Goal: Task Accomplishment & Management: Complete application form

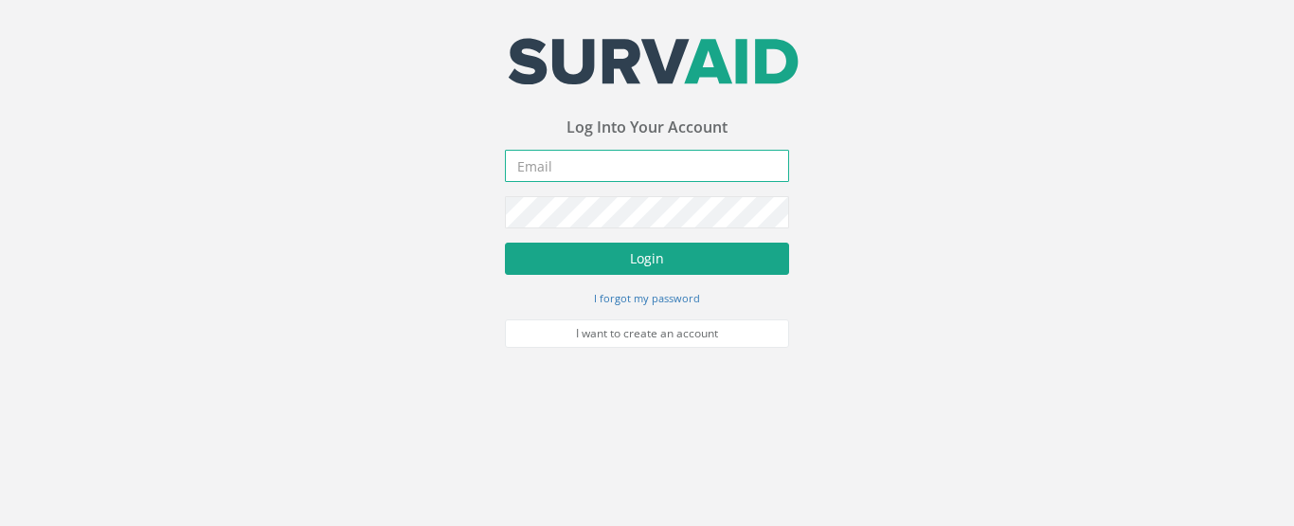
type input "[EMAIL_ADDRESS][DOMAIN_NAME]"
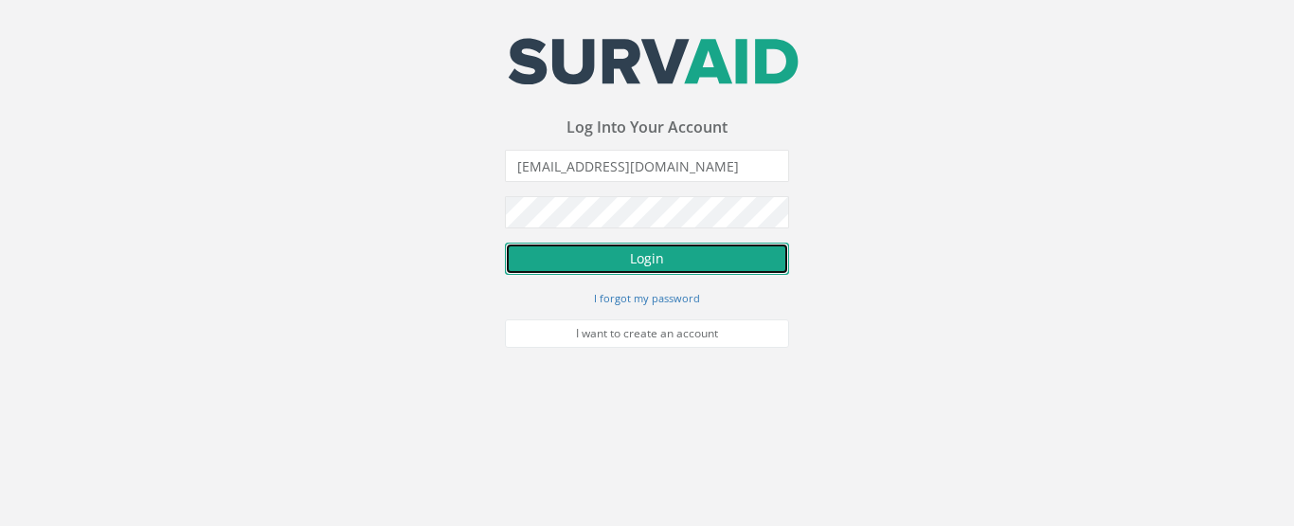
click at [656, 258] on button "Login" at bounding box center [647, 259] width 284 height 32
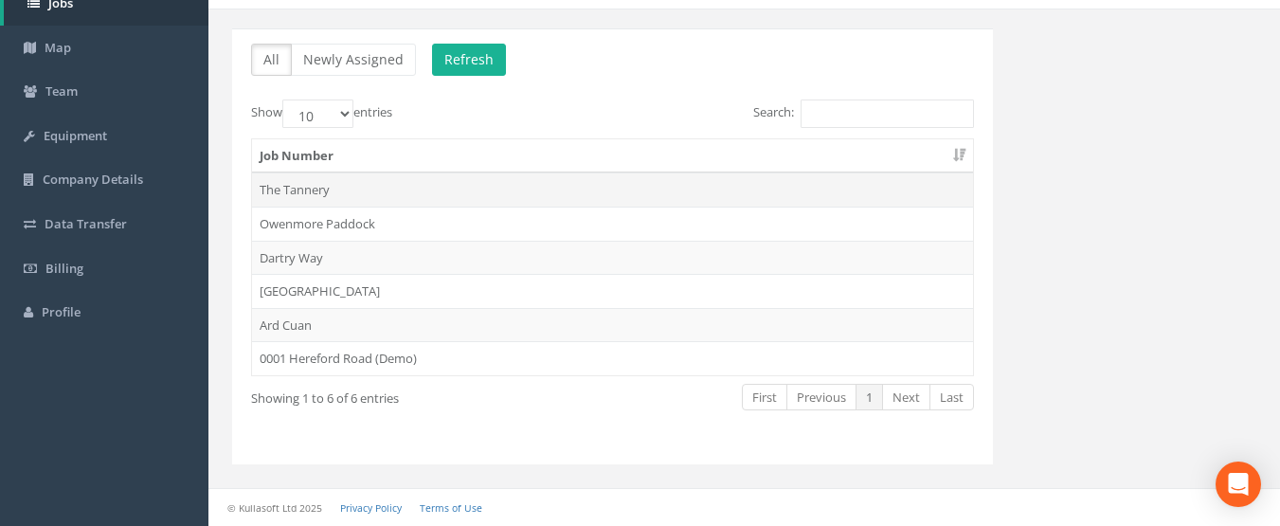
scroll to position [121, 0]
click at [305, 247] on td "Dartry Way" at bounding box center [612, 258] width 721 height 34
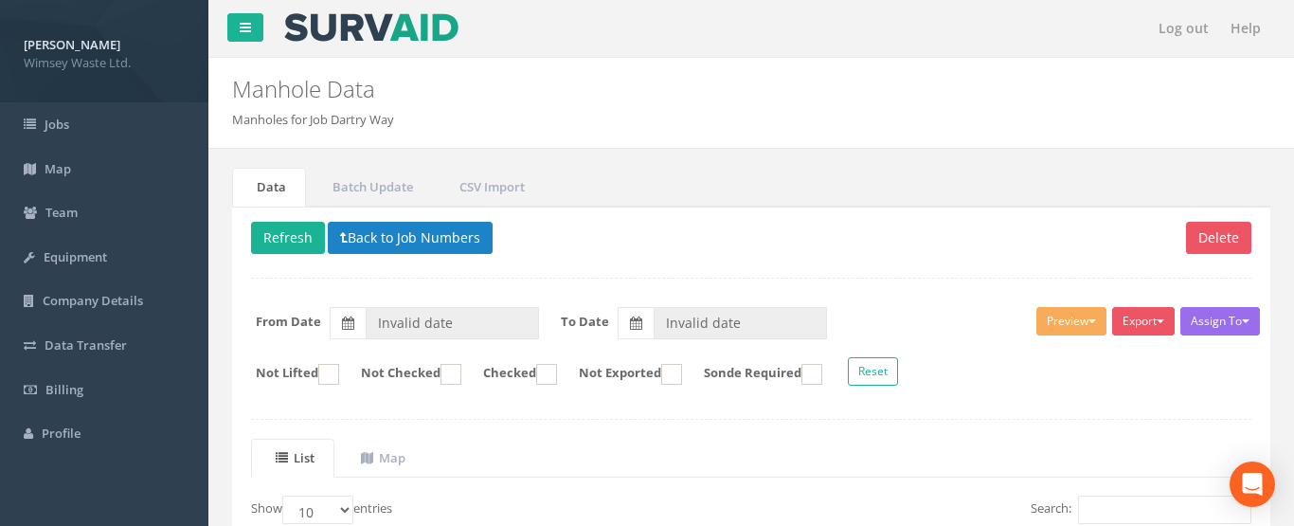
type input "[DATE]"
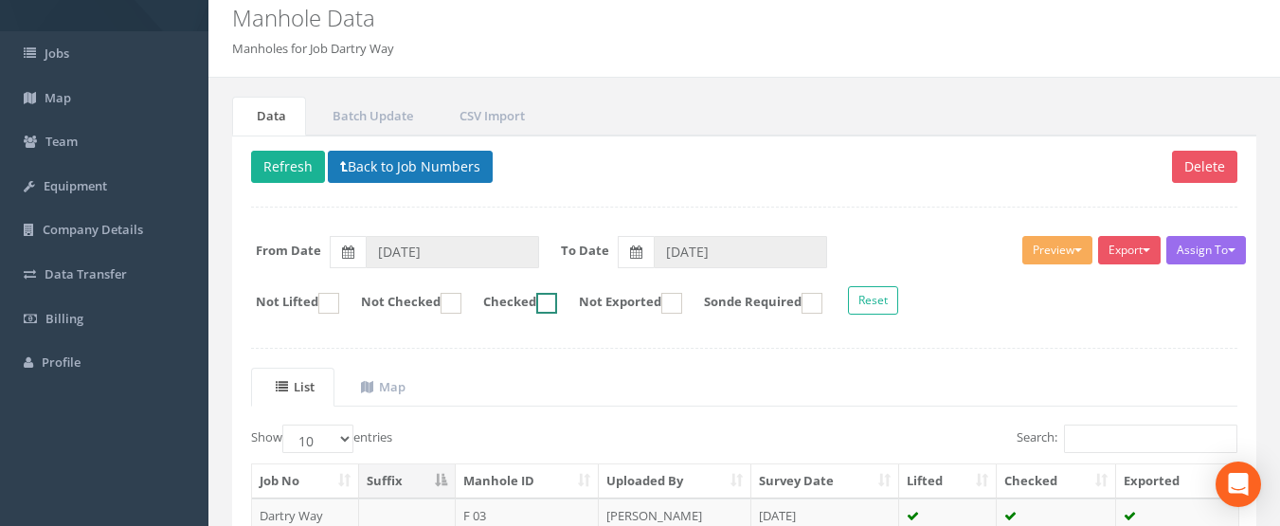
scroll to position [57, 0]
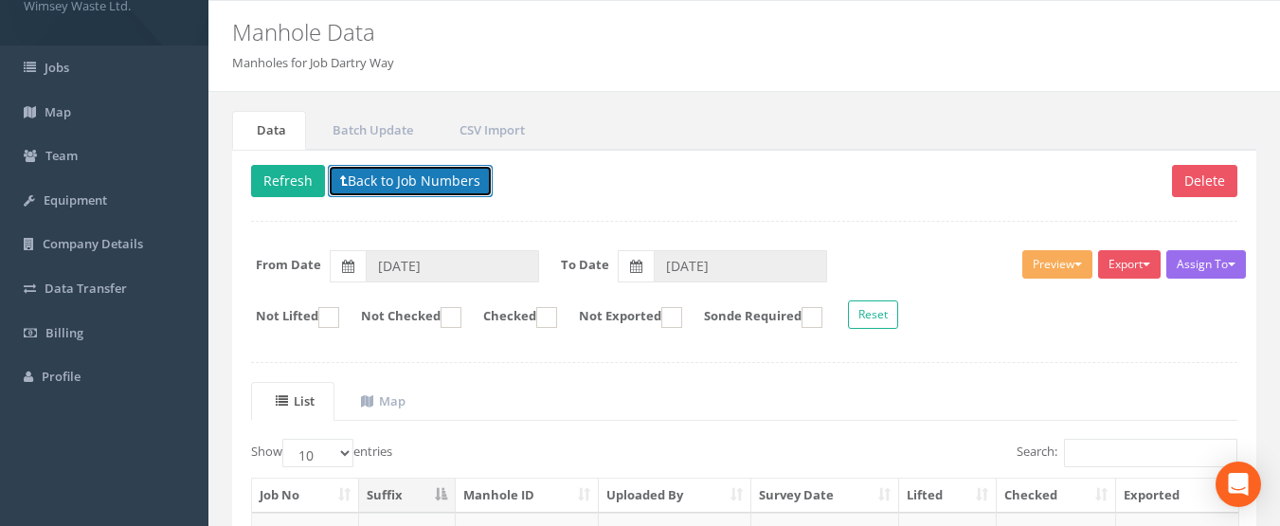
click at [397, 184] on button "Back to Job Numbers" at bounding box center [410, 181] width 165 height 32
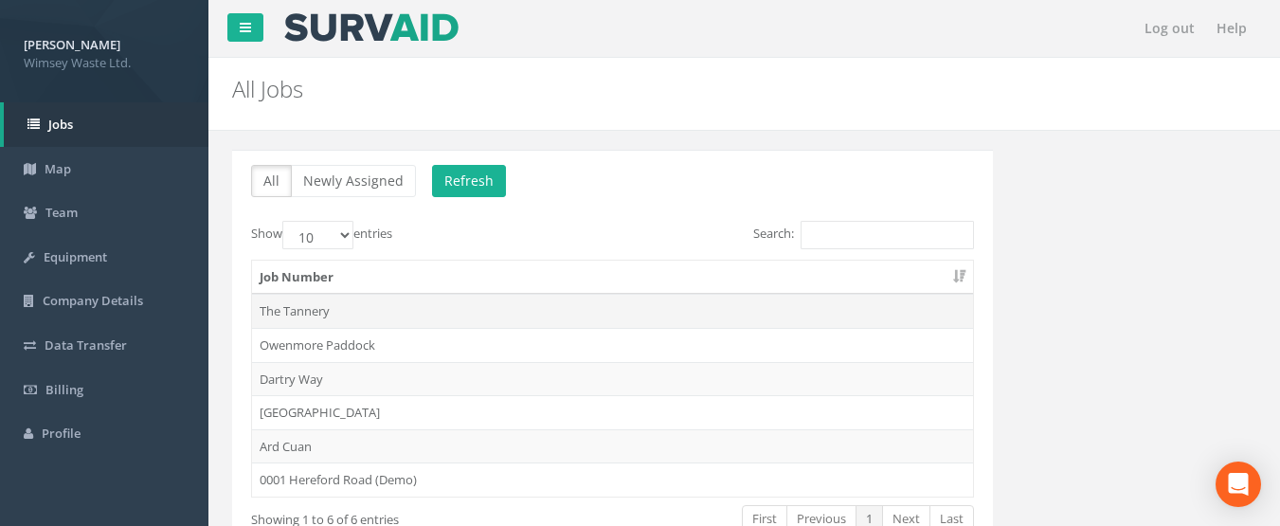
scroll to position [95, 0]
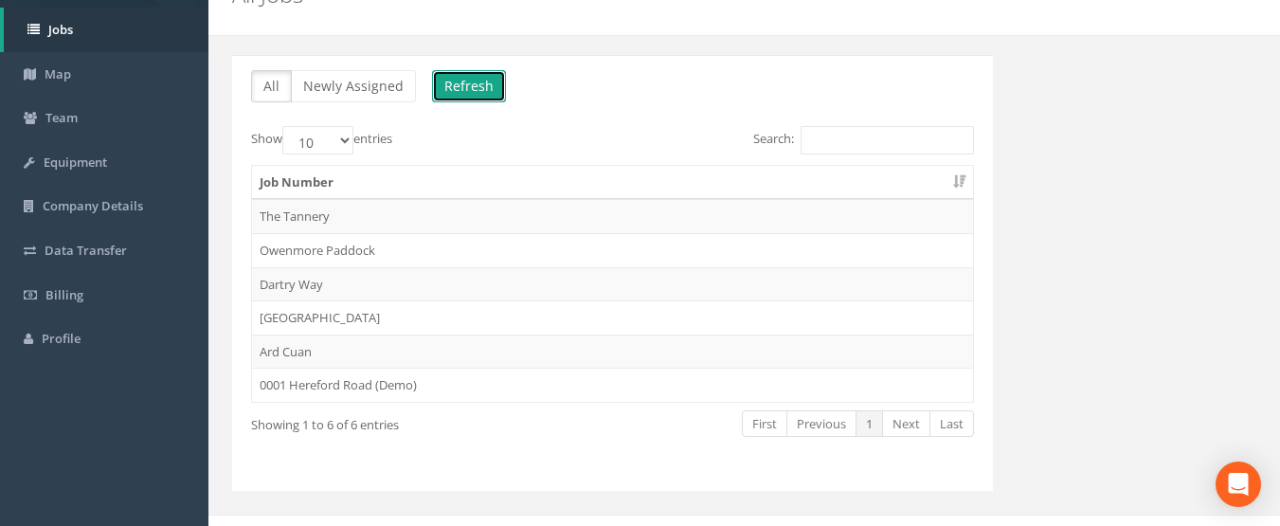
click at [486, 93] on button "Refresh" at bounding box center [469, 86] width 74 height 32
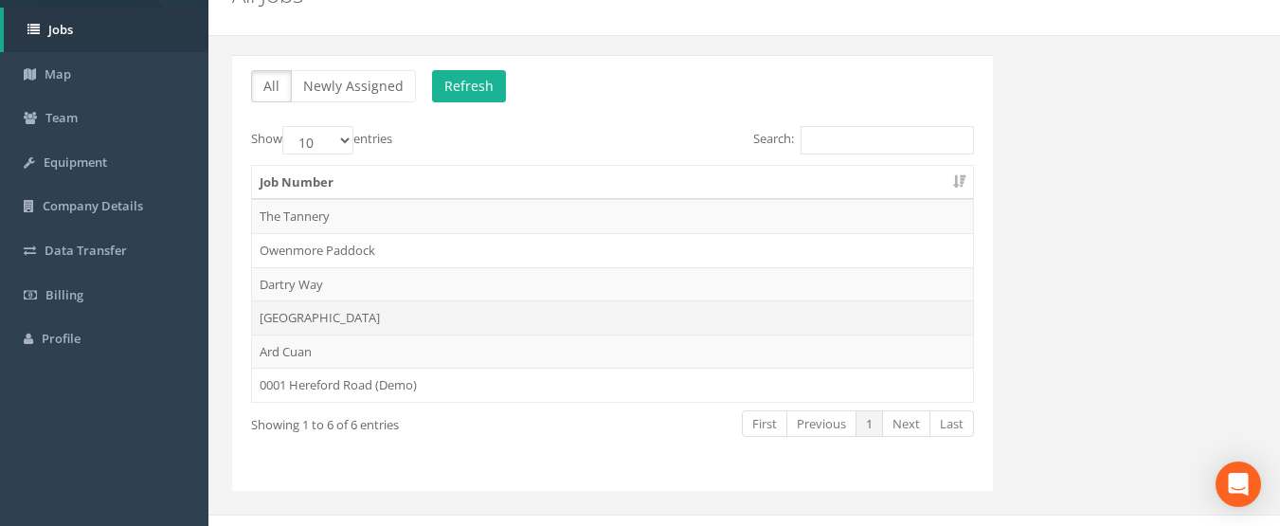
click at [281, 312] on td "[GEOGRAPHIC_DATA]" at bounding box center [612, 317] width 721 height 34
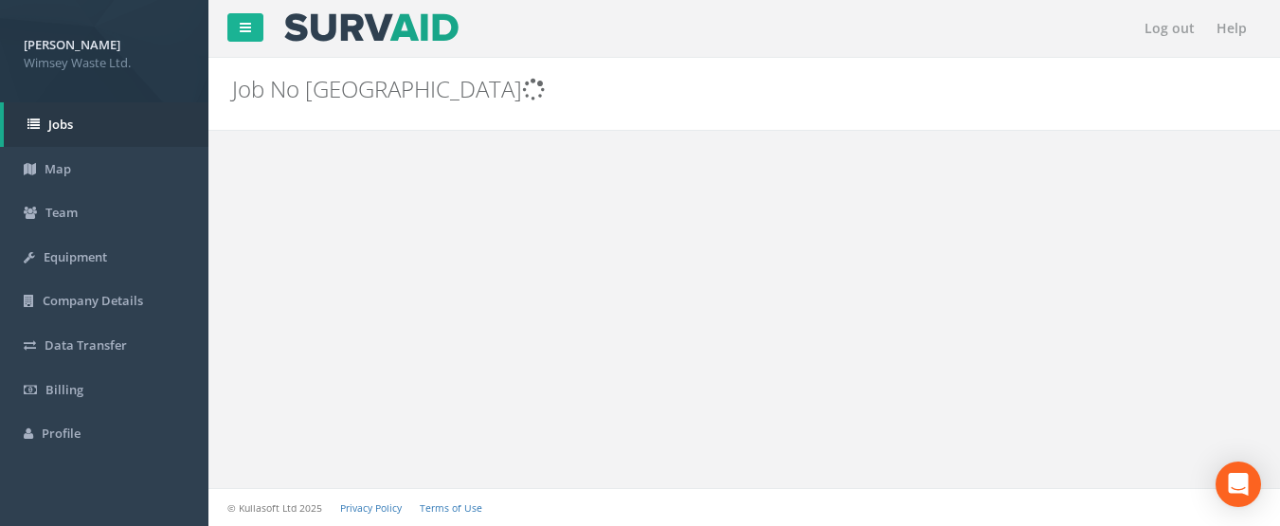
scroll to position [0, 0]
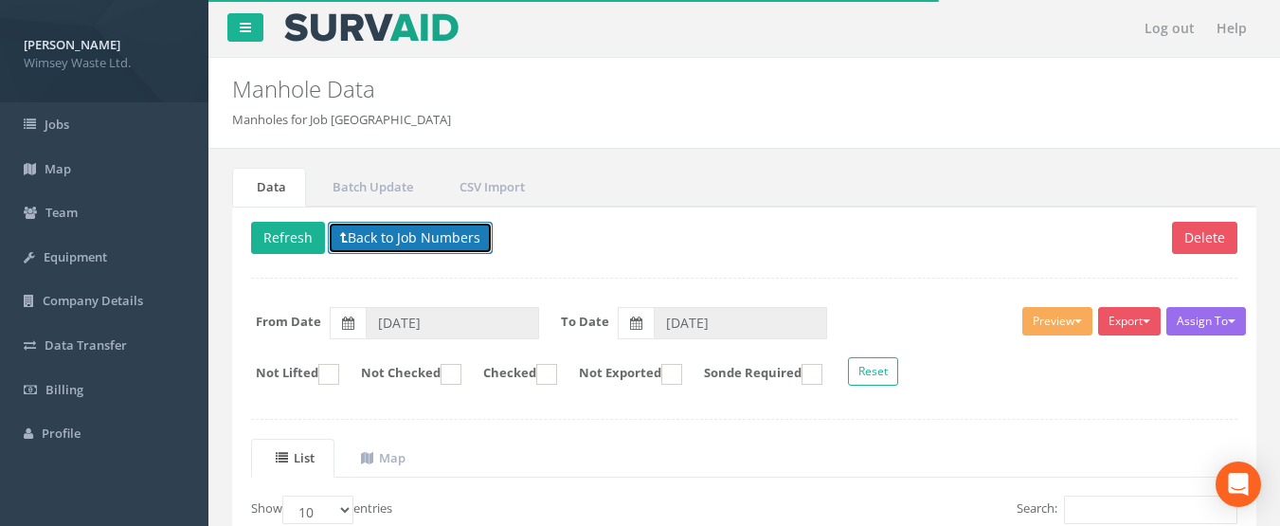
click at [374, 232] on button "Back to Job Numbers" at bounding box center [410, 238] width 165 height 32
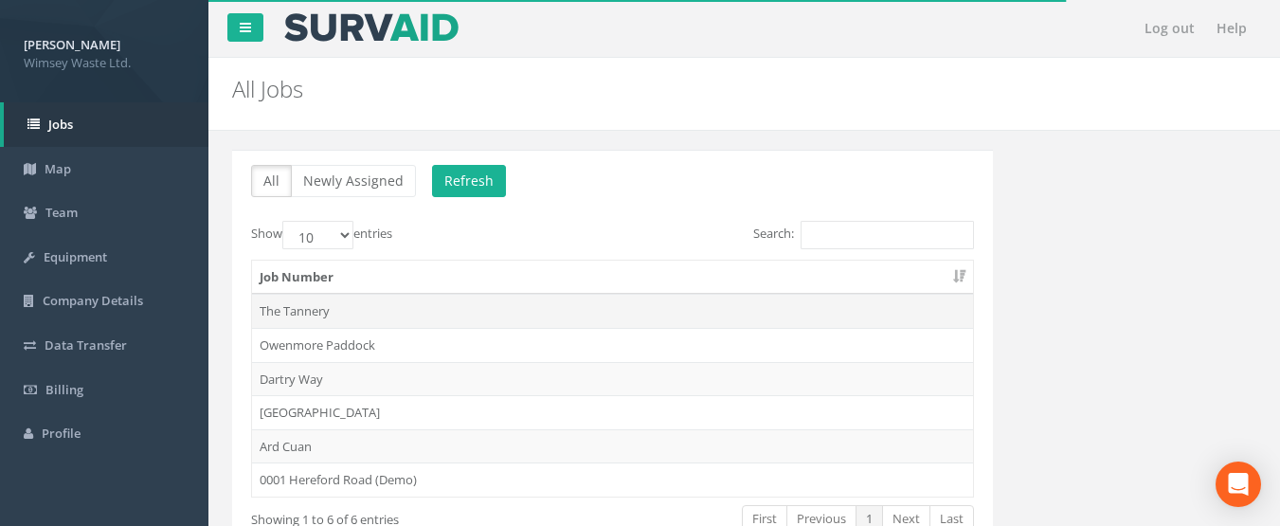
click at [342, 302] on td "The Tannery" at bounding box center [612, 311] width 721 height 34
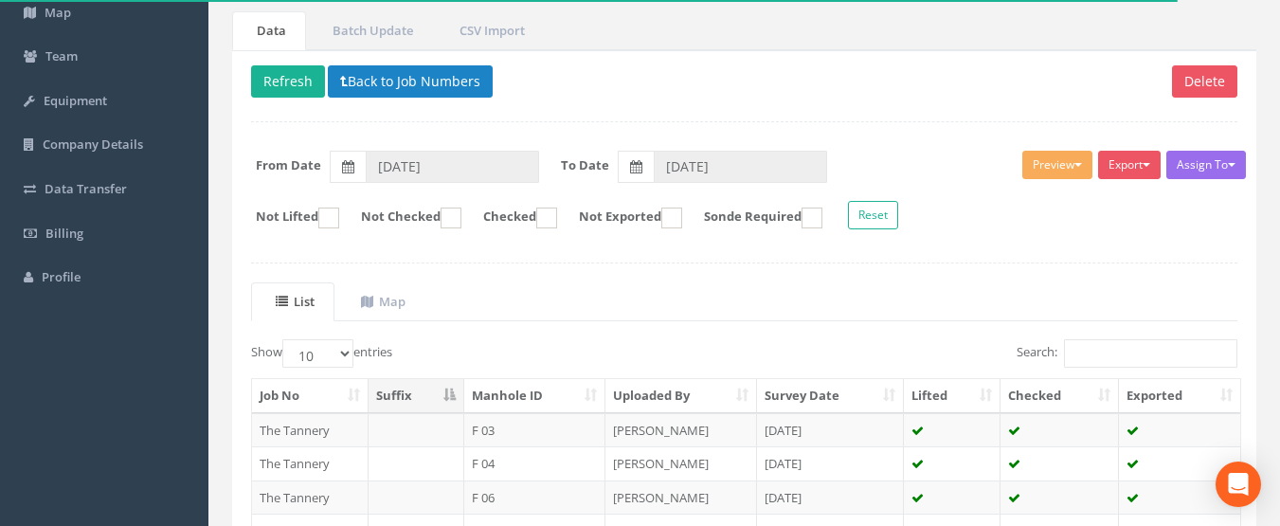
scroll to position [139, 0]
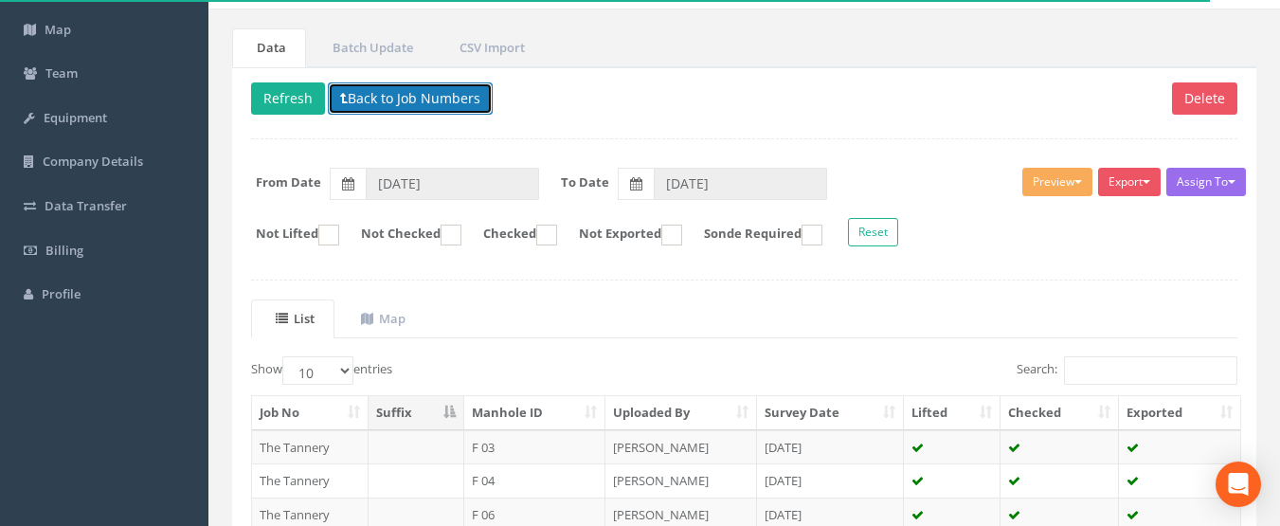
click at [386, 109] on button "Back to Job Numbers" at bounding box center [410, 98] width 165 height 32
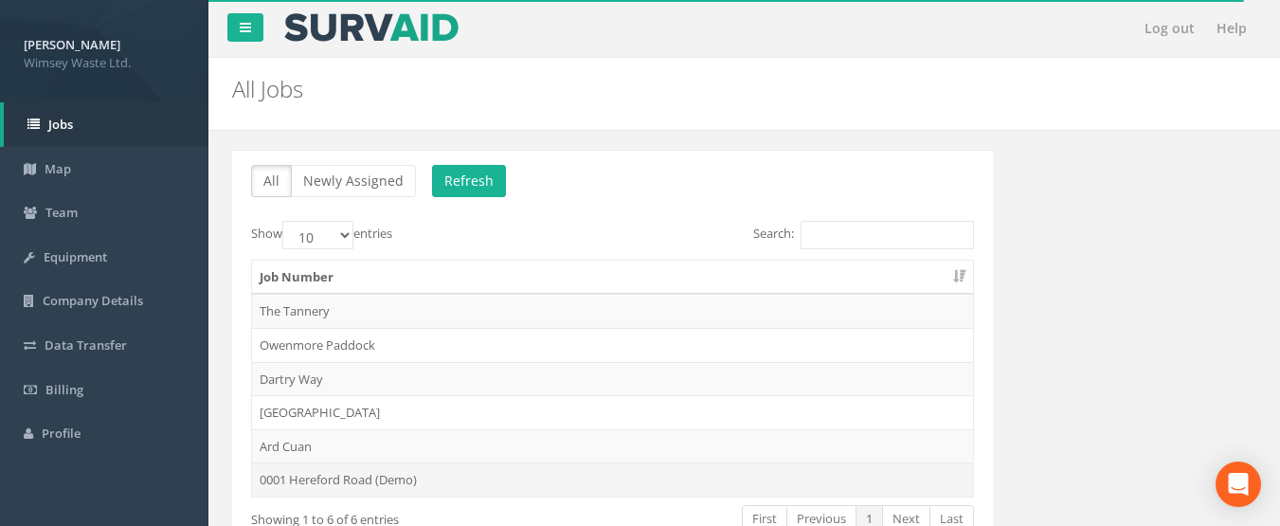
click at [324, 481] on td "0001 Hereford Road (Demo)" at bounding box center [612, 479] width 721 height 34
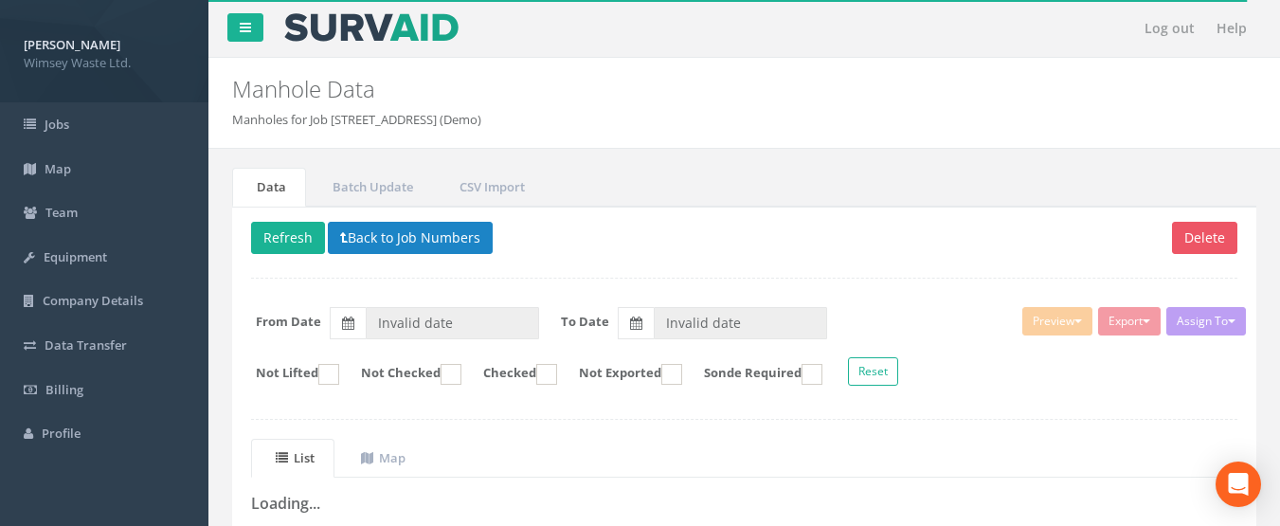
type input "07/02/2025"
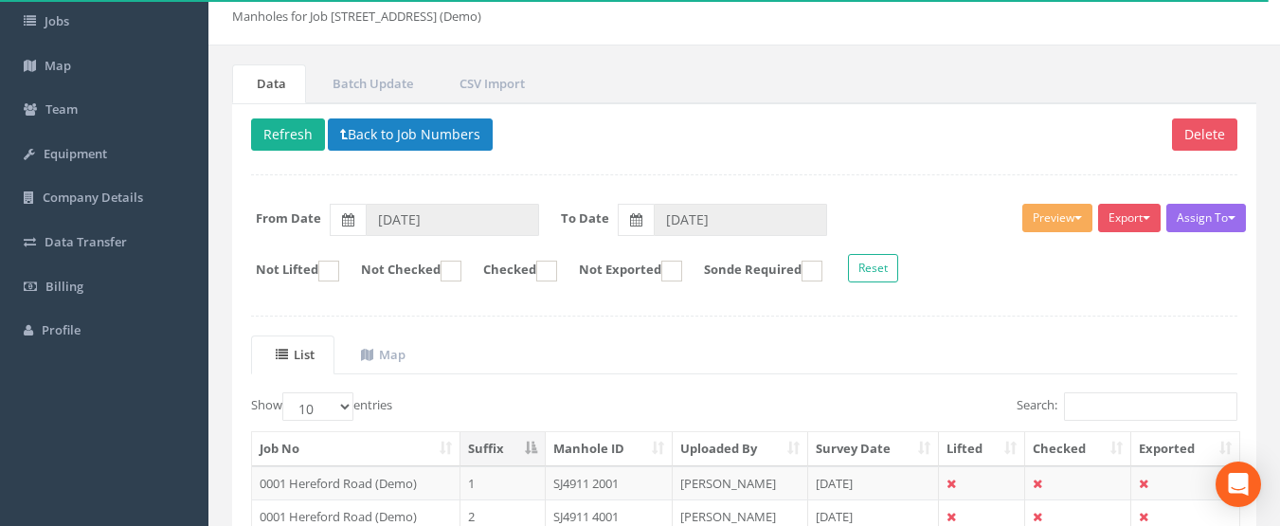
scroll to position [95, 0]
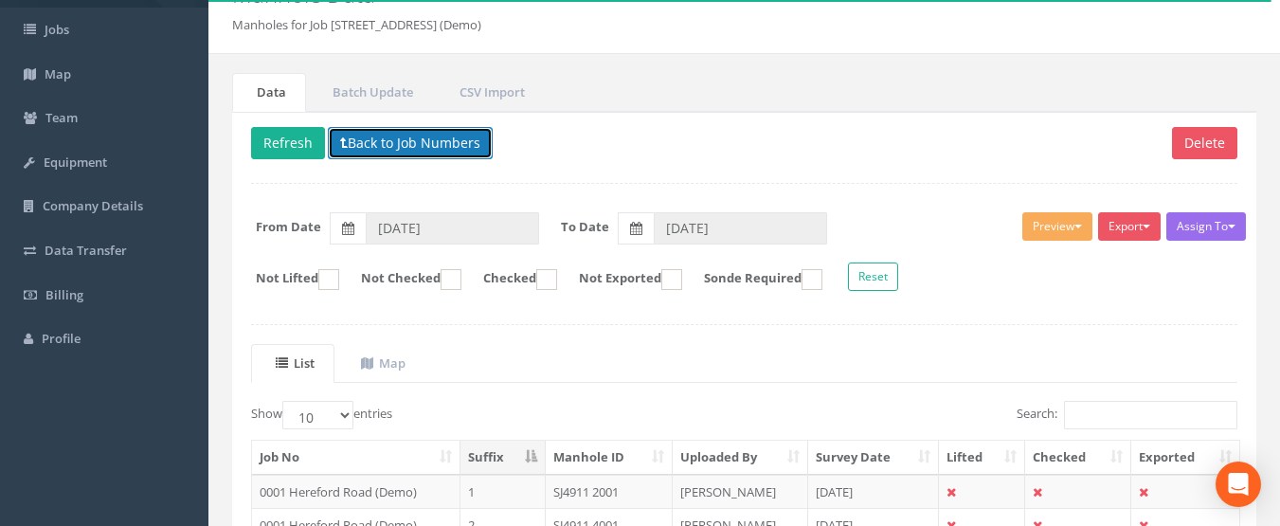
click at [359, 147] on button "Back to Job Numbers" at bounding box center [410, 143] width 165 height 32
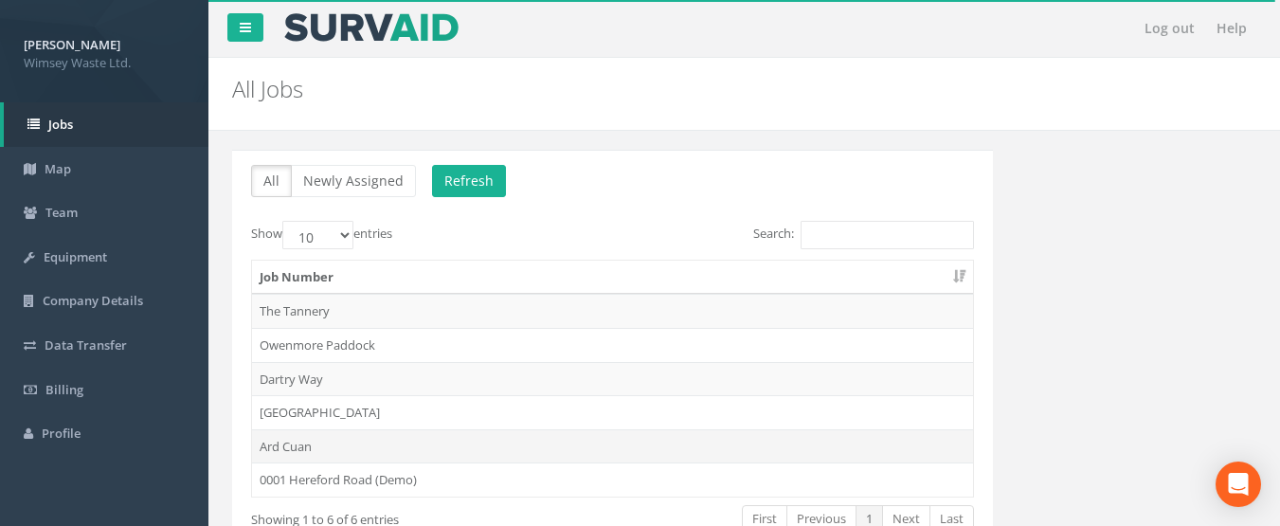
click at [279, 443] on td "Ard Cuan" at bounding box center [612, 446] width 721 height 34
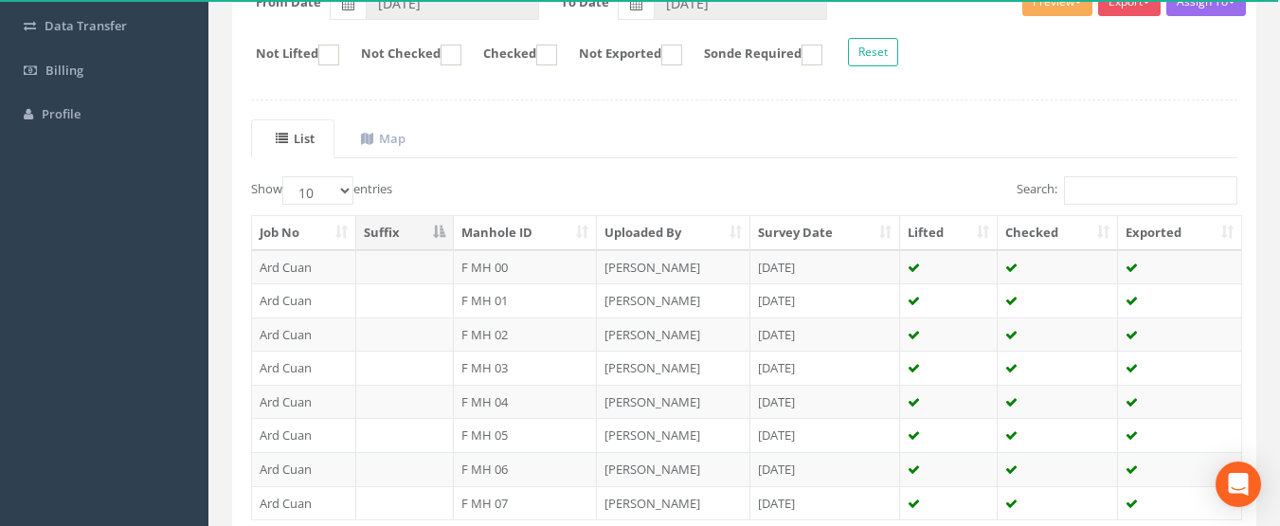
scroll to position [84, 0]
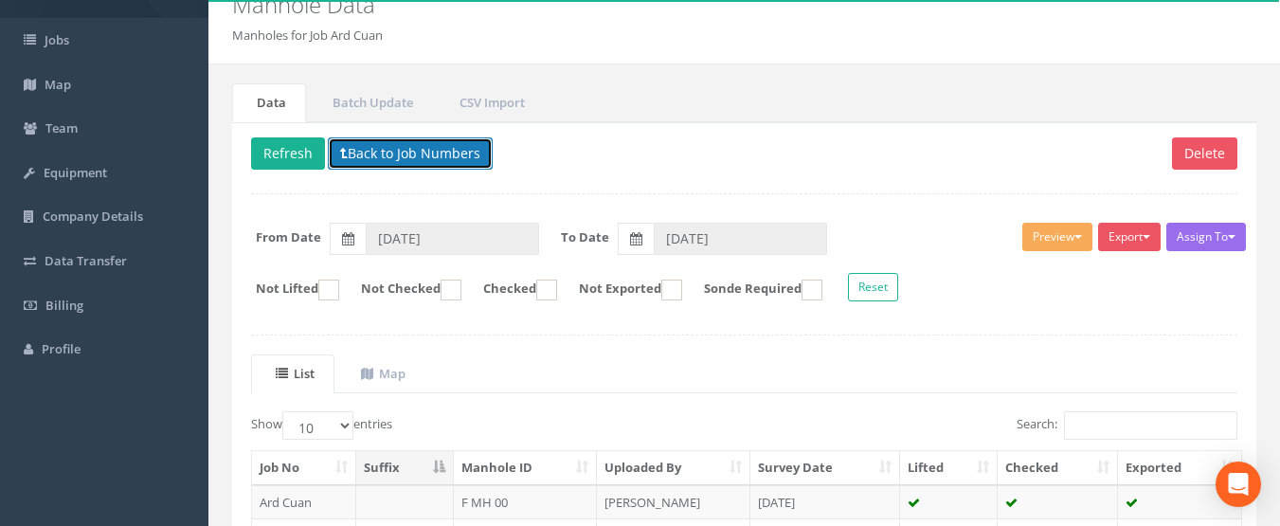
click at [397, 155] on button "Back to Job Numbers" at bounding box center [410, 153] width 165 height 32
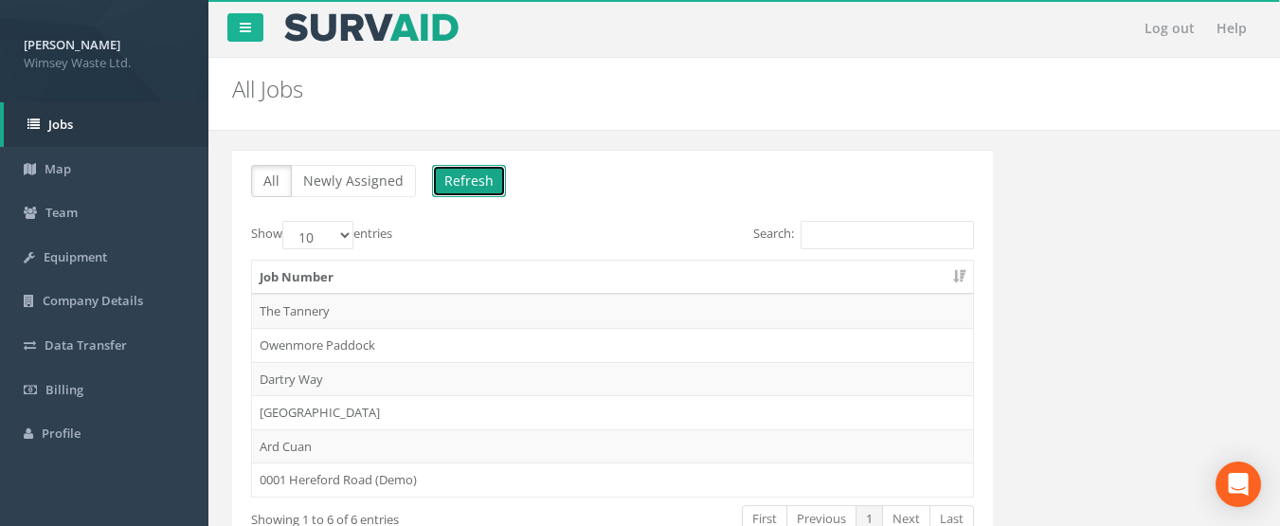
click at [464, 173] on button "Refresh" at bounding box center [469, 181] width 74 height 32
click at [307, 380] on td "Dartry Way" at bounding box center [612, 379] width 721 height 34
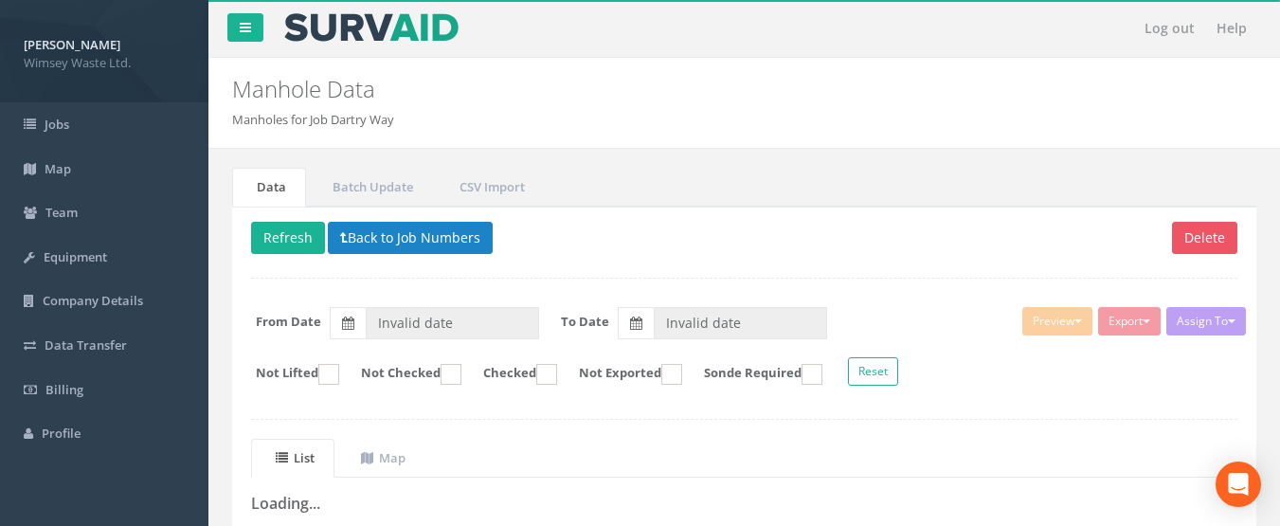
type input "[DATE]"
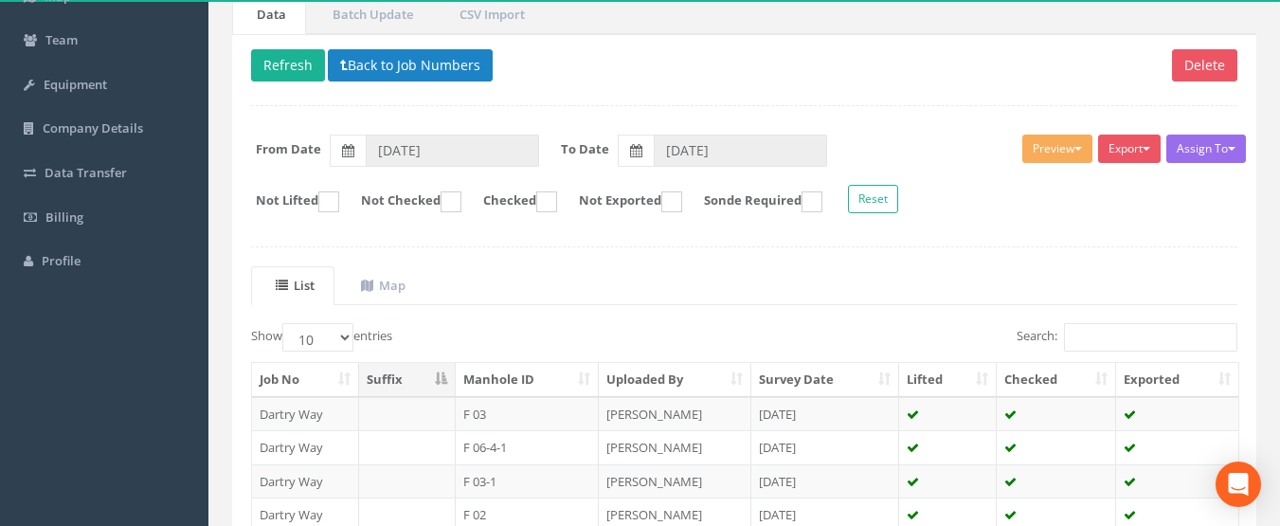
scroll to position [152, 0]
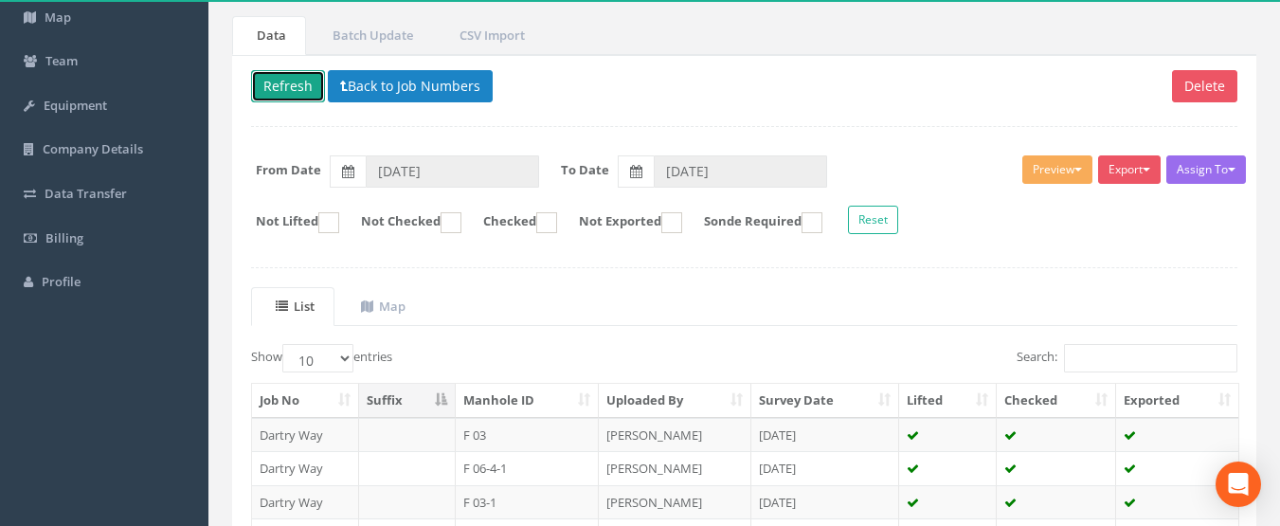
click at [292, 98] on button "Refresh" at bounding box center [288, 86] width 74 height 32
click at [291, 98] on button "Refresh" at bounding box center [288, 86] width 74 height 32
click at [383, 86] on button "Back to Job Numbers" at bounding box center [410, 86] width 165 height 32
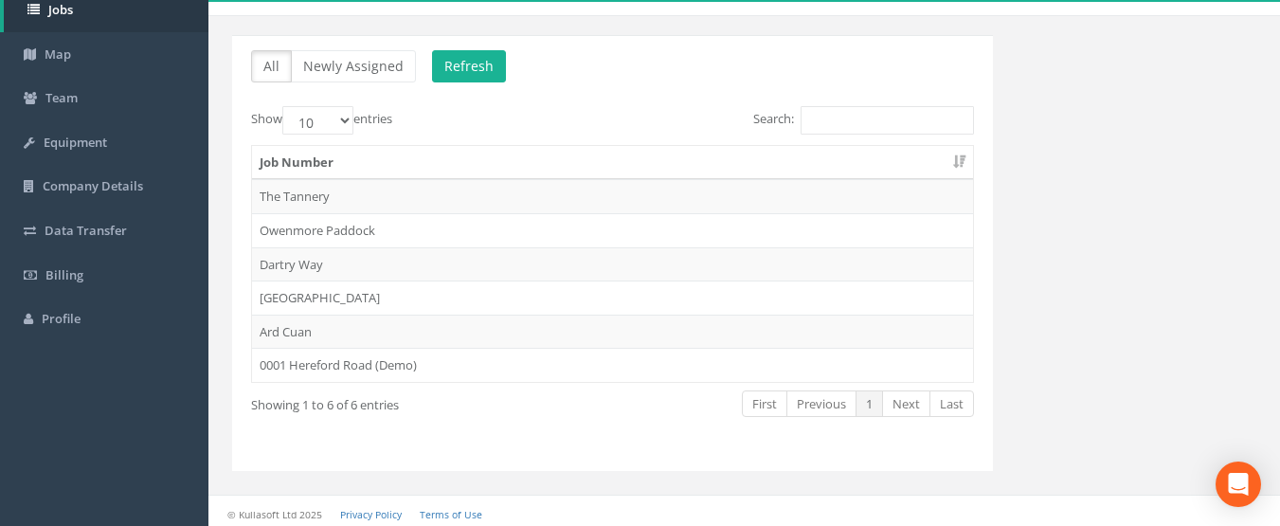
scroll to position [121, 0]
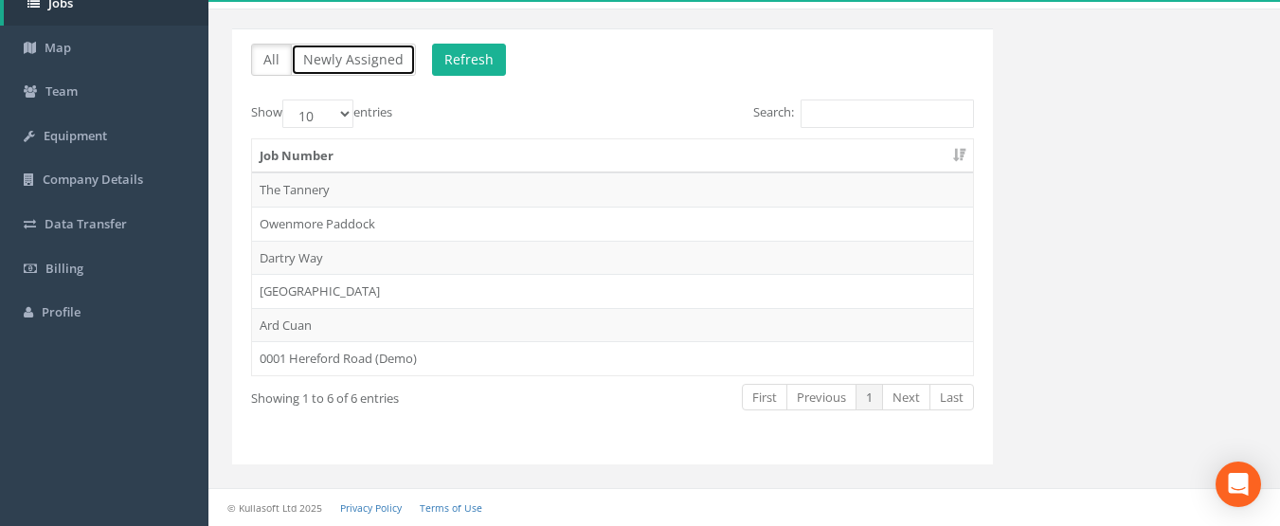
click at [329, 63] on button "Newly Assigned" at bounding box center [353, 60] width 125 height 32
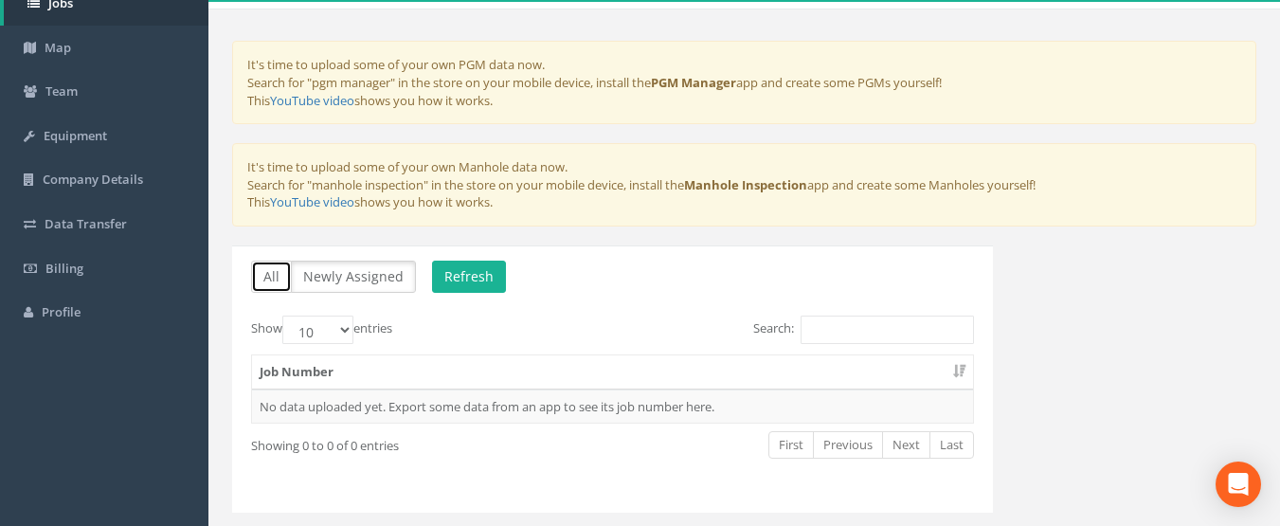
click at [264, 282] on button "All" at bounding box center [271, 277] width 41 height 32
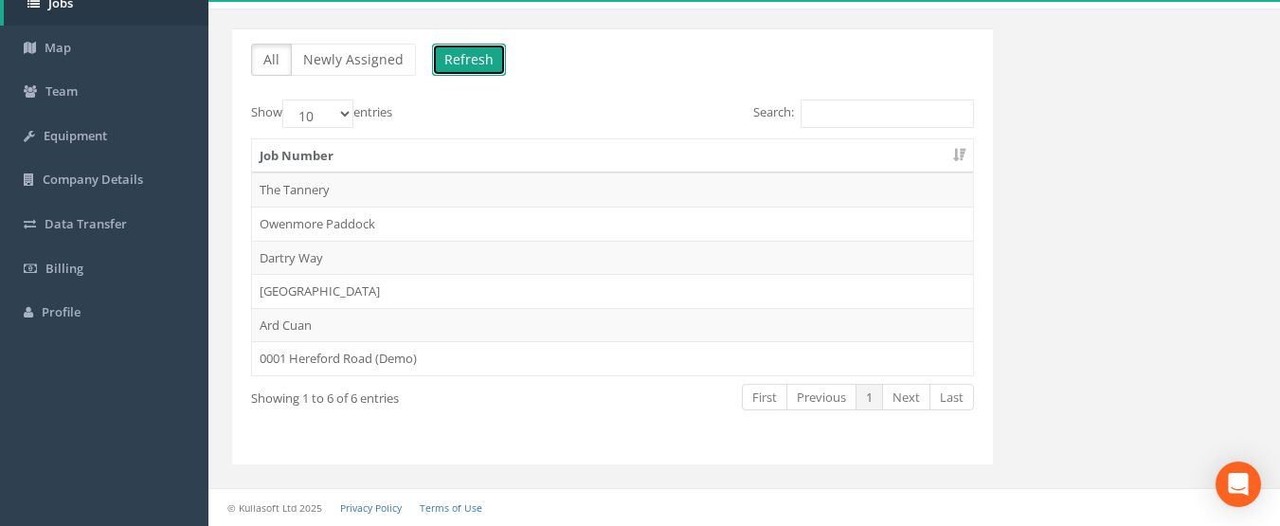
click at [463, 47] on button "Refresh" at bounding box center [469, 60] width 74 height 32
click at [300, 263] on td "Dartry Way" at bounding box center [612, 258] width 721 height 34
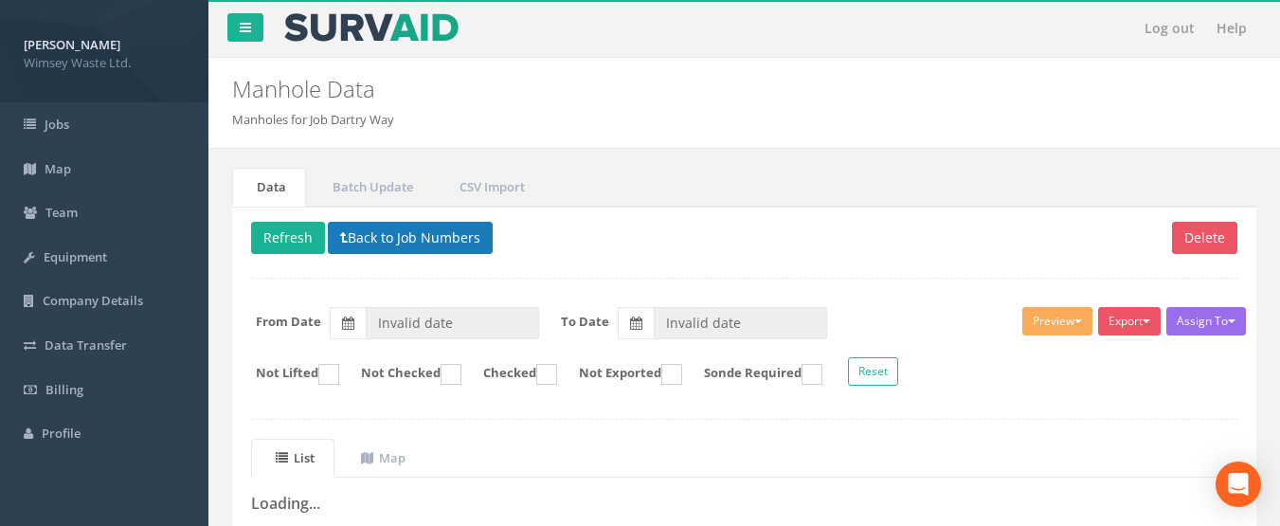
type input "[DATE]"
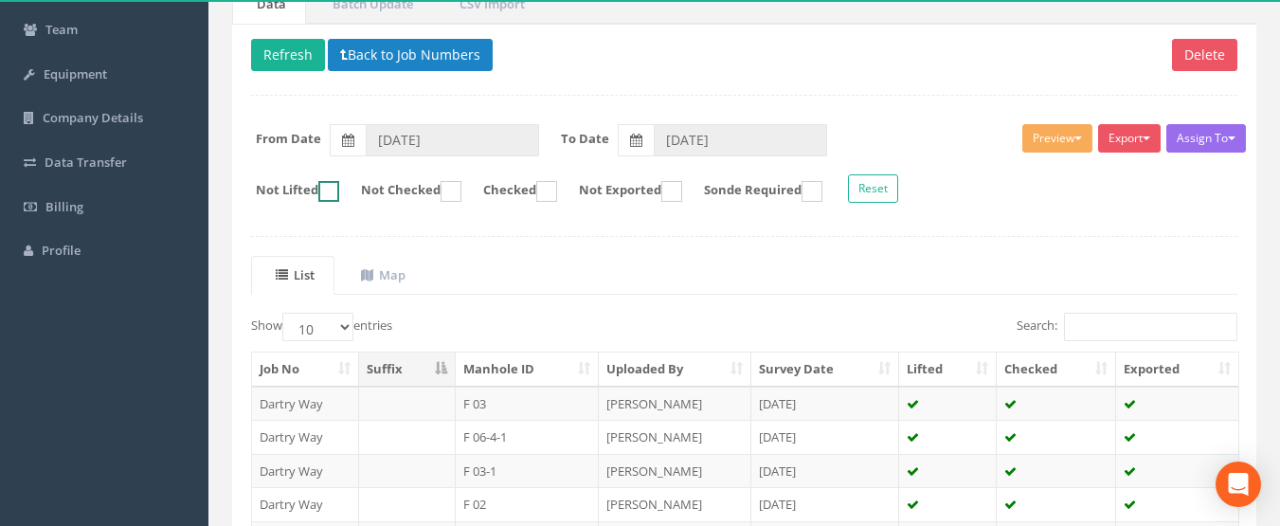
scroll to position [57, 0]
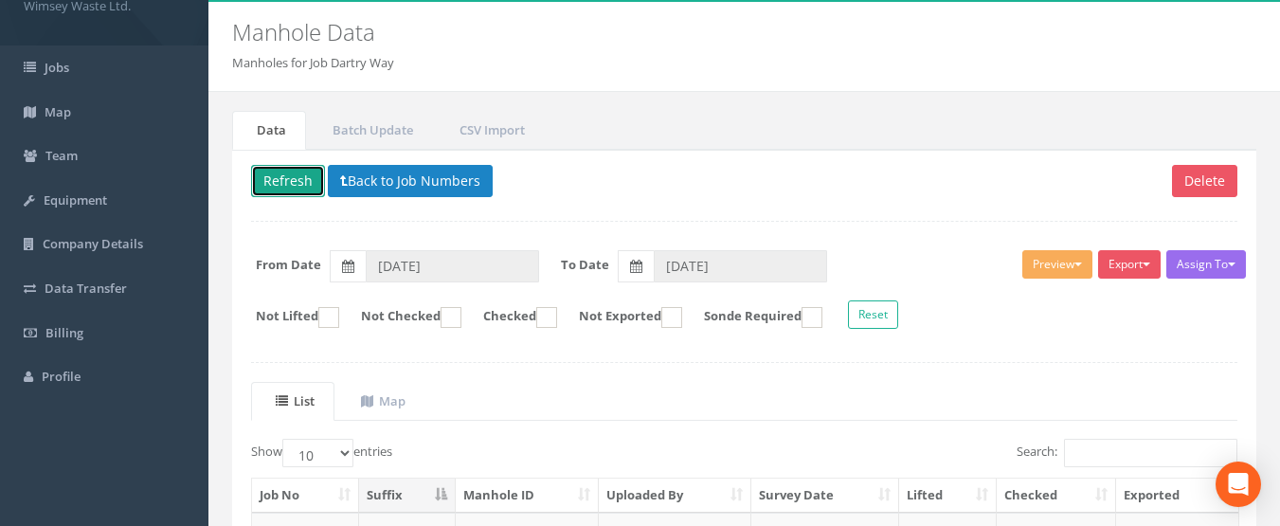
click at [275, 194] on button "Refresh" at bounding box center [288, 181] width 74 height 32
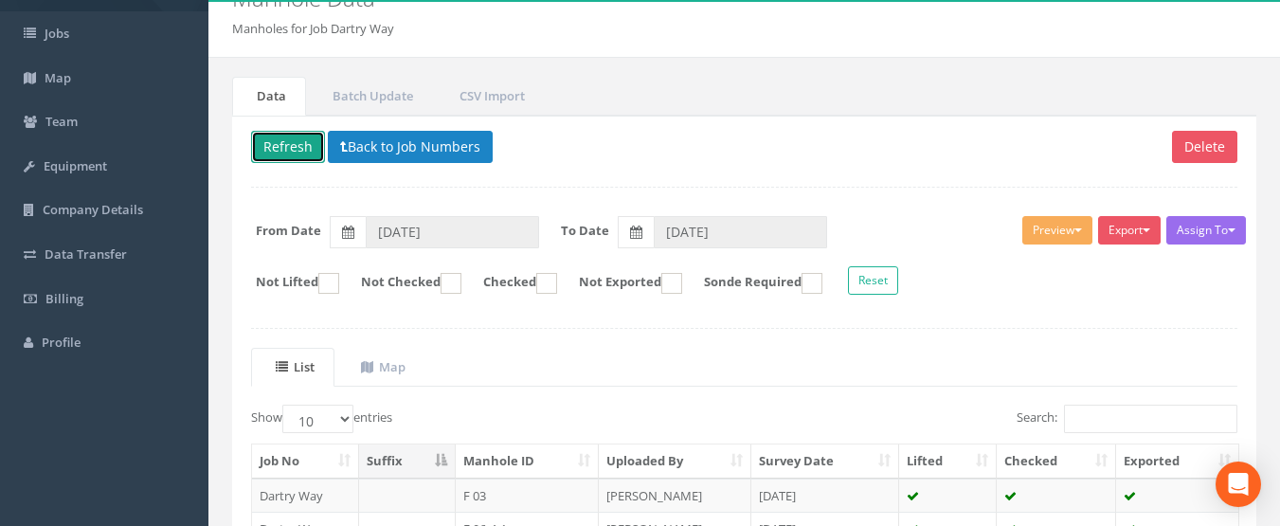
scroll to position [0, 0]
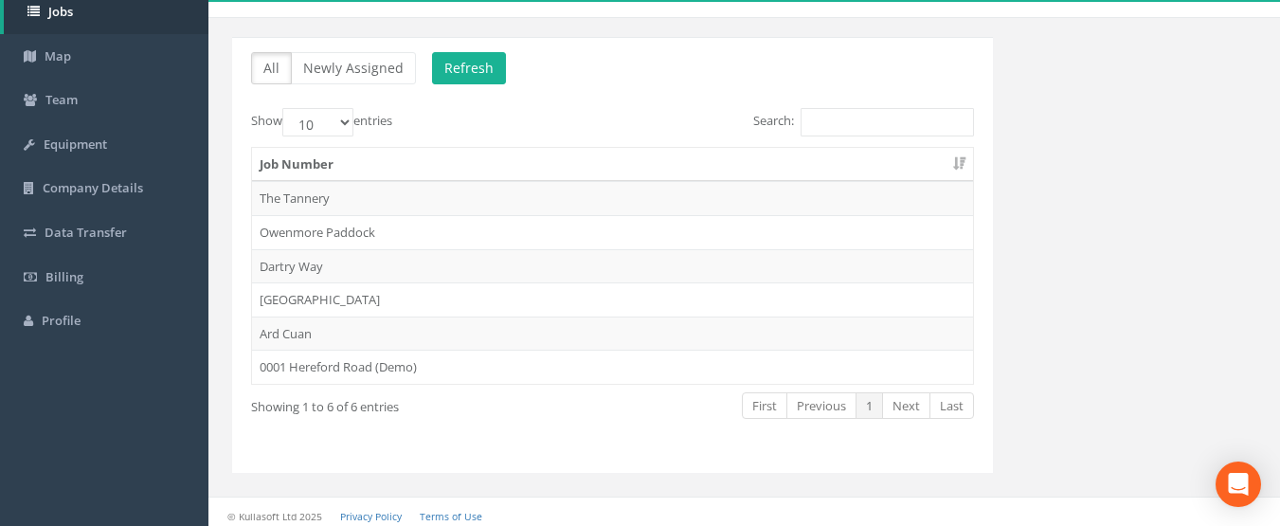
scroll to position [121, 0]
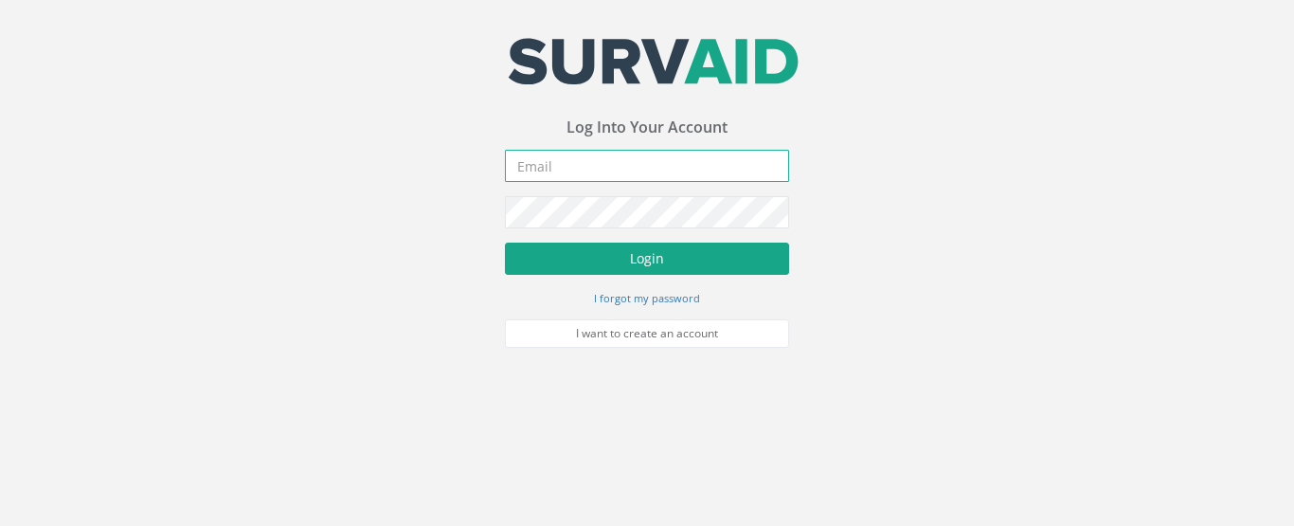
type input "[EMAIL_ADDRESS][DOMAIN_NAME]"
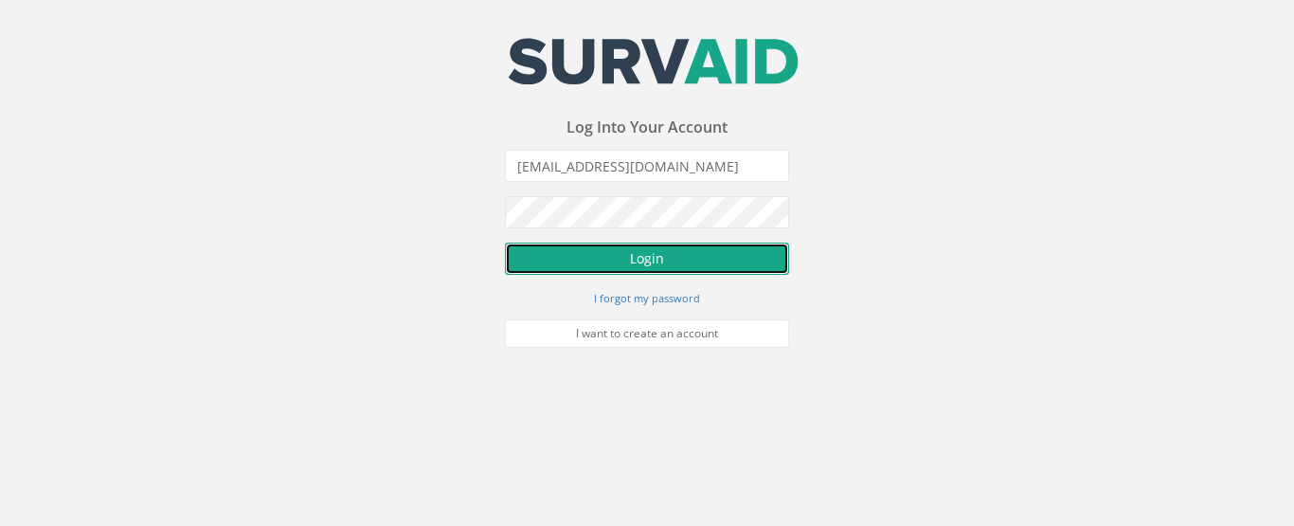
click at [612, 256] on button "Login" at bounding box center [647, 259] width 284 height 32
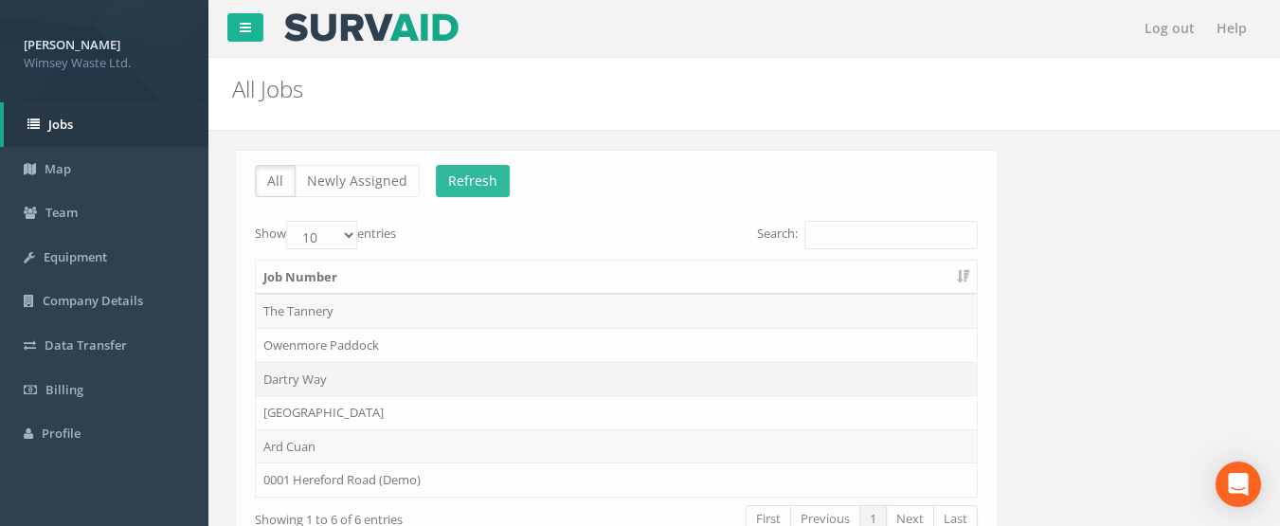
click at [302, 376] on td "Dartry Way" at bounding box center [612, 379] width 721 height 34
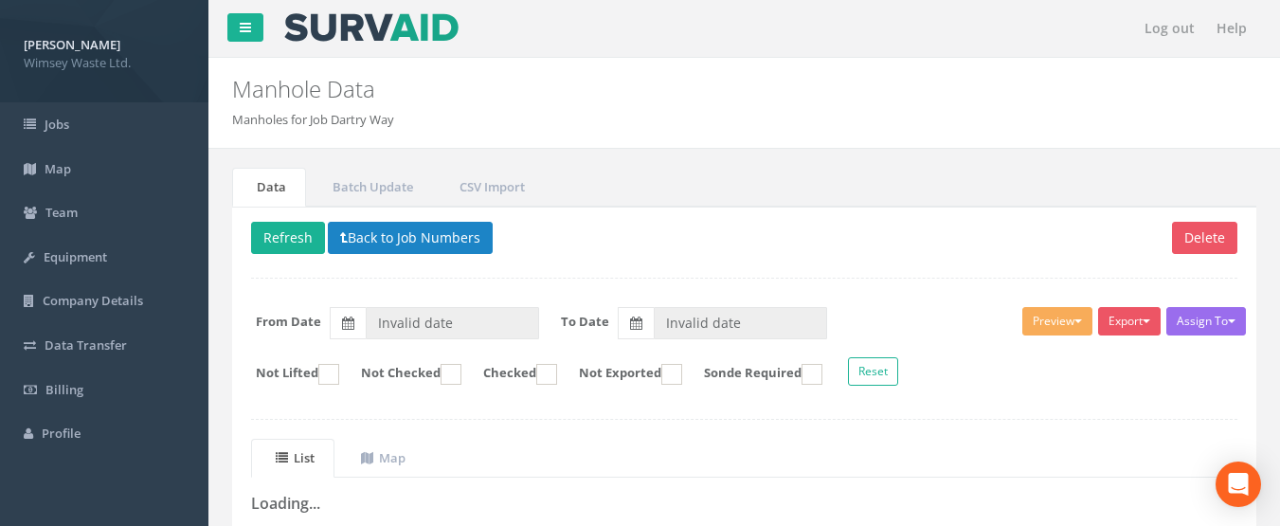
type input "[DATE]"
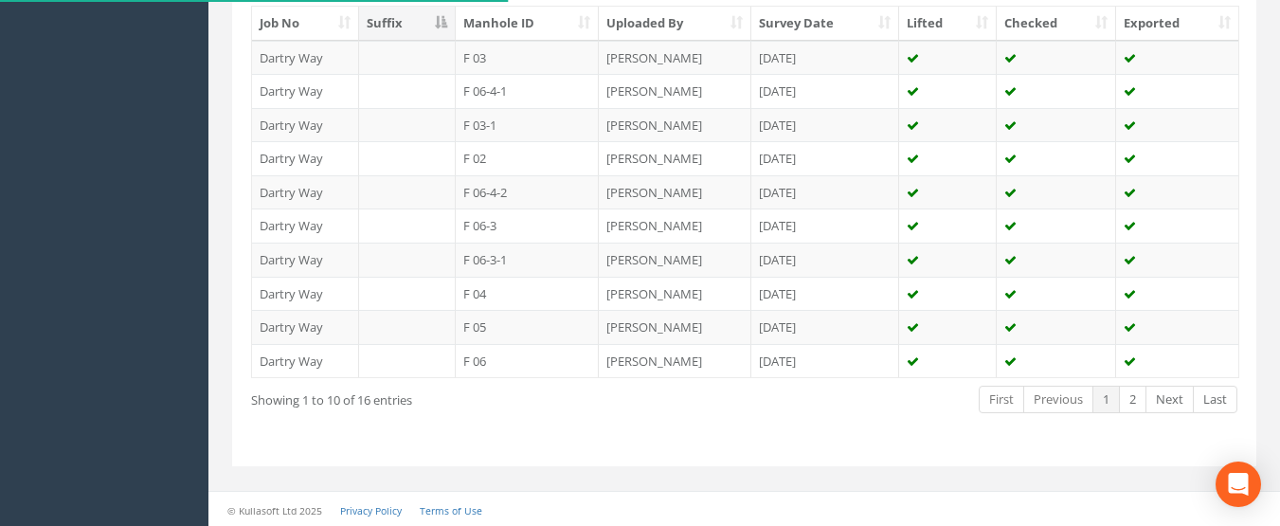
scroll to position [530, 0]
click at [1129, 403] on link "2" at bounding box center [1132, 397] width 27 height 27
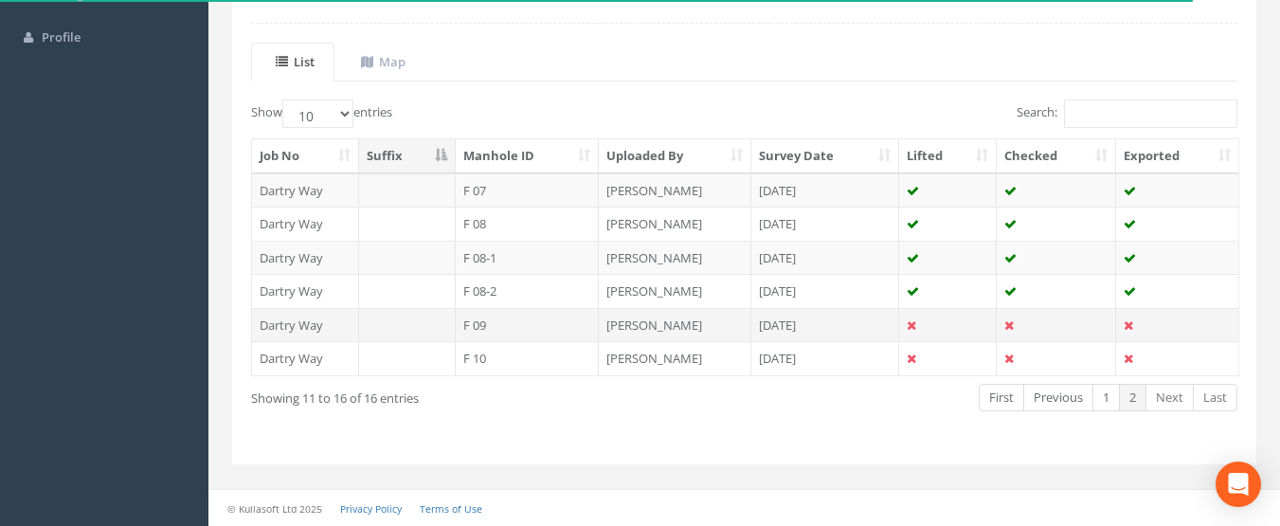
click at [524, 326] on td "F 09" at bounding box center [528, 325] width 144 height 34
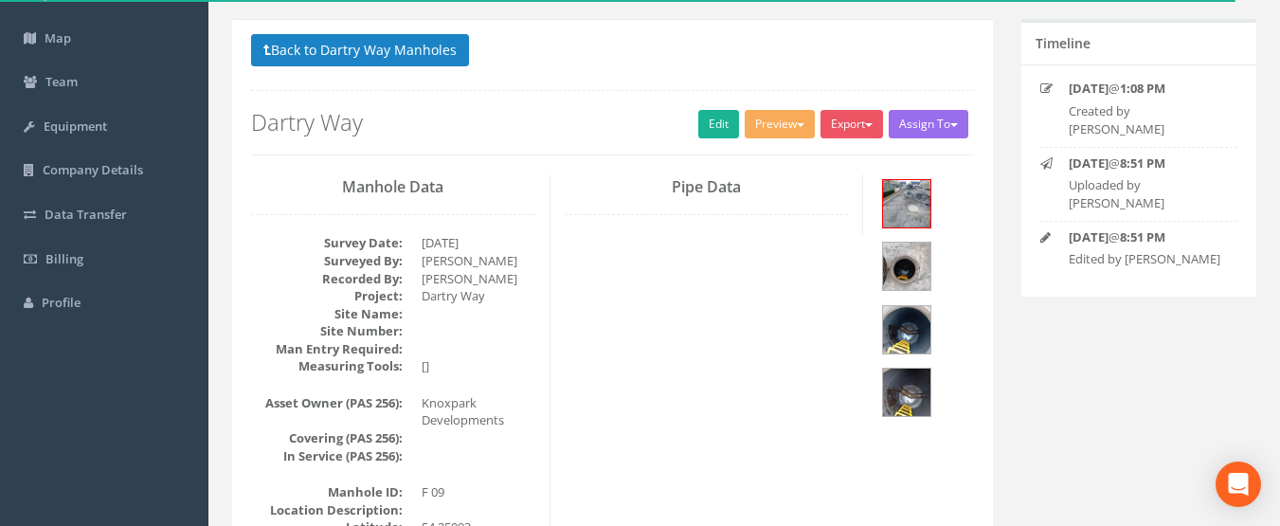
scroll to position [379, 0]
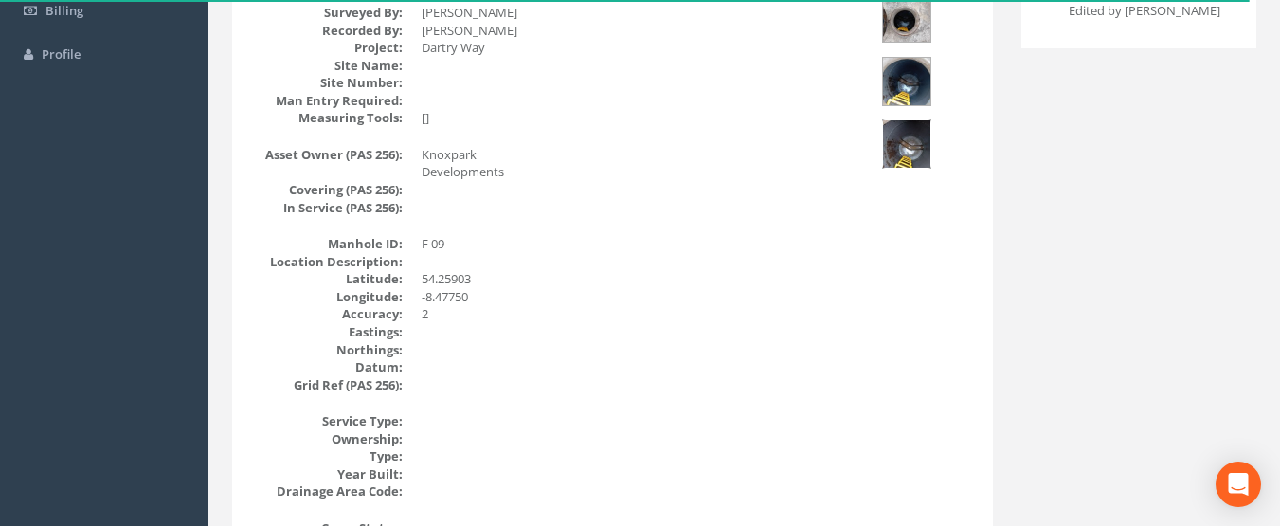
click at [902, 144] on img at bounding box center [906, 143] width 47 height 47
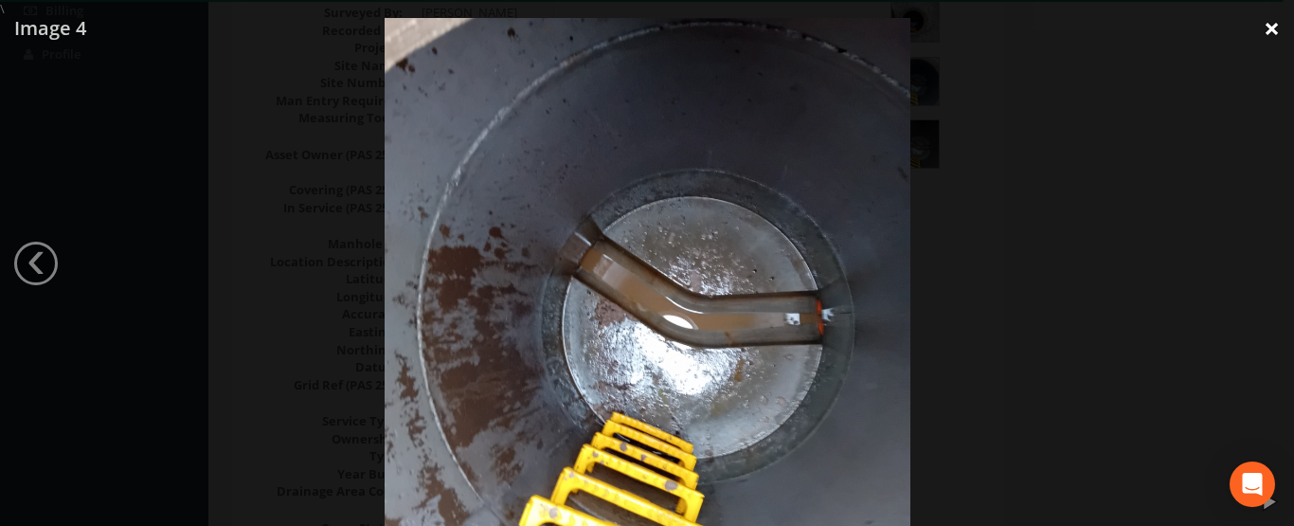
click at [1271, 27] on link "×" at bounding box center [1271, 28] width 45 height 57
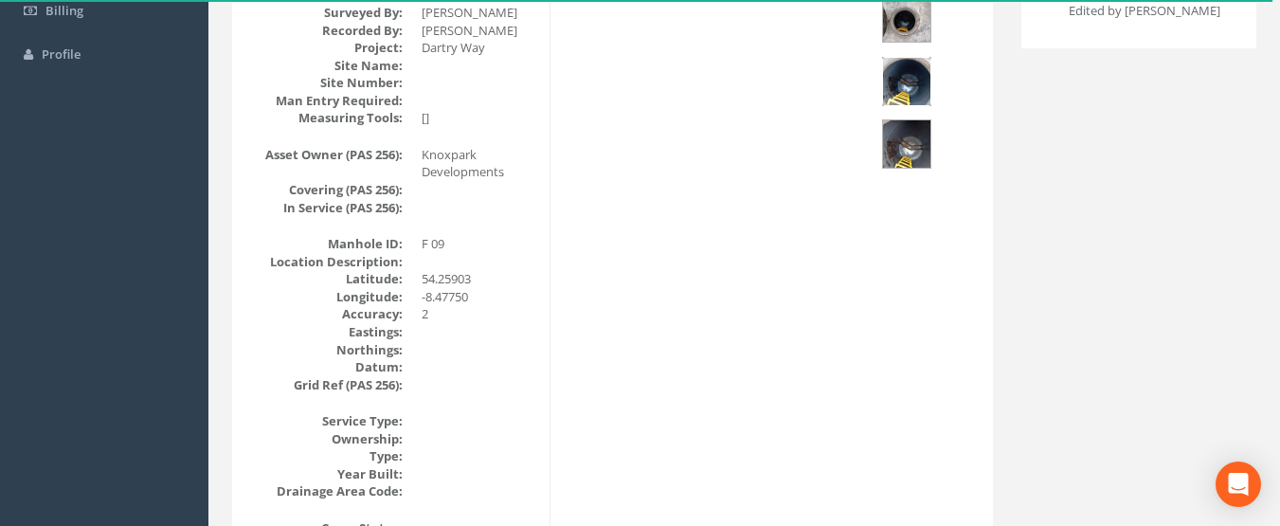
click at [913, 89] on img at bounding box center [906, 81] width 47 height 47
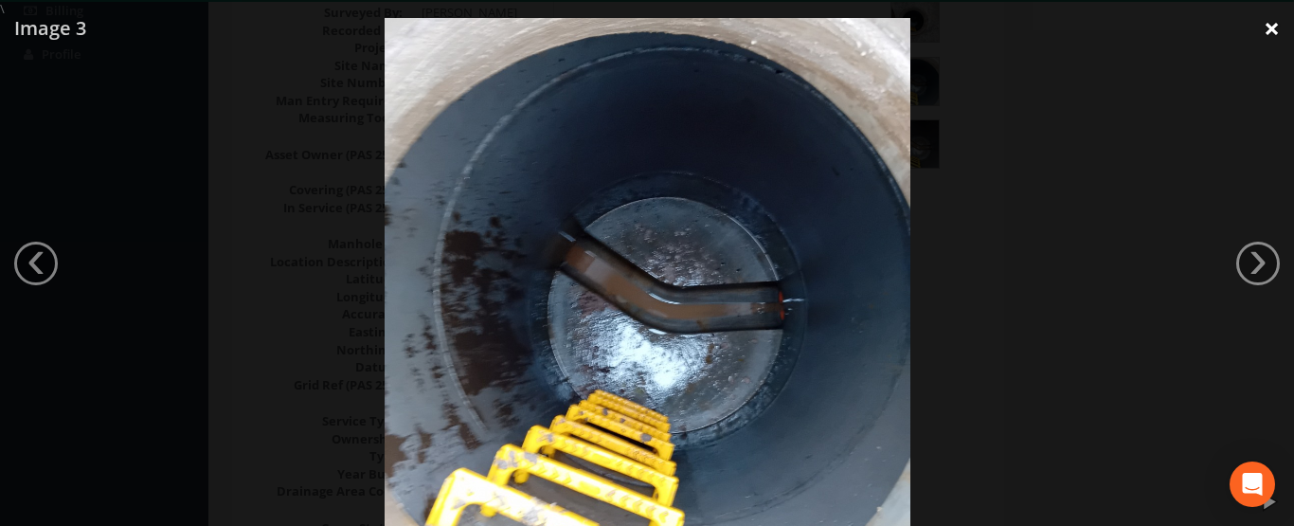
click at [1269, 30] on link "×" at bounding box center [1271, 28] width 45 height 57
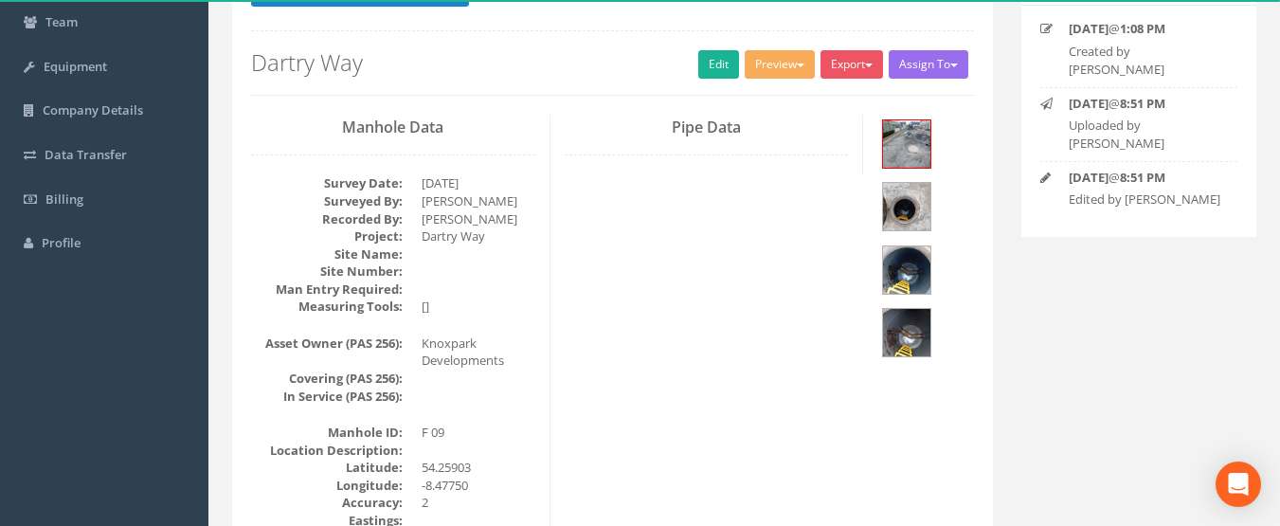
scroll to position [189, 0]
click at [917, 217] on img at bounding box center [906, 207] width 47 height 47
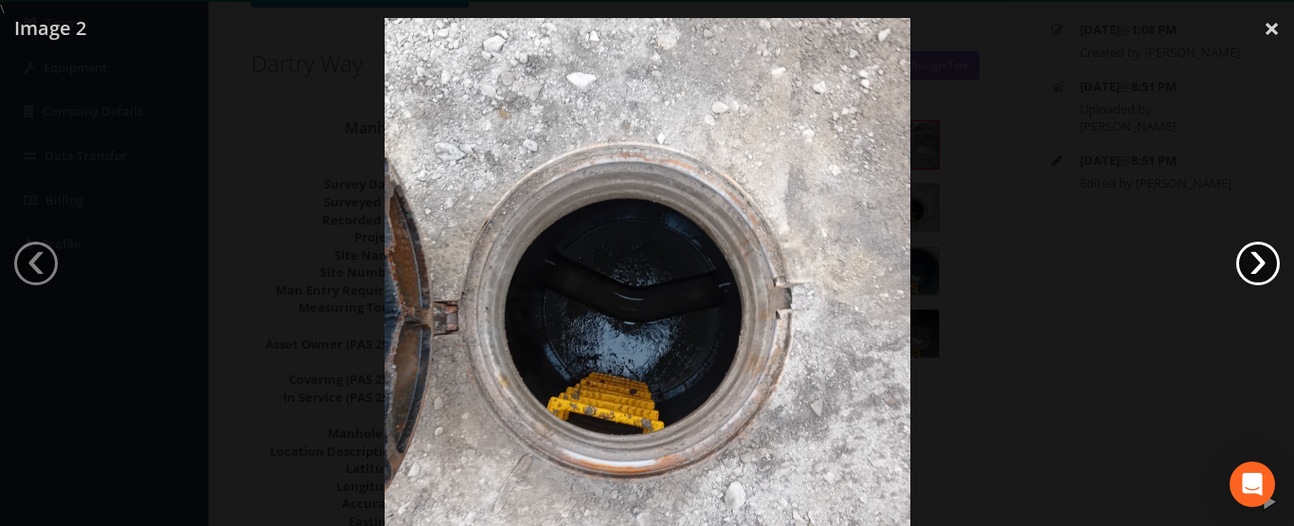
click at [1259, 260] on link "›" at bounding box center [1258, 264] width 44 height 44
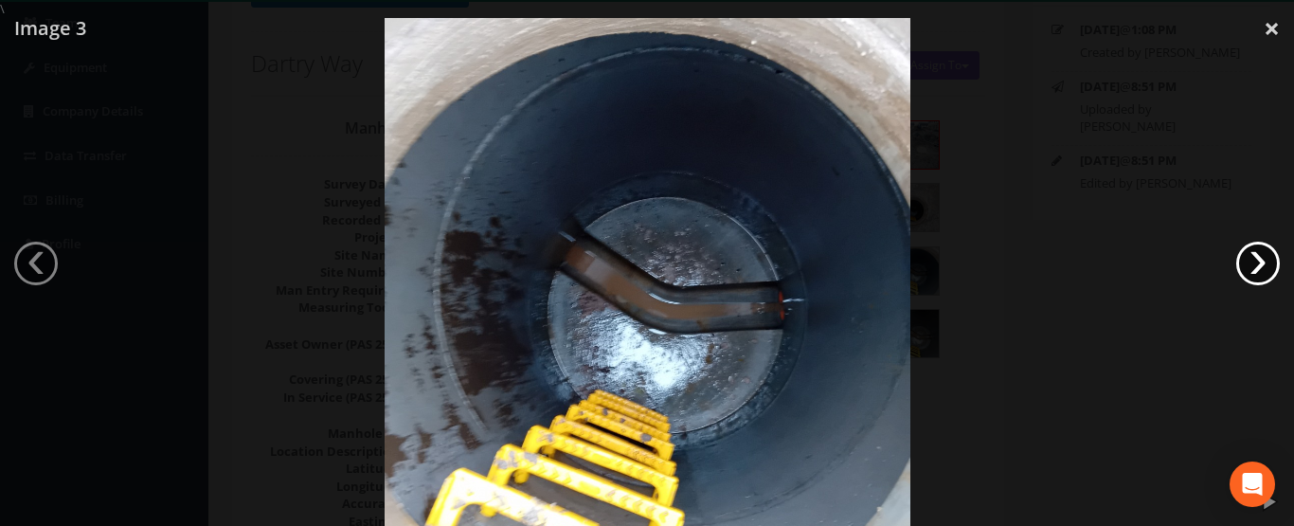
click at [1253, 258] on link "›" at bounding box center [1258, 264] width 44 height 44
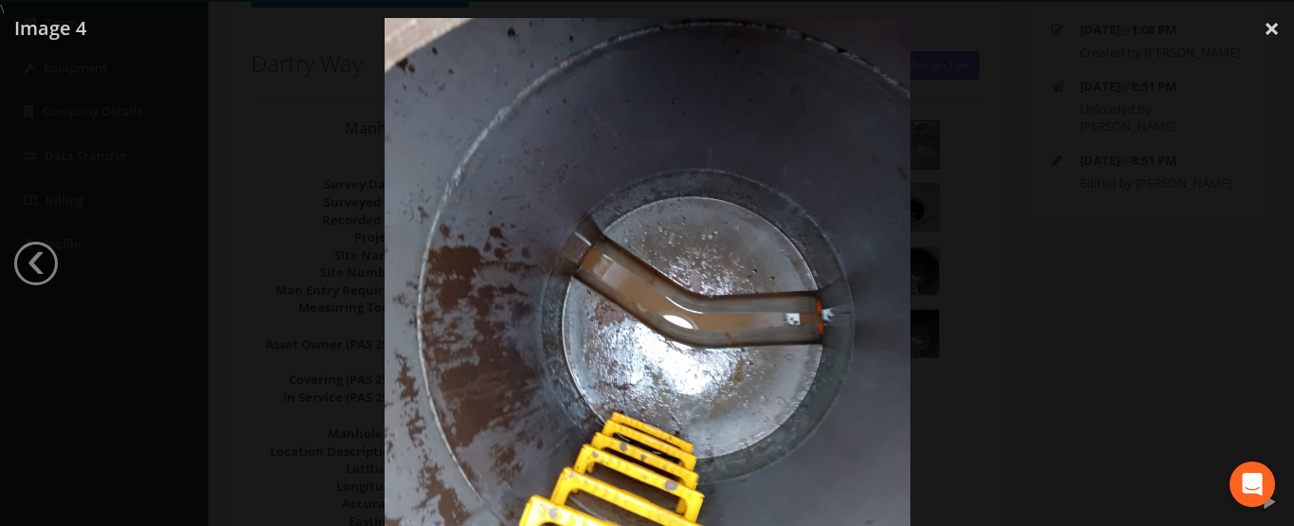
click at [1253, 258] on div at bounding box center [647, 281] width 1294 height 526
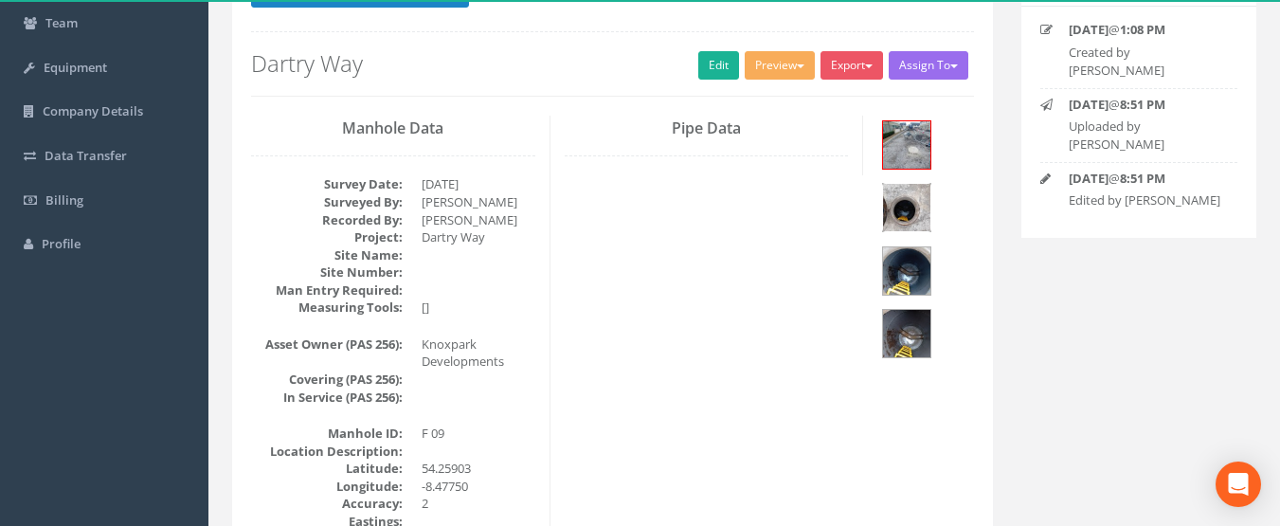
click at [903, 213] on img at bounding box center [906, 207] width 47 height 47
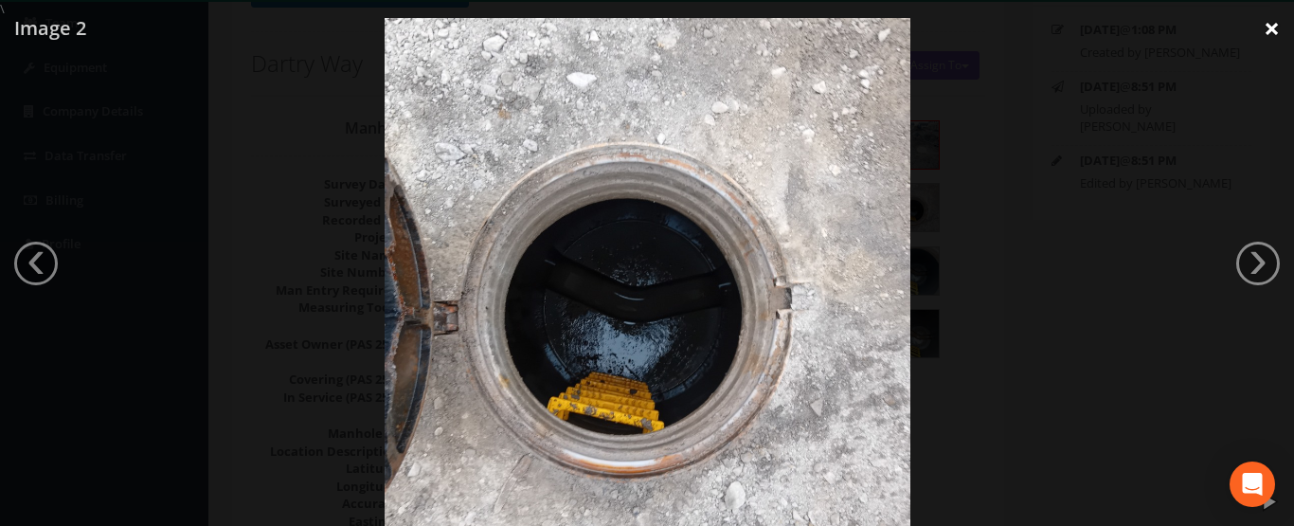
click at [1275, 26] on link "×" at bounding box center [1271, 28] width 45 height 57
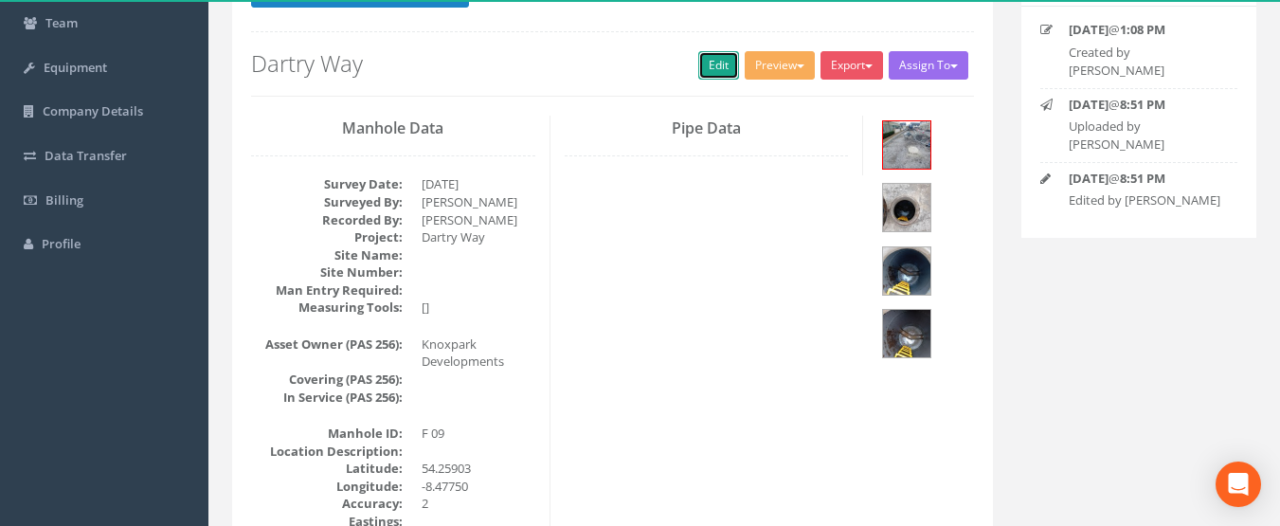
click at [714, 78] on link "Edit" at bounding box center [718, 65] width 41 height 28
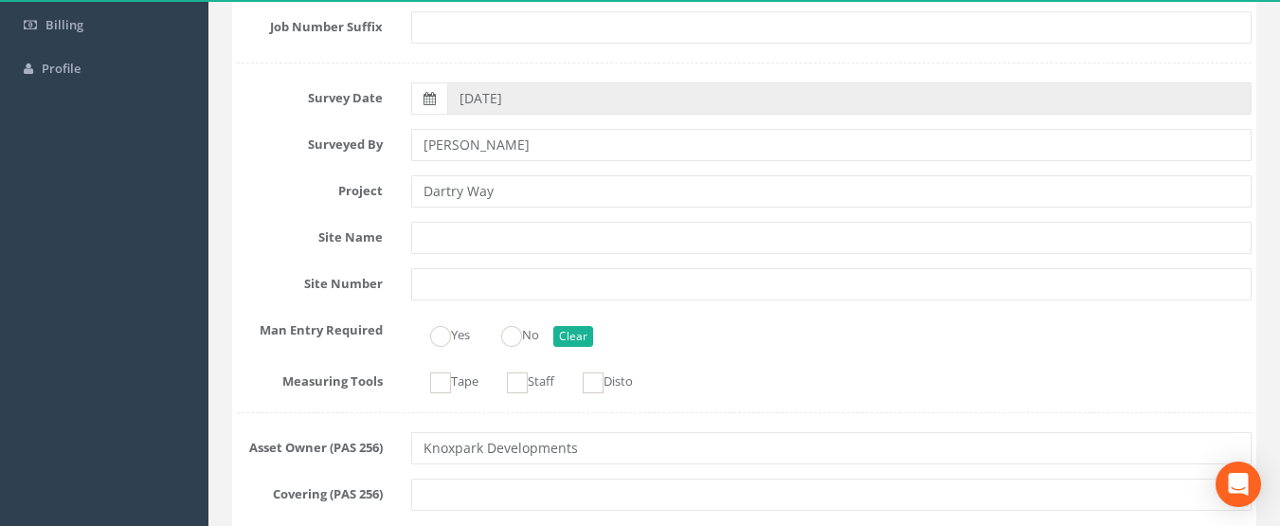
scroll to position [474, 0]
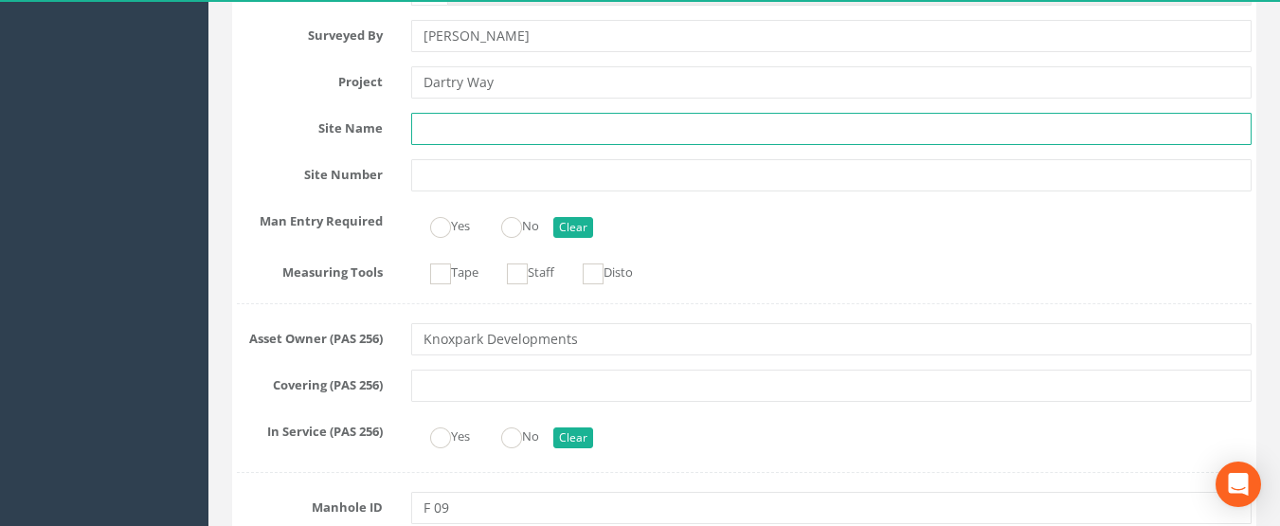
click at [505, 135] on input "text" at bounding box center [831, 129] width 841 height 32
type input "Dartry Way"
click at [522, 232] on ins at bounding box center [511, 227] width 21 height 21
radio input "true"
type input "Dartry Way"
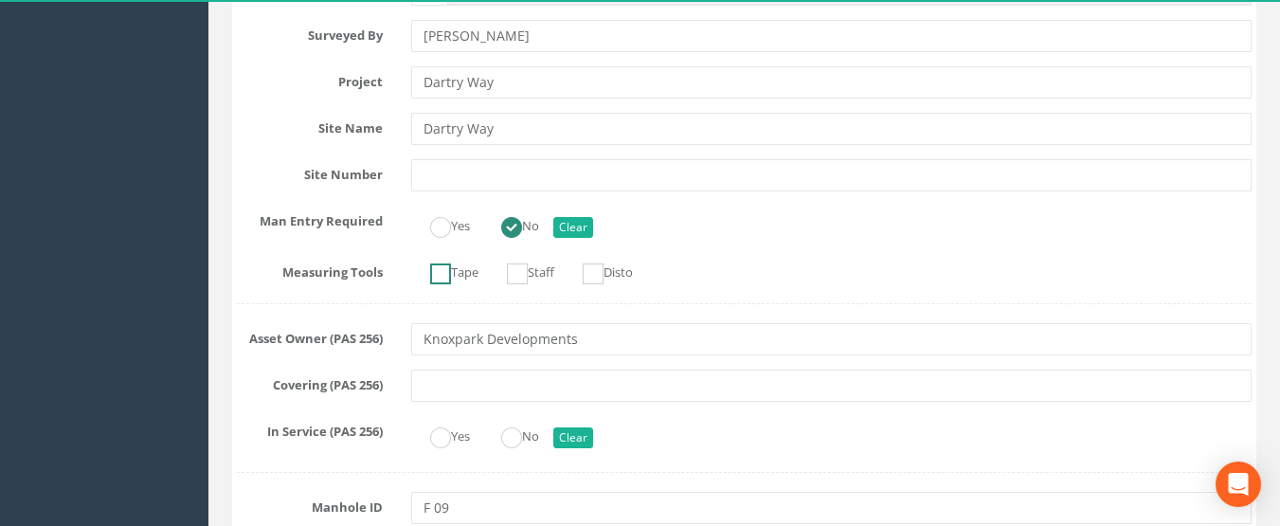
click at [459, 279] on label "Tape" at bounding box center [444, 270] width 67 height 27
checkbox input "true"
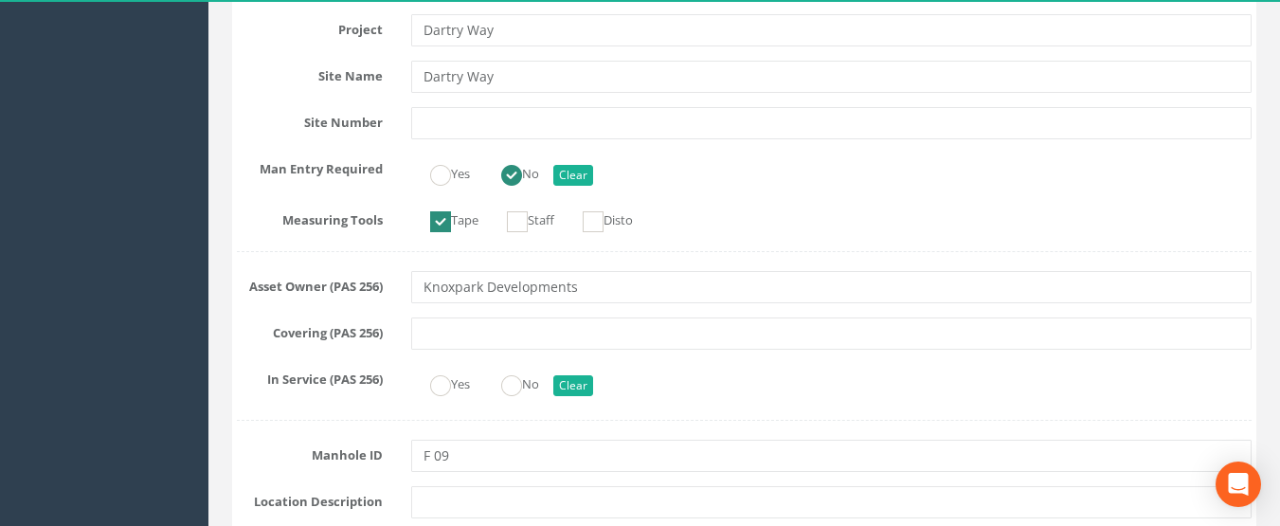
scroll to position [568, 0]
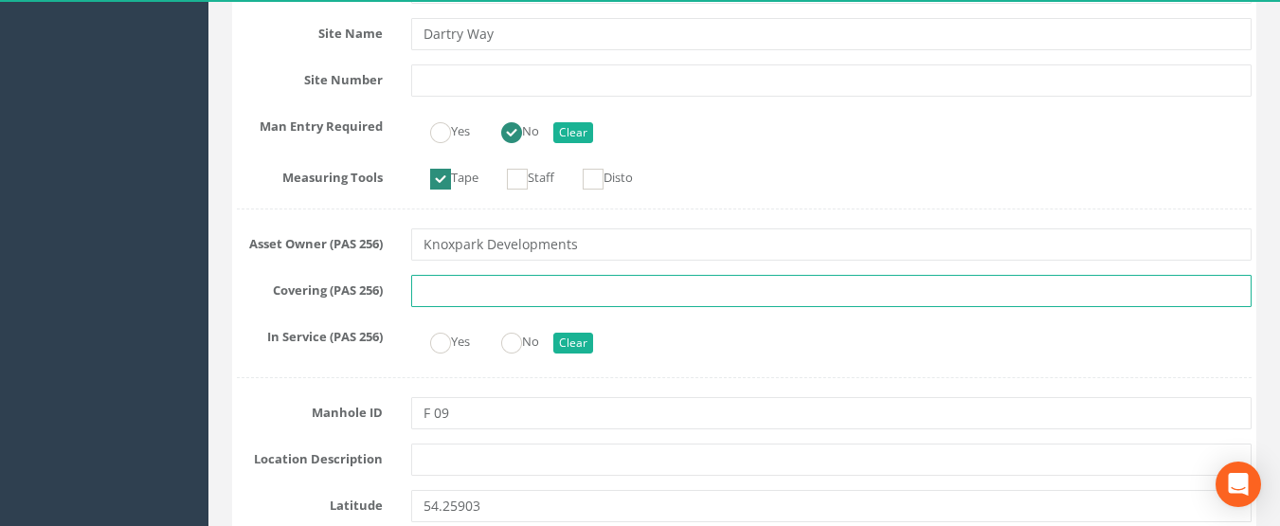
click at [439, 296] on input "text" at bounding box center [831, 291] width 841 height 32
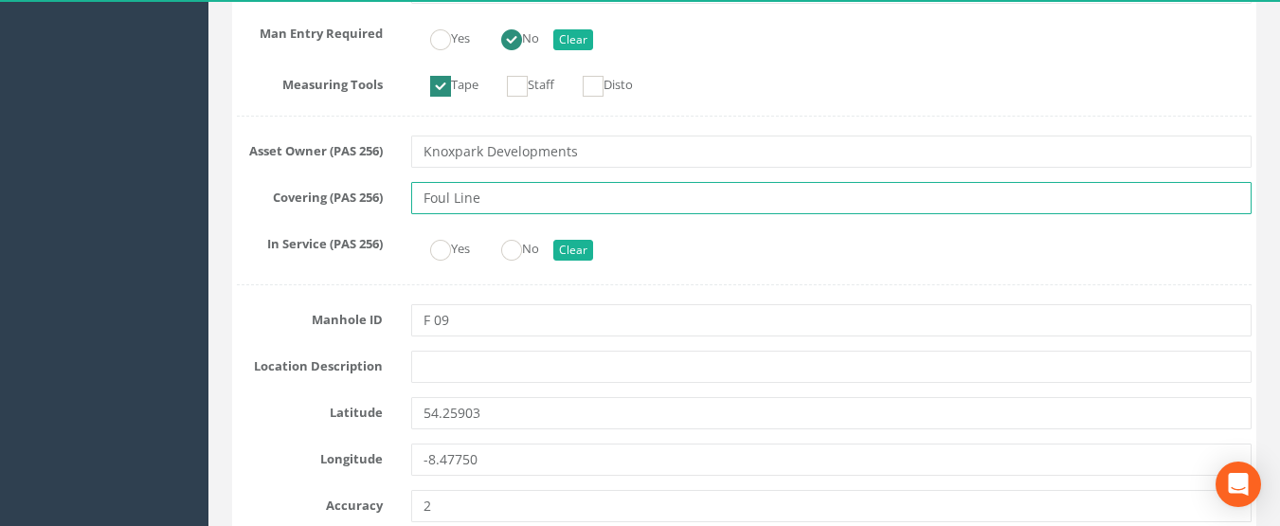
scroll to position [663, 0]
type input "Foul Line"
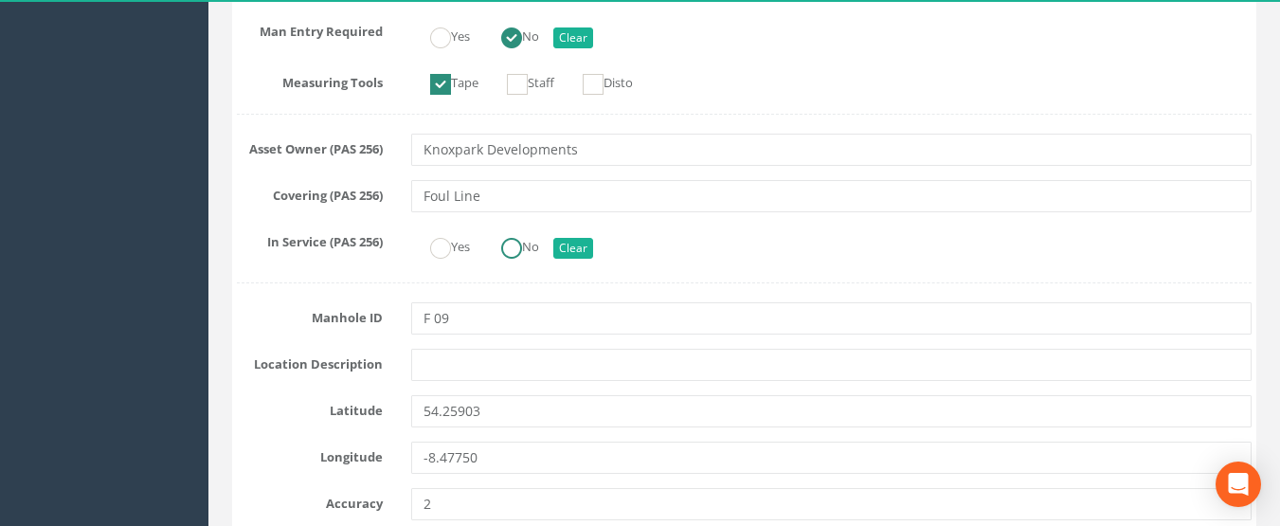
click at [496, 253] on label "No" at bounding box center [510, 244] width 57 height 27
radio input "true"
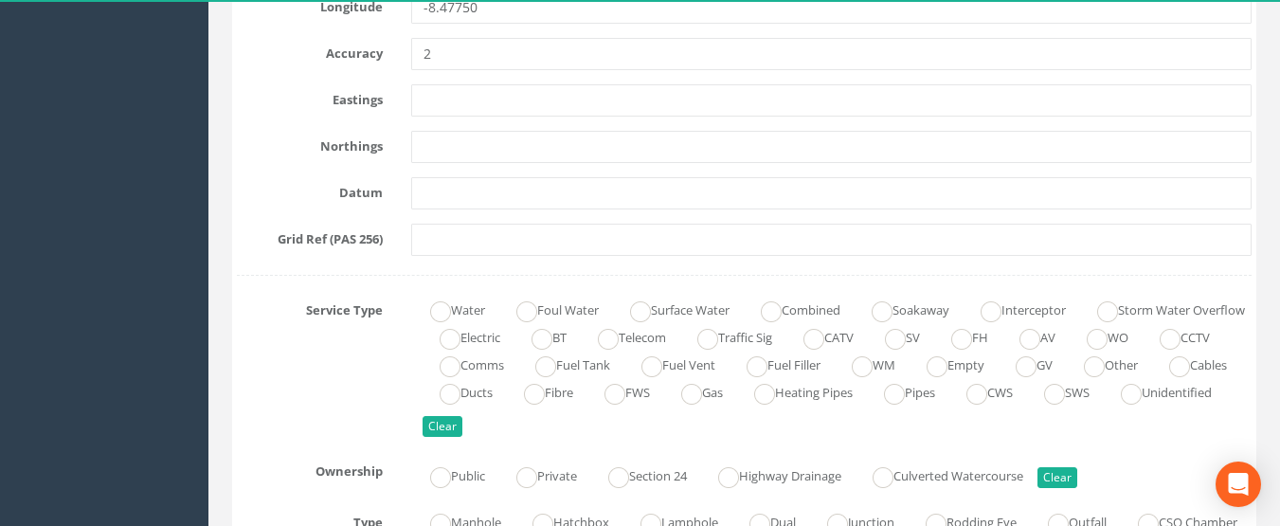
scroll to position [1137, 0]
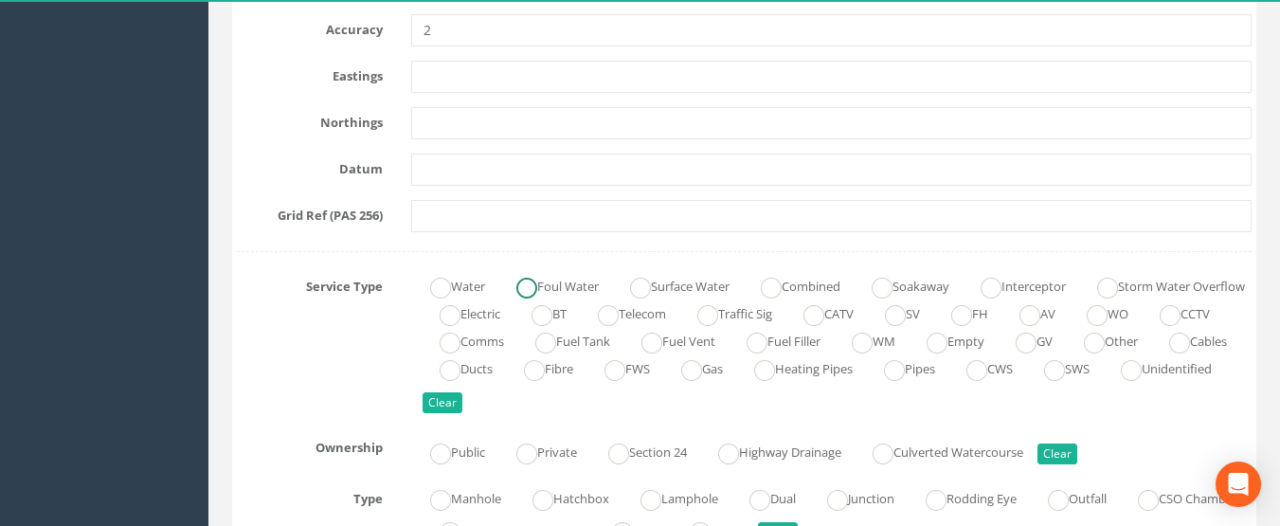
click at [557, 290] on label "Foul Water" at bounding box center [547, 284] width 101 height 27
radio input "true"
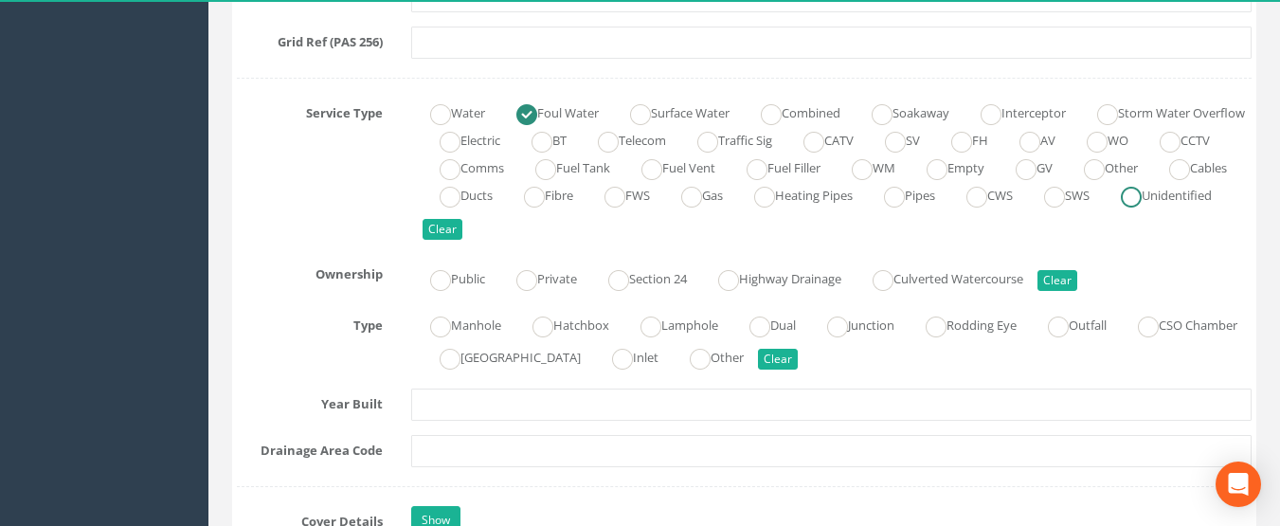
scroll to position [1326, 0]
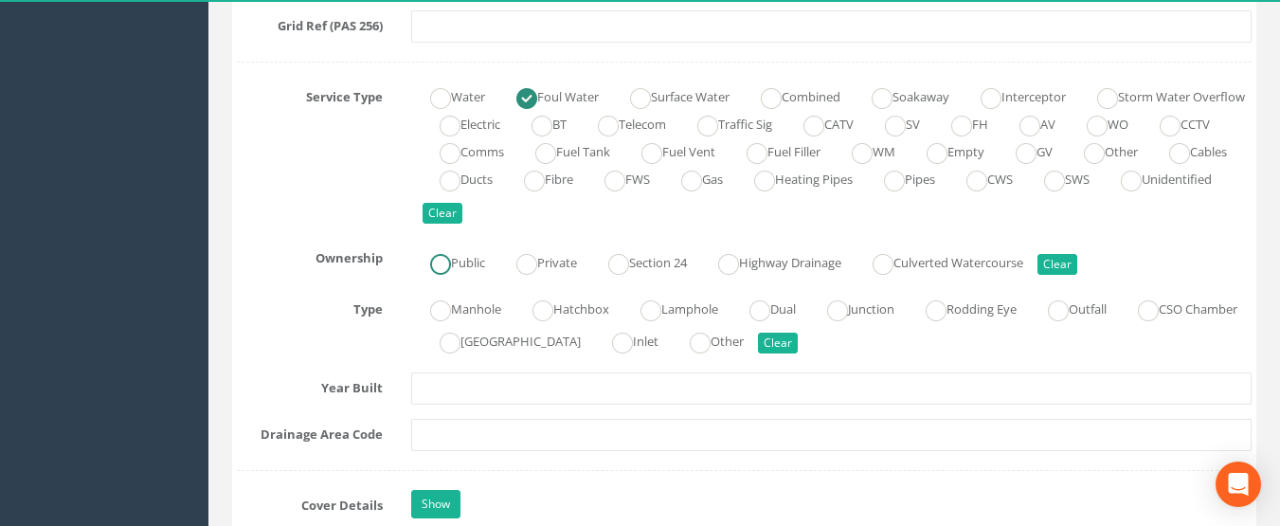
click at [458, 265] on label "Public" at bounding box center [448, 260] width 74 height 27
radio input "true"
click at [437, 319] on ins at bounding box center [440, 310] width 21 height 21
radio input "true"
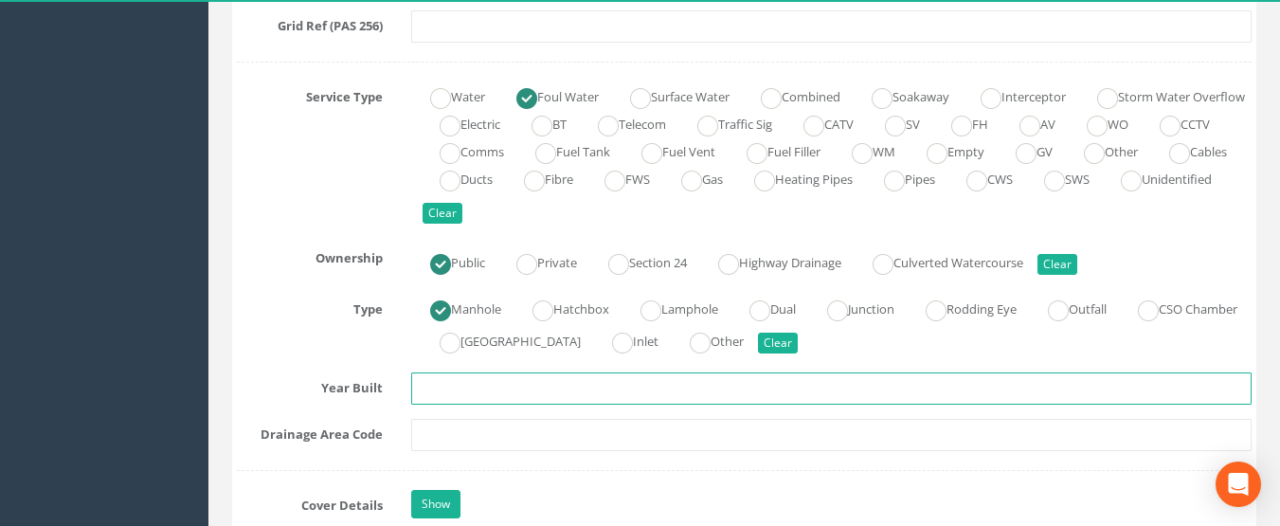
click at [428, 394] on input "text" at bounding box center [831, 388] width 841 height 32
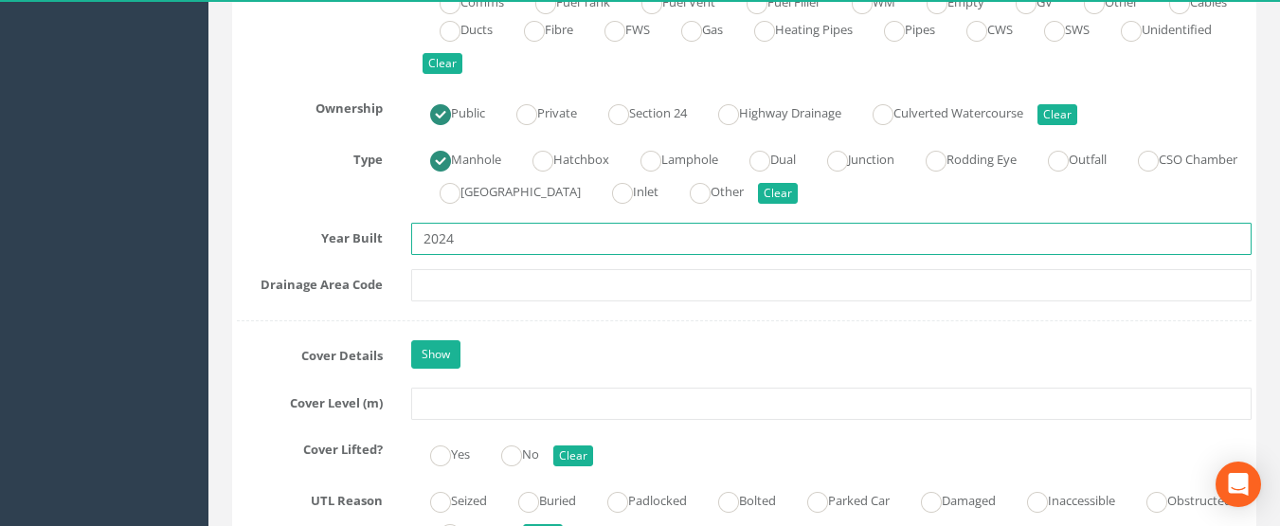
scroll to position [1610, 0]
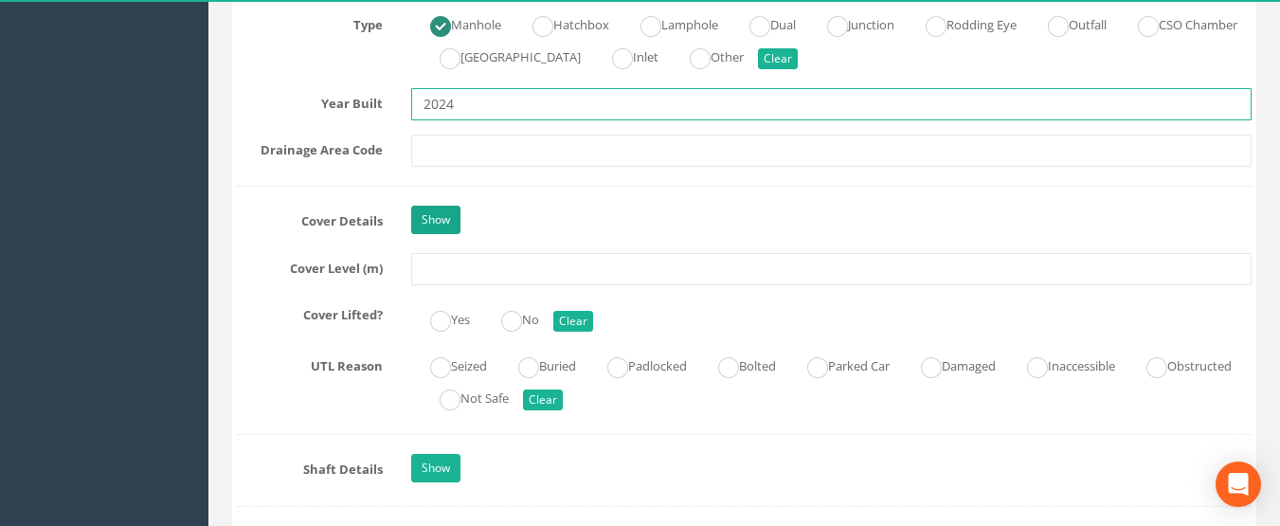
type input "2024"
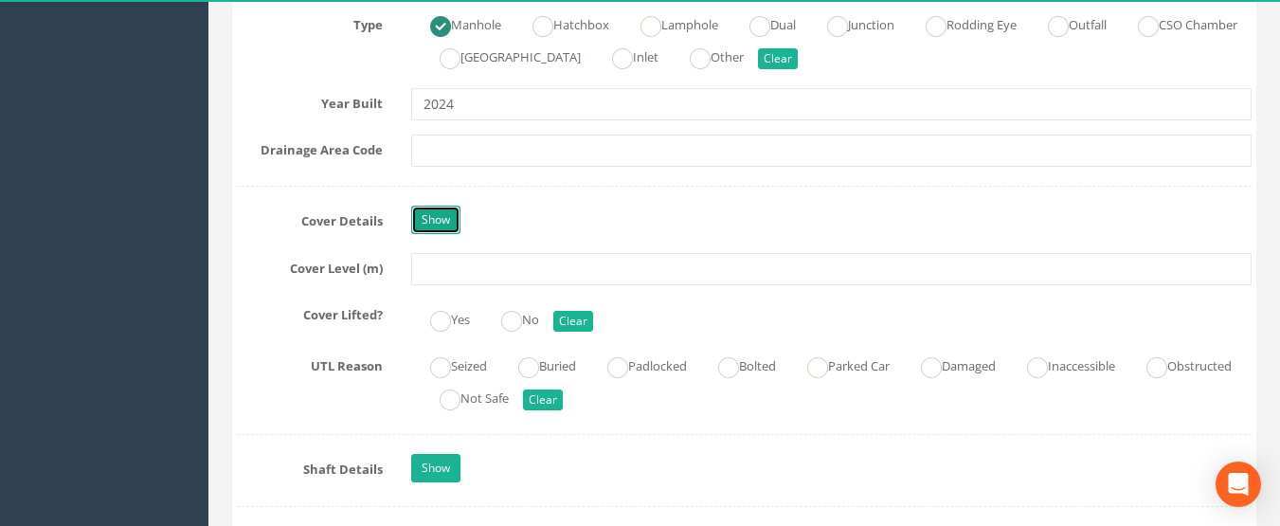
click at [445, 206] on link "Show" at bounding box center [435, 220] width 49 height 28
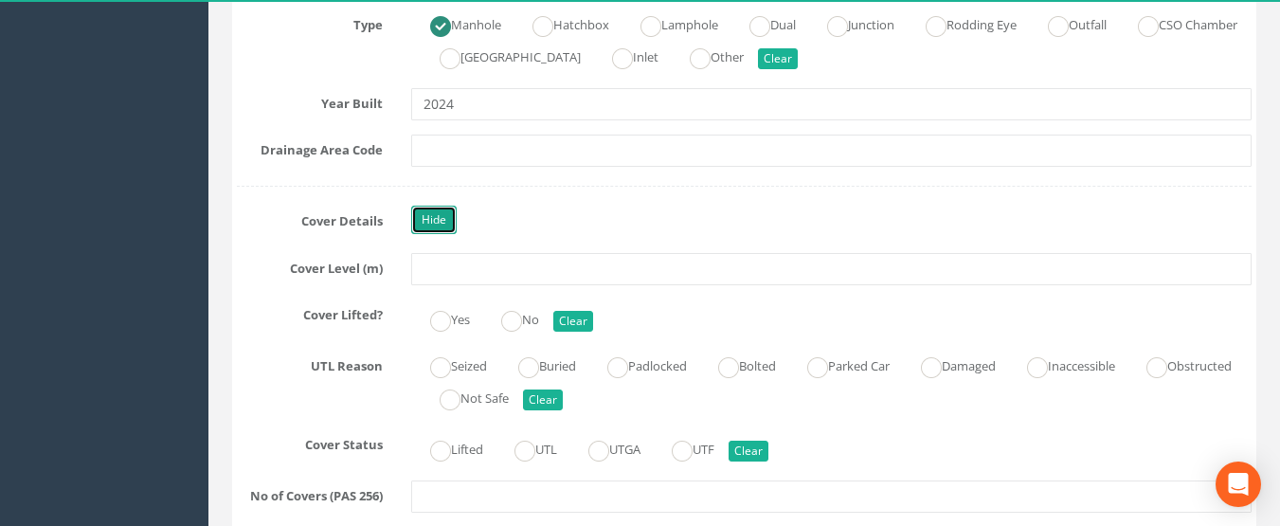
click at [439, 230] on link "Hide" at bounding box center [433, 220] width 45 height 28
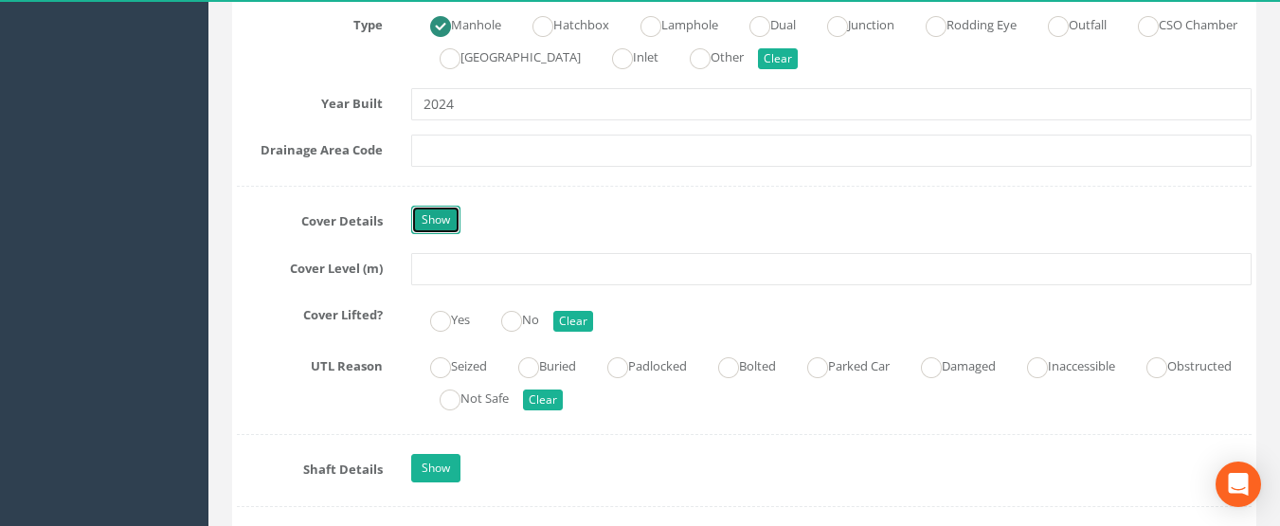
click at [439, 230] on link "Show" at bounding box center [435, 220] width 49 height 28
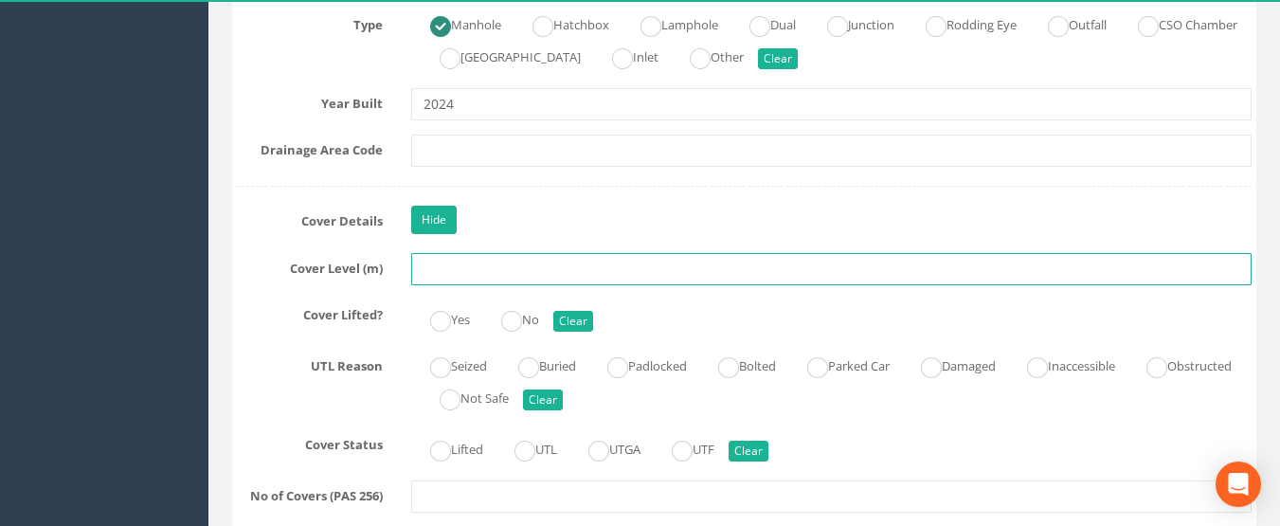
click at [438, 261] on input "text" at bounding box center [831, 269] width 841 height 32
type input "2.57"
click at [445, 321] on ins at bounding box center [440, 321] width 21 height 21
radio input "true"
type input "2.57"
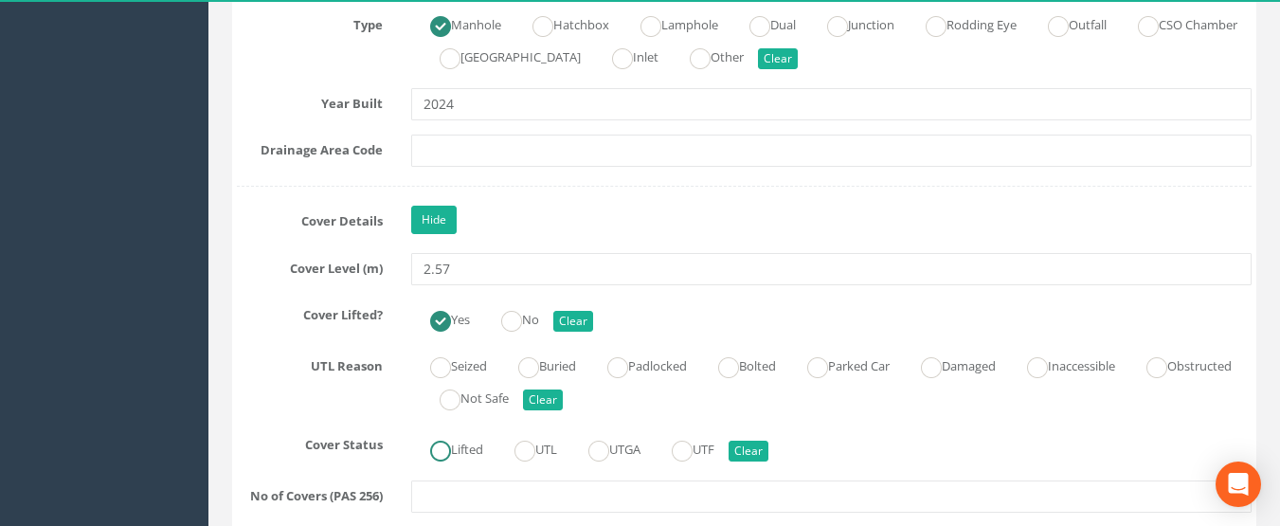
click at [458, 453] on label "Lifted" at bounding box center [447, 447] width 72 height 27
radio input "true"
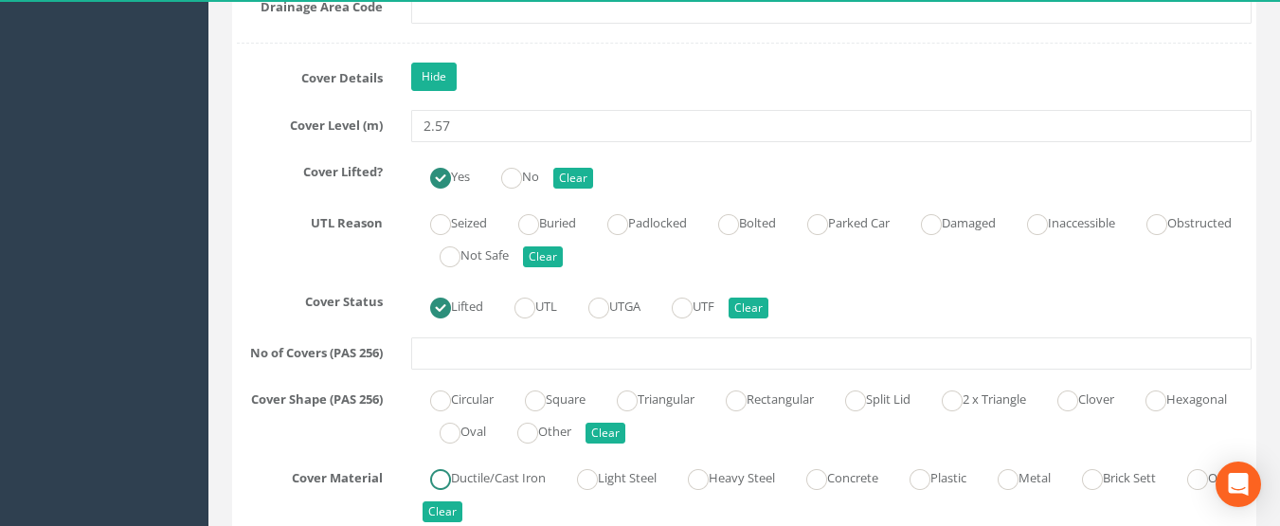
scroll to position [1800, 0]
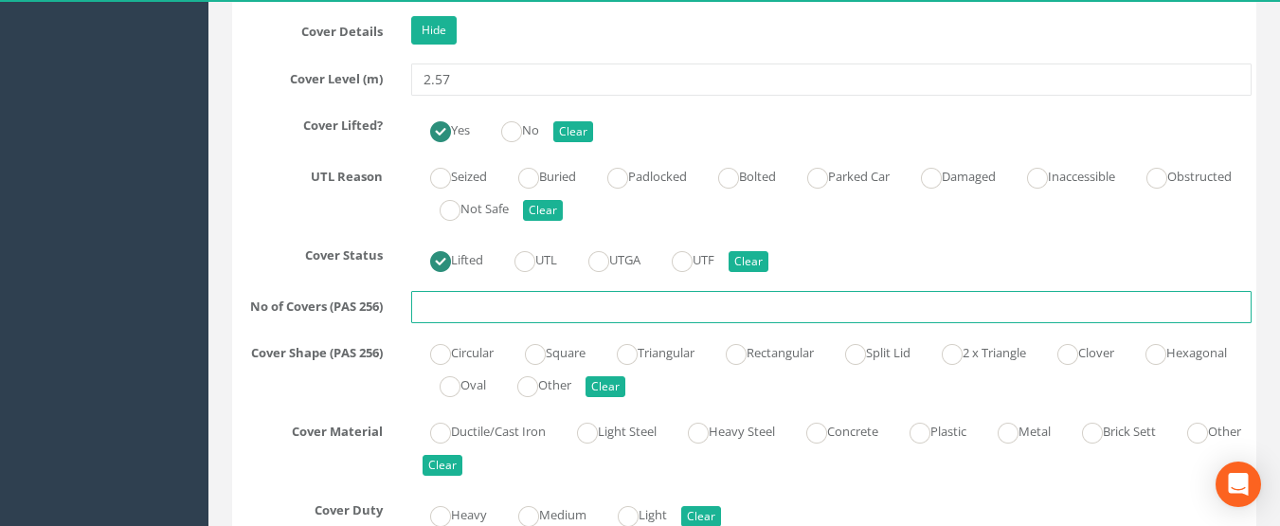
click at [463, 310] on input "text" at bounding box center [831, 307] width 841 height 32
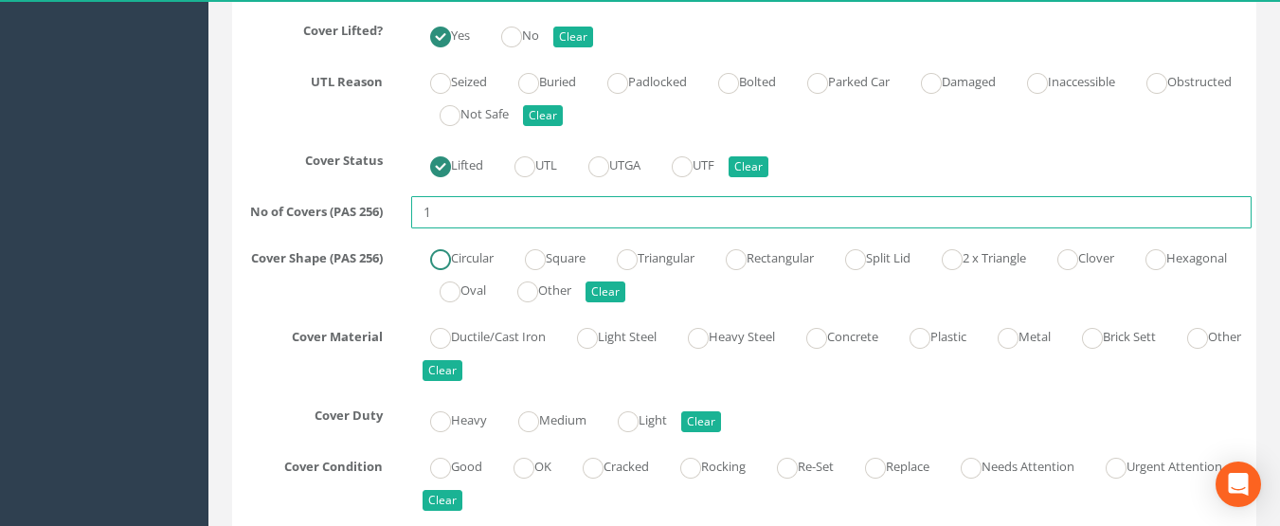
type input "1"
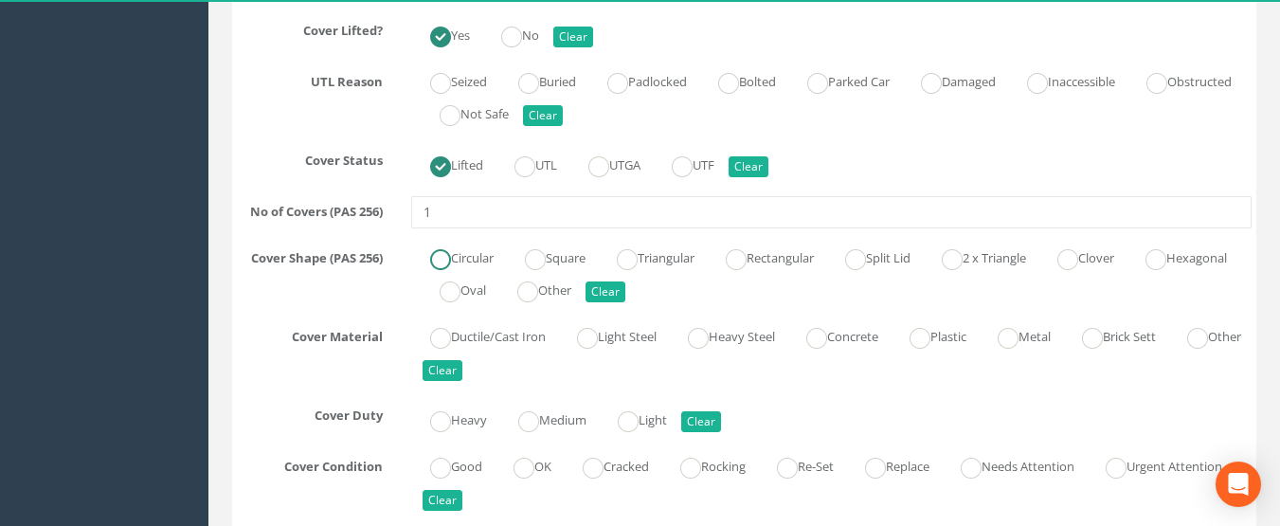
click at [452, 265] on label "Circular" at bounding box center [452, 256] width 82 height 27
radio input "true"
click at [1018, 332] on ins at bounding box center [1007, 338] width 21 height 21
radio input "true"
click at [447, 422] on ins at bounding box center [440, 421] width 21 height 21
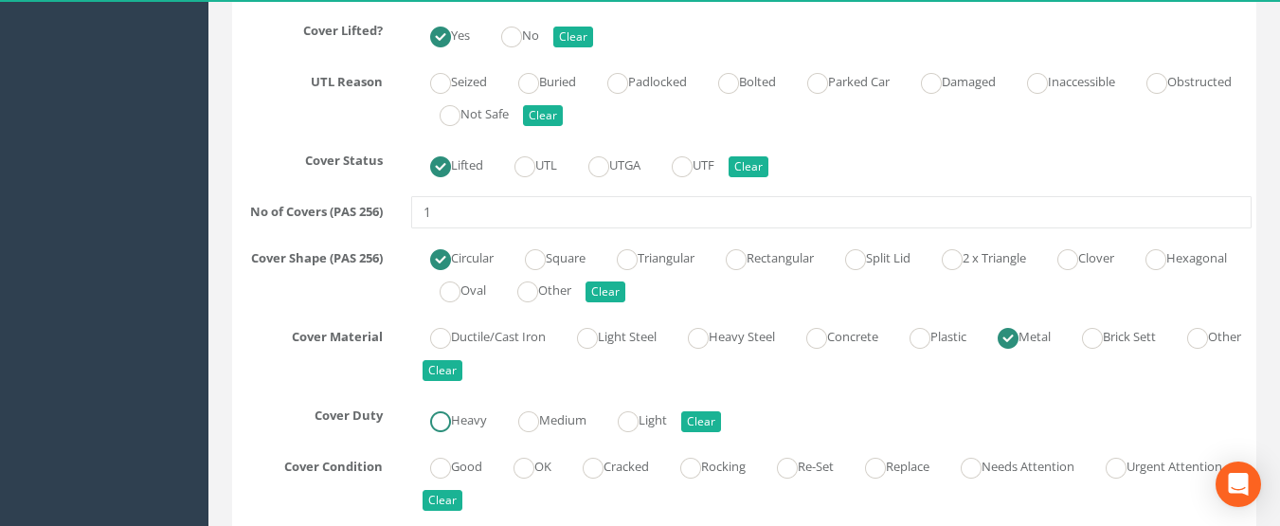
radio input "true"
click at [454, 470] on label "Good" at bounding box center [446, 464] width 71 height 27
radio input "true"
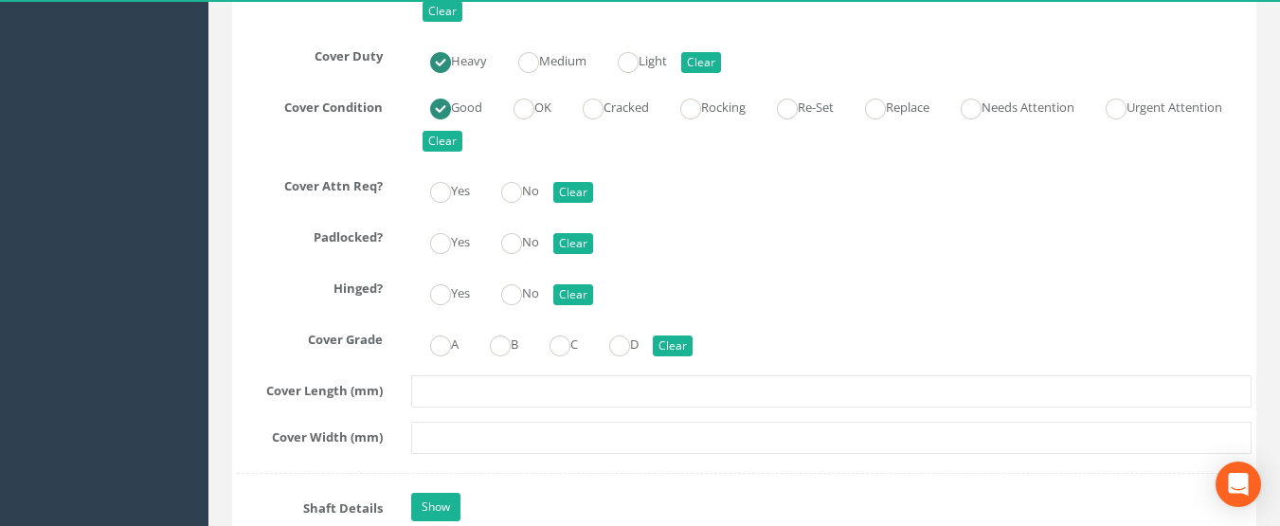
scroll to position [2273, 0]
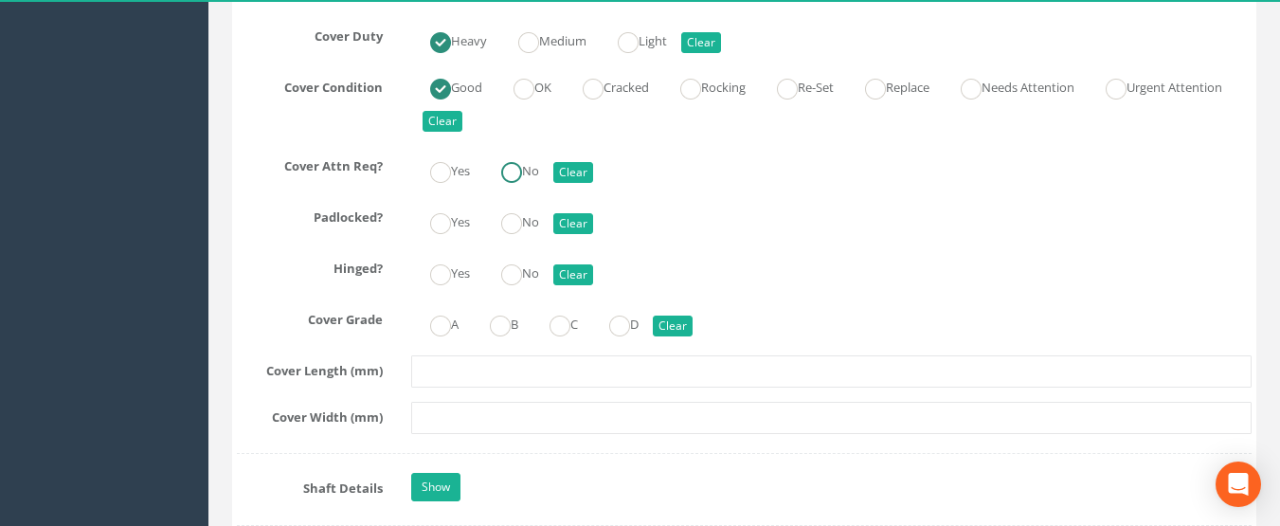
click at [512, 181] on ins at bounding box center [511, 172] width 21 height 21
radio input "true"
click at [512, 219] on ins at bounding box center [511, 223] width 21 height 21
radio input "true"
click at [439, 282] on ins at bounding box center [440, 274] width 21 height 21
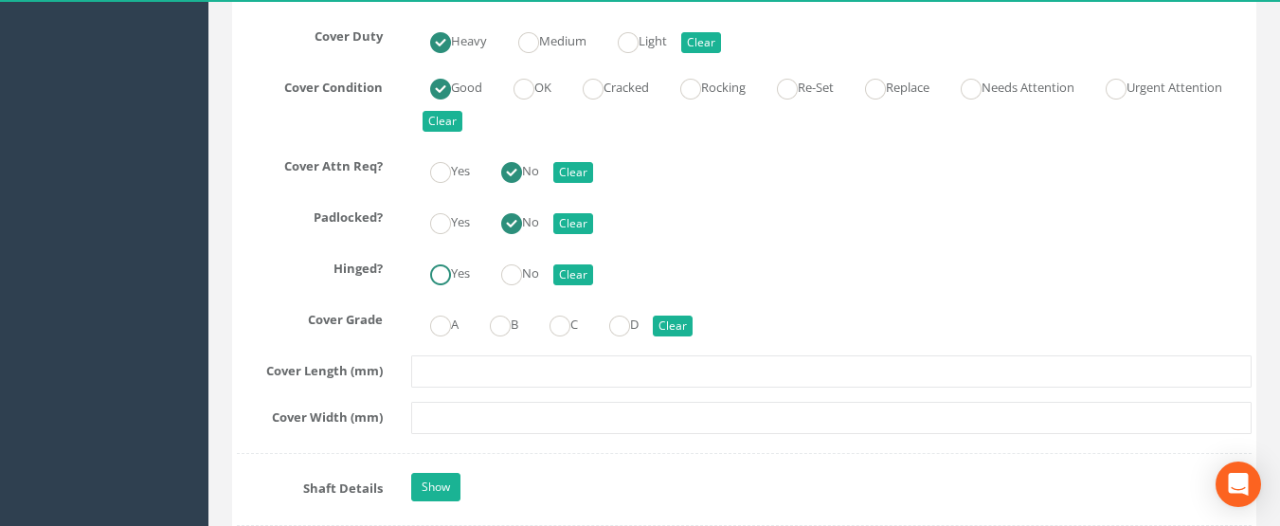
radio input "true"
click at [440, 332] on ins at bounding box center [440, 325] width 21 height 21
radio input "true"
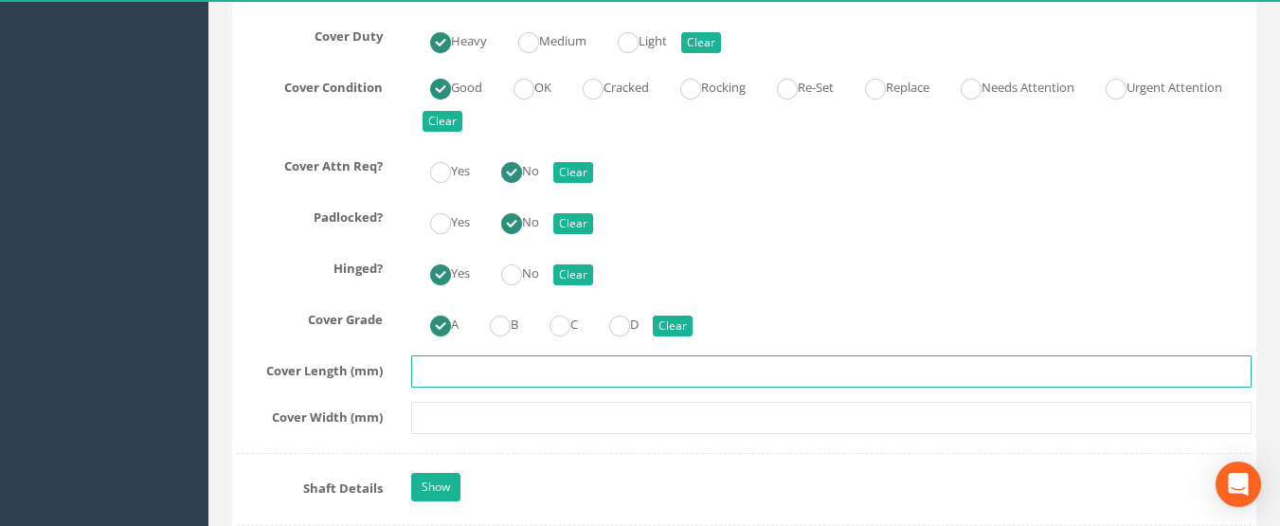
click at [464, 381] on input "text" at bounding box center [831, 371] width 841 height 32
type input "600"
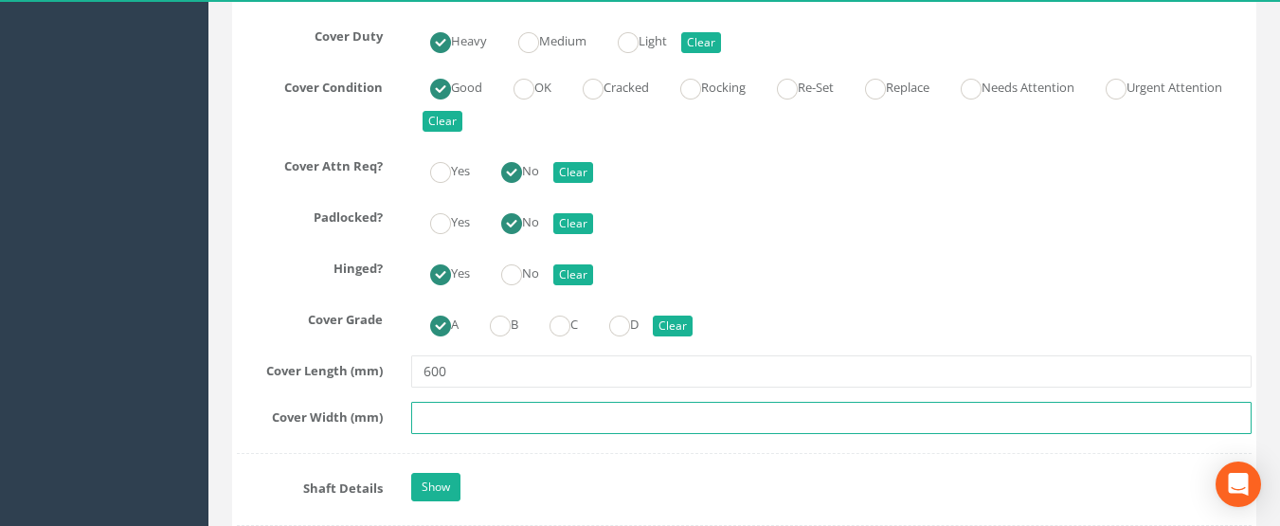
click at [536, 422] on input "text" at bounding box center [831, 418] width 841 height 32
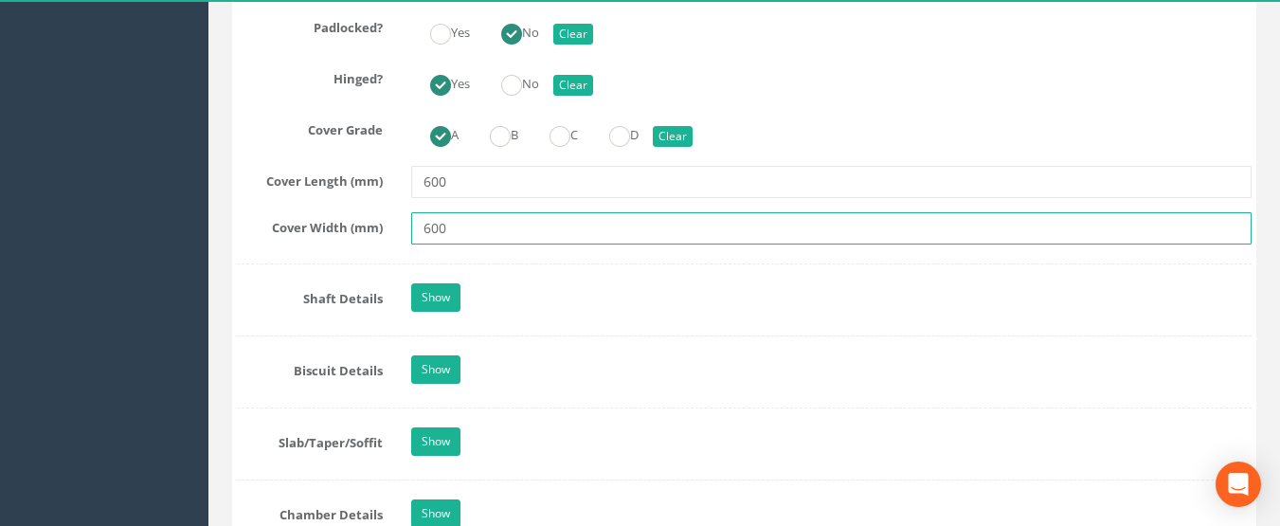
scroll to position [2558, 0]
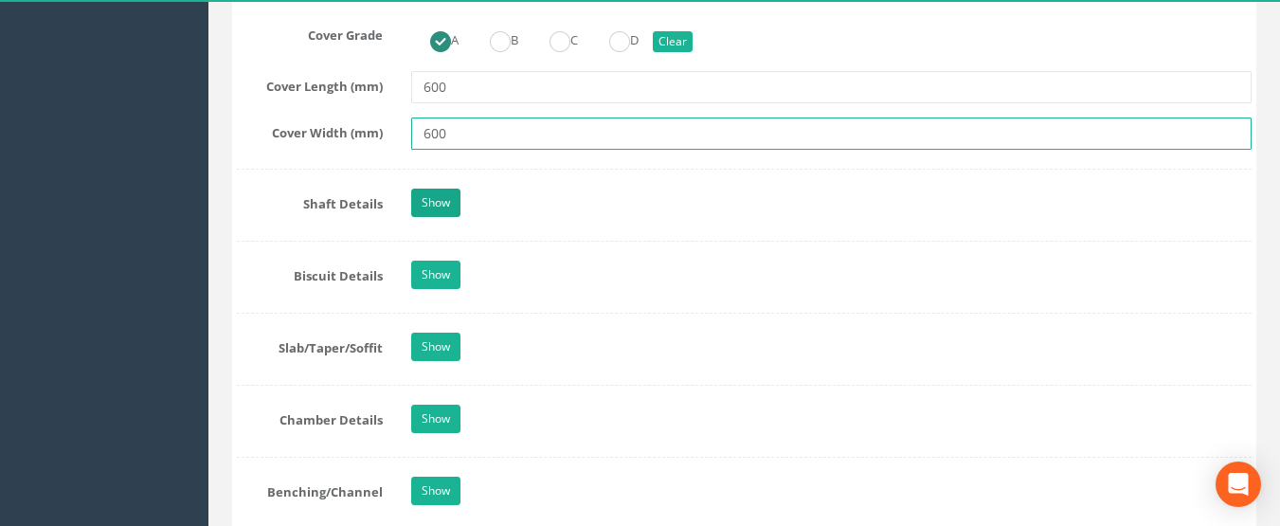
type input "600"
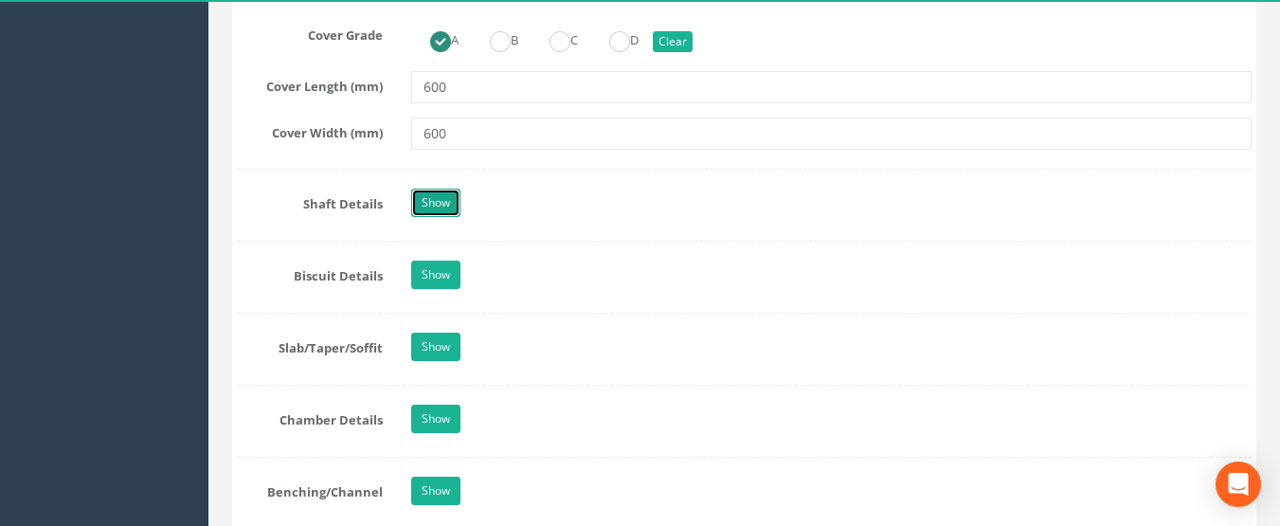
click at [419, 197] on link "Show" at bounding box center [435, 203] width 49 height 28
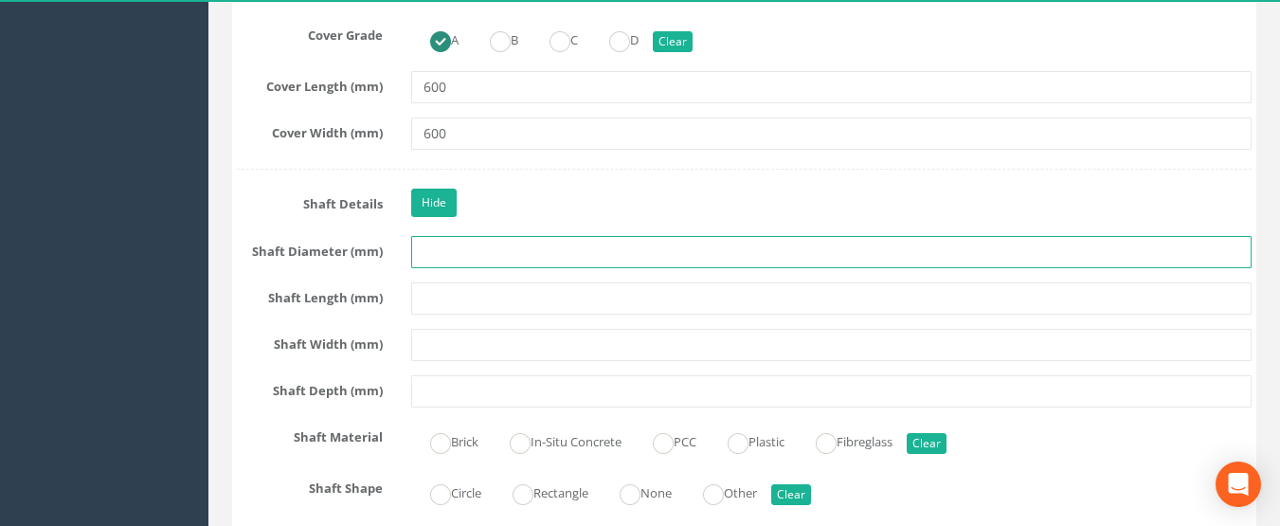
click at [485, 250] on input "text" at bounding box center [831, 252] width 841 height 32
type input "1200"
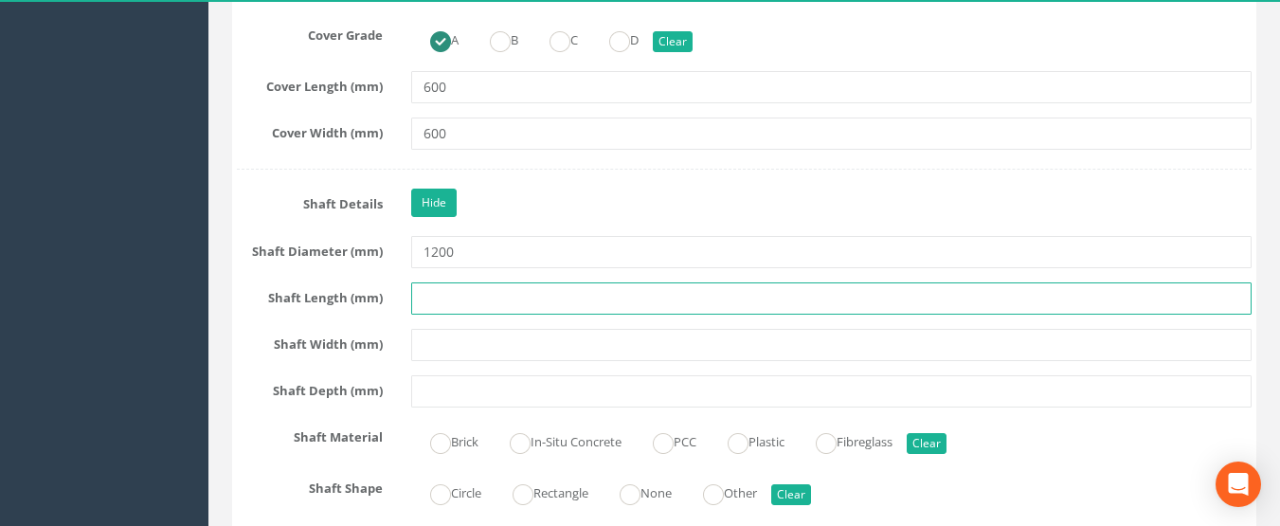
click at [494, 306] on input "text" at bounding box center [831, 298] width 841 height 32
type input "2.57"
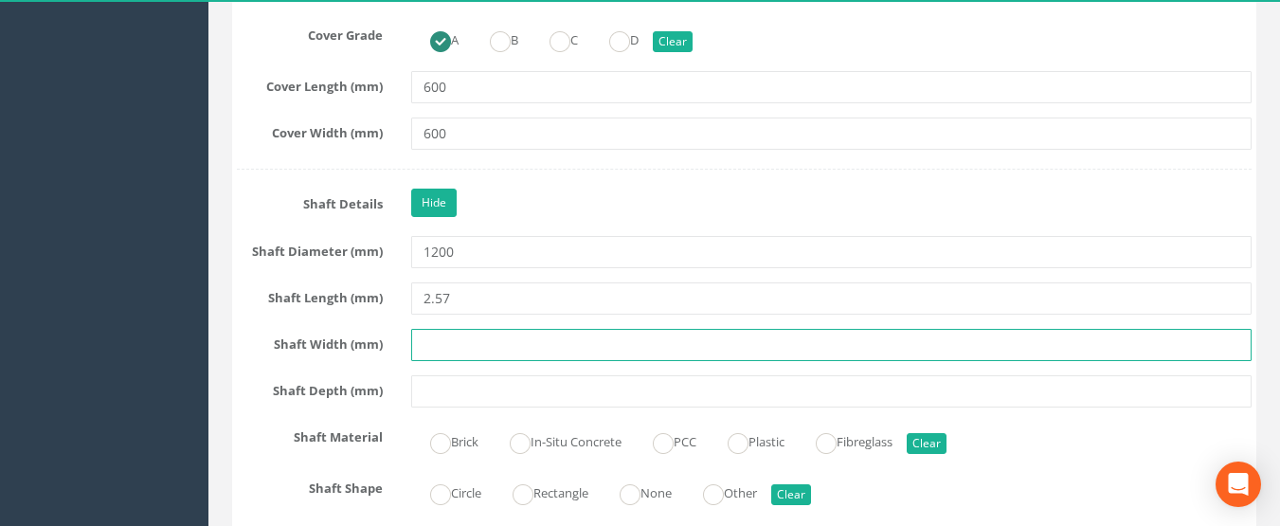
click at [503, 349] on input "text" at bounding box center [831, 345] width 841 height 32
type input "1200"
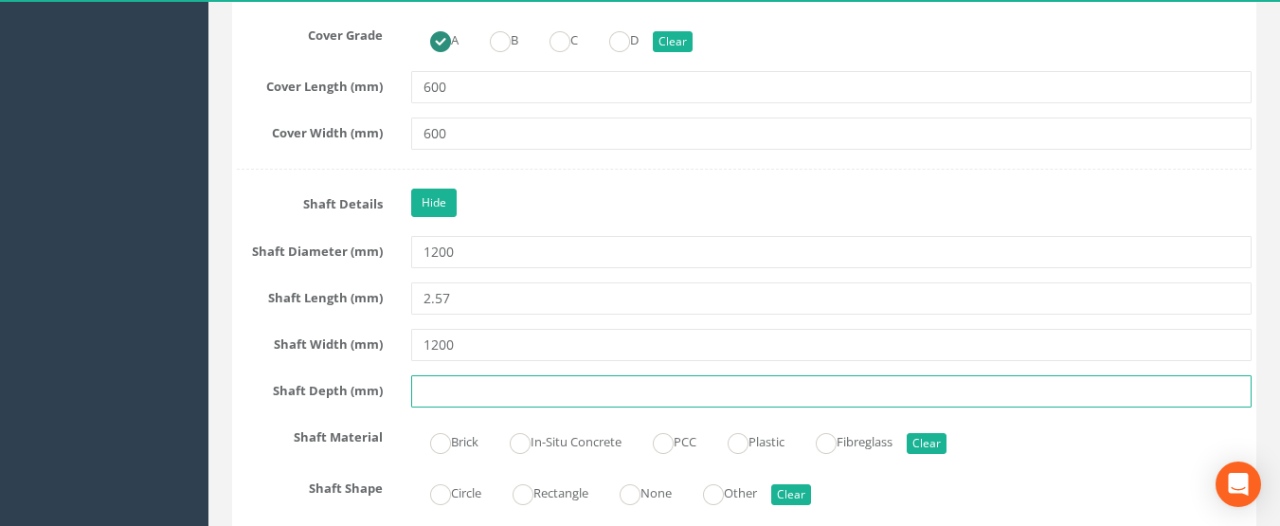
click at [462, 390] on input "text" at bounding box center [831, 391] width 841 height 32
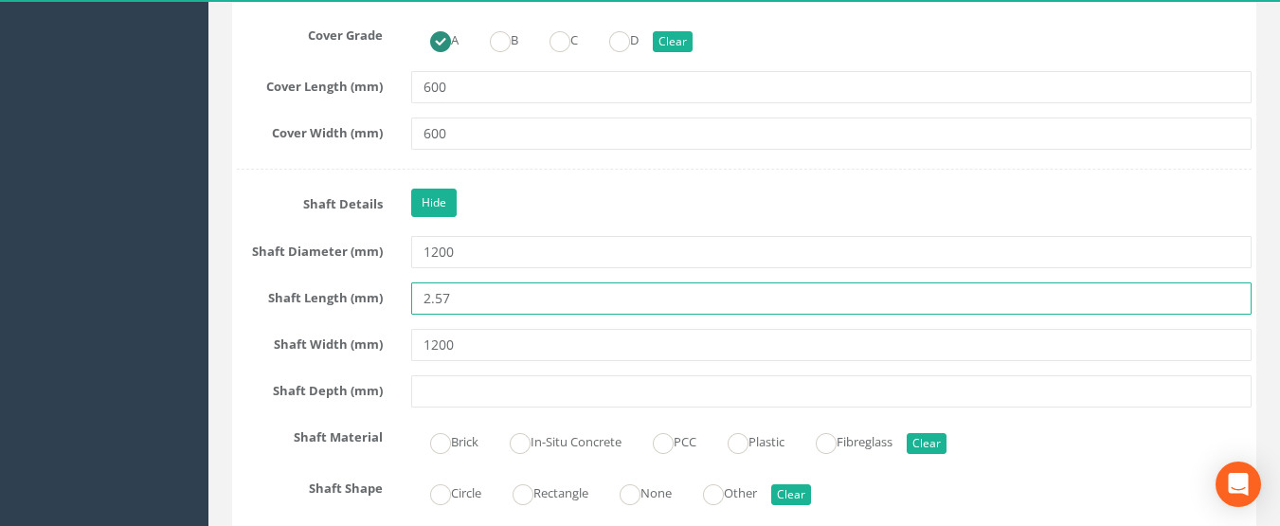
click at [490, 296] on input "2.57" at bounding box center [831, 298] width 841 height 32
type input "2"
type input "1200"
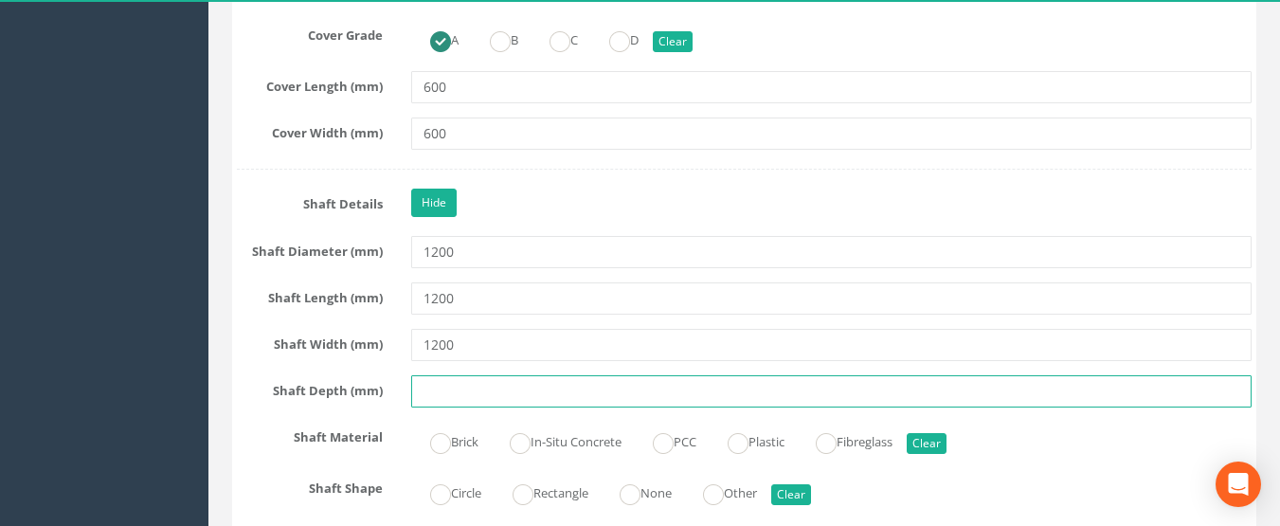
click at [451, 386] on input "text" at bounding box center [831, 391] width 841 height 32
type input "2.34"
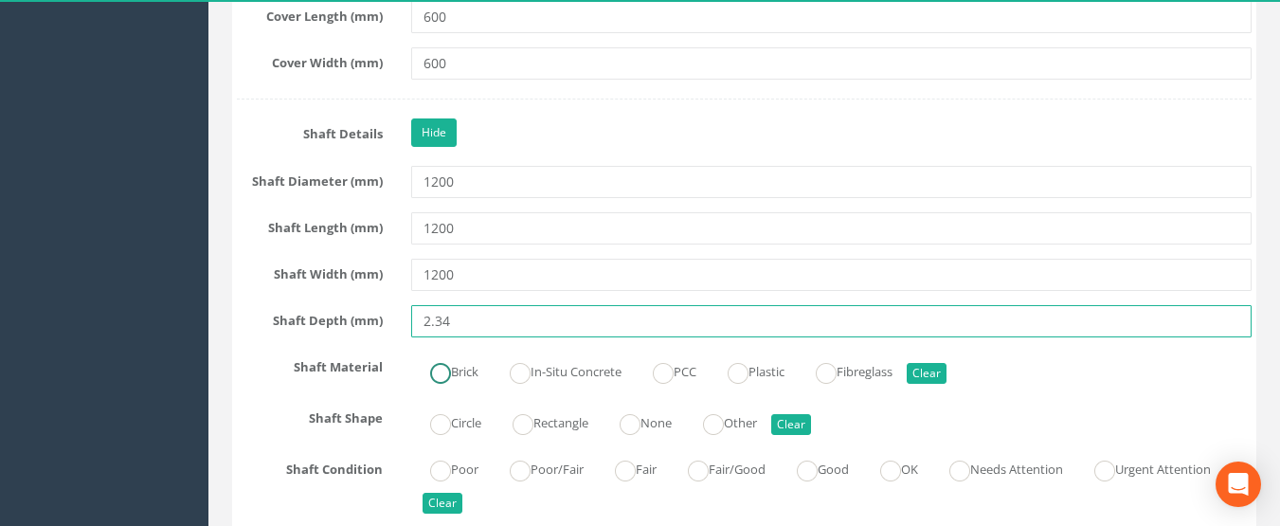
scroll to position [2747, 0]
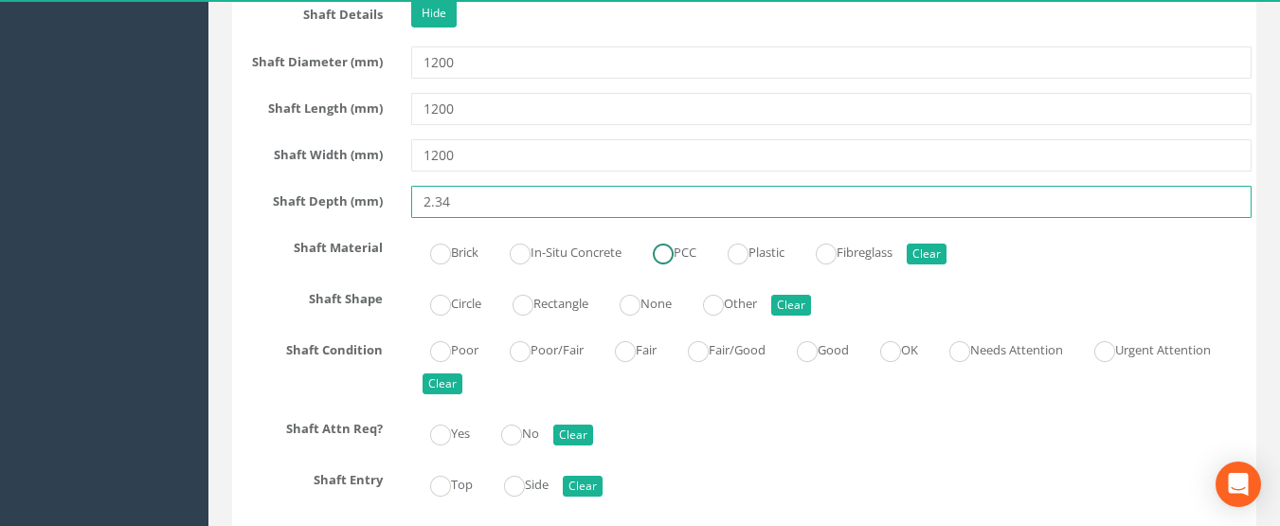
click at [667, 254] on ins at bounding box center [663, 253] width 21 height 21
radio input "true"
click at [446, 307] on ins at bounding box center [440, 305] width 21 height 21
radio input "true"
type input "2.34"
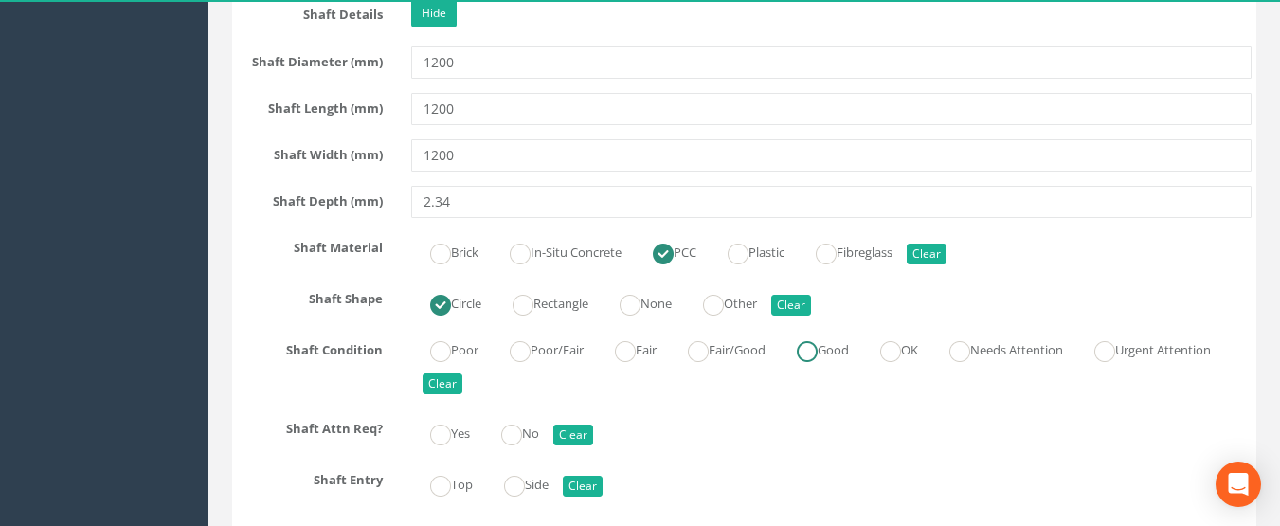
click at [836, 350] on label "Good" at bounding box center [813, 347] width 71 height 27
radio input "true"
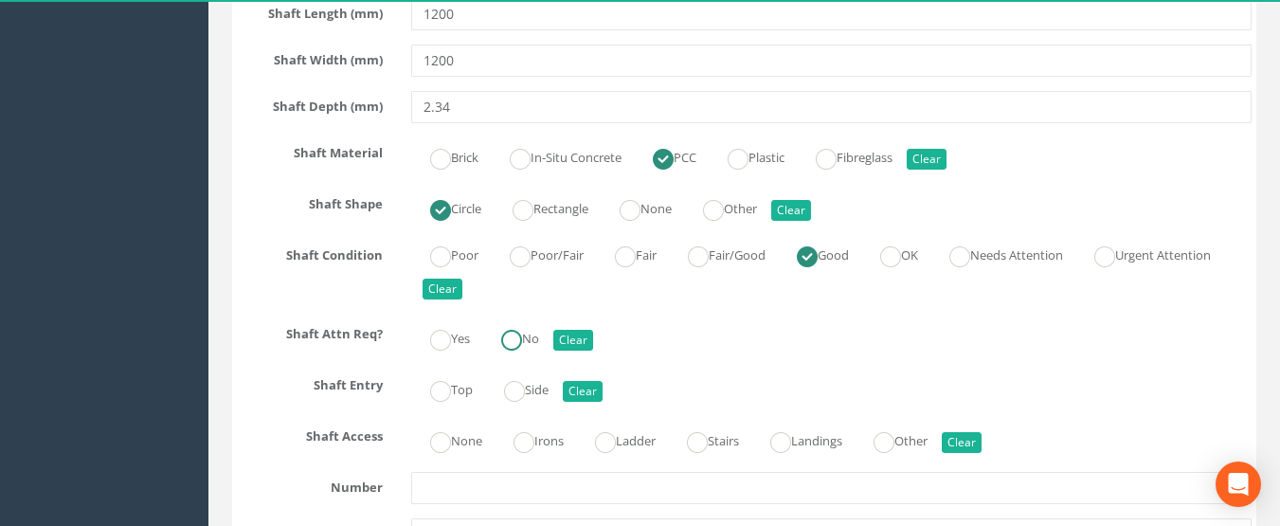
click at [522, 332] on ins at bounding box center [511, 340] width 21 height 21
radio input "true"
click at [457, 389] on label "Top" at bounding box center [442, 387] width 62 height 27
radio input "true"
click at [791, 446] on ins at bounding box center [780, 442] width 21 height 21
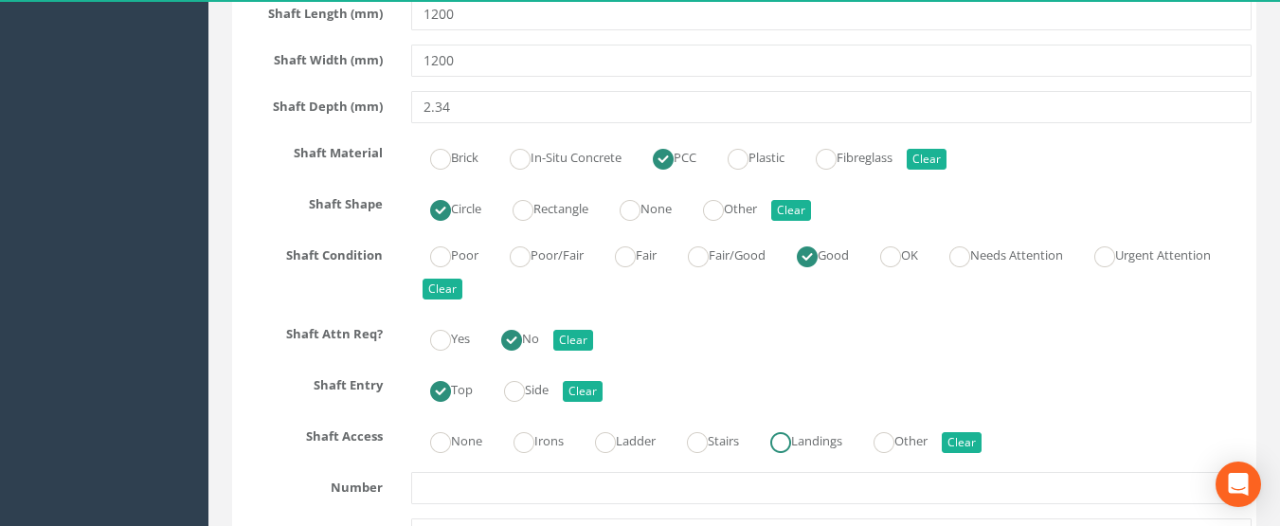
radio input "true"
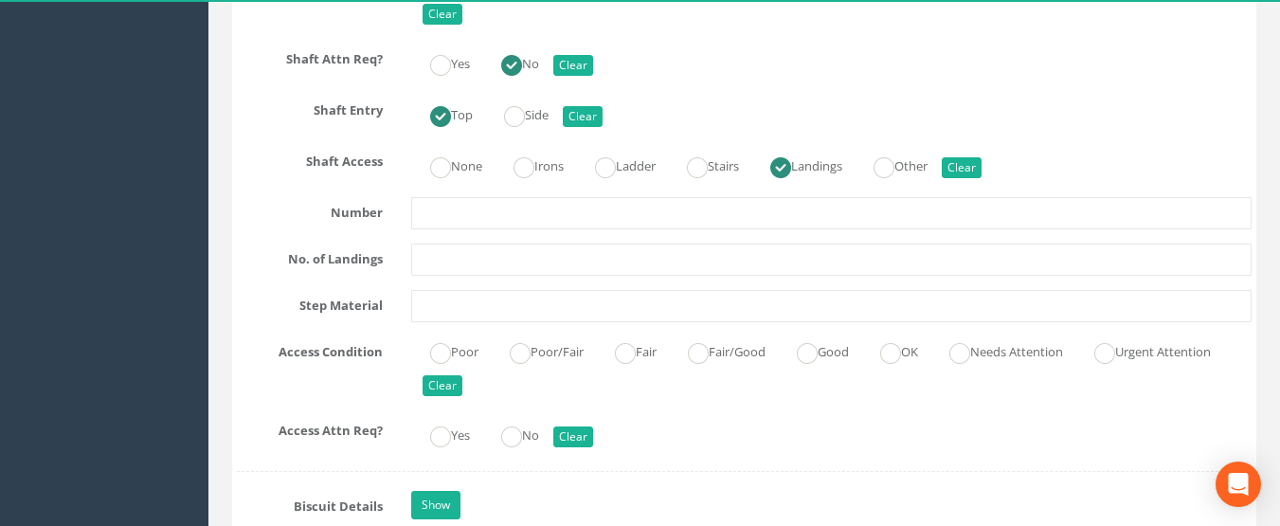
scroll to position [3126, 0]
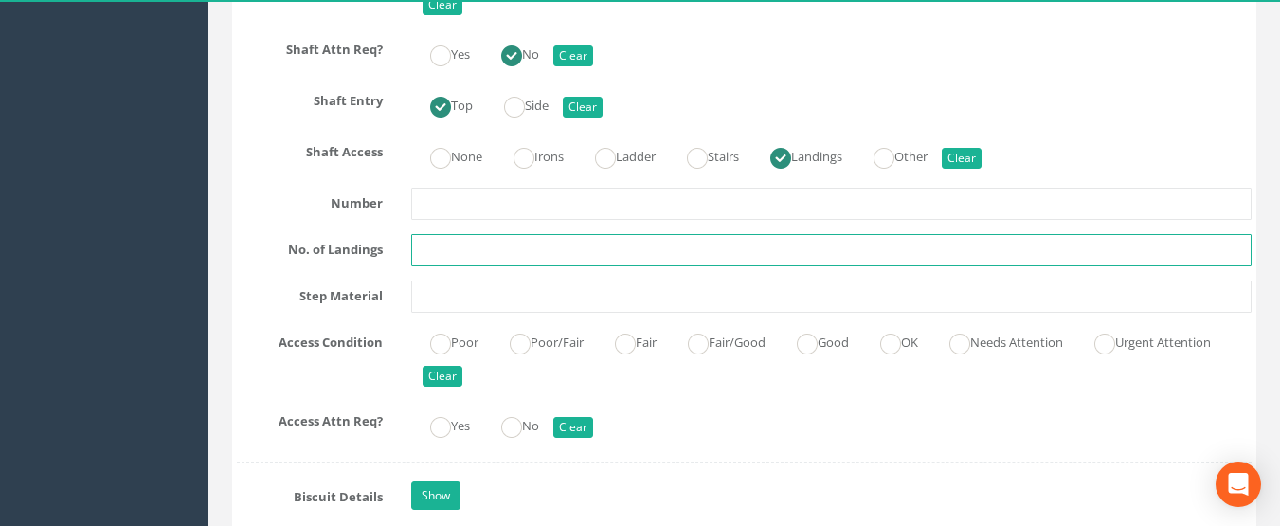
click at [425, 250] on input "text" at bounding box center [831, 250] width 841 height 32
type input "8"
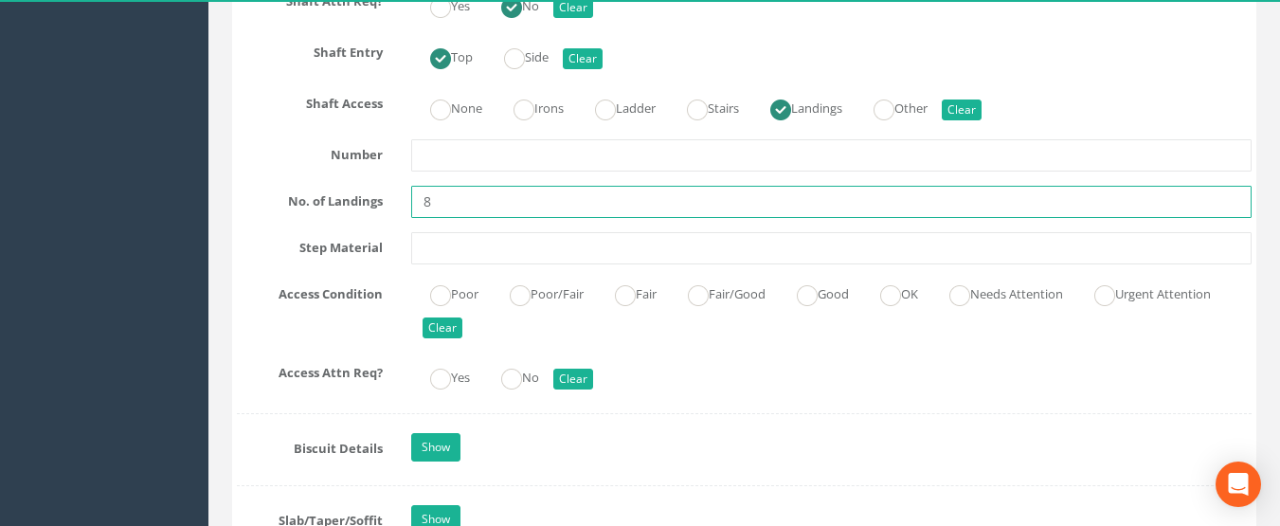
scroll to position [3221, 0]
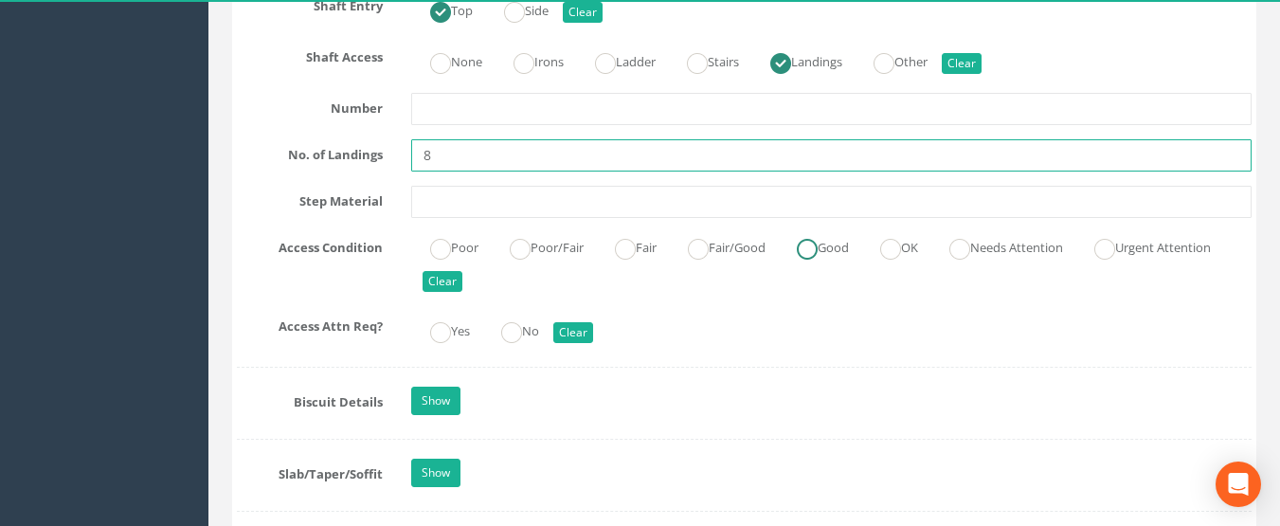
click at [818, 243] on ins at bounding box center [807, 249] width 21 height 21
radio input "true"
click at [508, 338] on ins at bounding box center [511, 332] width 21 height 21
radio input "true"
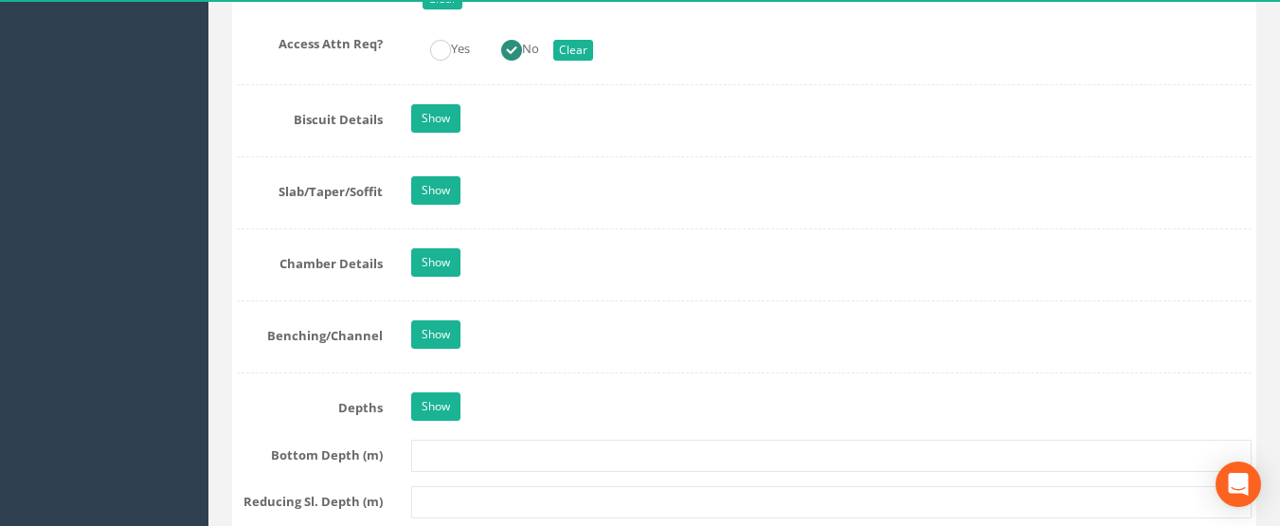
scroll to position [3505, 0]
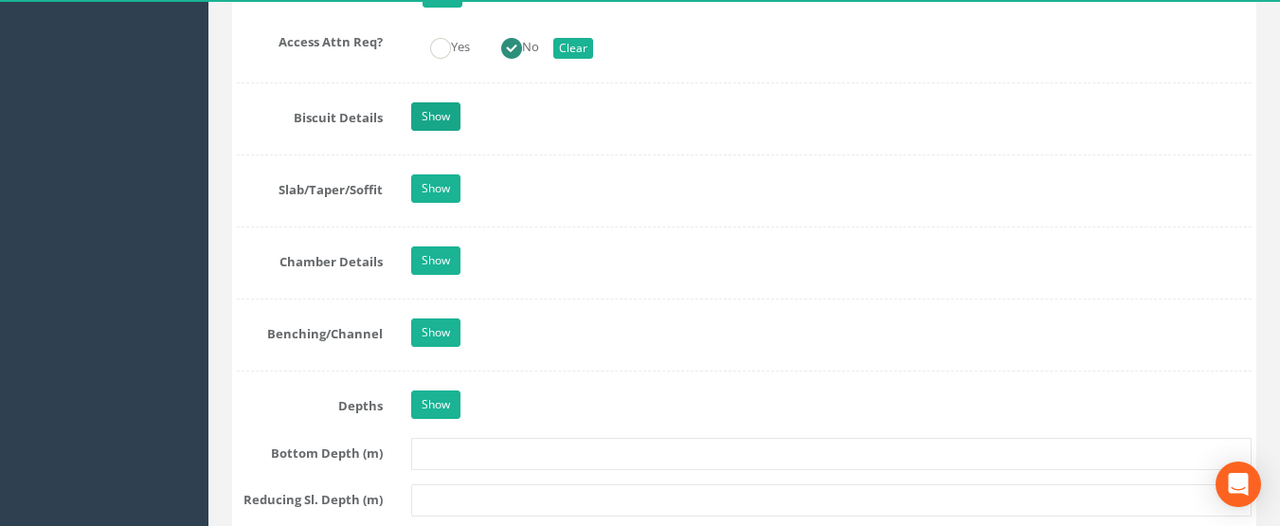
type input "8"
click at [441, 126] on link "Show" at bounding box center [435, 116] width 49 height 28
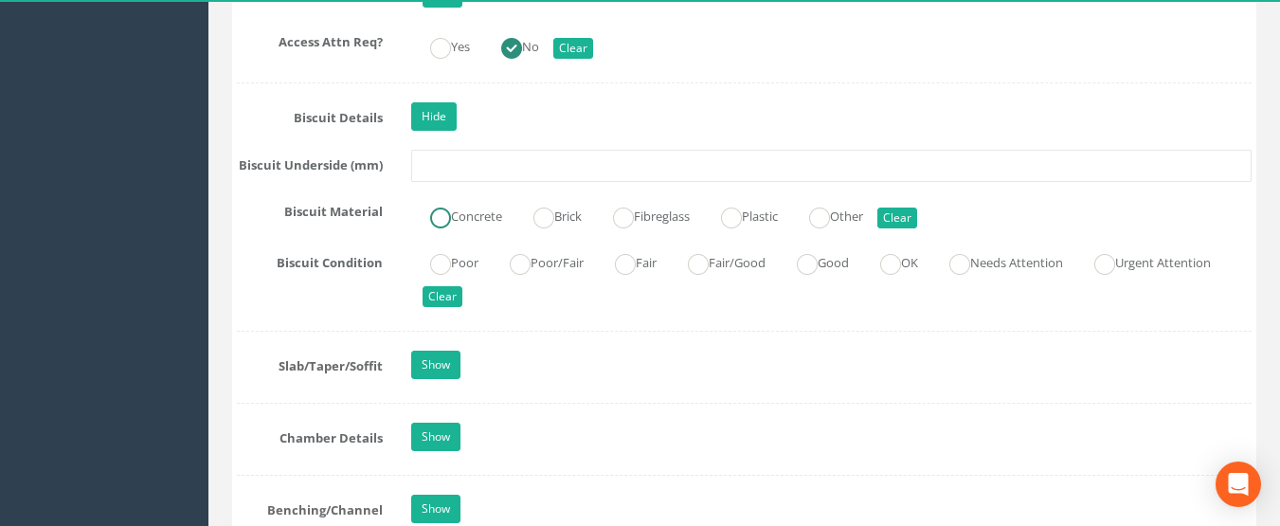
click at [452, 218] on label "Concrete" at bounding box center [456, 214] width 91 height 27
radio input "true"
click at [818, 268] on ins at bounding box center [807, 264] width 21 height 21
radio input "true"
click at [451, 364] on link "Show" at bounding box center [435, 364] width 49 height 28
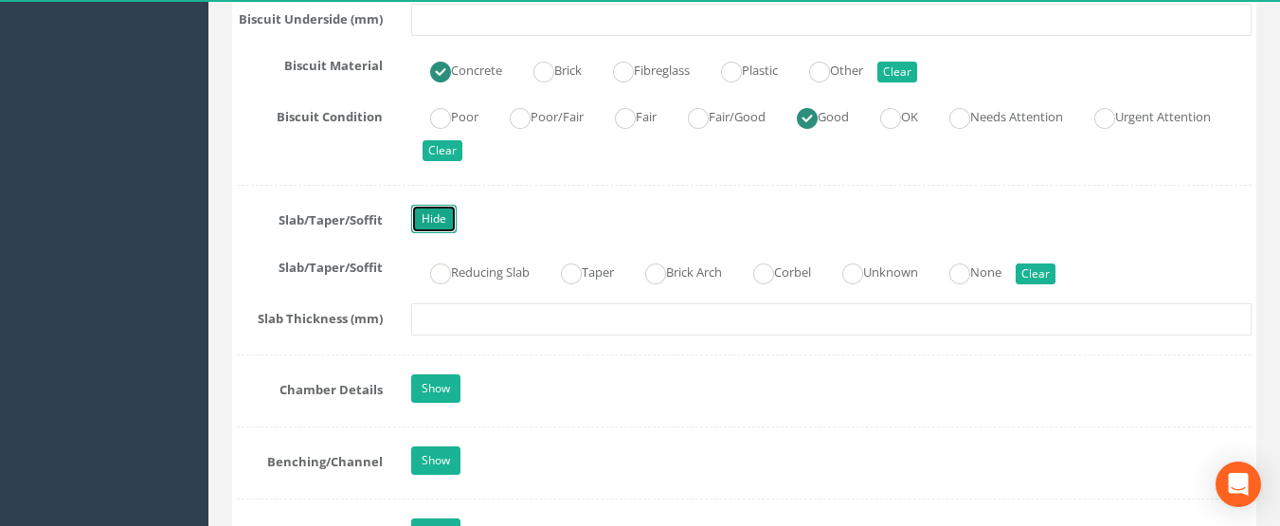
scroll to position [3694, 0]
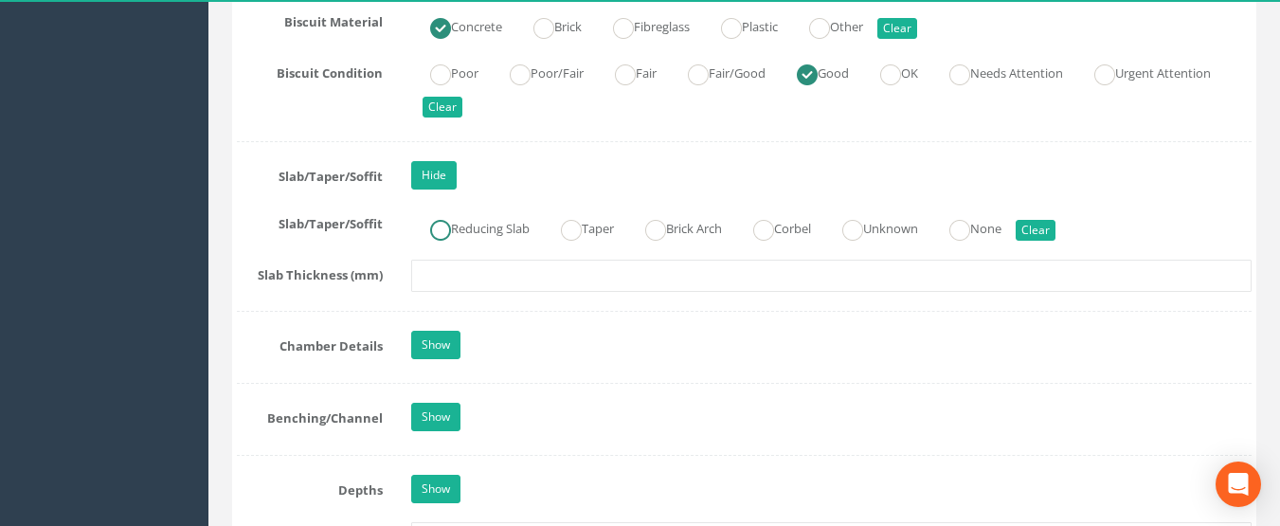
click at [455, 221] on label "Reducing Slab" at bounding box center [470, 226] width 118 height 27
radio input "true"
click at [438, 346] on link "Show" at bounding box center [435, 345] width 49 height 28
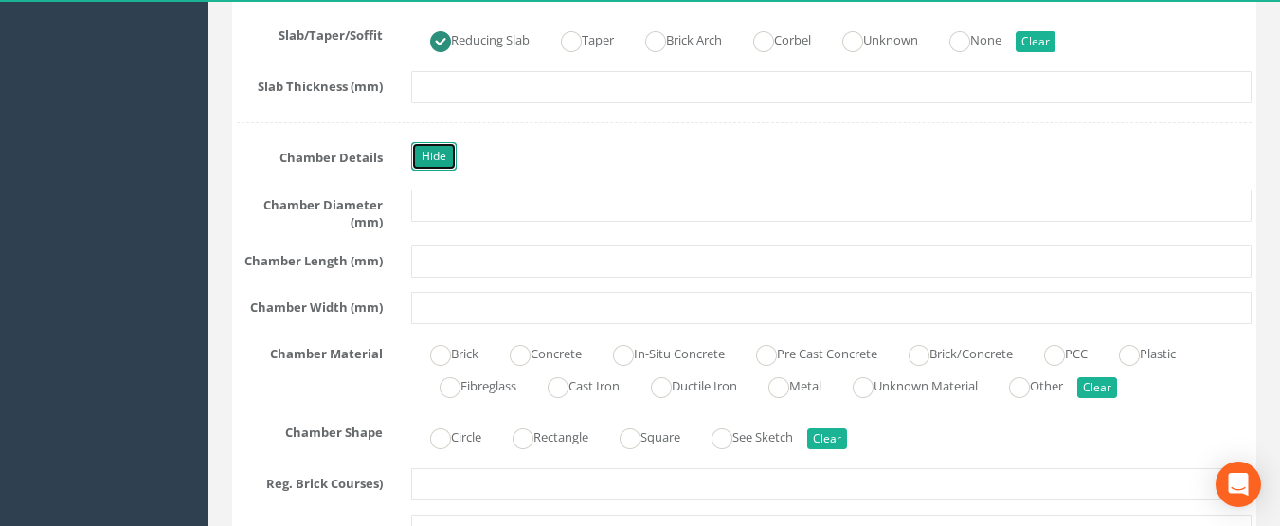
scroll to position [3884, 0]
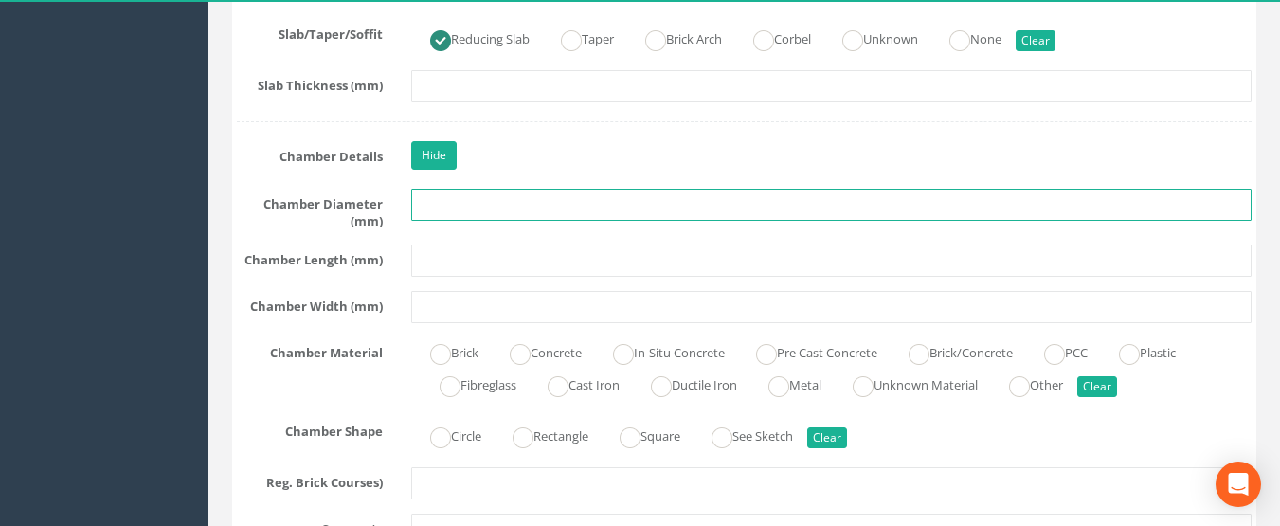
click at [442, 207] on input "text" at bounding box center [831, 205] width 841 height 32
type input "1200"
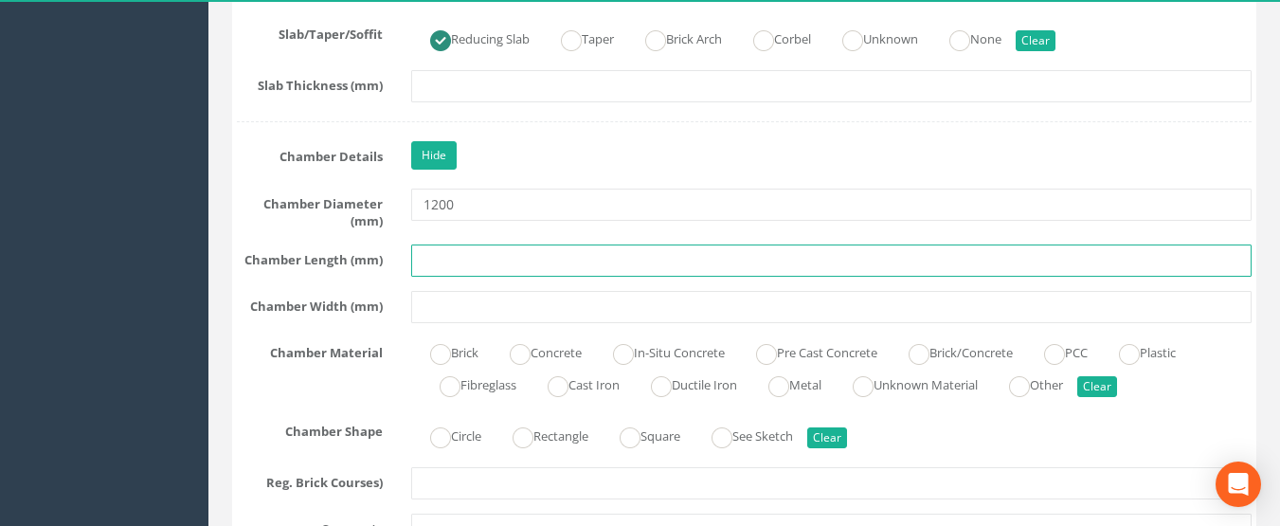
click at [451, 268] on input "text" at bounding box center [831, 260] width 841 height 32
type input "2"
type input "1200"
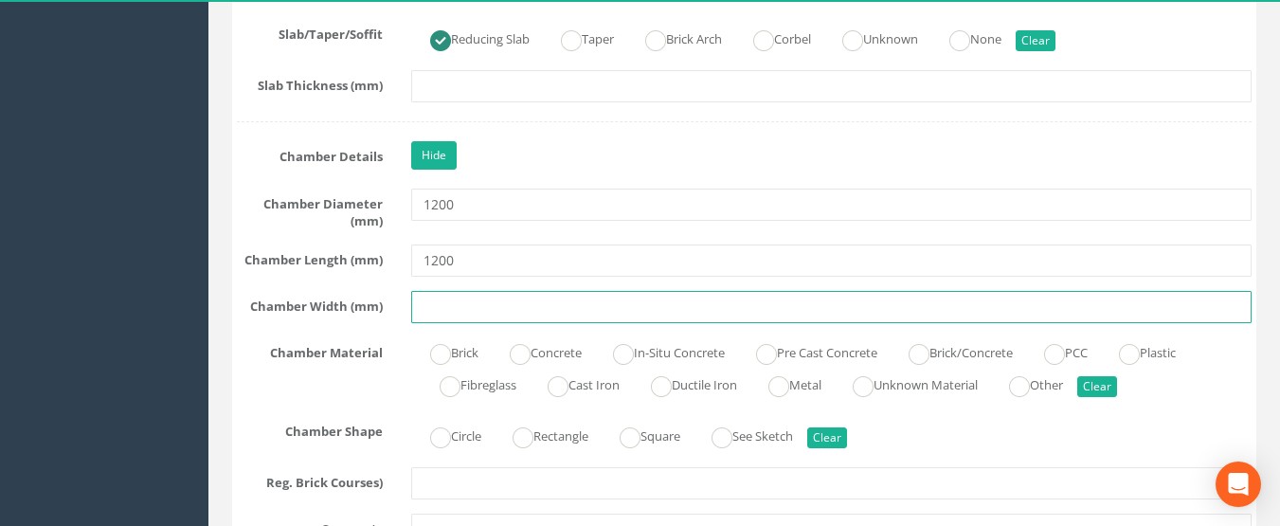
click at [449, 314] on input "text" at bounding box center [831, 307] width 841 height 32
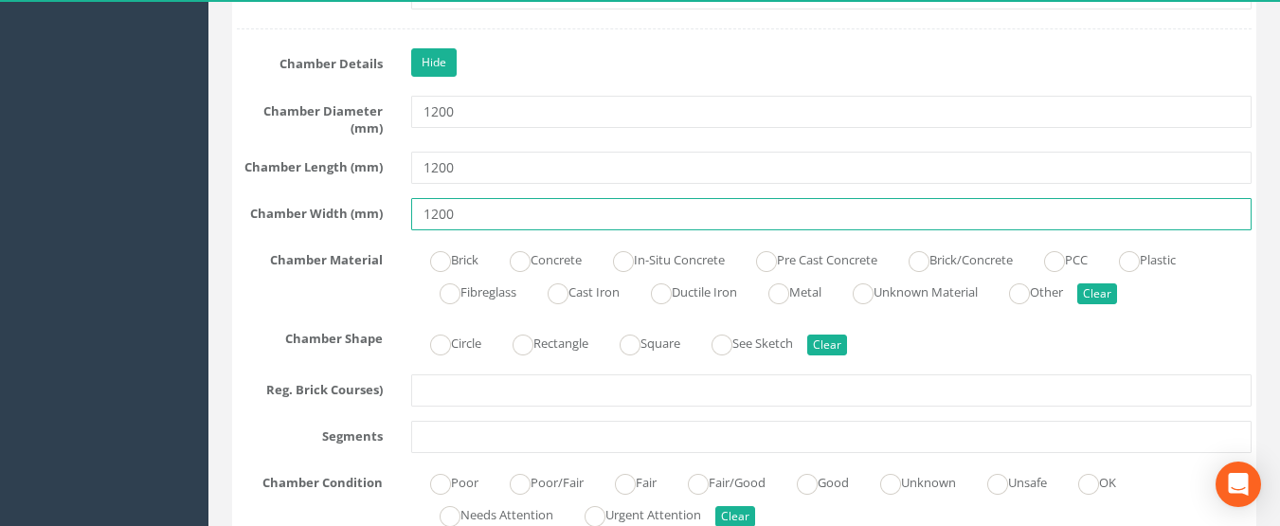
scroll to position [4073, 0]
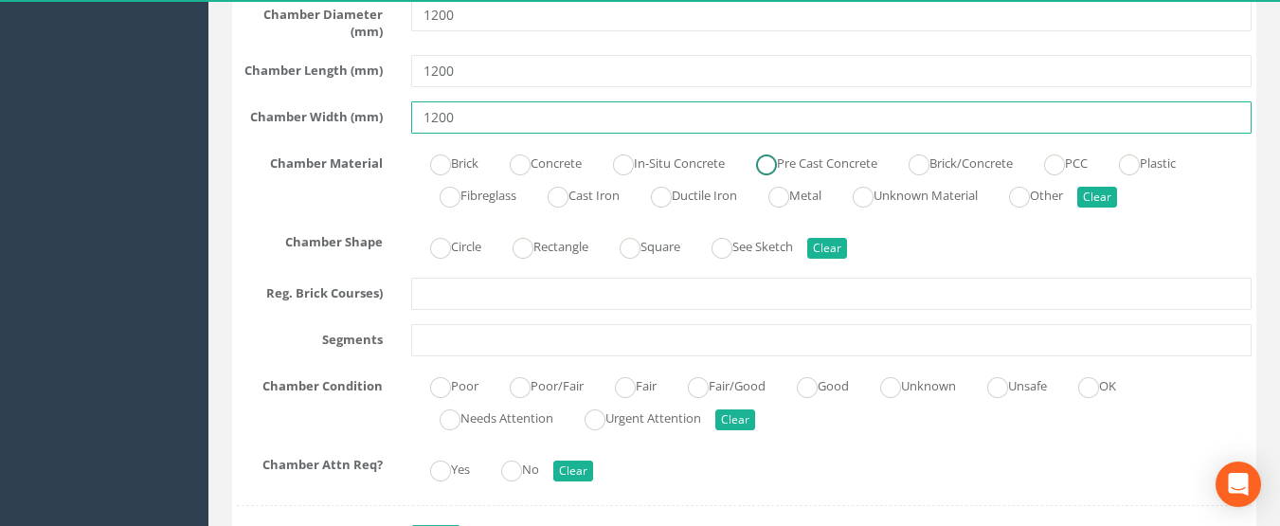
type input "1200"
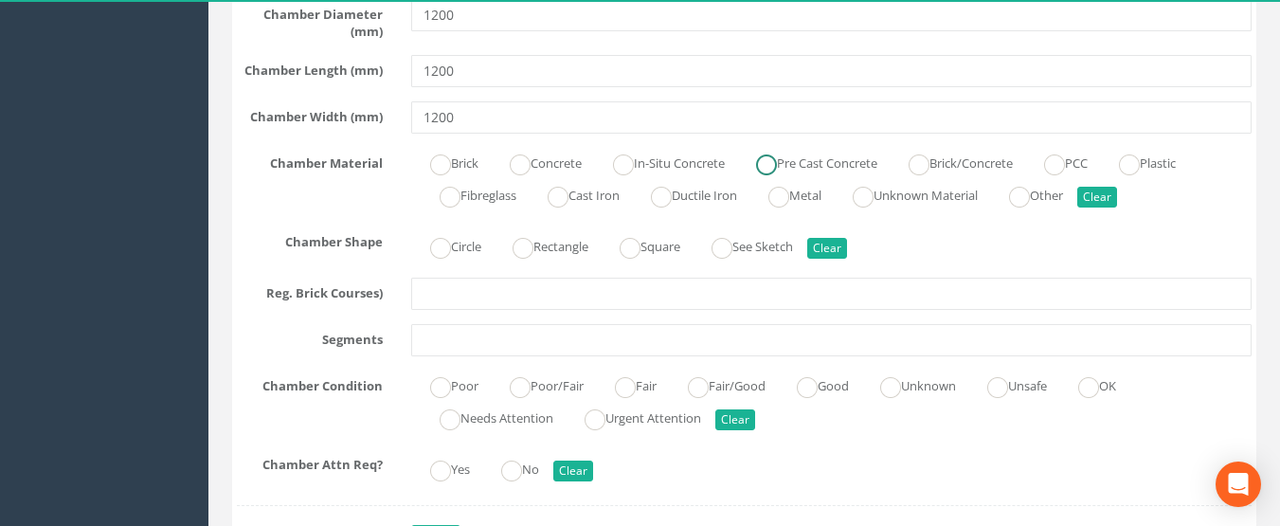
click at [854, 163] on label "Pre Cast Concrete" at bounding box center [807, 161] width 140 height 27
radio input "true"
click at [470, 245] on label "Circle" at bounding box center [446, 244] width 70 height 27
radio input "true"
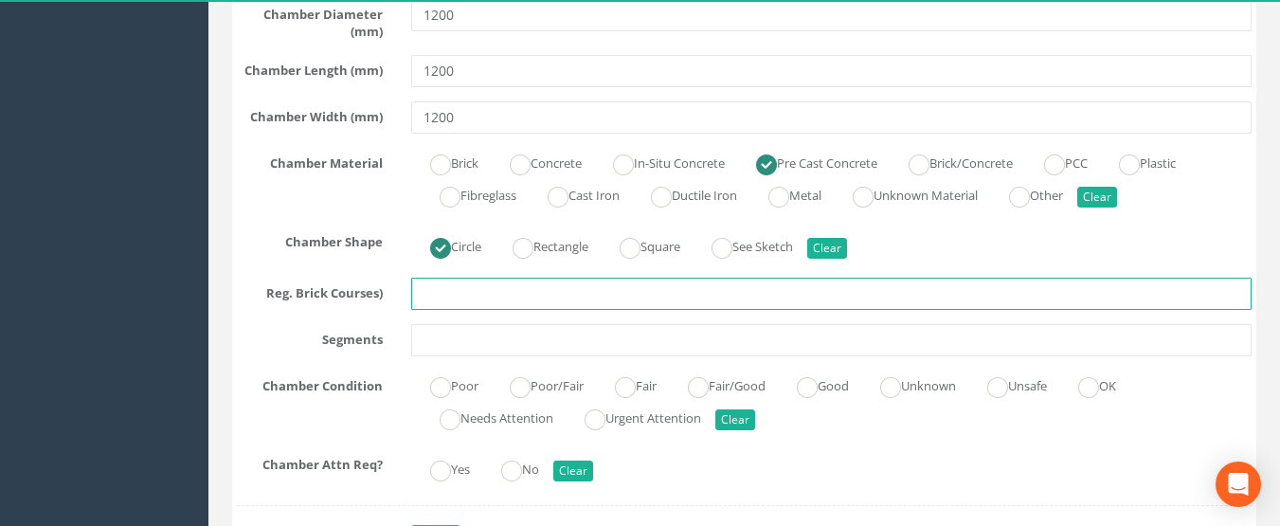
click at [454, 307] on input "text" at bounding box center [831, 294] width 841 height 32
type input "2"
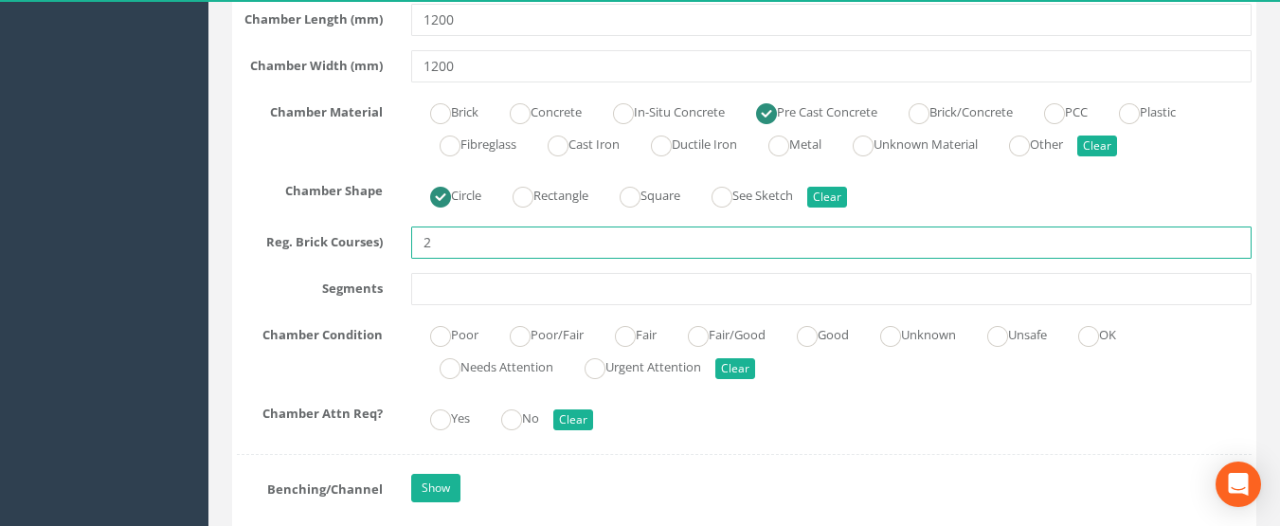
scroll to position [4263, 0]
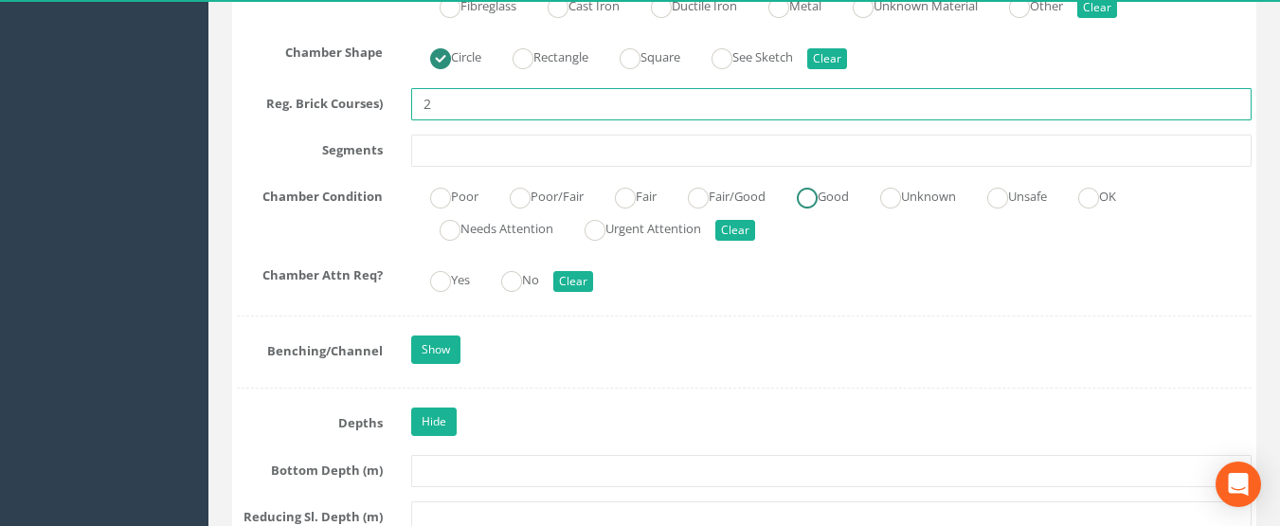
click at [818, 193] on ins at bounding box center [807, 198] width 21 height 21
radio input "true"
click at [522, 278] on ins at bounding box center [511, 281] width 21 height 21
radio input "true"
type input "2"
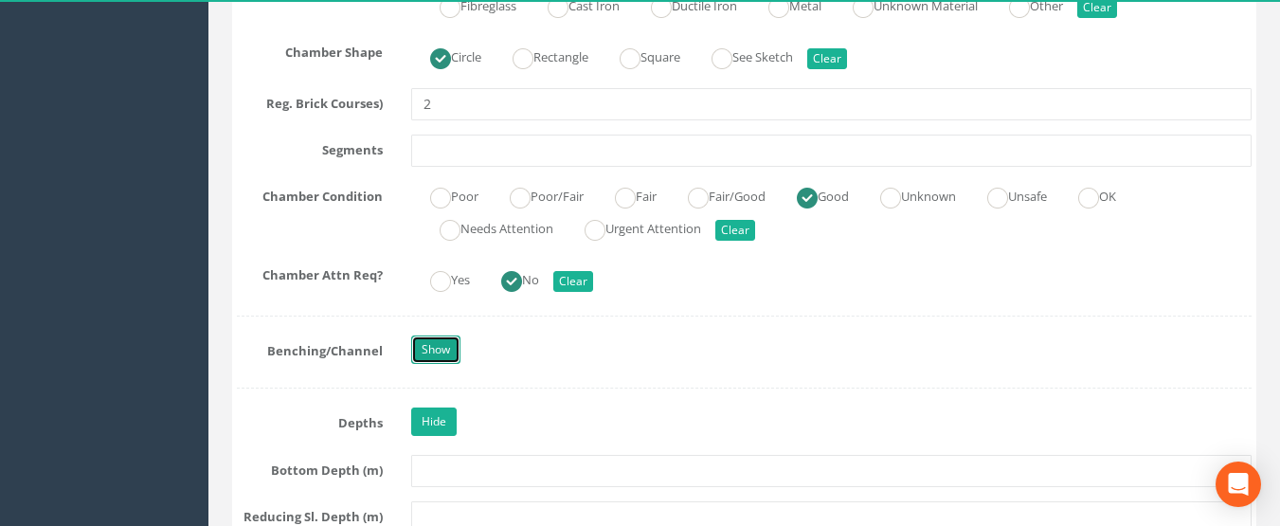
click at [439, 353] on link "Show" at bounding box center [435, 349] width 49 height 28
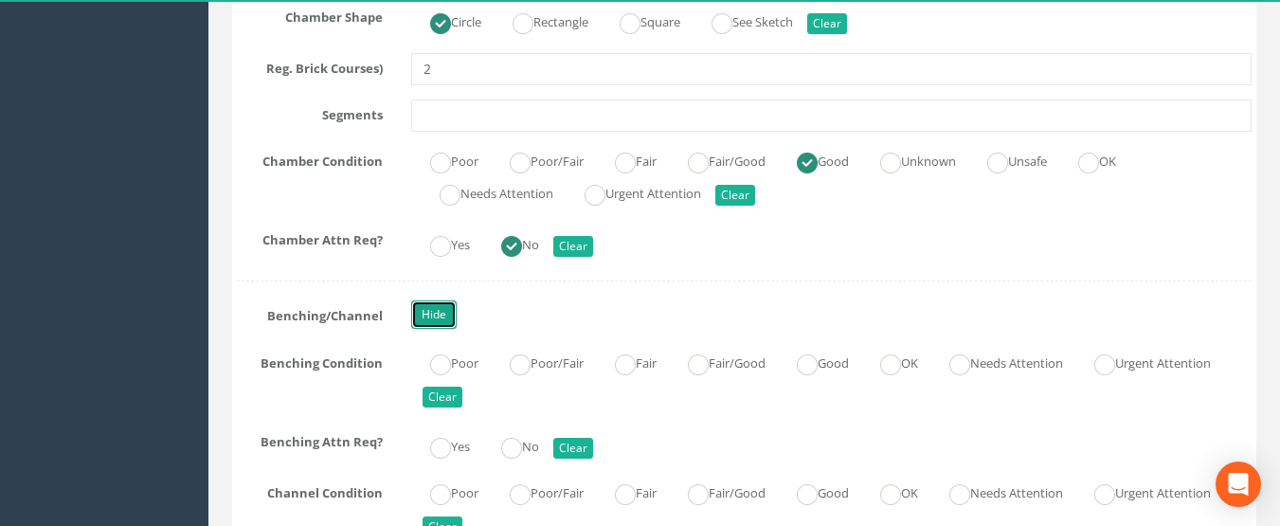
scroll to position [4357, 0]
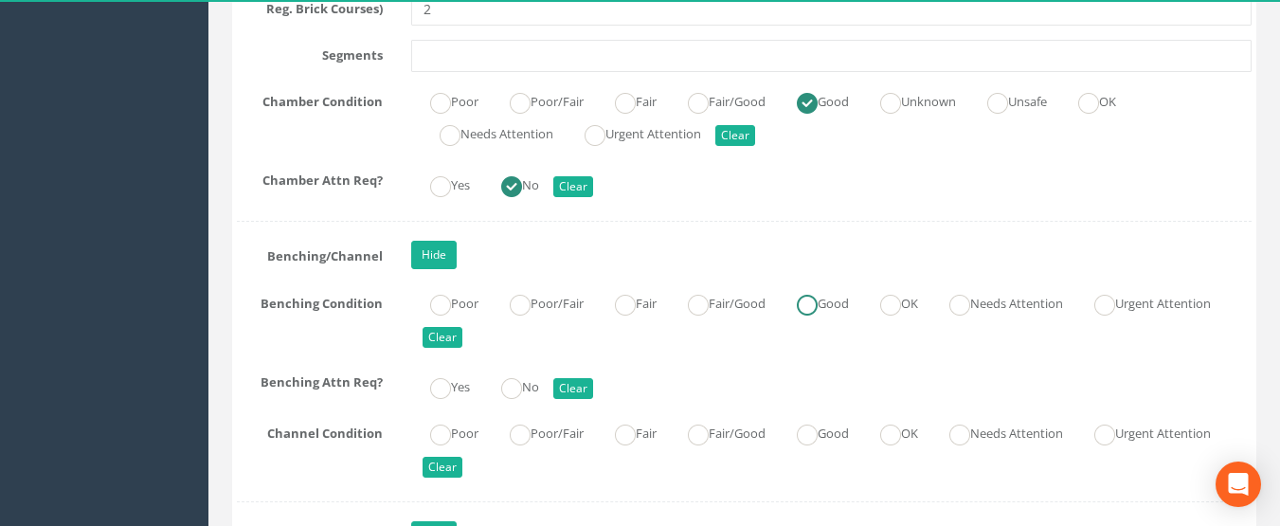
click at [818, 315] on input "Good" at bounding box center [807, 314] width 21 height 32
click at [512, 389] on ins at bounding box center [511, 388] width 21 height 21
radio input "true"
click at [818, 430] on ins at bounding box center [807, 434] width 21 height 21
radio input "true"
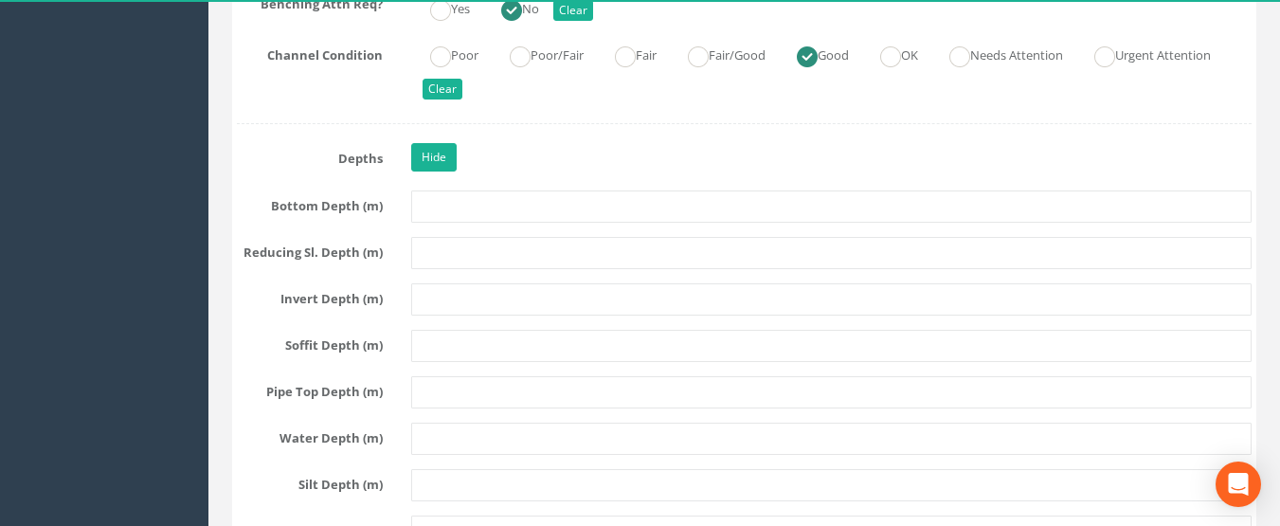
scroll to position [4736, 0]
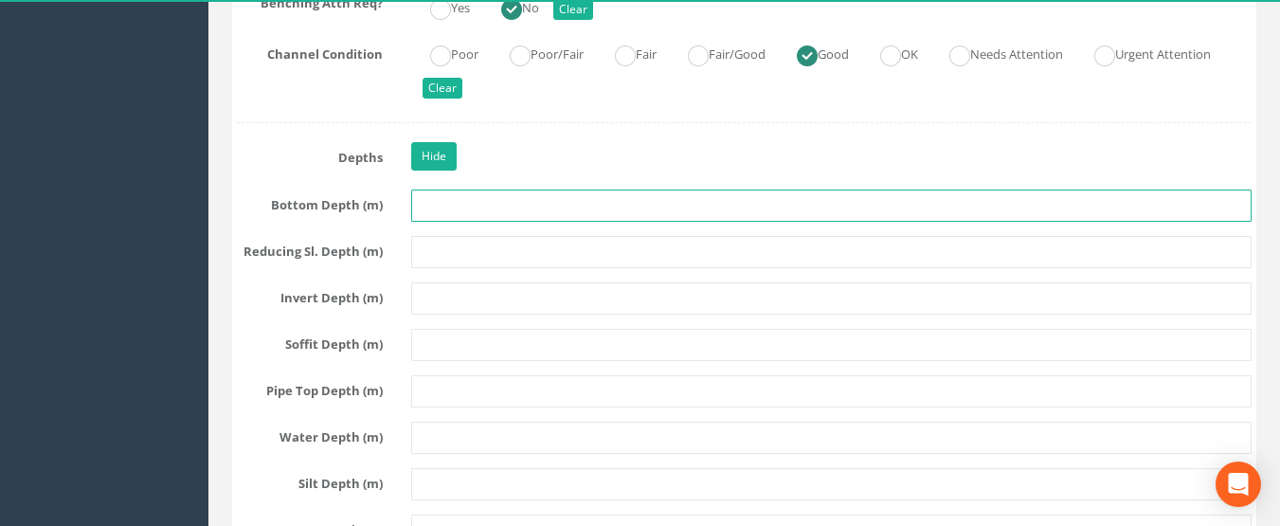
click at [440, 211] on input "text" at bounding box center [831, 205] width 841 height 32
type input "2.57"
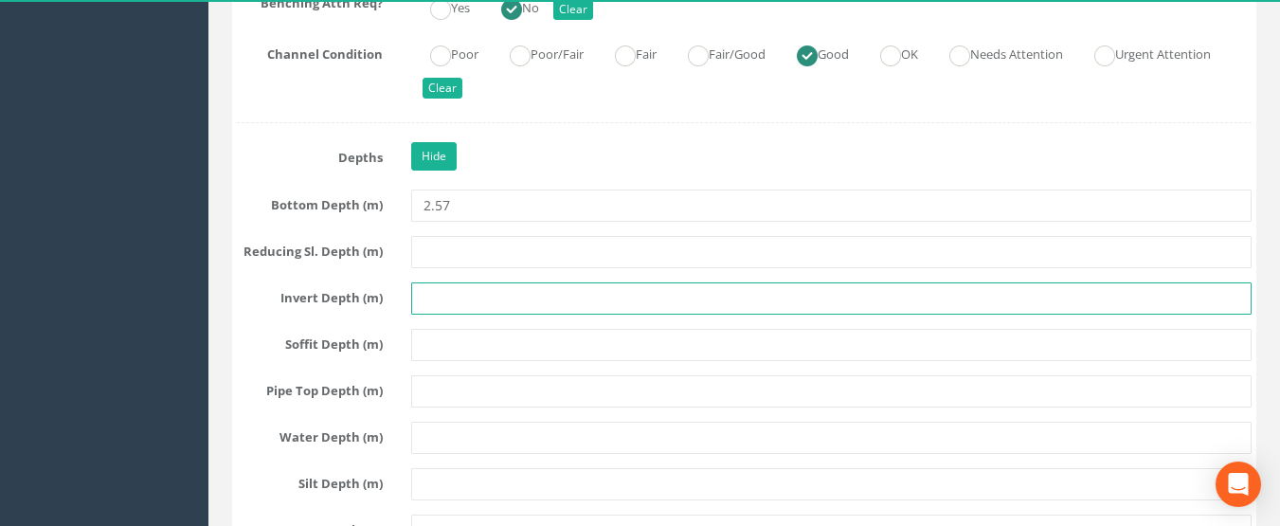
click at [440, 297] on input "text" at bounding box center [831, 298] width 841 height 32
type input "2.57"
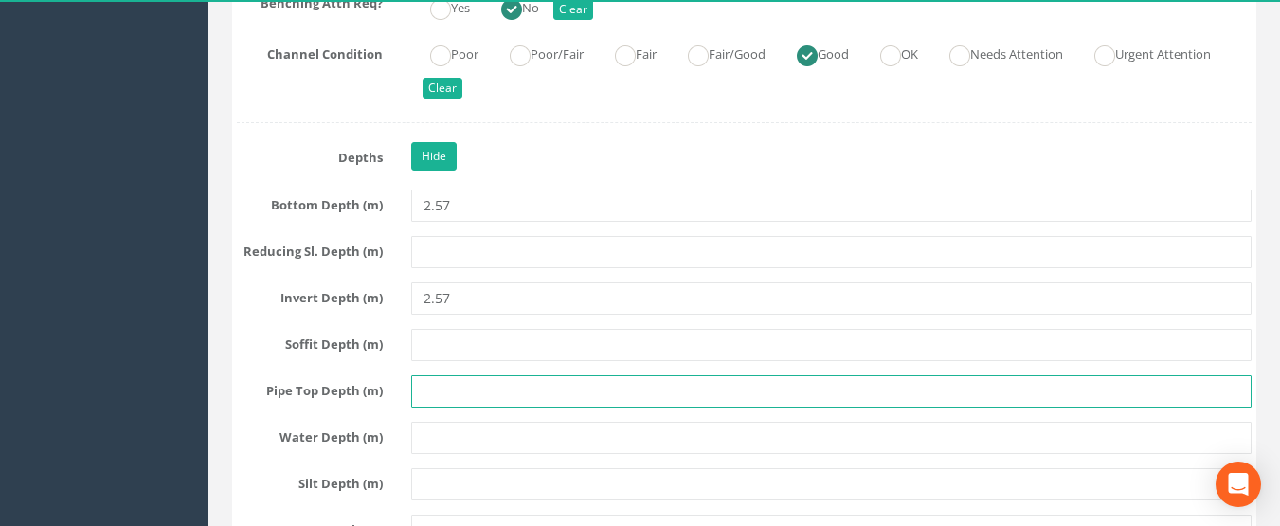
click at [447, 390] on input "text" at bounding box center [831, 391] width 841 height 32
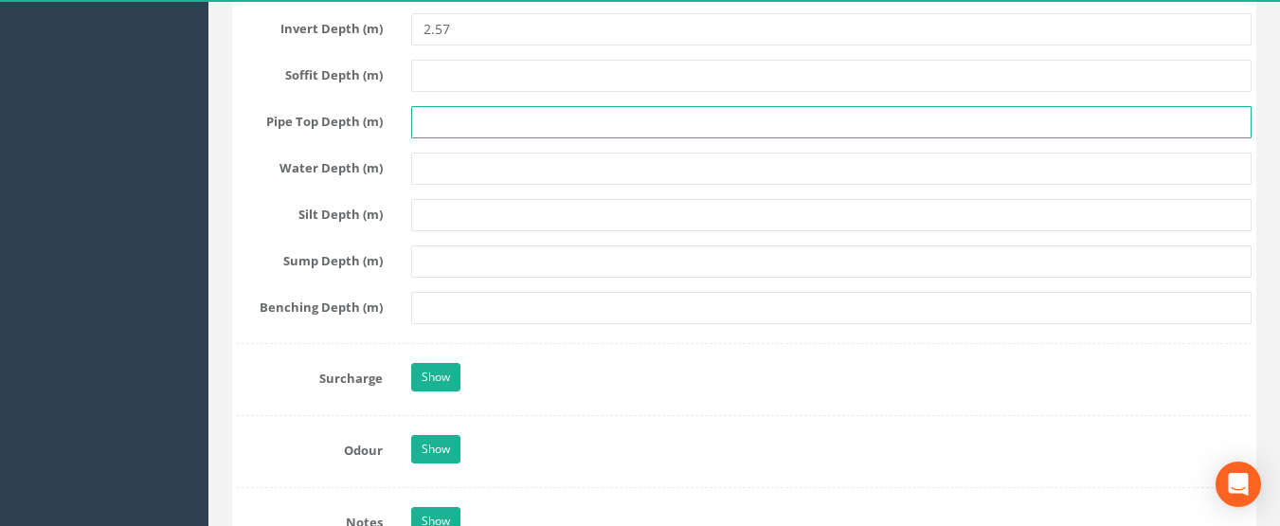
scroll to position [5021, 0]
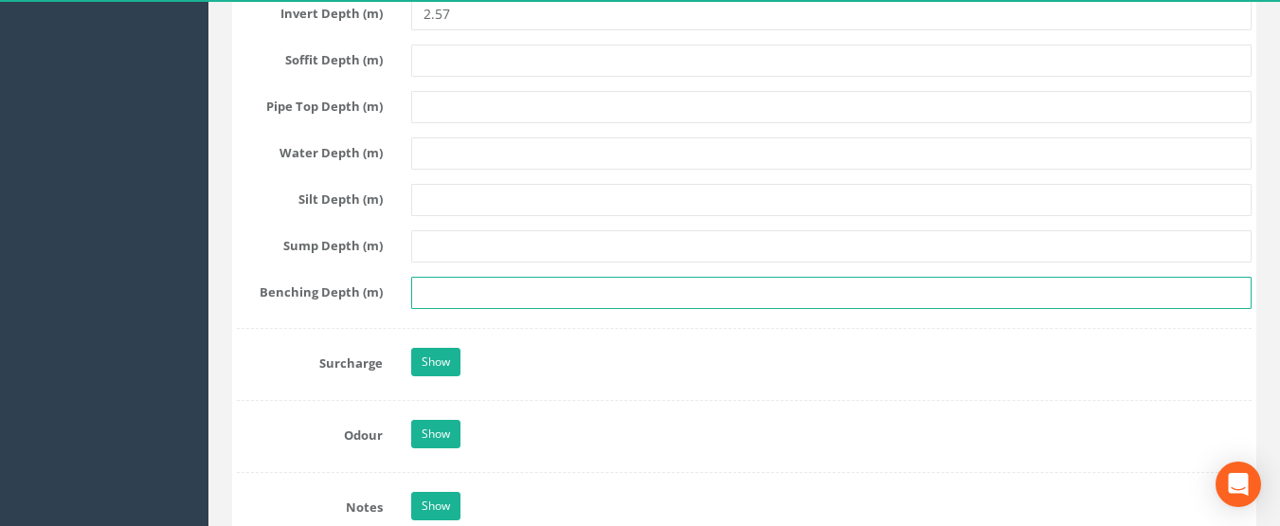
click at [431, 294] on input "text" at bounding box center [831, 293] width 841 height 32
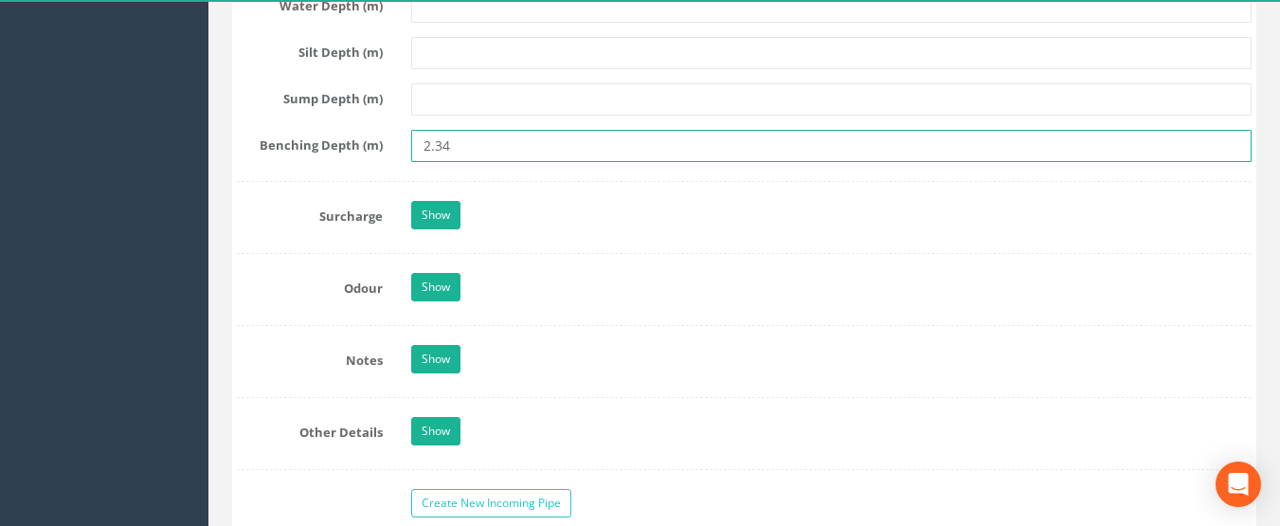
scroll to position [5305, 0]
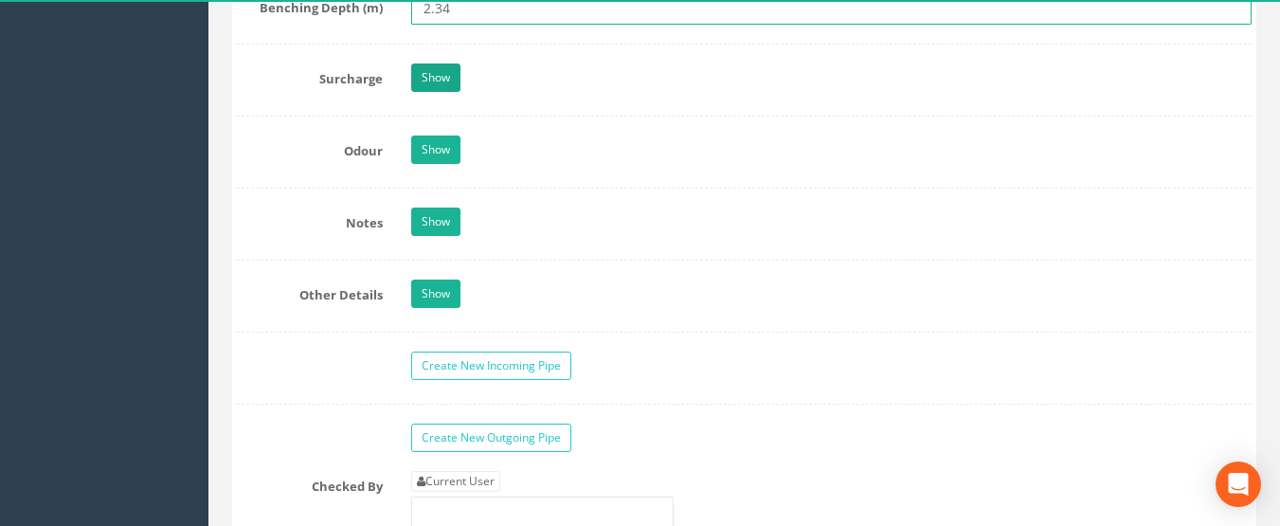
type input "2.34"
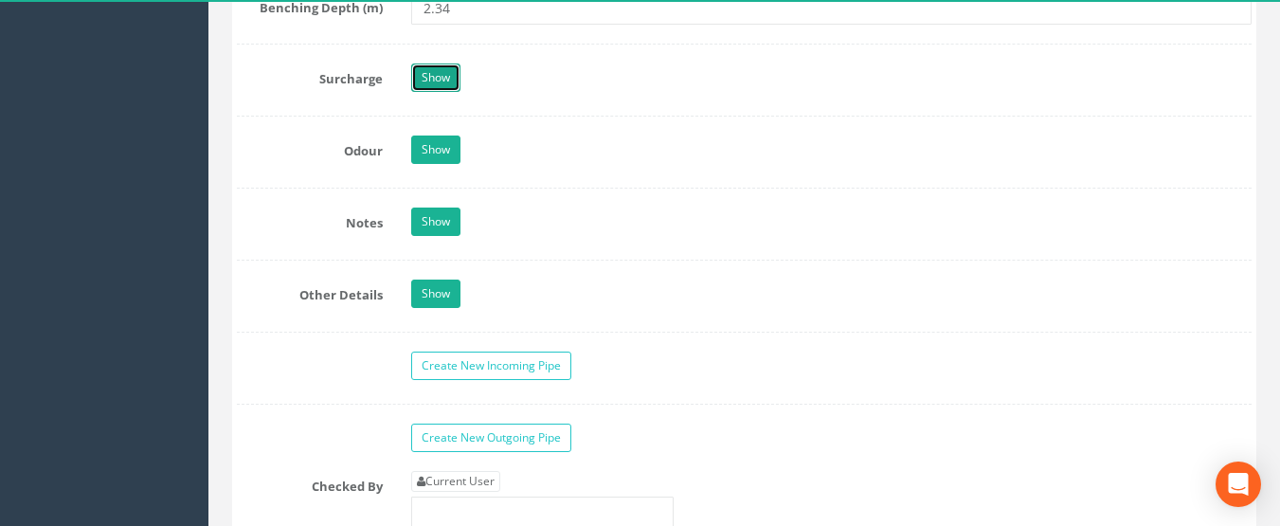
click at [424, 91] on link "Show" at bounding box center [435, 77] width 49 height 28
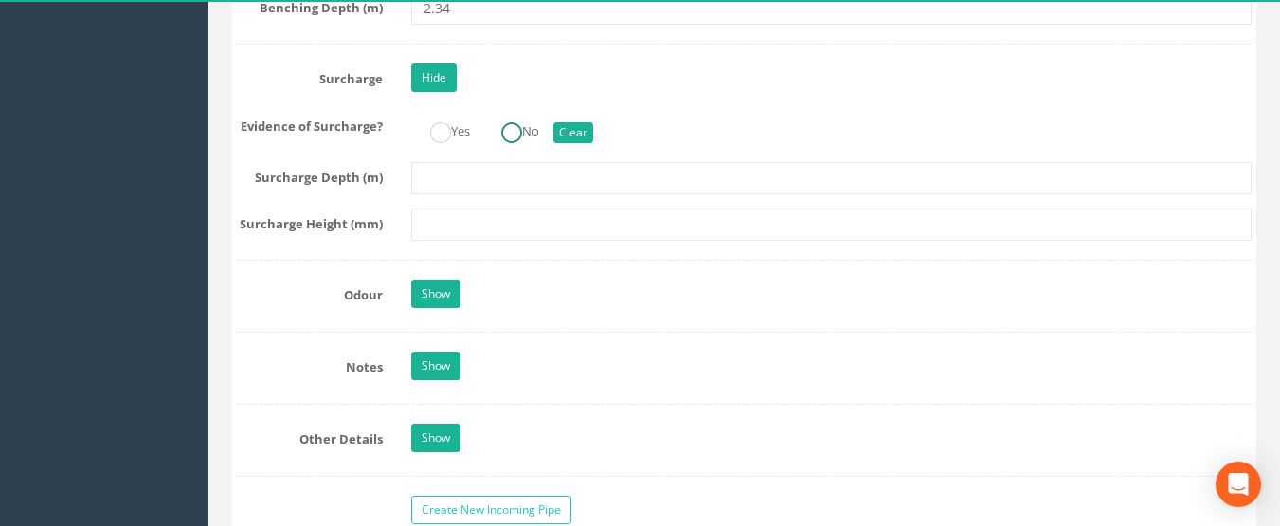
click at [504, 126] on label "No" at bounding box center [510, 129] width 57 height 27
radio input "true"
click at [453, 283] on link "Show" at bounding box center [435, 293] width 49 height 28
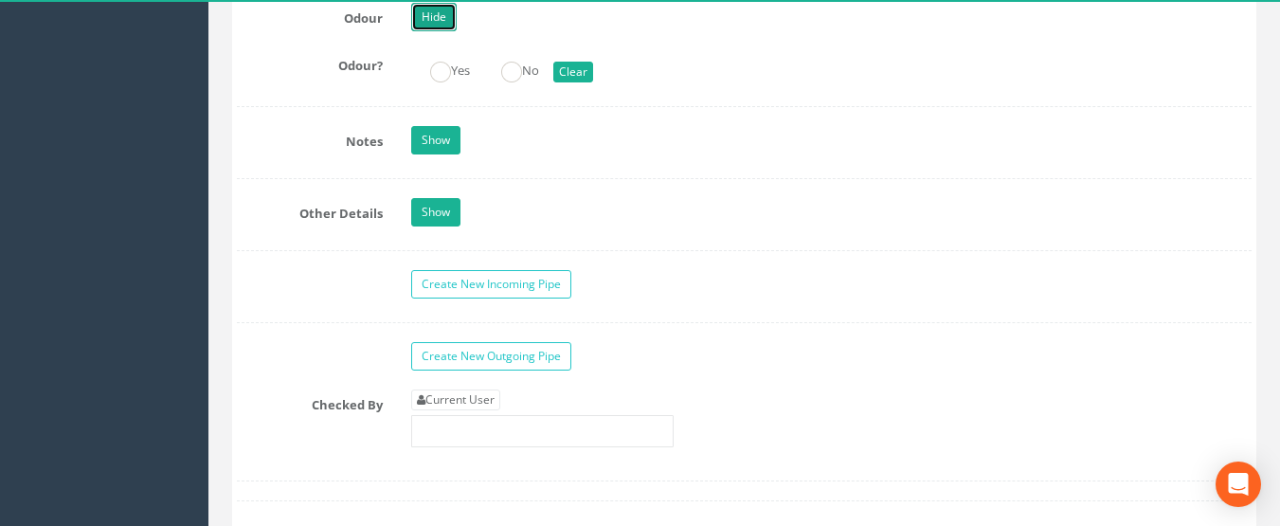
scroll to position [5589, 0]
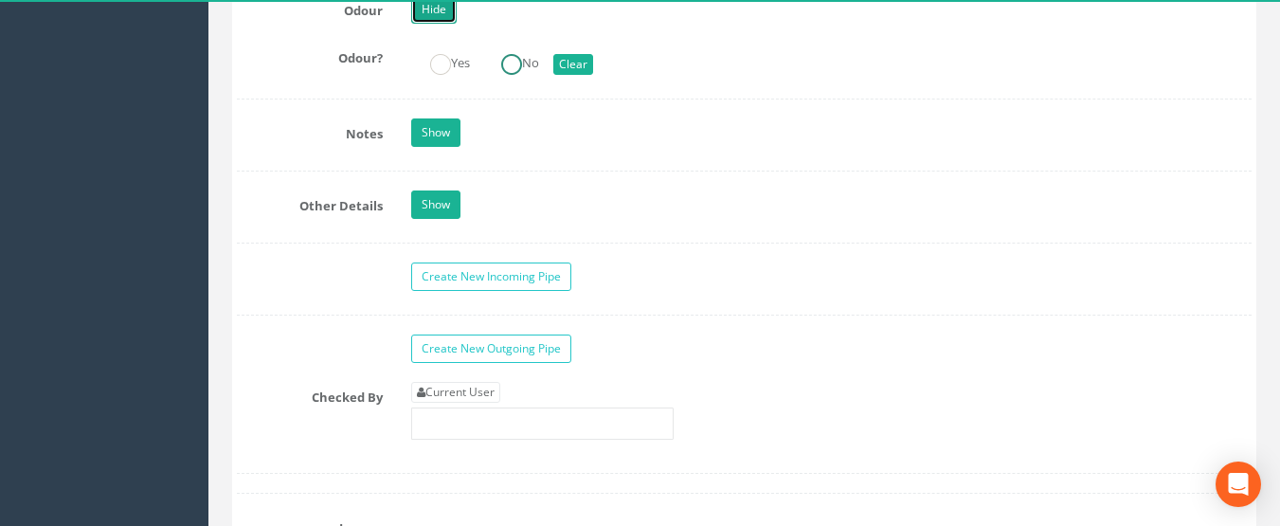
click at [520, 62] on ins at bounding box center [511, 64] width 21 height 21
radio input "true"
click at [411, 139] on link "Show" at bounding box center [435, 132] width 49 height 28
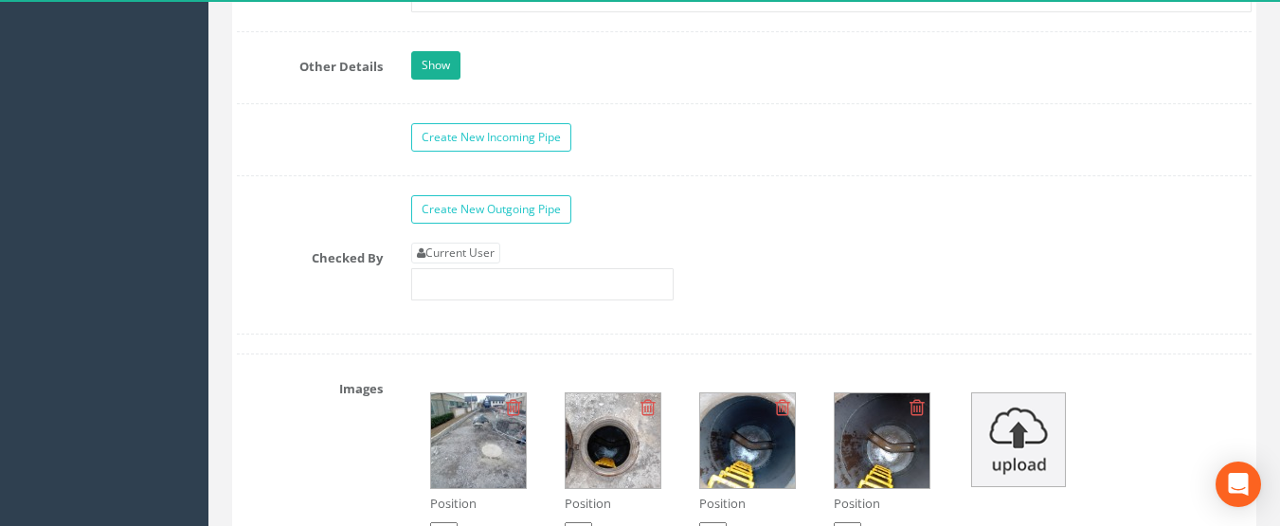
scroll to position [6347, 0]
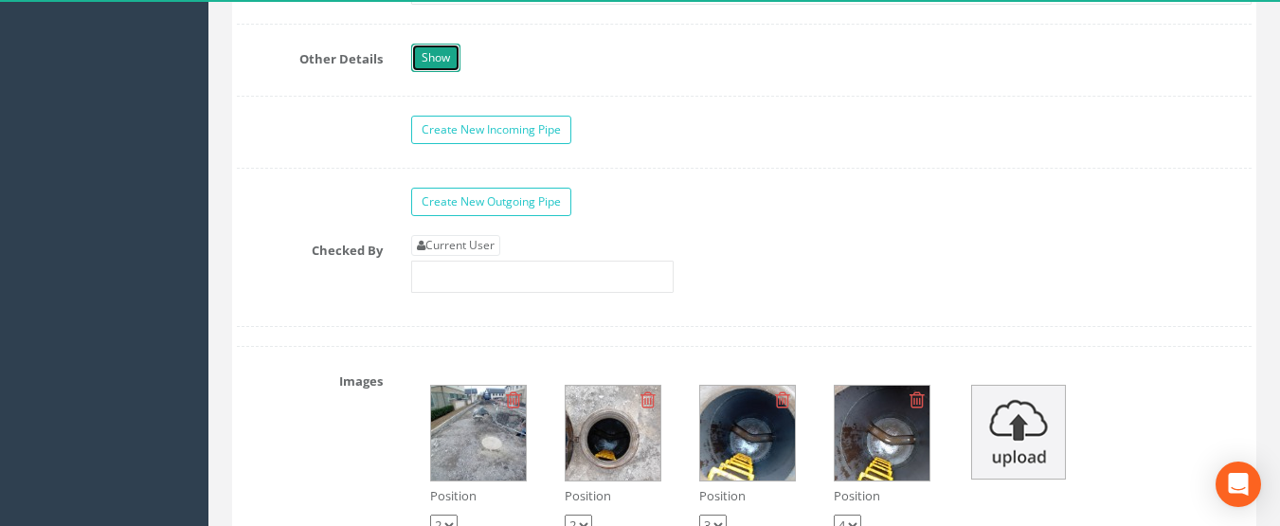
click at [436, 53] on link "Show" at bounding box center [435, 58] width 49 height 28
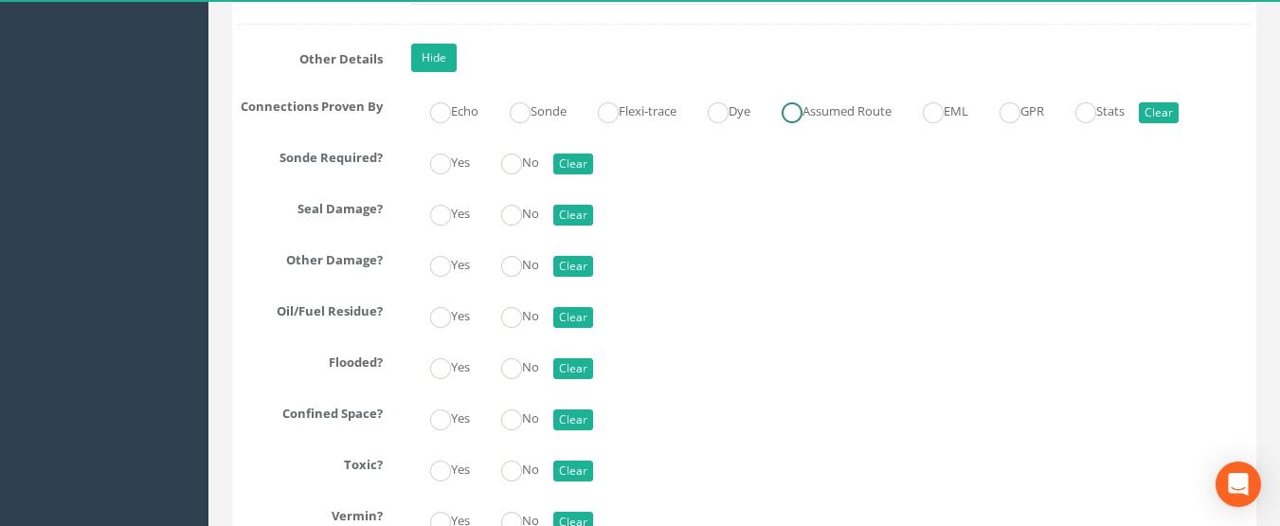
click at [823, 109] on label "Assumed Route" at bounding box center [827, 109] width 129 height 27
radio input "true"
click at [513, 169] on ins at bounding box center [511, 163] width 21 height 21
radio input "true"
click at [509, 213] on ins at bounding box center [511, 215] width 21 height 21
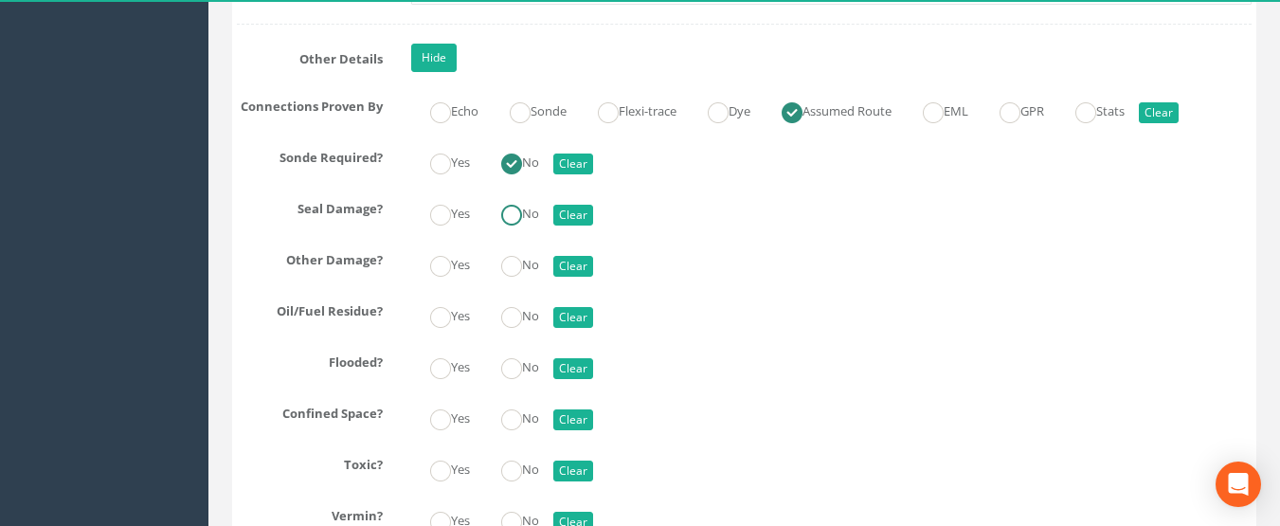
radio input "true"
click at [517, 264] on ins at bounding box center [511, 266] width 21 height 21
radio input "true"
click at [532, 322] on label "No" at bounding box center [510, 313] width 57 height 27
radio input "true"
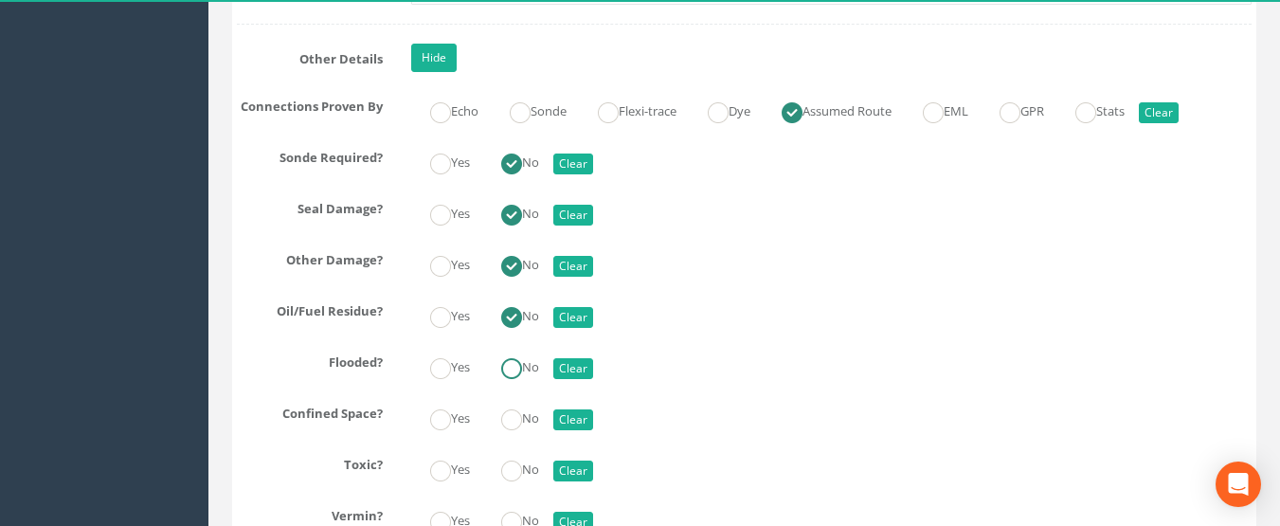
click at [528, 358] on label "No" at bounding box center [510, 364] width 57 height 27
radio input "true"
click at [448, 426] on ins at bounding box center [440, 419] width 21 height 21
radio input "true"
click at [529, 467] on label "No" at bounding box center [510, 467] width 57 height 27
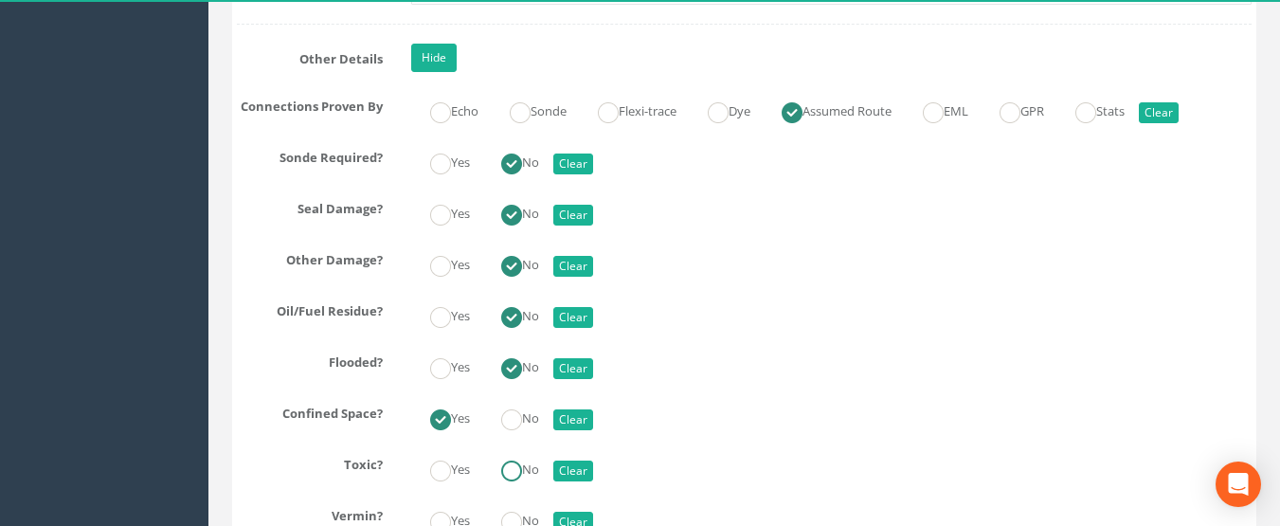
radio input "true"
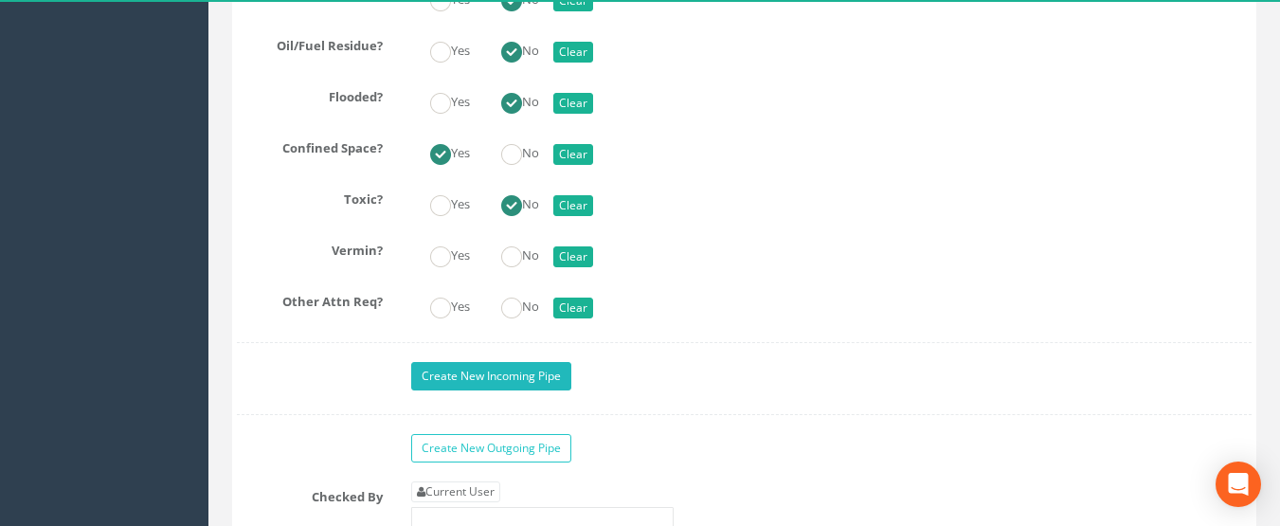
scroll to position [6631, 0]
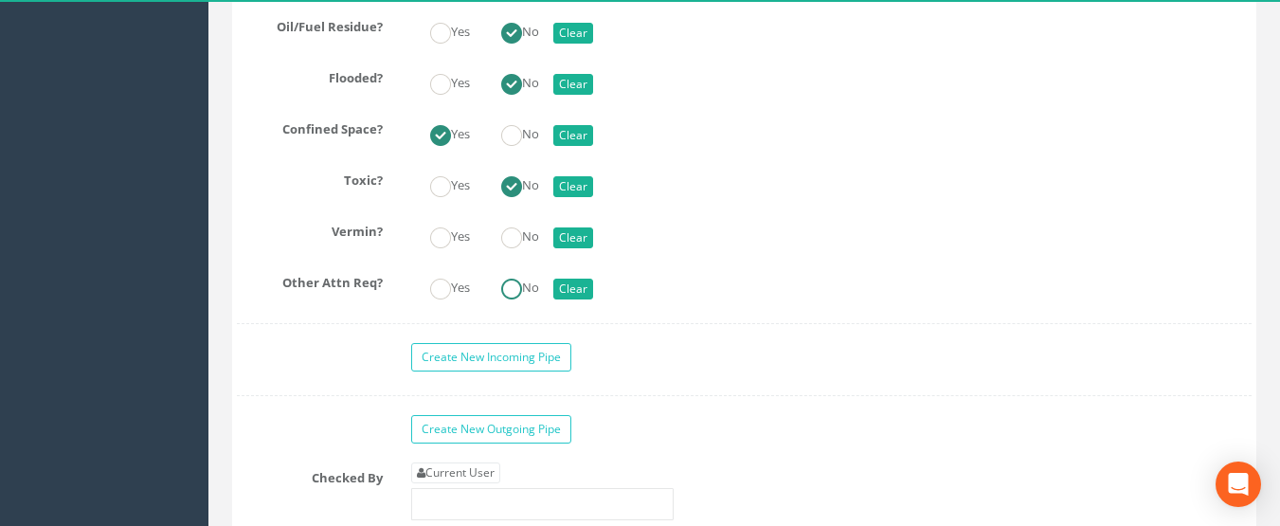
click at [512, 287] on ins at bounding box center [511, 289] width 21 height 21
radio input "true"
click at [510, 240] on ins at bounding box center [511, 237] width 21 height 21
radio input "true"
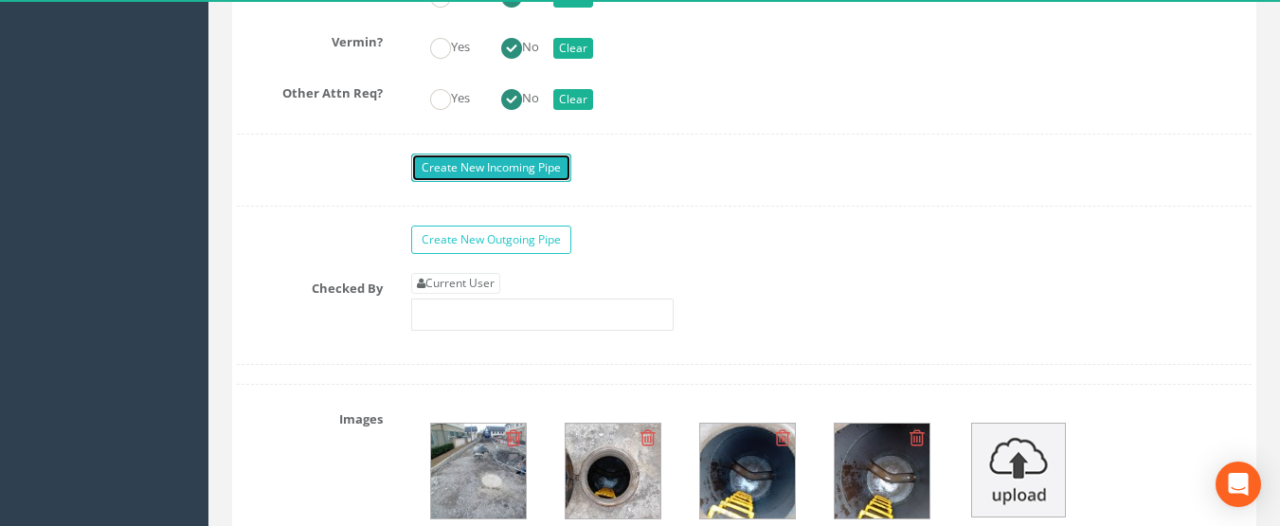
click at [461, 162] on link "Create New Incoming Pipe" at bounding box center [491, 167] width 160 height 28
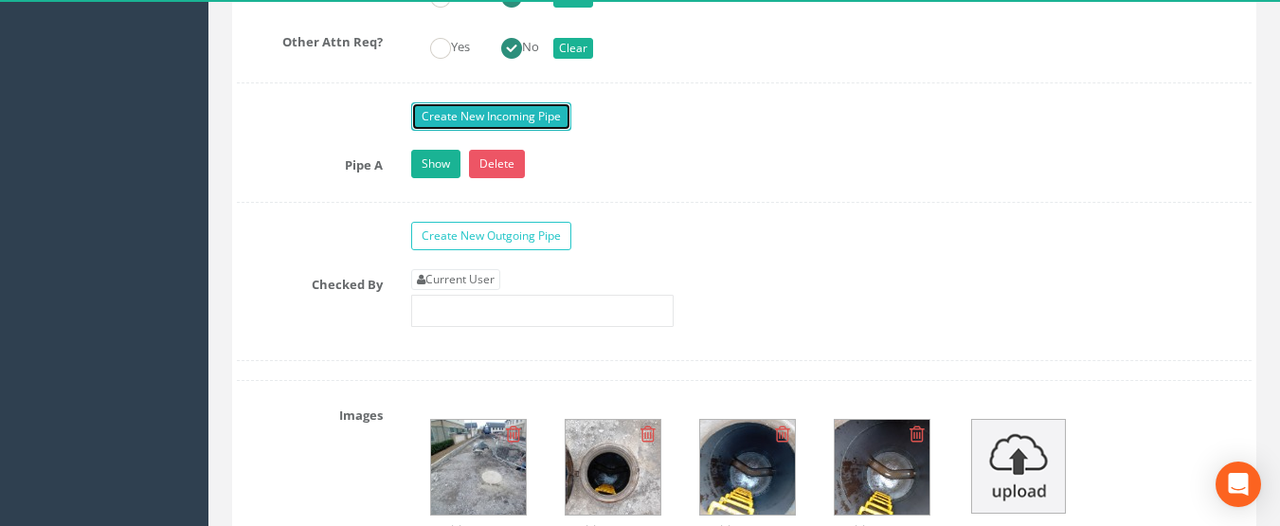
scroll to position [6915, 0]
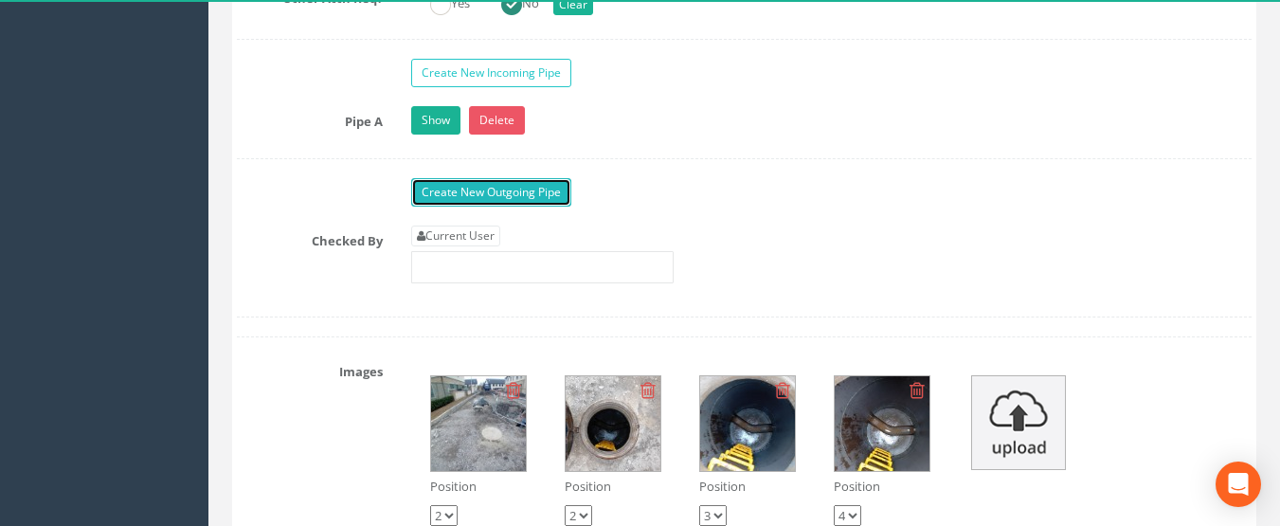
click at [470, 194] on link "Create New Outgoing Pipe" at bounding box center [491, 192] width 160 height 28
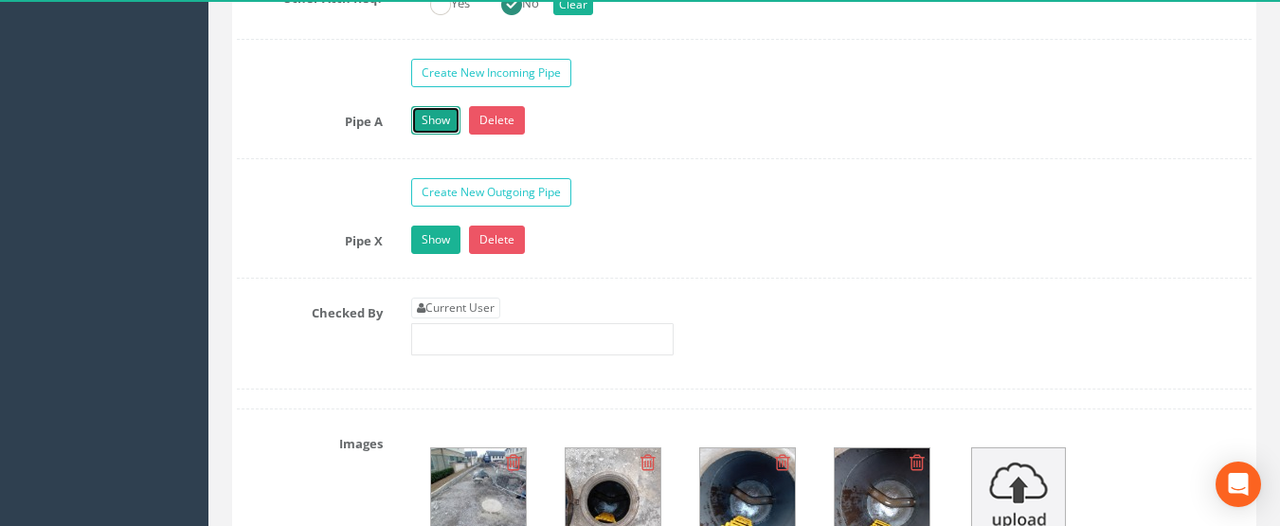
click at [429, 118] on link "Show" at bounding box center [435, 120] width 49 height 28
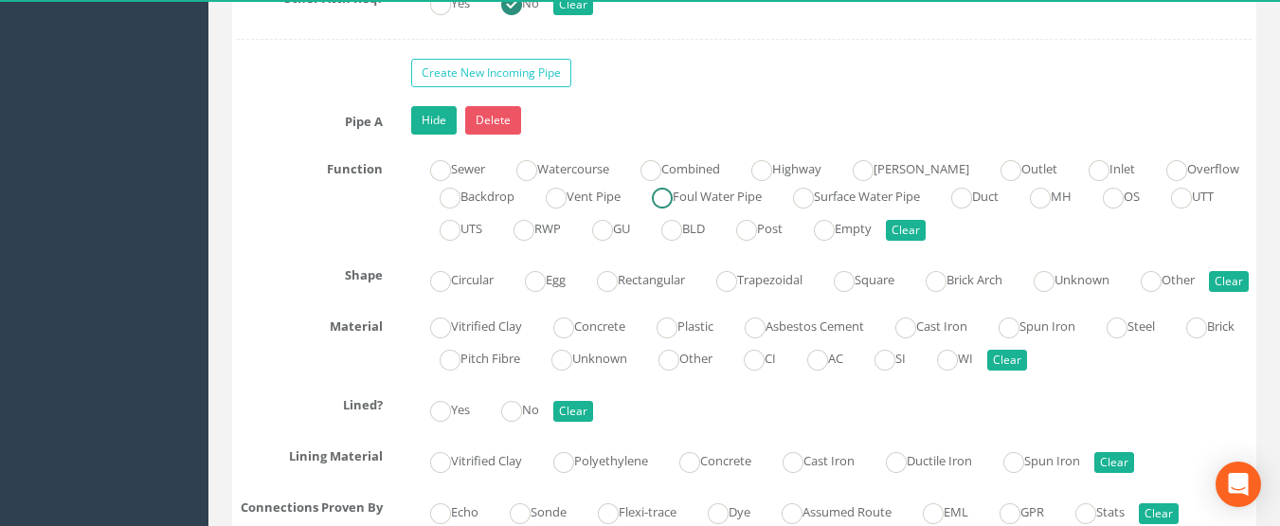
click at [715, 197] on label "Foul Water Pipe" at bounding box center [697, 194] width 129 height 27
radio input "true"
click at [470, 278] on label "Circular" at bounding box center [452, 277] width 82 height 27
radio input "true"
click at [699, 338] on label "Plastic" at bounding box center [676, 324] width 76 height 27
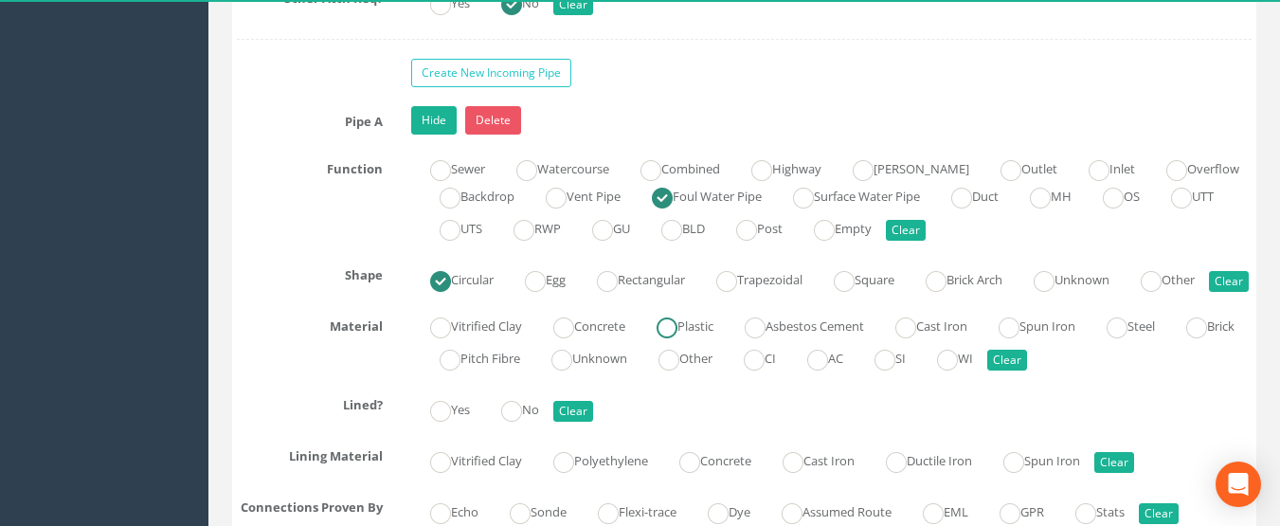
radio input "true"
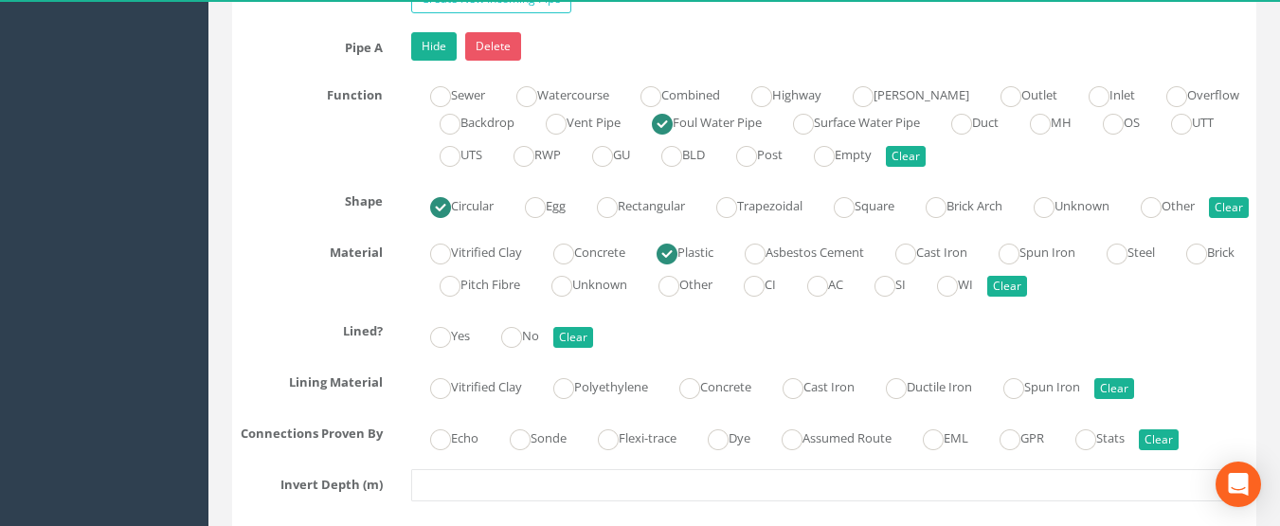
scroll to position [7105, 0]
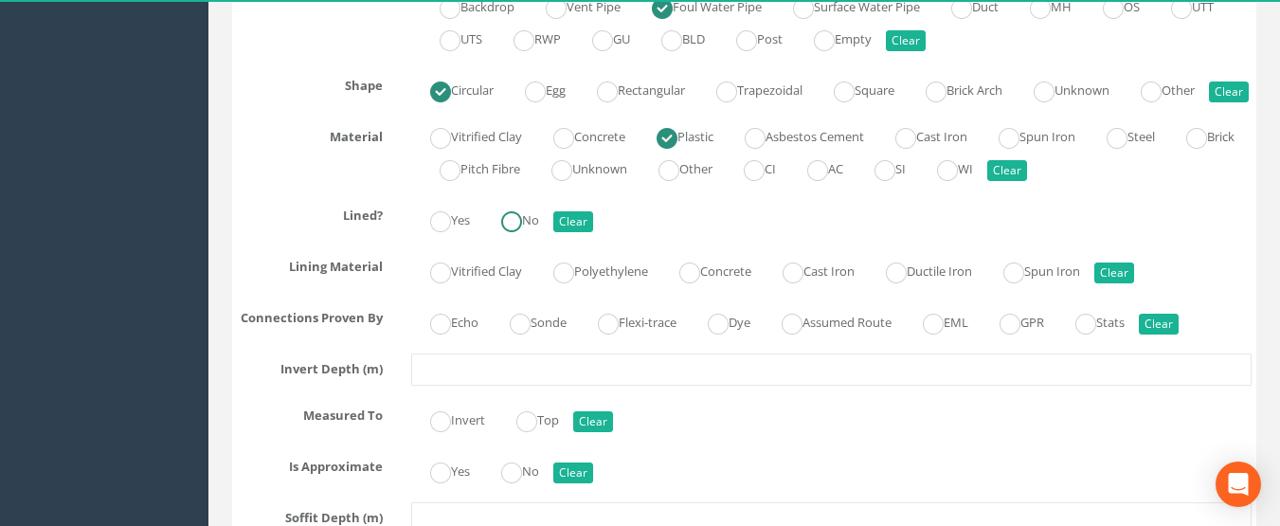
click at [516, 247] on input "No" at bounding box center [511, 231] width 21 height 32
click at [822, 334] on label "Assumed Route" at bounding box center [827, 320] width 129 height 27
radio input "true"
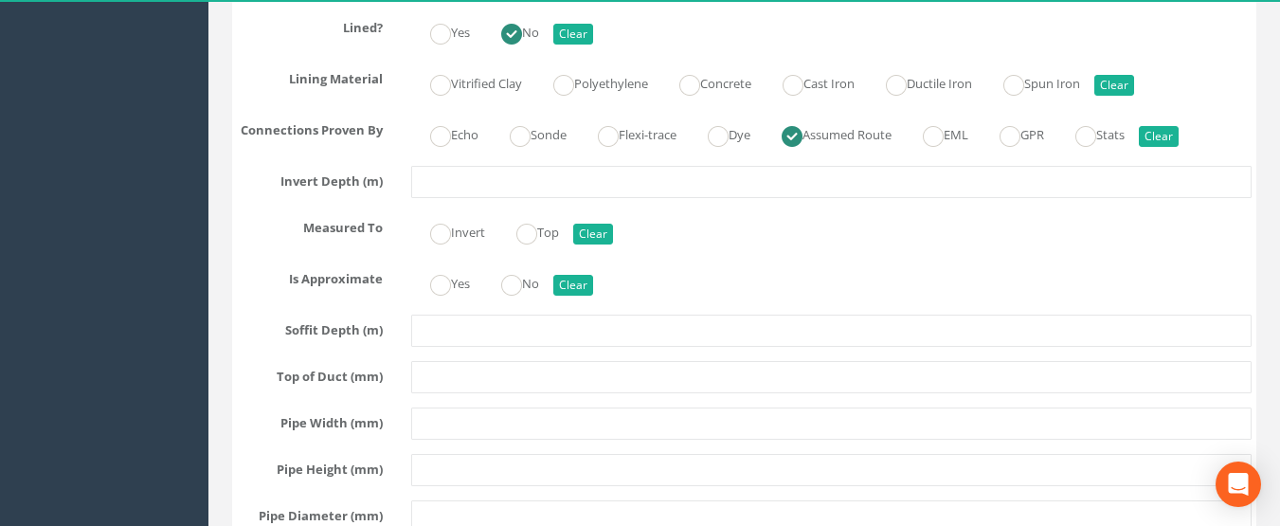
scroll to position [7294, 0]
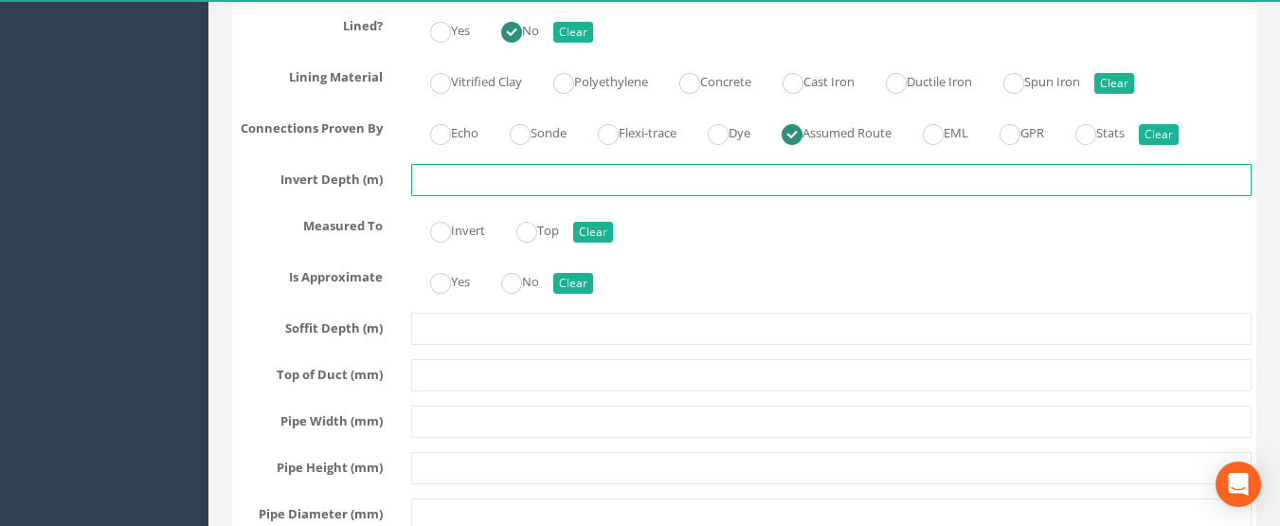
click at [466, 196] on input "text" at bounding box center [831, 180] width 841 height 32
type input "2.57"
click at [434, 243] on ins at bounding box center [440, 232] width 21 height 21
radio input "true"
click at [450, 294] on ins at bounding box center [440, 283] width 21 height 21
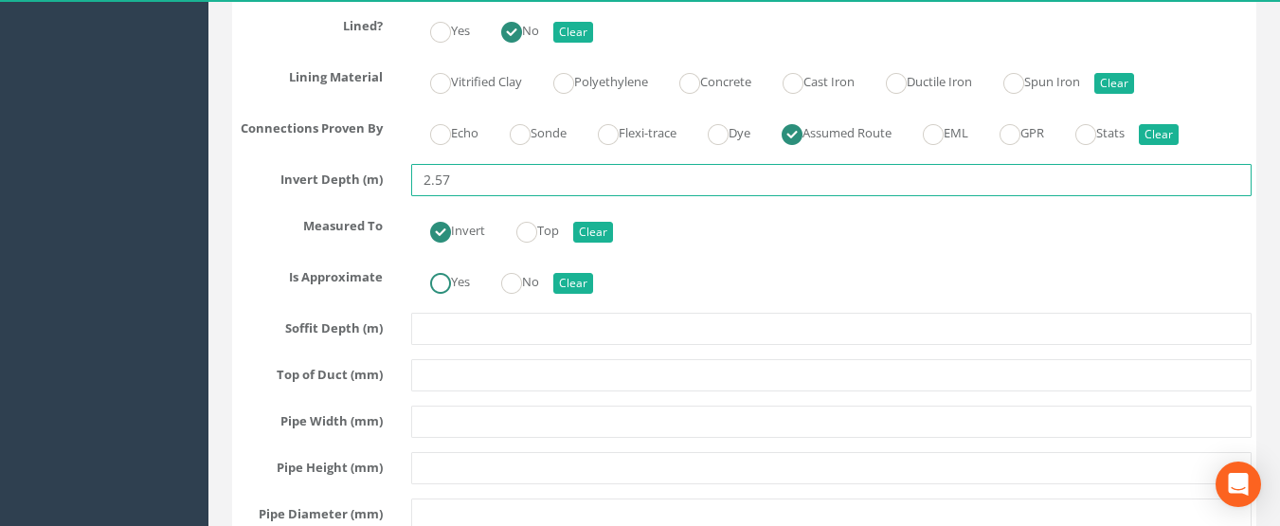
radio input "true"
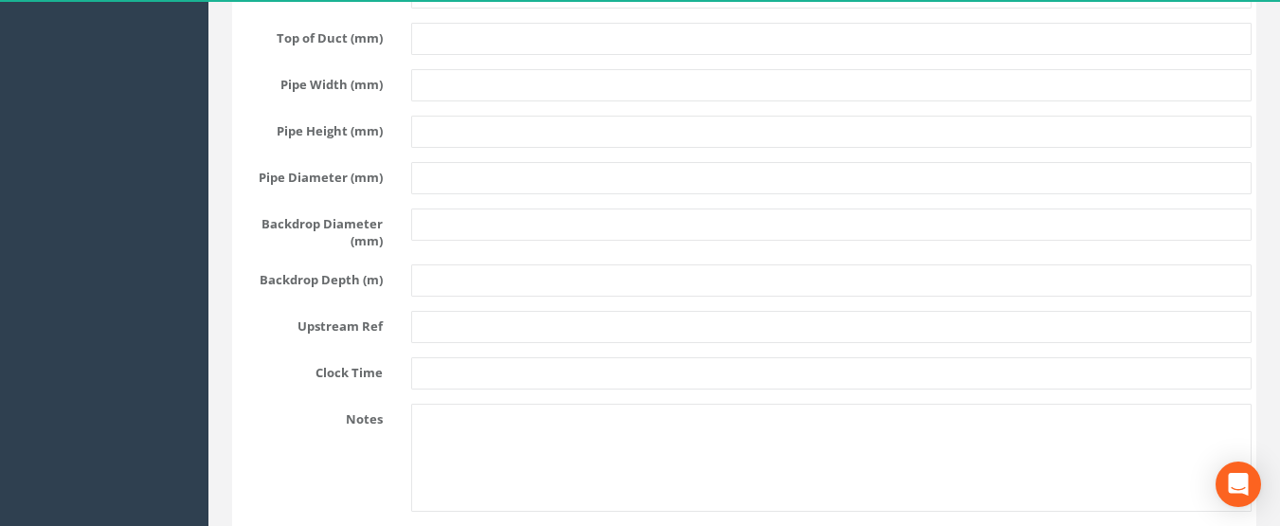
scroll to position [7673, 0]
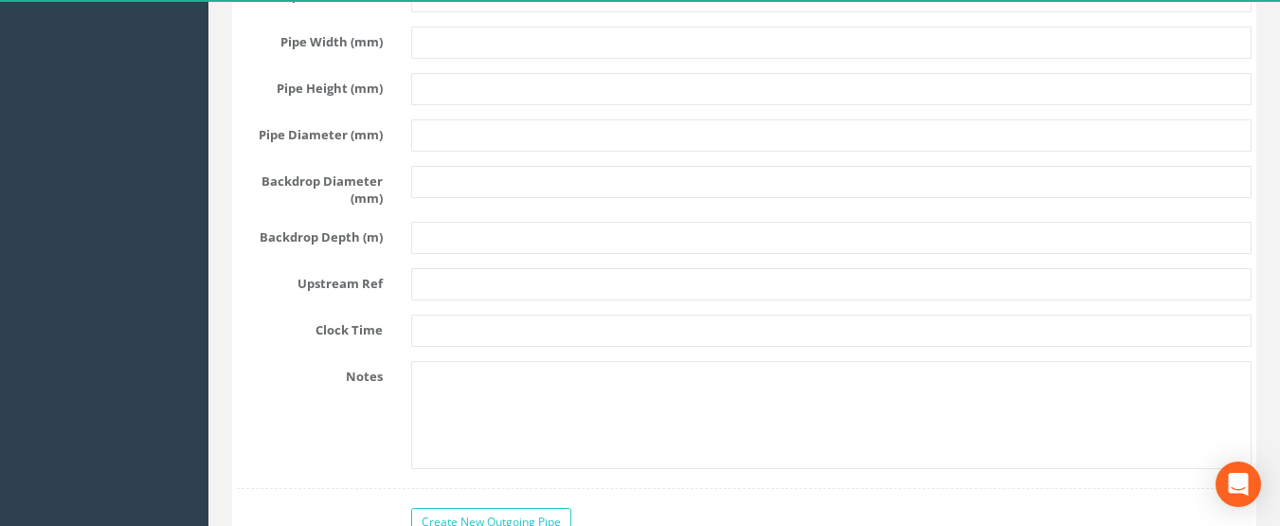
type input "2.57"
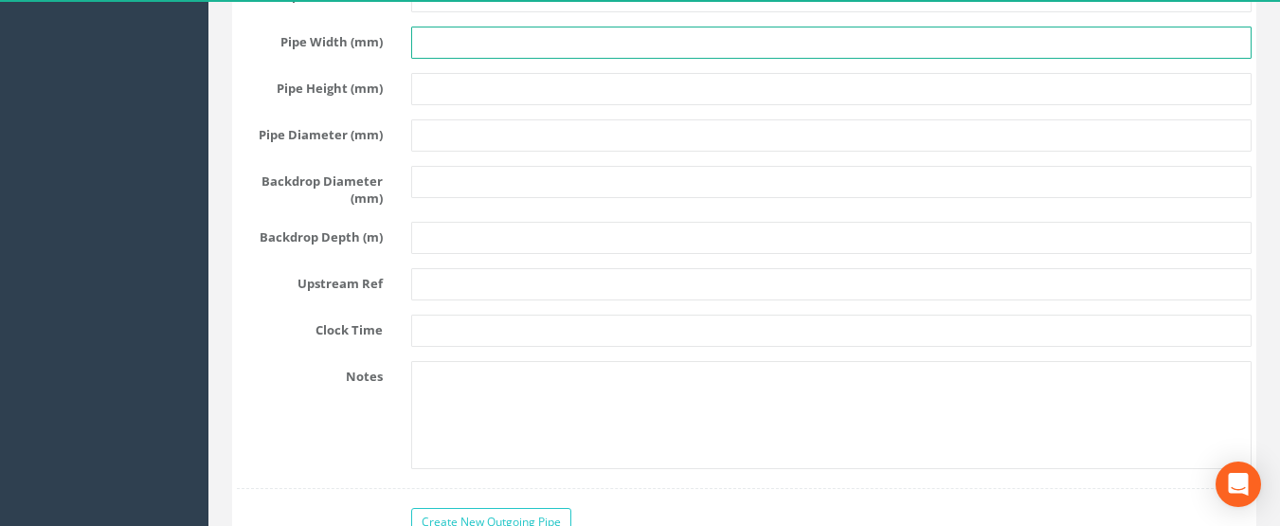
click at [437, 59] on input "text" at bounding box center [831, 43] width 841 height 32
type input "225"
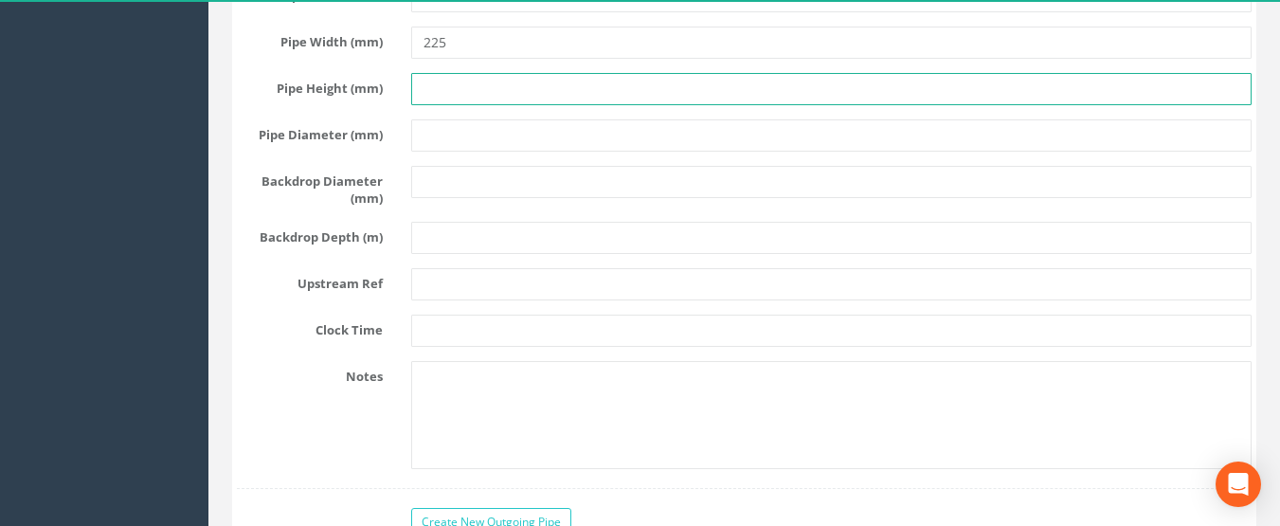
click at [432, 105] on input "text" at bounding box center [831, 89] width 841 height 32
type input "225"
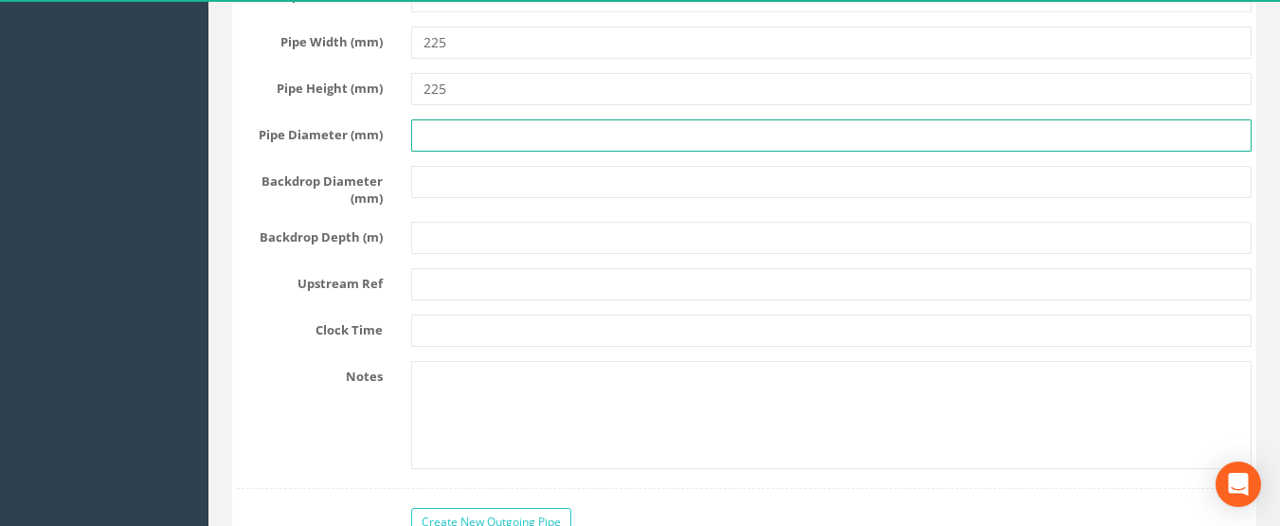
click at [432, 152] on input "text" at bounding box center [831, 135] width 841 height 32
type input "225"
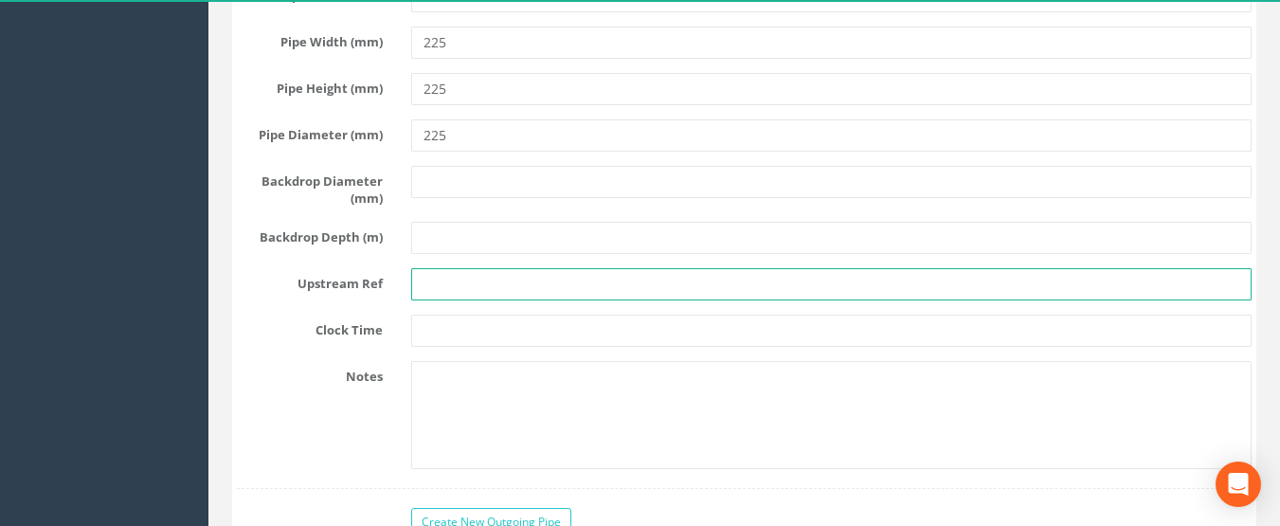
click at [453, 300] on input "text" at bounding box center [831, 284] width 841 height 32
type input "F 10"
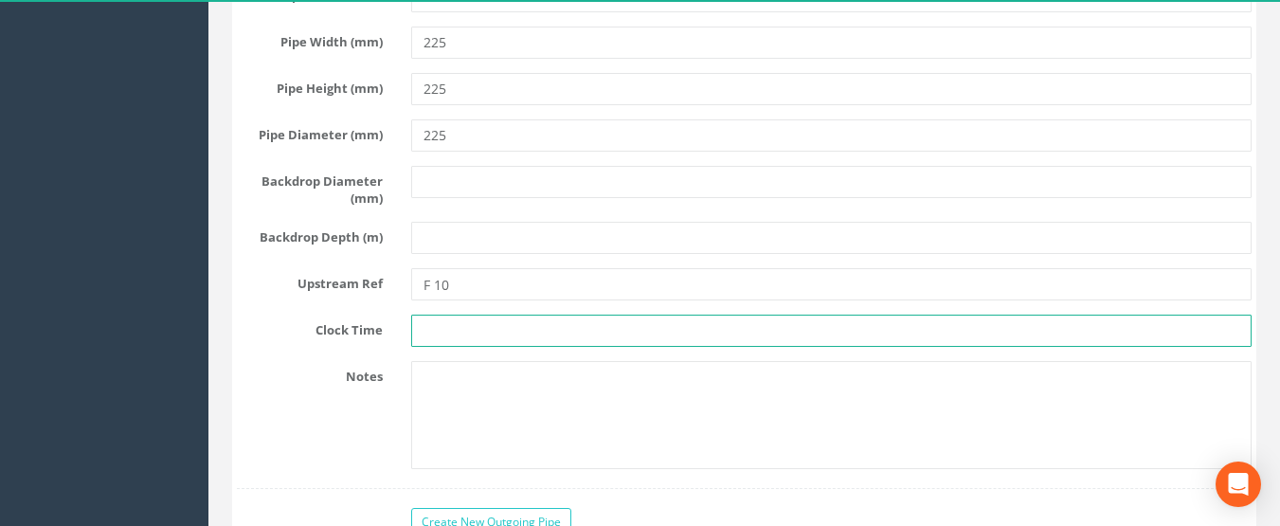
click at [513, 347] on input "text" at bounding box center [831, 330] width 841 height 32
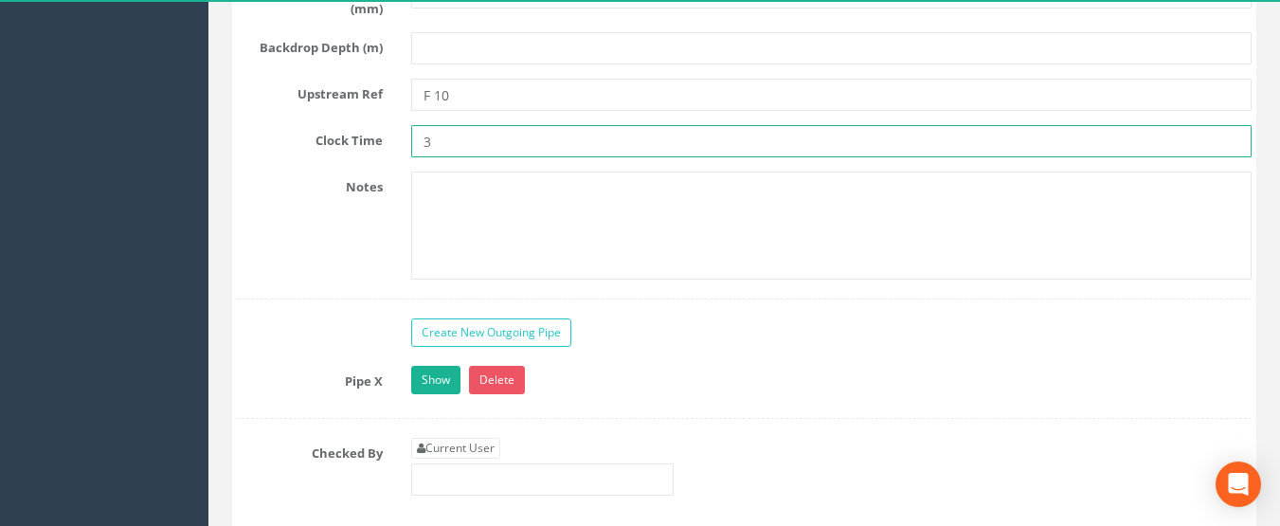
scroll to position [7957, 0]
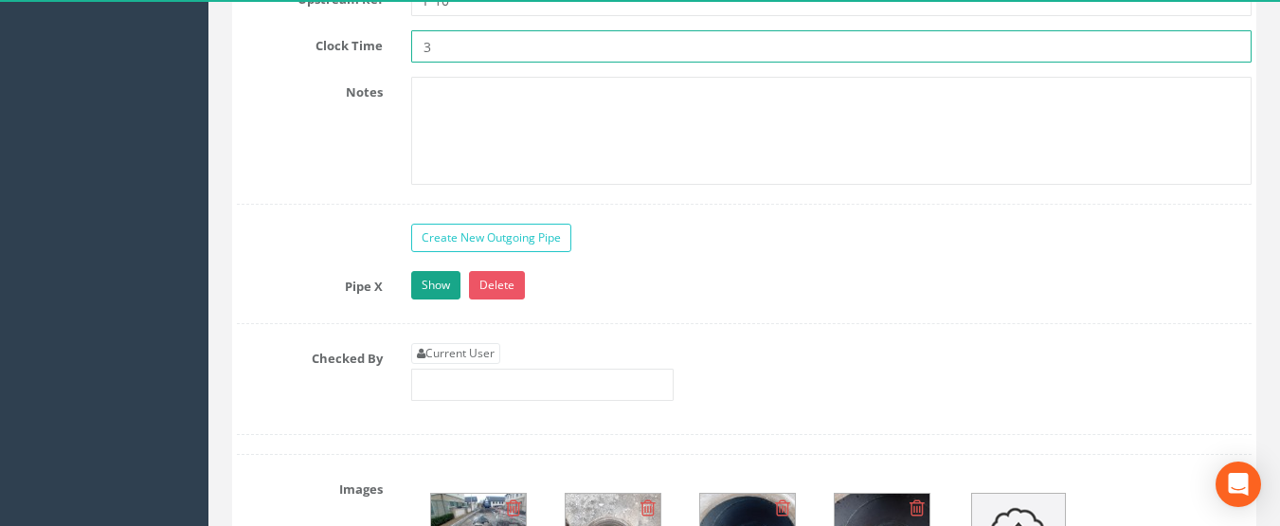
type input "3"
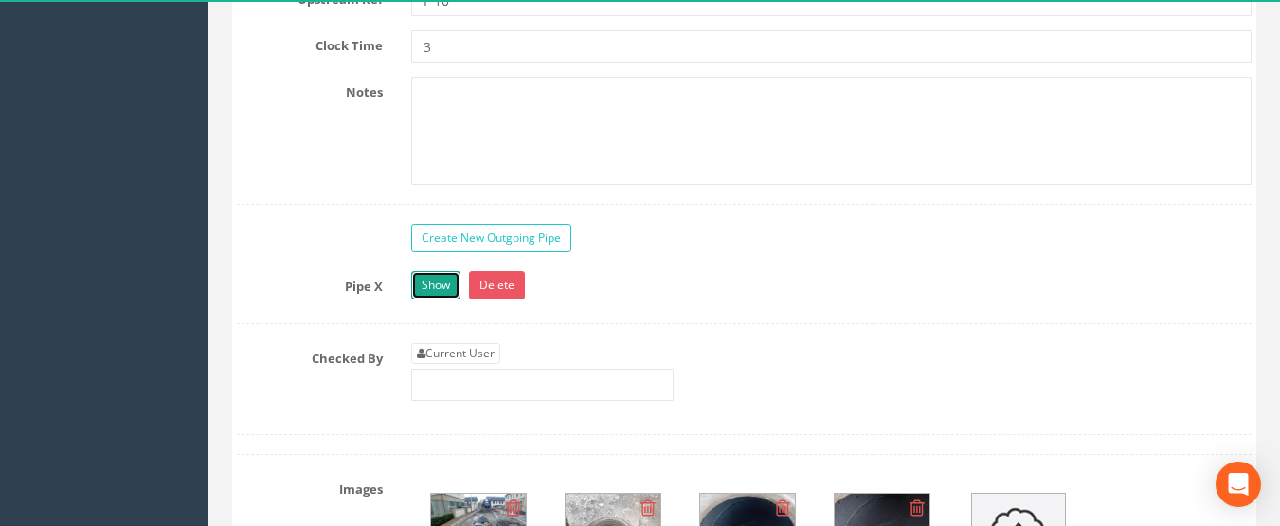
click at [441, 299] on link "Show" at bounding box center [435, 285] width 49 height 28
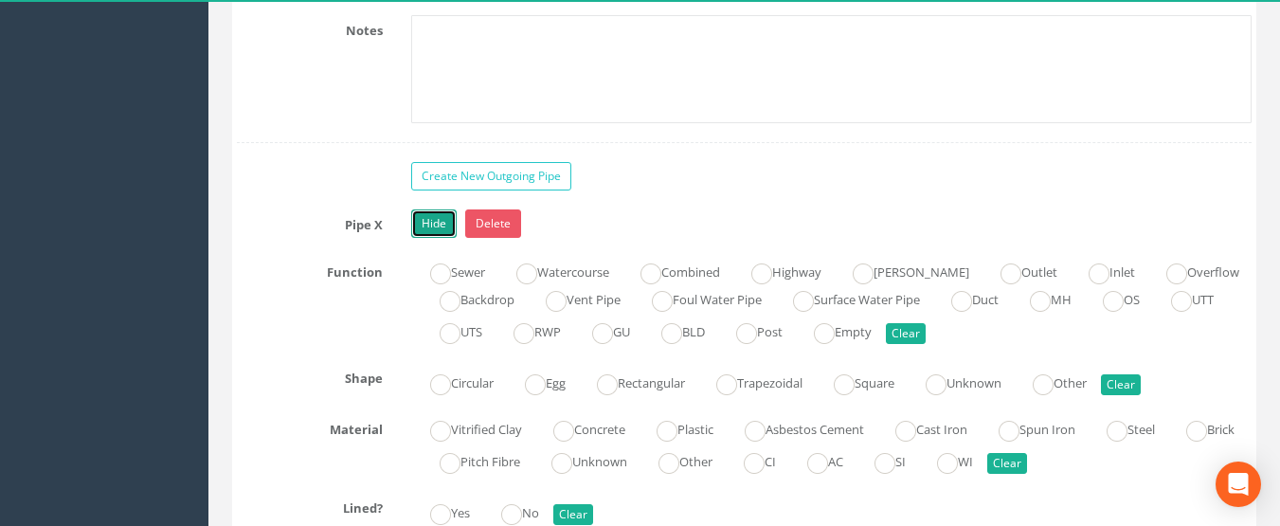
scroll to position [8052, 0]
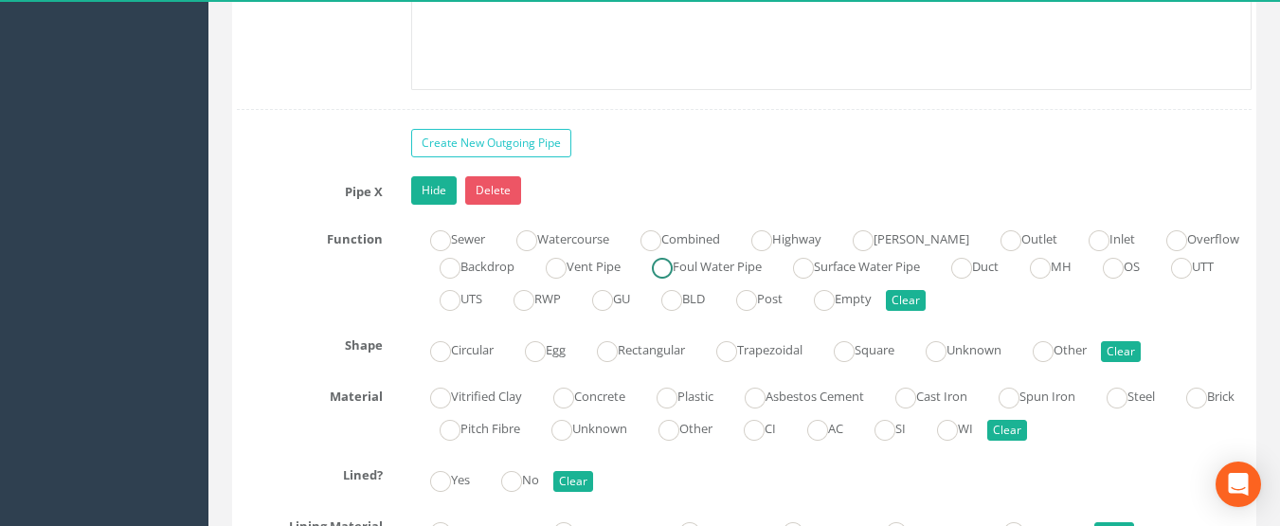
click at [664, 279] on label "Foul Water Pipe" at bounding box center [697, 264] width 129 height 27
radio input "true"
click at [478, 362] on label "Circular" at bounding box center [452, 347] width 82 height 27
radio input "true"
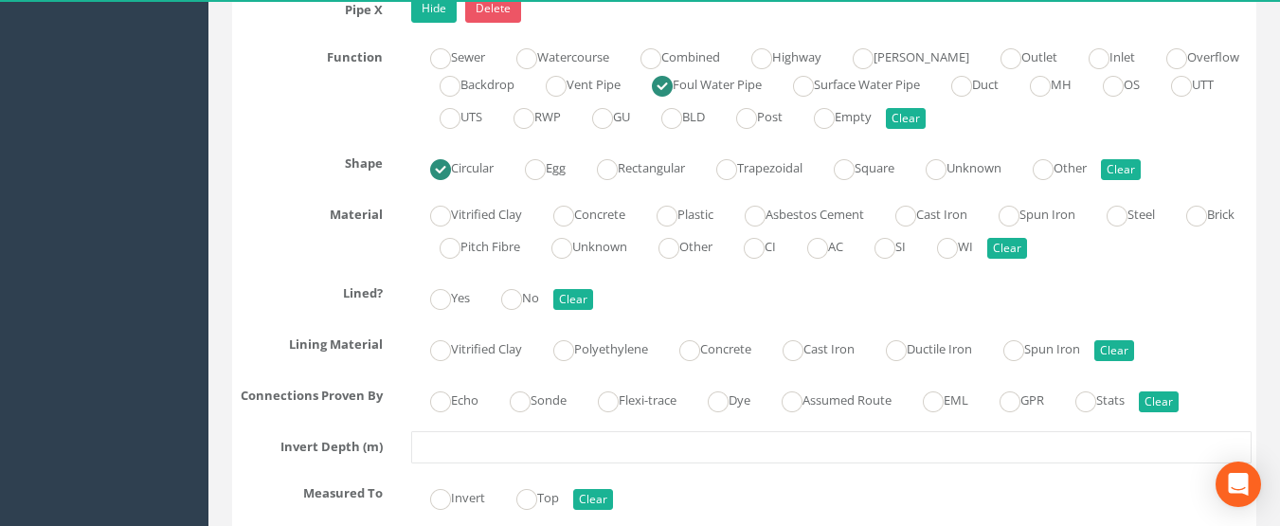
scroll to position [8241, 0]
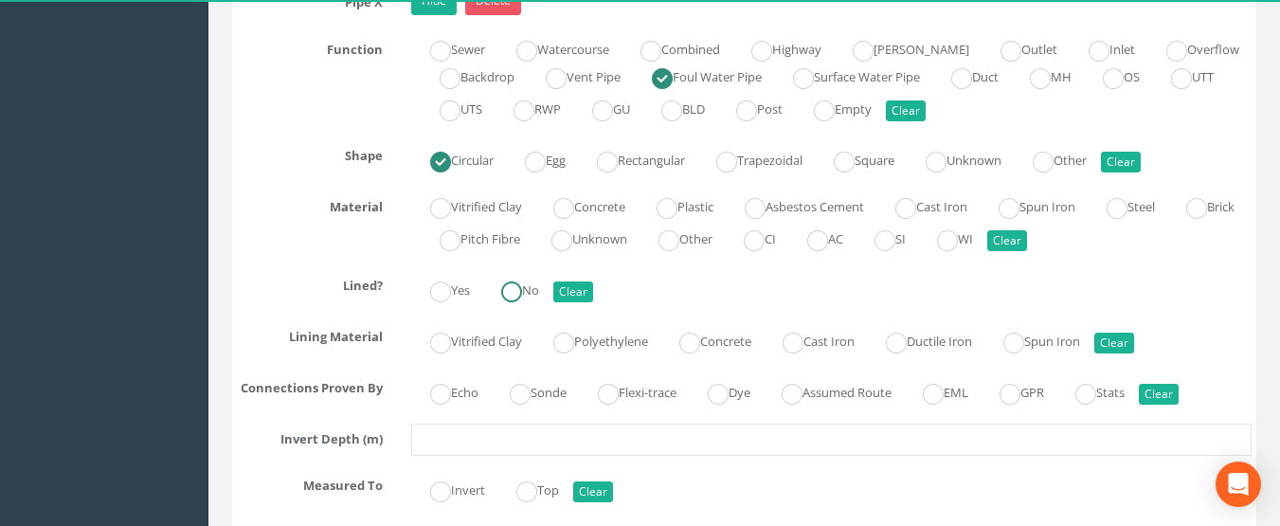
click at [518, 302] on div at bounding box center [511, 291] width 21 height 21
radio input "true"
click at [836, 404] on label "Assumed Route" at bounding box center [827, 390] width 129 height 27
radio input "true"
click at [706, 219] on label "Plastic" at bounding box center [676, 204] width 76 height 27
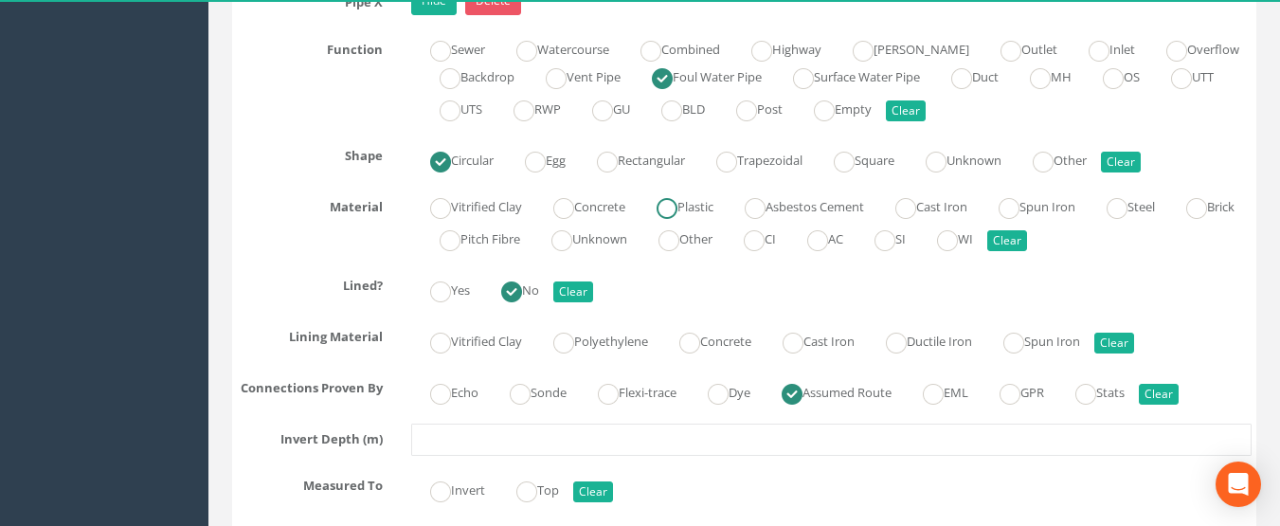
radio input "true"
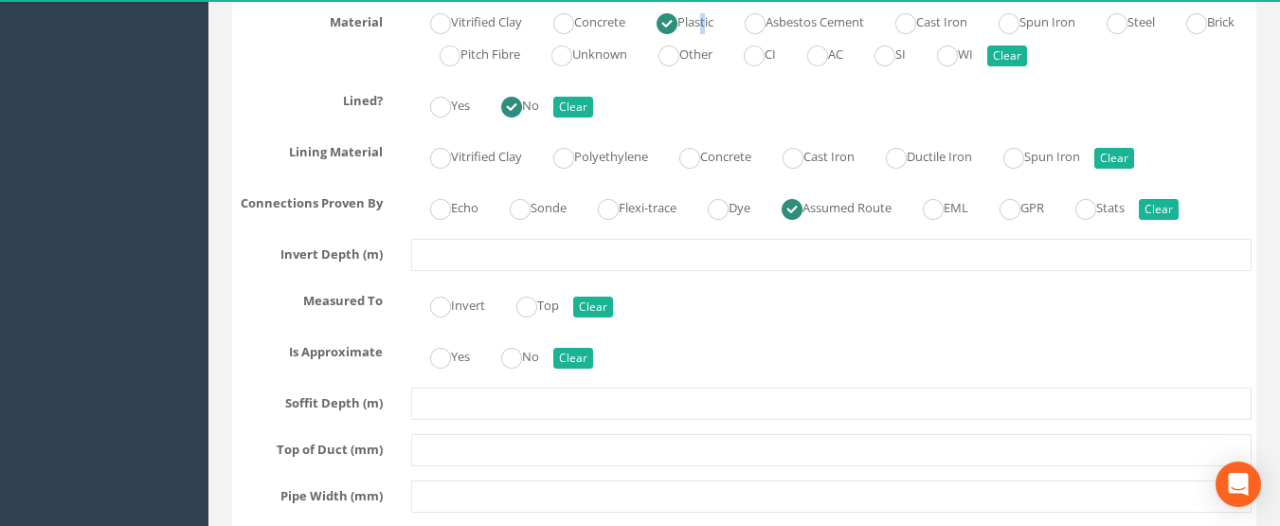
scroll to position [8431, 0]
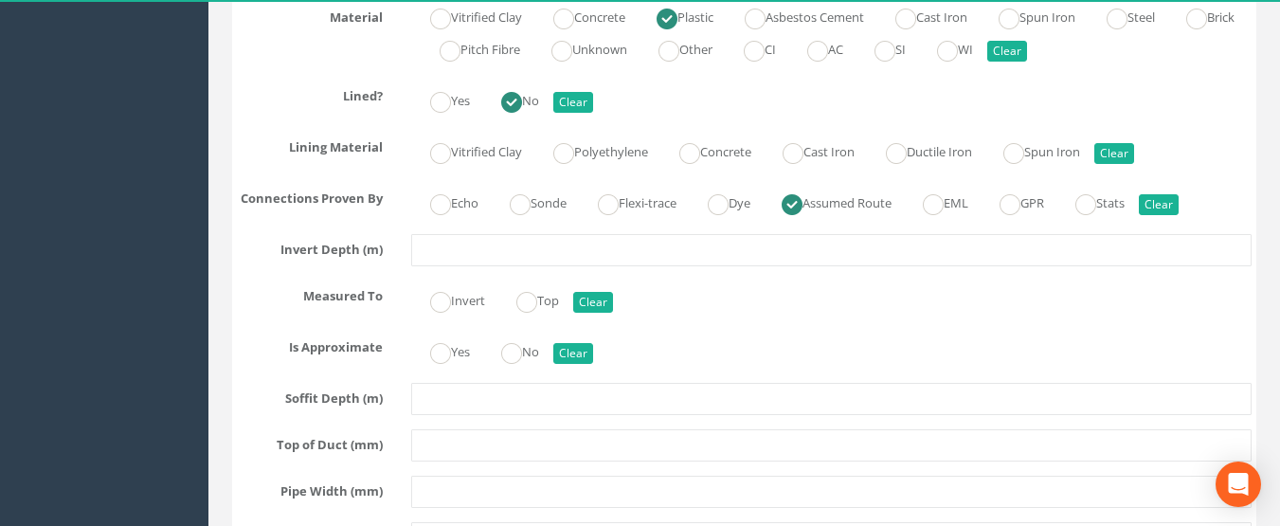
click at [745, 117] on div "Yes No Clear" at bounding box center [832, 99] width 870 height 37
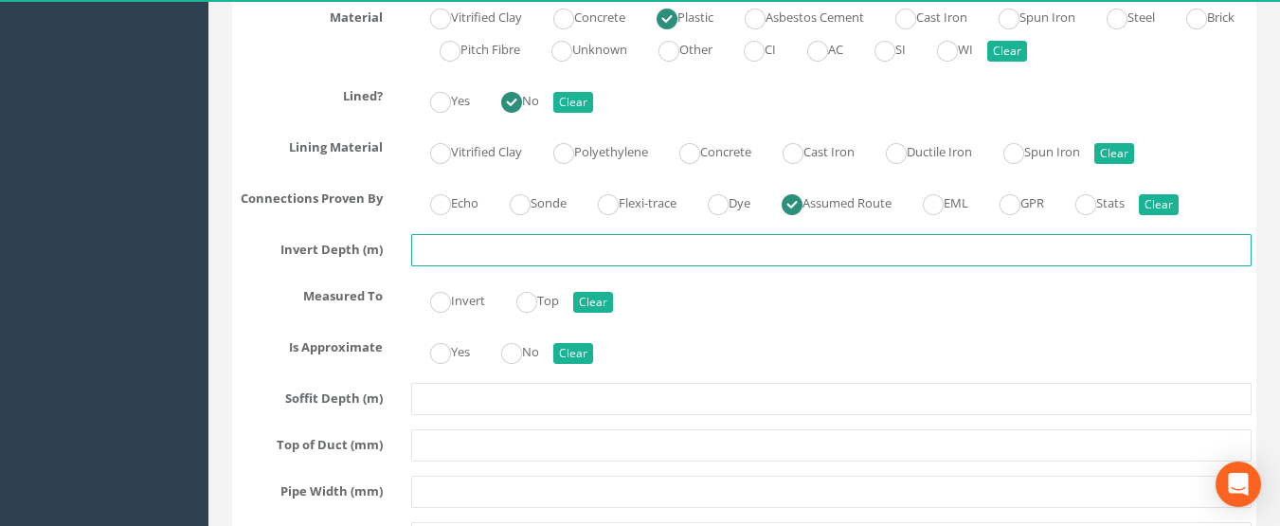
click at [460, 266] on input "text" at bounding box center [831, 250] width 841 height 32
type input "2.57"
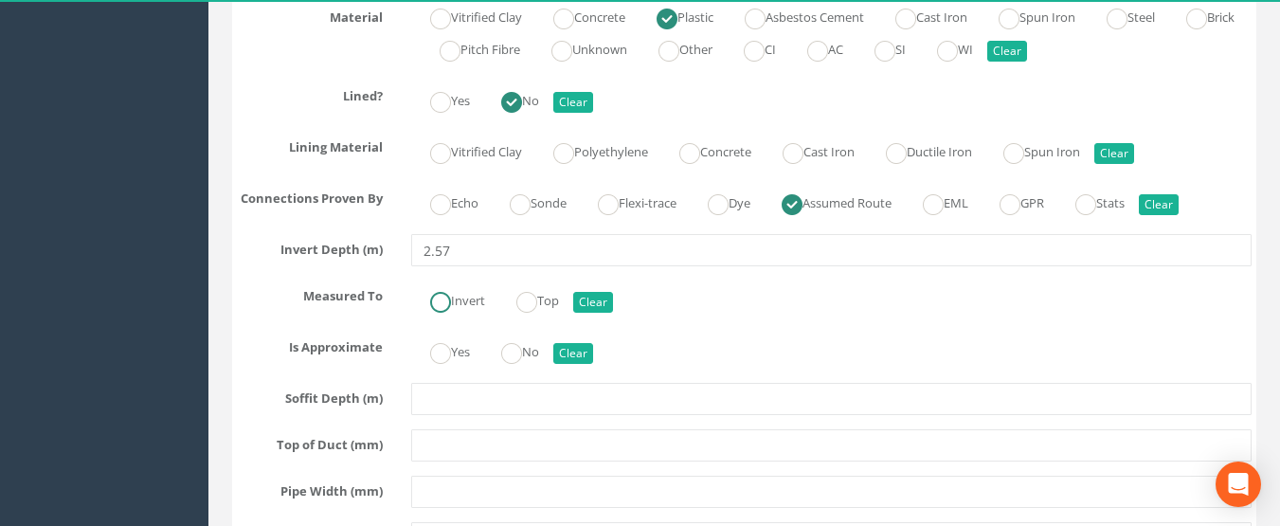
click at [455, 313] on label "Invert" at bounding box center [448, 298] width 74 height 27
radio input "true"
click at [462, 364] on label "Yes" at bounding box center [440, 349] width 59 height 27
radio input "true"
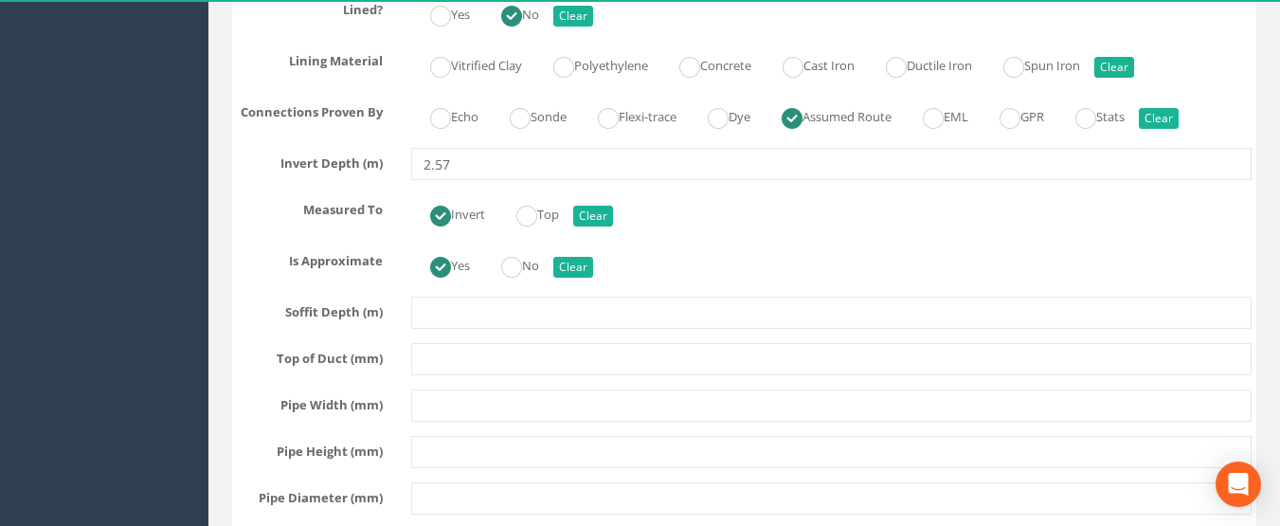
scroll to position [8620, 0]
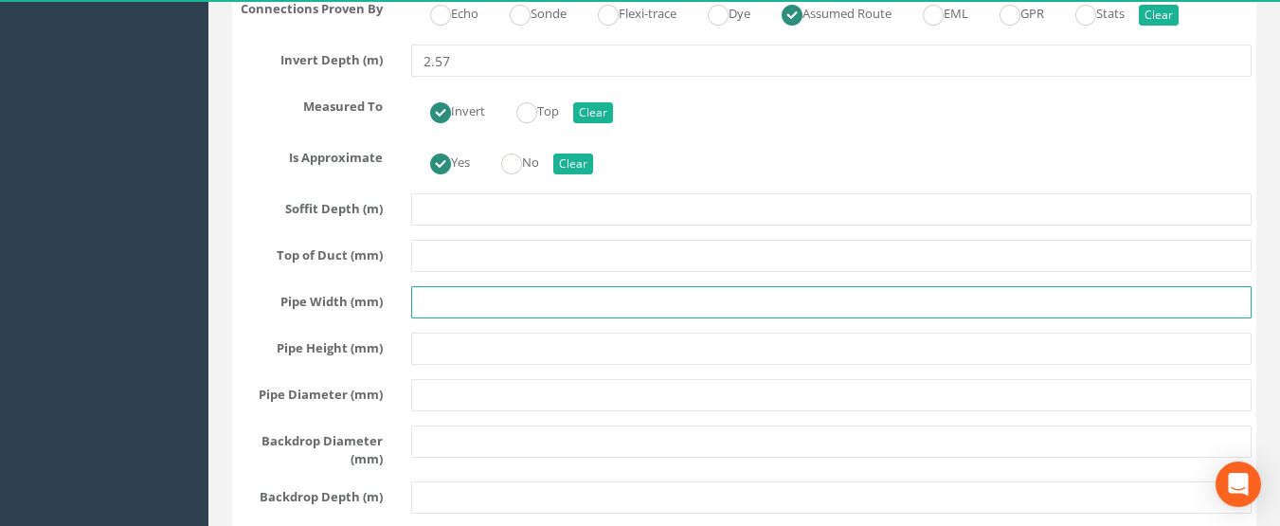
click at [436, 318] on input "text" at bounding box center [831, 302] width 841 height 32
type input "225"
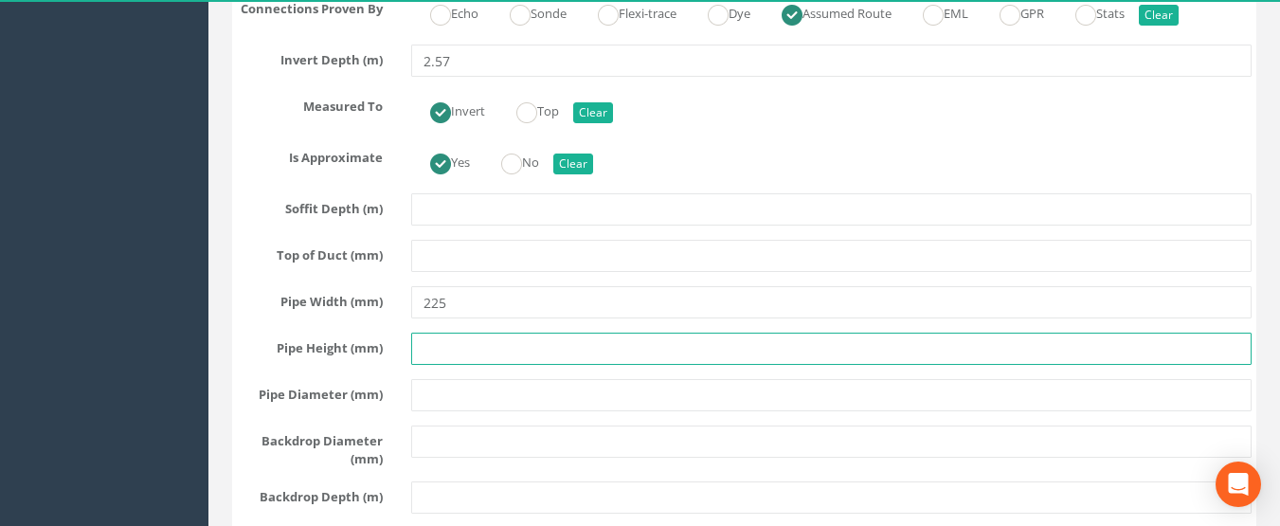
click at [440, 365] on input "text" at bounding box center [831, 348] width 841 height 32
type input "225"
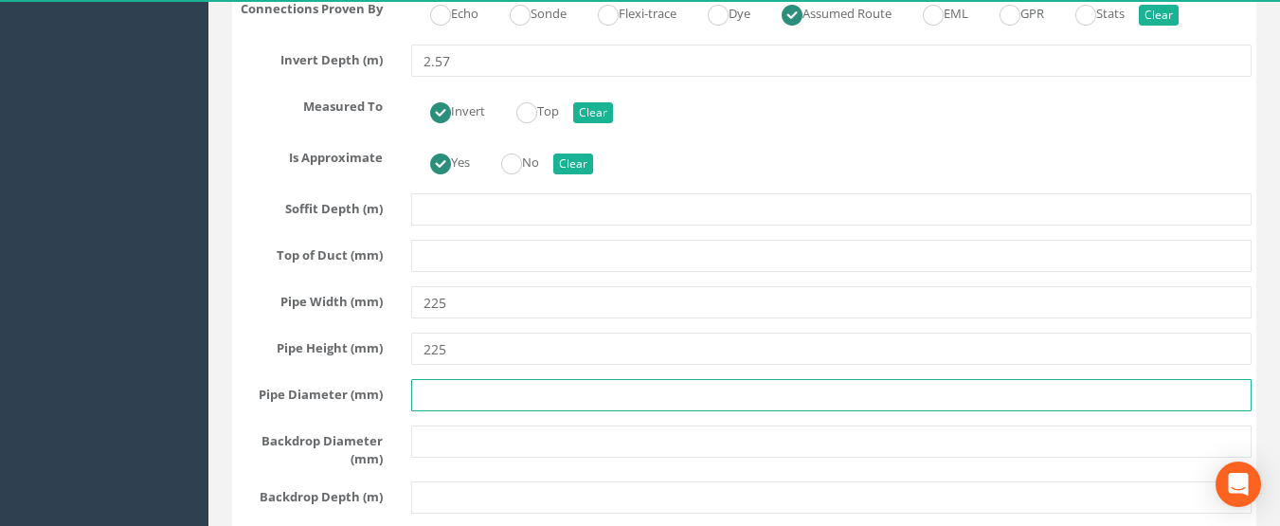
click at [457, 411] on input "text" at bounding box center [831, 395] width 841 height 32
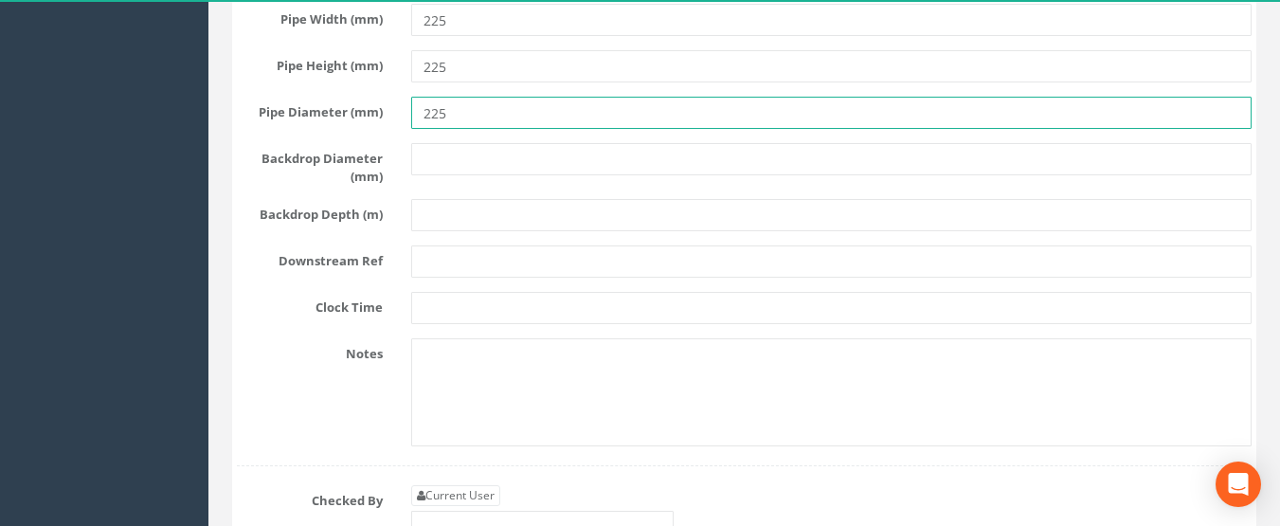
scroll to position [8904, 0]
type input "225"
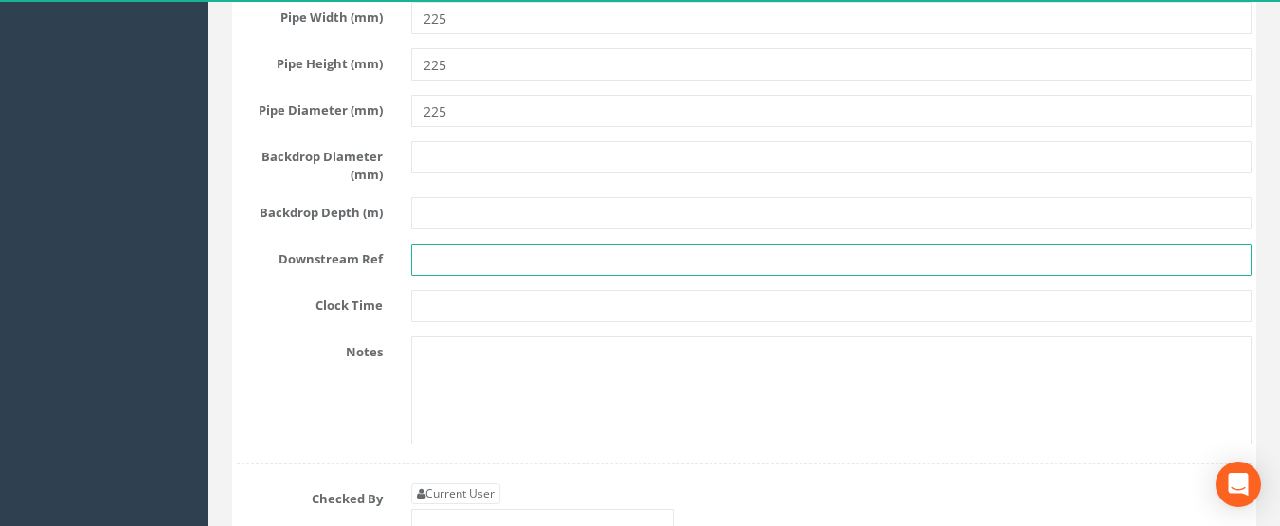
click at [444, 276] on input "text" at bounding box center [831, 259] width 841 height 32
type input "F 08"
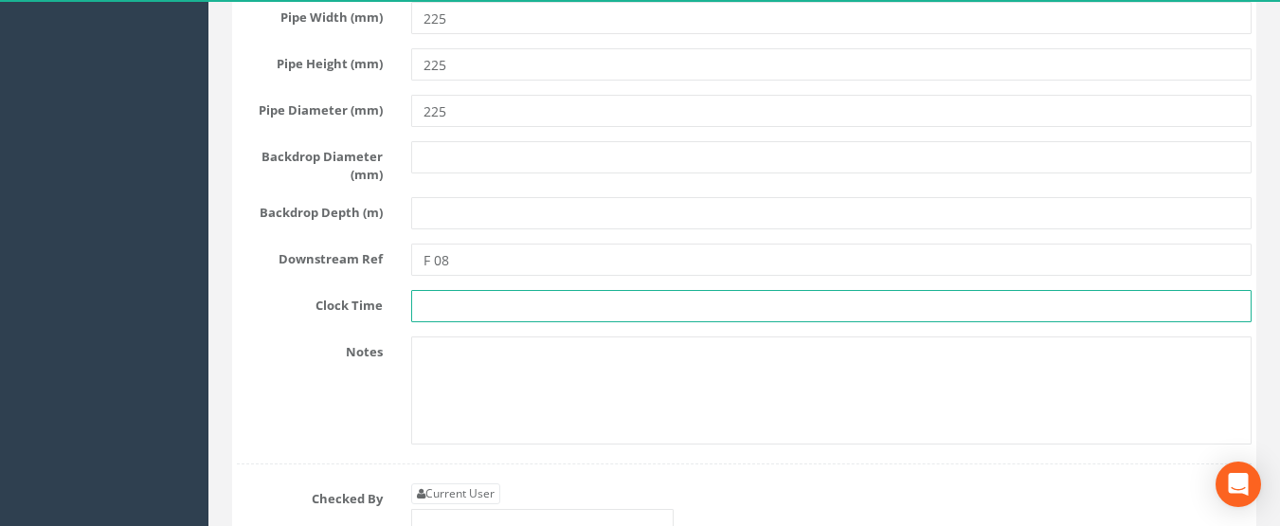
click at [450, 322] on input "text" at bounding box center [831, 306] width 841 height 32
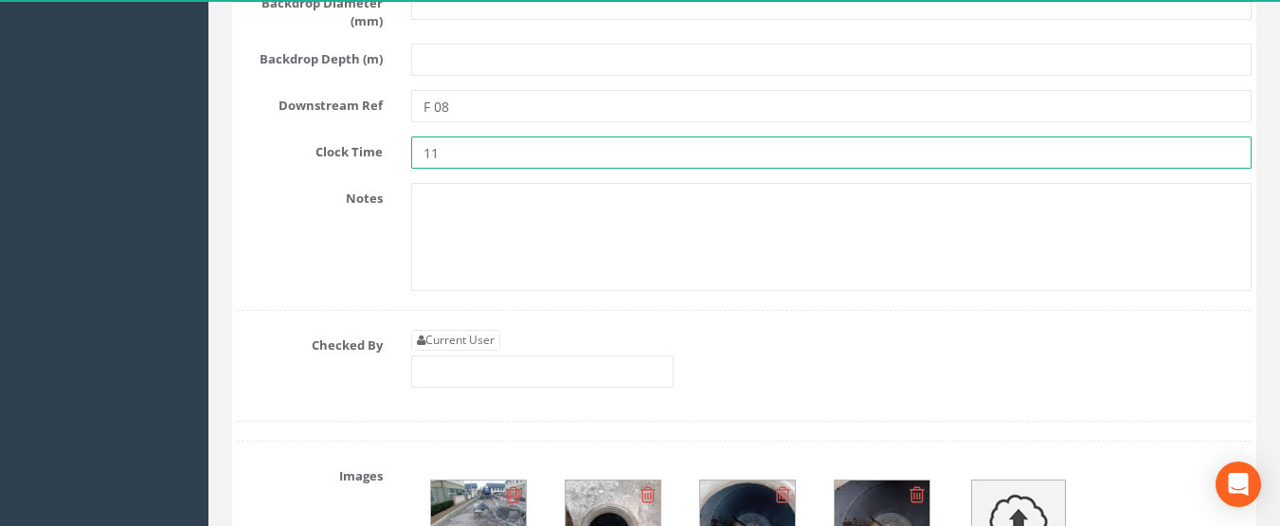
scroll to position [9094, 0]
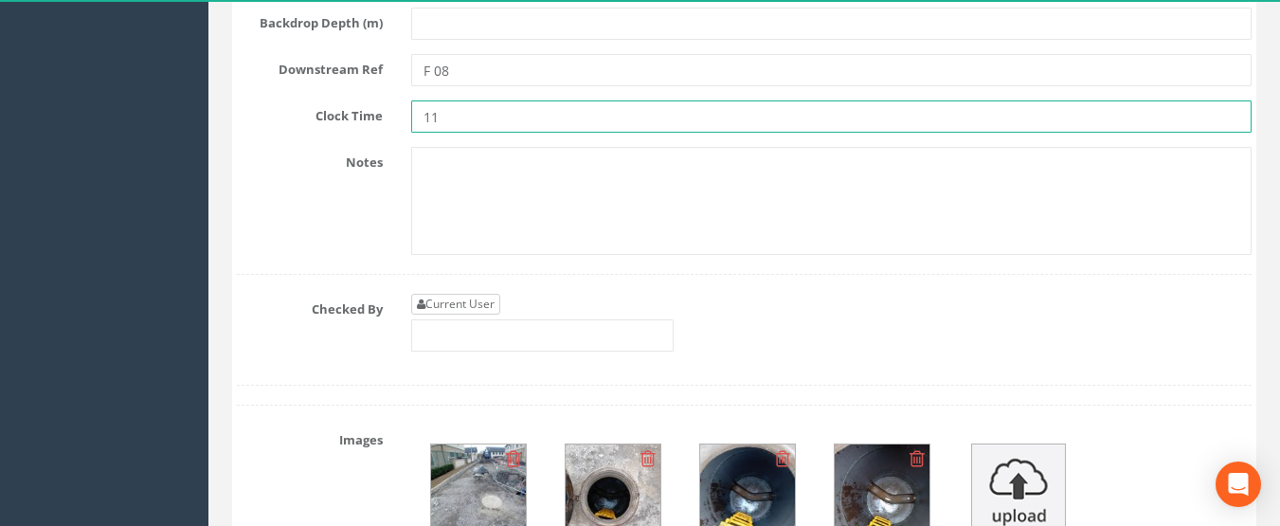
type input "11"
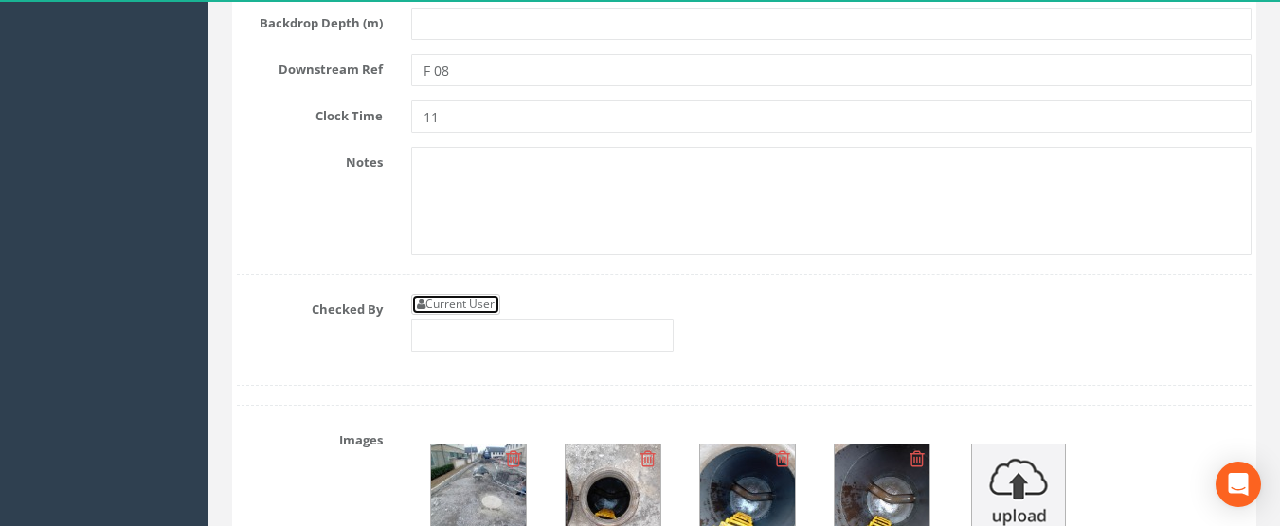
click at [477, 314] on link "Current User" at bounding box center [455, 304] width 89 height 21
type input "[PERSON_NAME]"
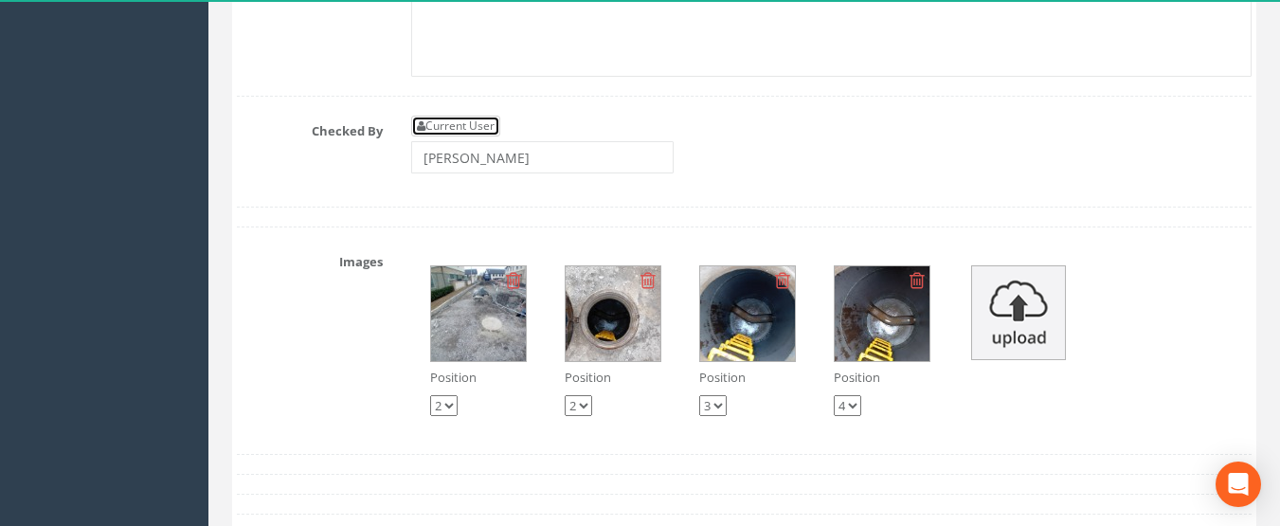
scroll to position [9378, 0]
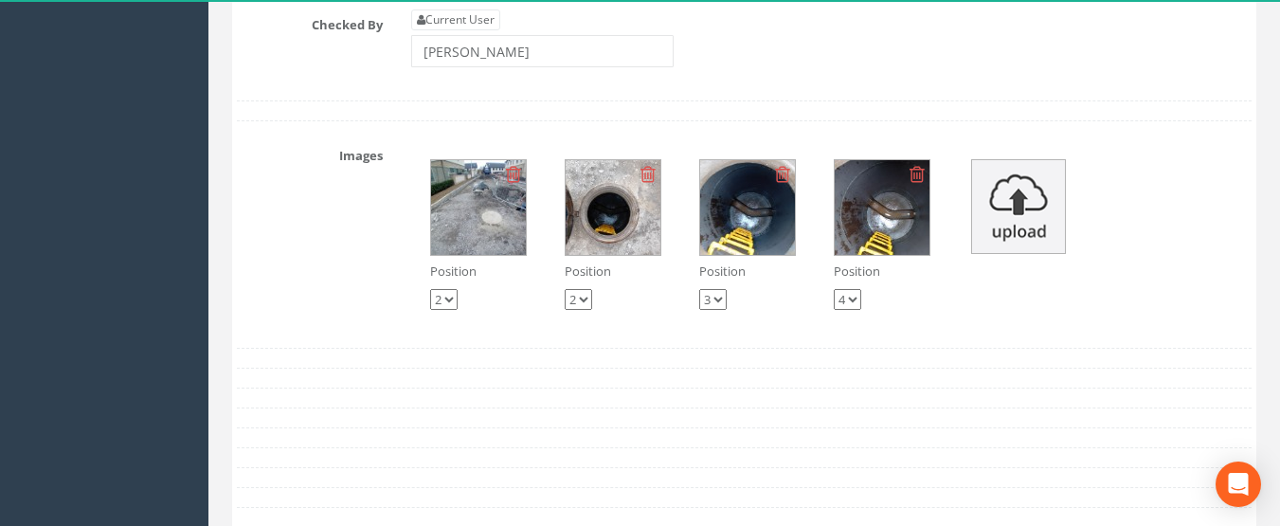
click at [441, 310] on select "1 2 3 4" at bounding box center [443, 299] width 27 height 21
select select "string:1"
click at [430, 310] on select "1 2 3 4" at bounding box center [443, 299] width 27 height 21
click at [574, 310] on select "1 2 3 4" at bounding box center [578, 299] width 27 height 21
click at [565, 310] on select "1 2 3 4" at bounding box center [578, 299] width 27 height 21
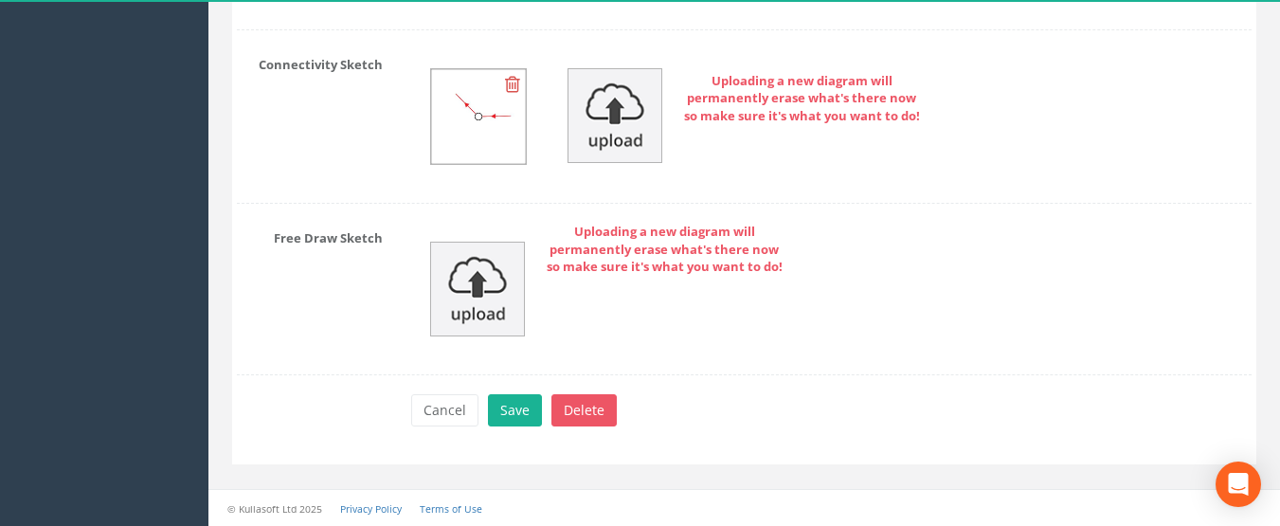
scroll to position [10501, 0]
click at [509, 398] on button "Save" at bounding box center [515, 410] width 54 height 32
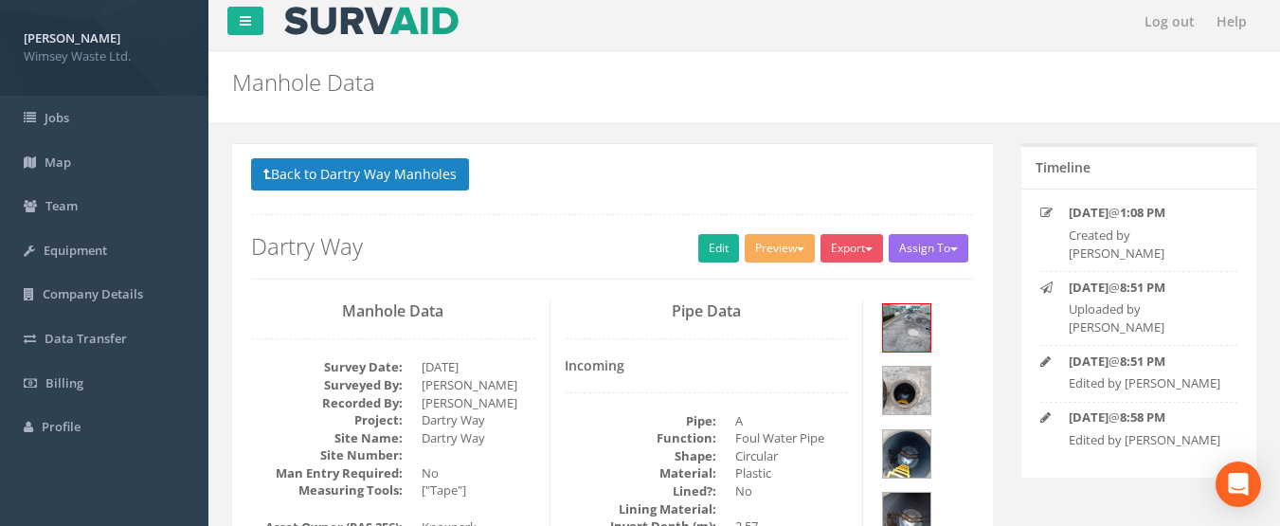
scroll to position [0, 0]
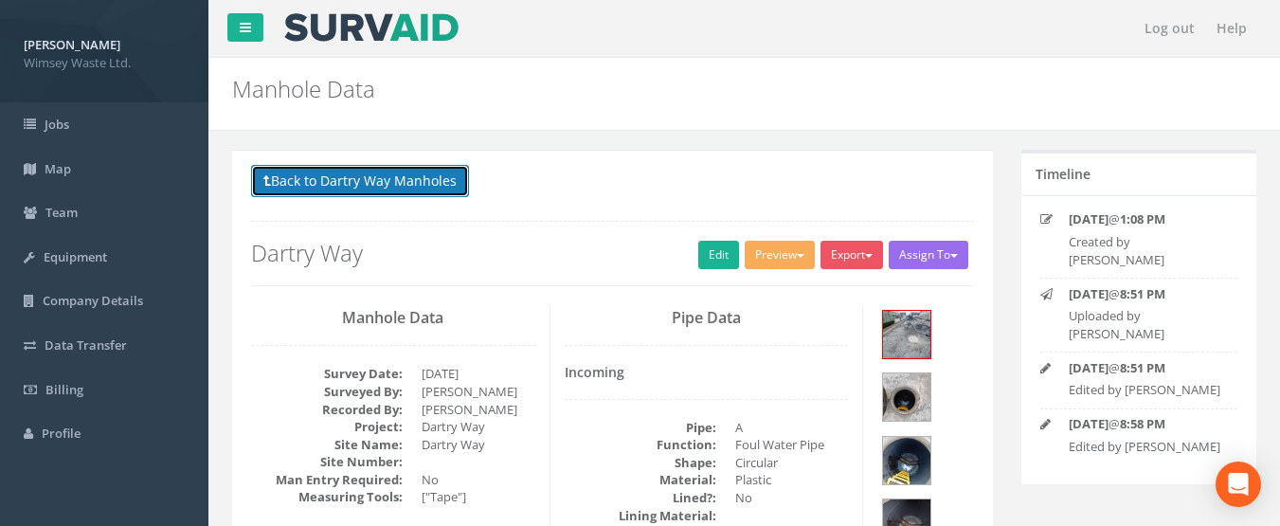
click at [361, 181] on button "Back to Dartry Way Manholes" at bounding box center [360, 181] width 218 height 32
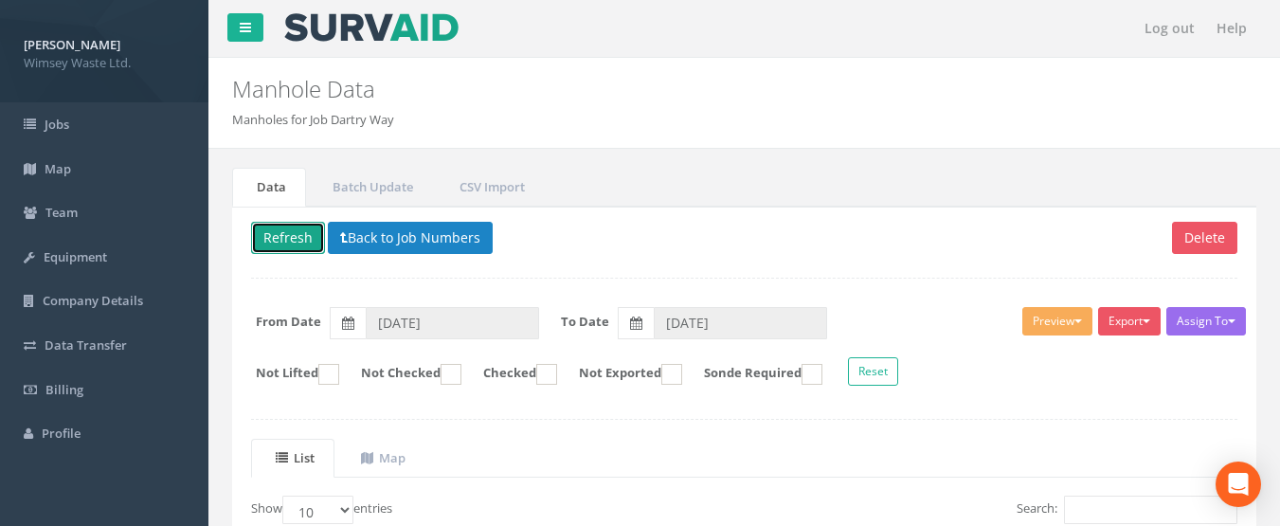
click at [295, 236] on button "Refresh" at bounding box center [288, 238] width 74 height 32
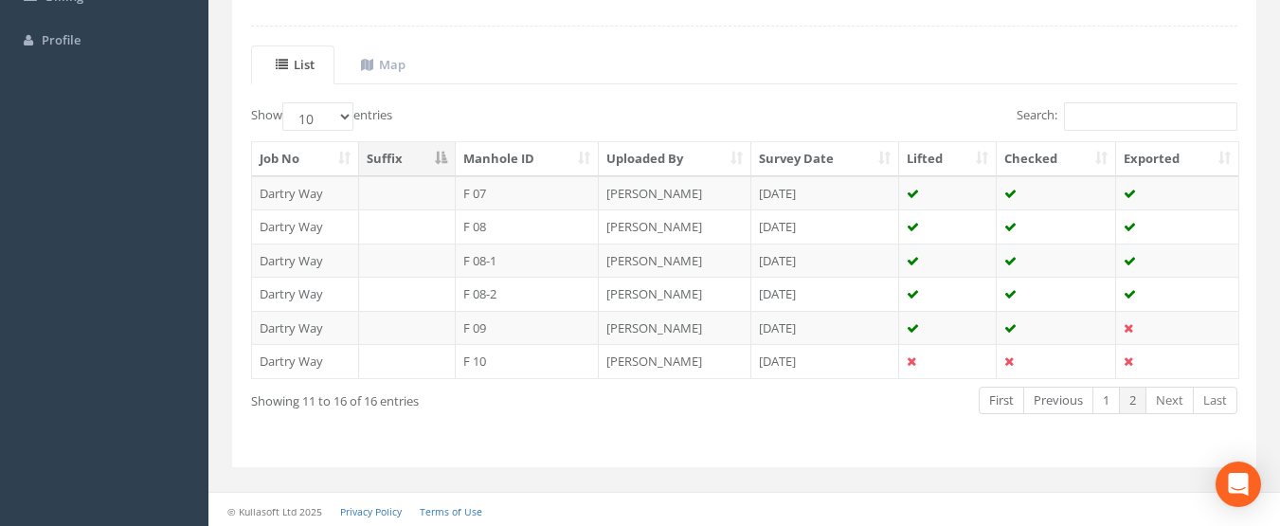
scroll to position [396, 0]
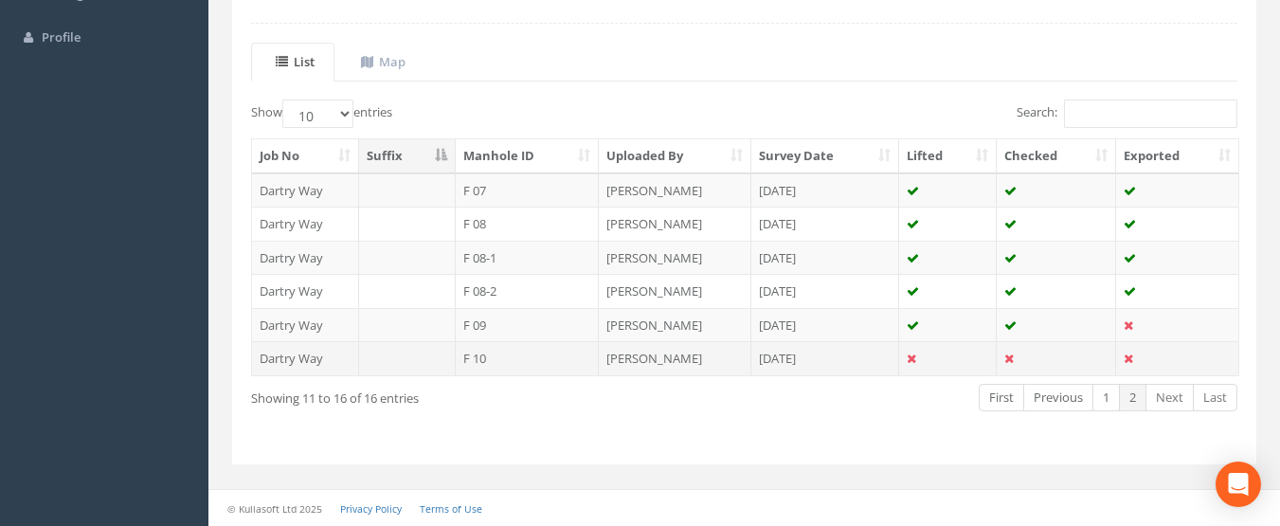
click at [898, 353] on td "[DATE]" at bounding box center [825, 358] width 149 height 34
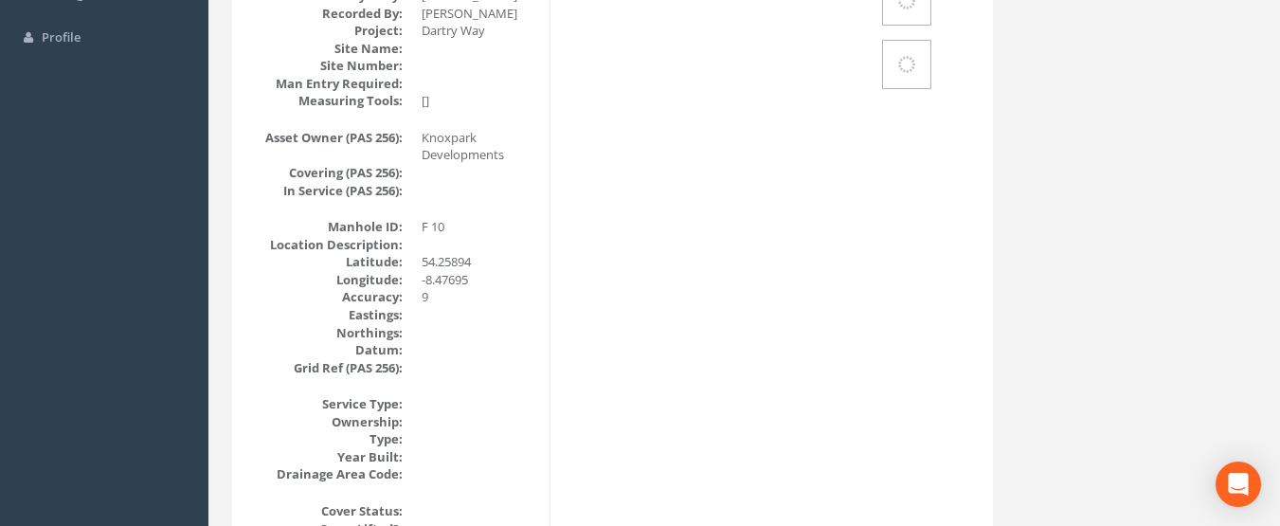
scroll to position [0, 0]
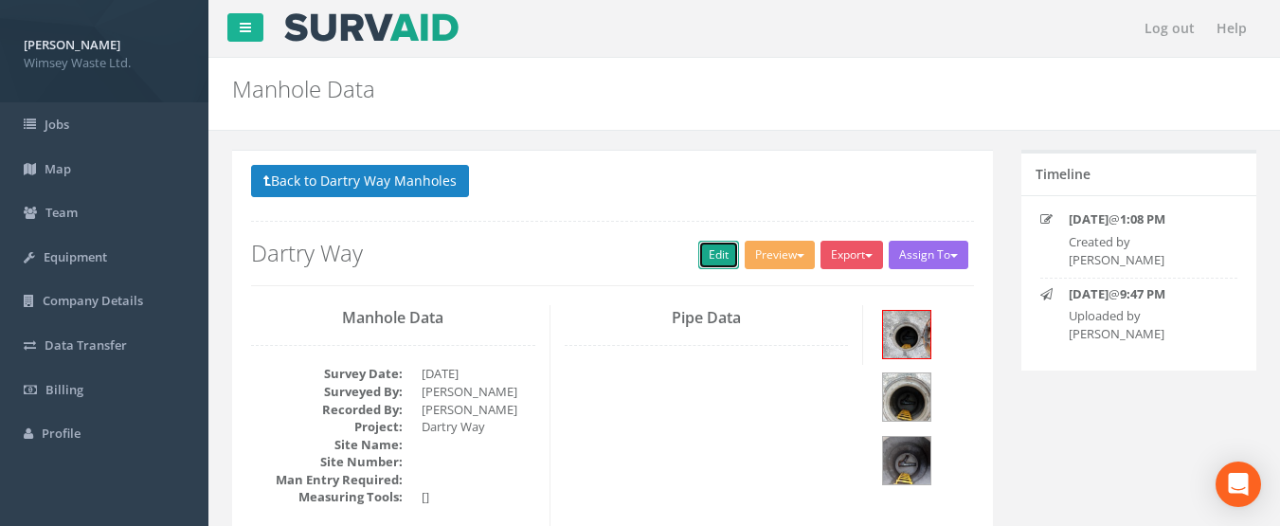
click at [713, 264] on link "Edit" at bounding box center [718, 255] width 41 height 28
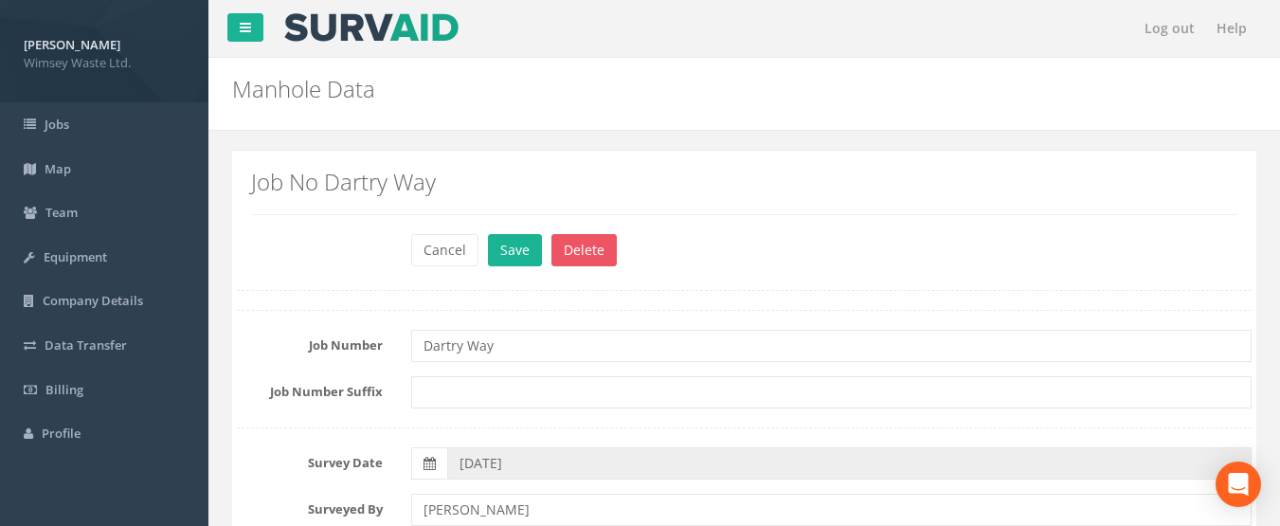
scroll to position [379, 0]
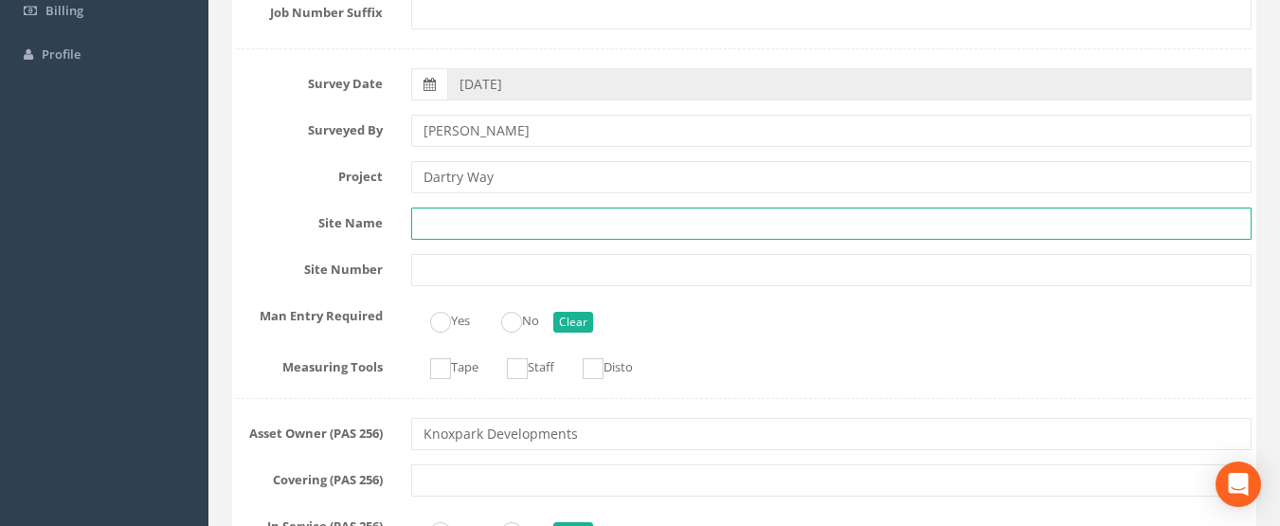
click at [477, 224] on input "text" at bounding box center [831, 223] width 841 height 32
type input "Dartry Way"
click at [512, 322] on ins at bounding box center [511, 322] width 21 height 21
radio input "true"
click at [443, 365] on ins at bounding box center [440, 368] width 21 height 21
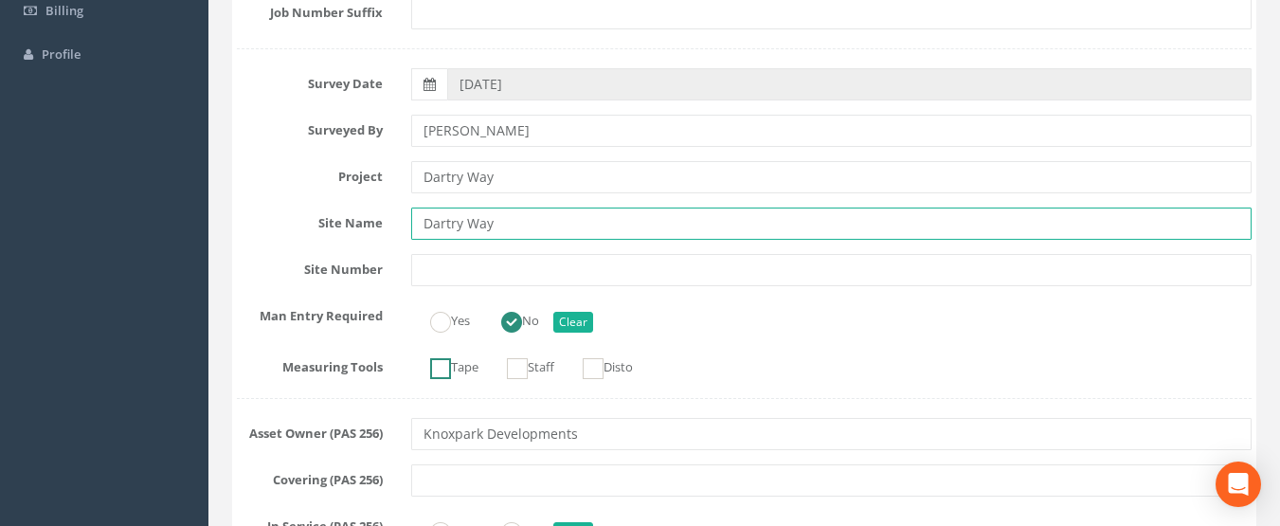
checkbox input "true"
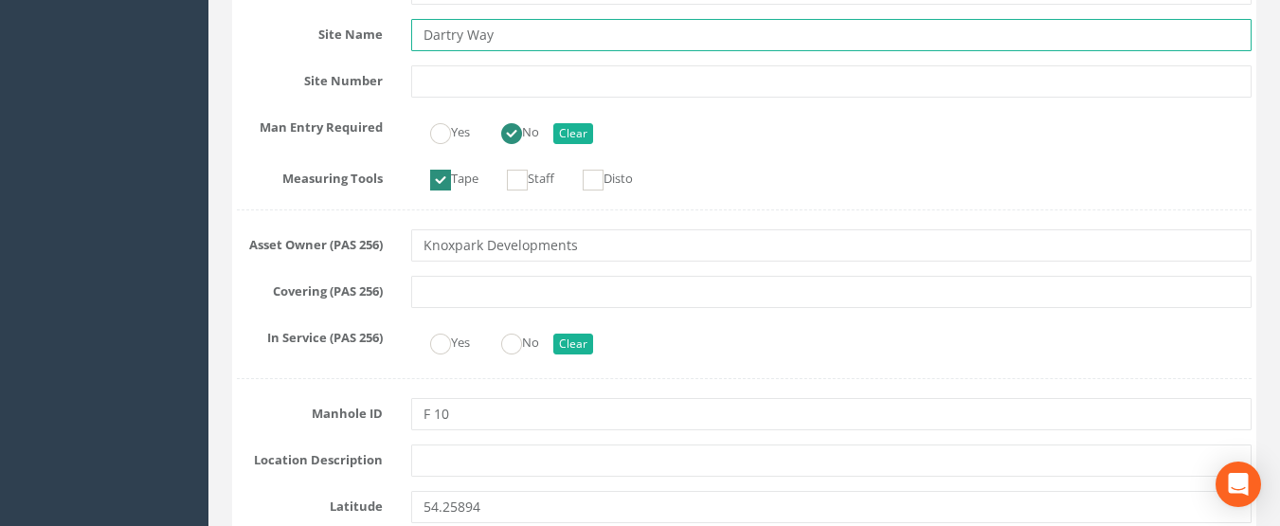
scroll to position [568, 0]
type input "Dartry Way"
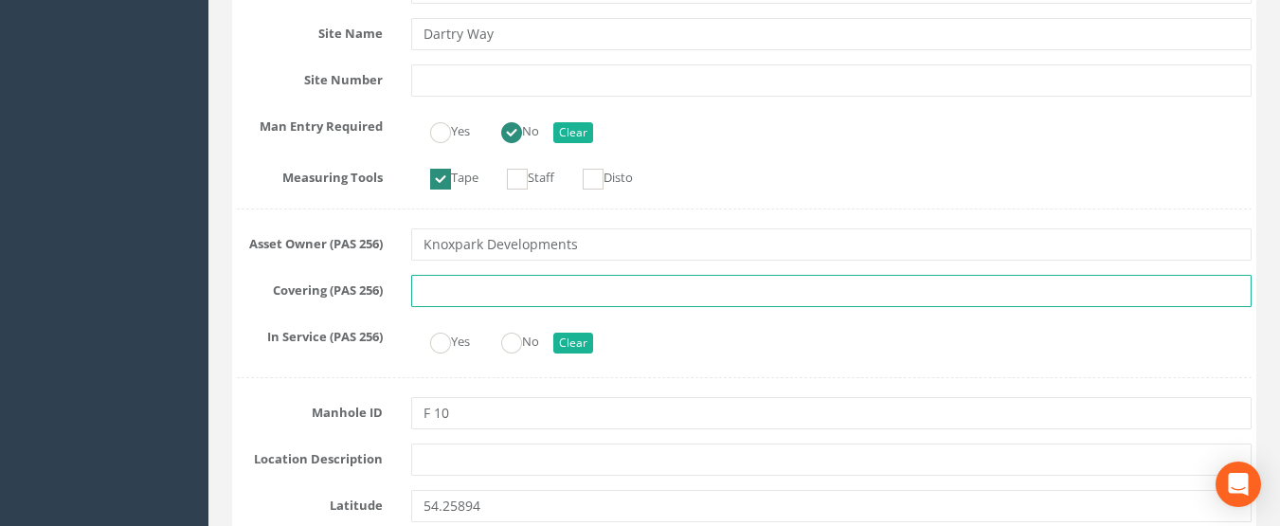
click at [448, 286] on input "text" at bounding box center [831, 291] width 841 height 32
type input "Foul Line"
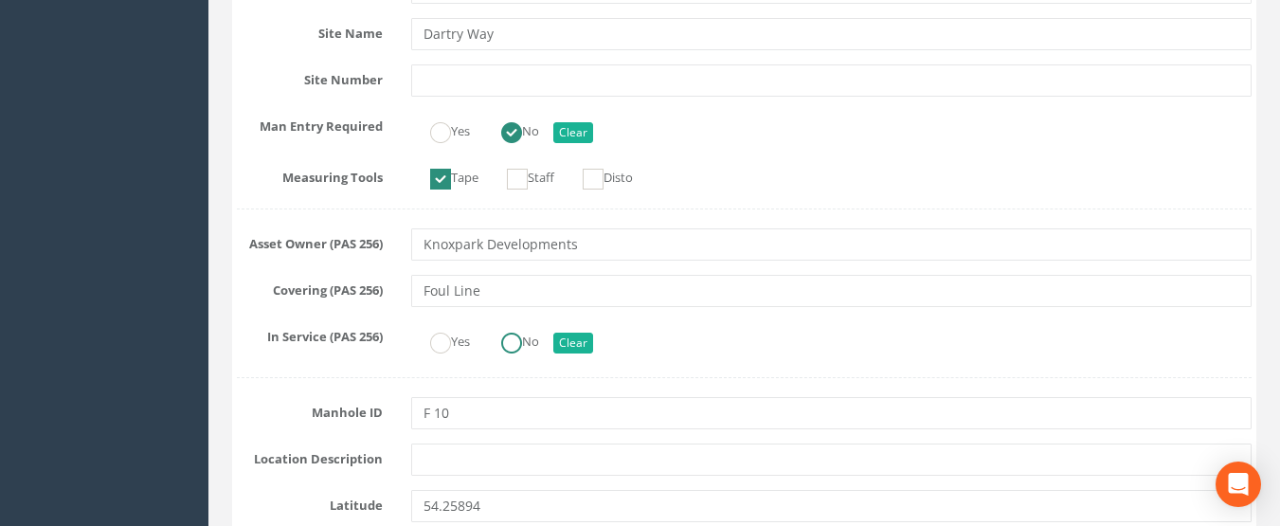
click at [504, 341] on label "No" at bounding box center [510, 339] width 57 height 27
radio input "true"
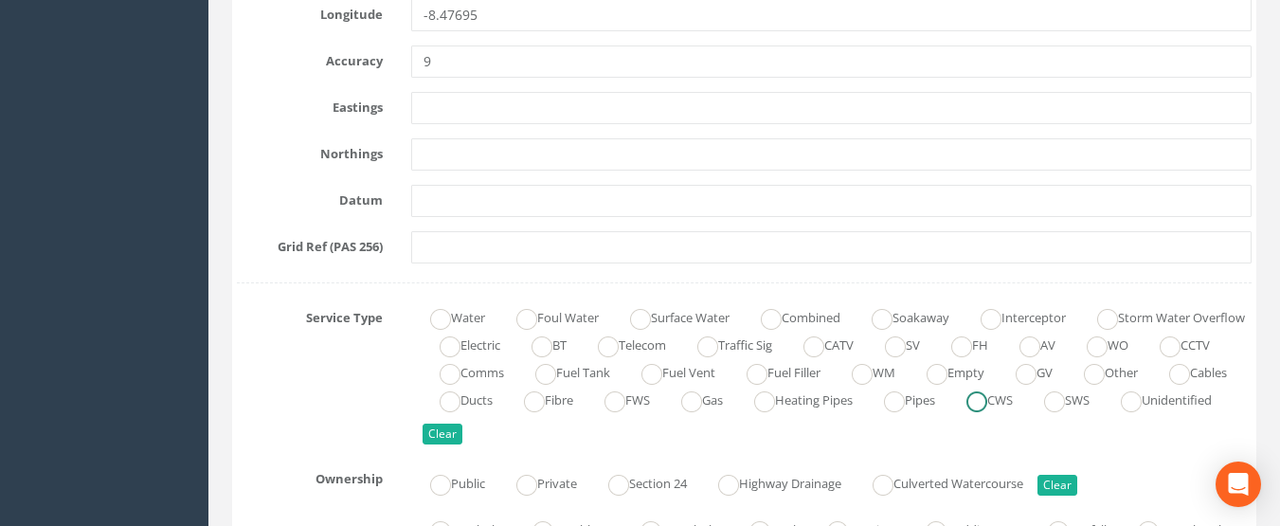
scroll to position [1137, 0]
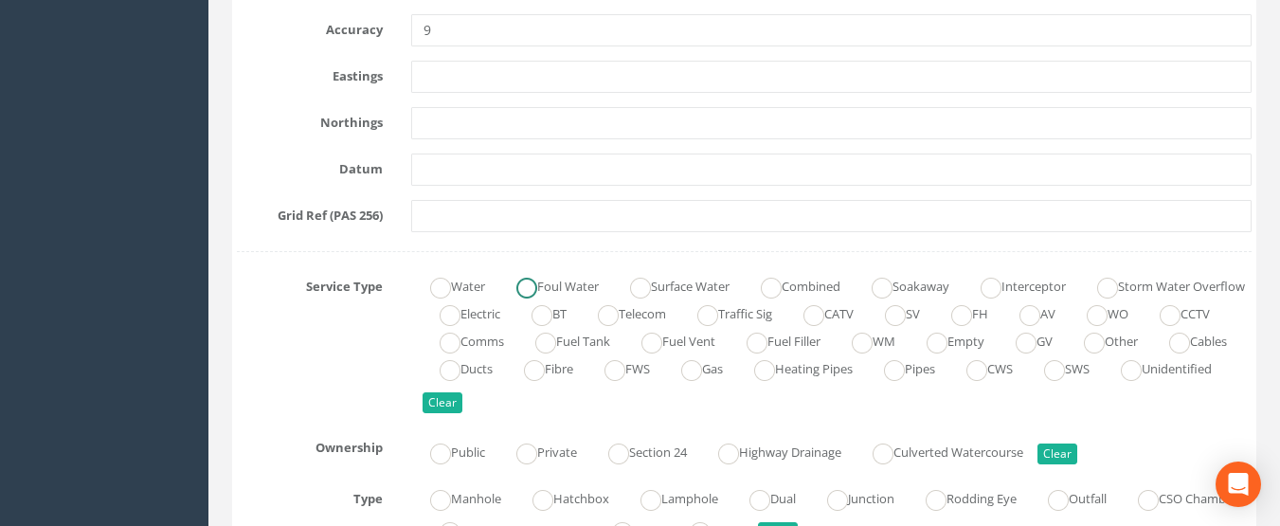
click at [536, 291] on ins at bounding box center [526, 288] width 21 height 21
radio input "true"
click at [435, 444] on ins at bounding box center [440, 453] width 21 height 21
radio input "true"
click at [440, 490] on ins at bounding box center [440, 500] width 21 height 21
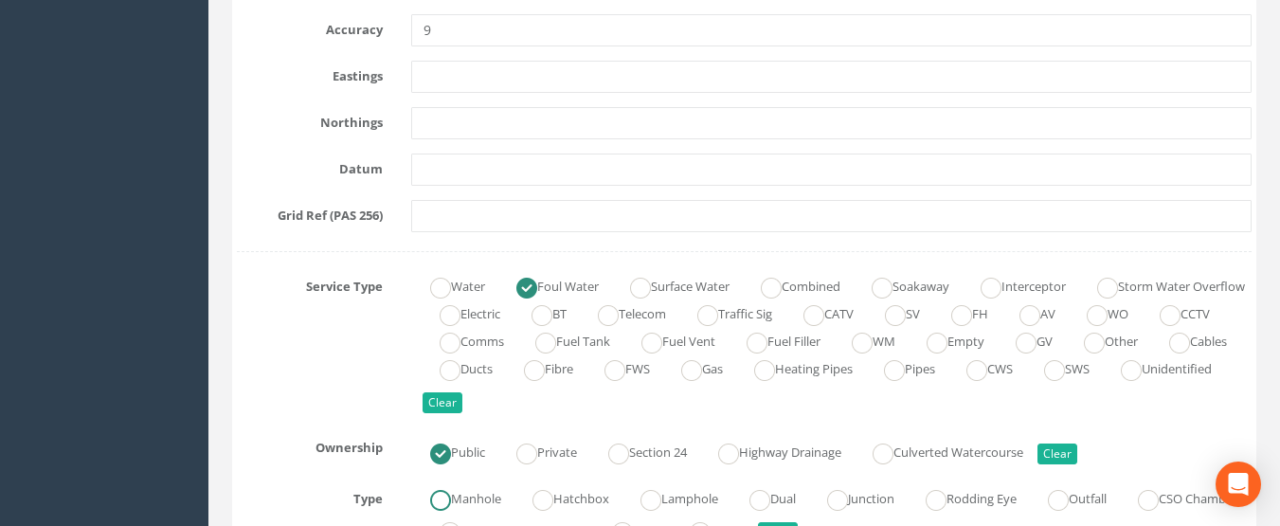
radio input "true"
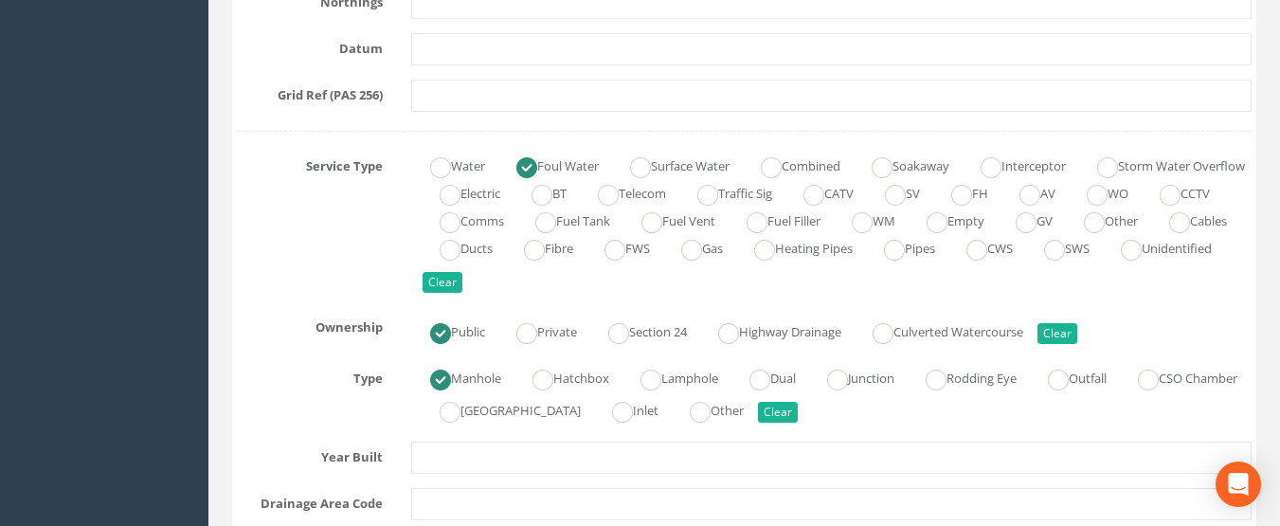
scroll to position [1326, 0]
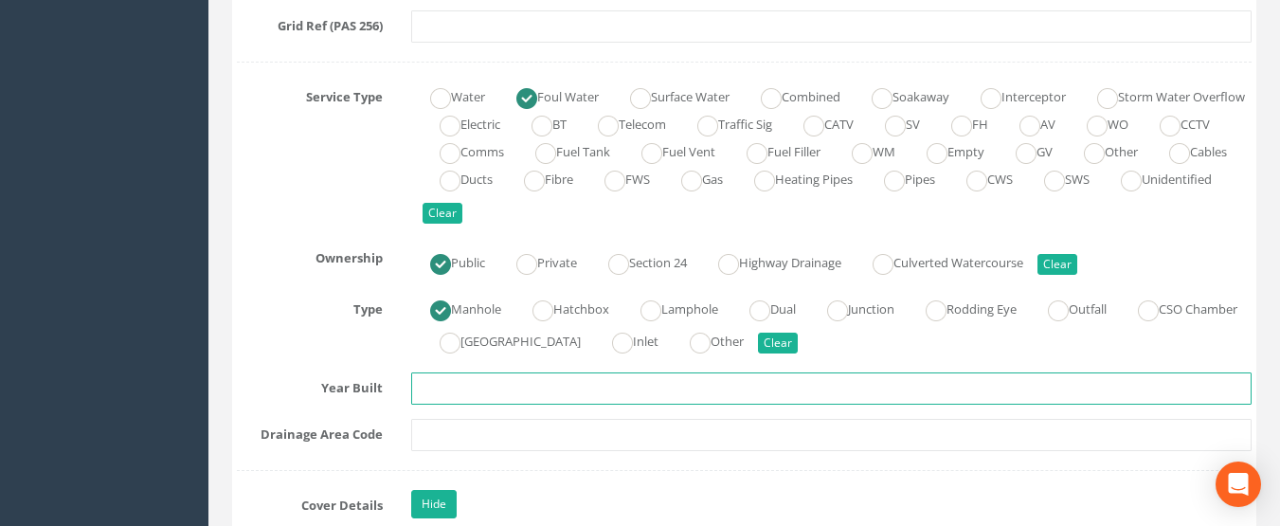
click at [452, 392] on input "text" at bounding box center [831, 388] width 841 height 32
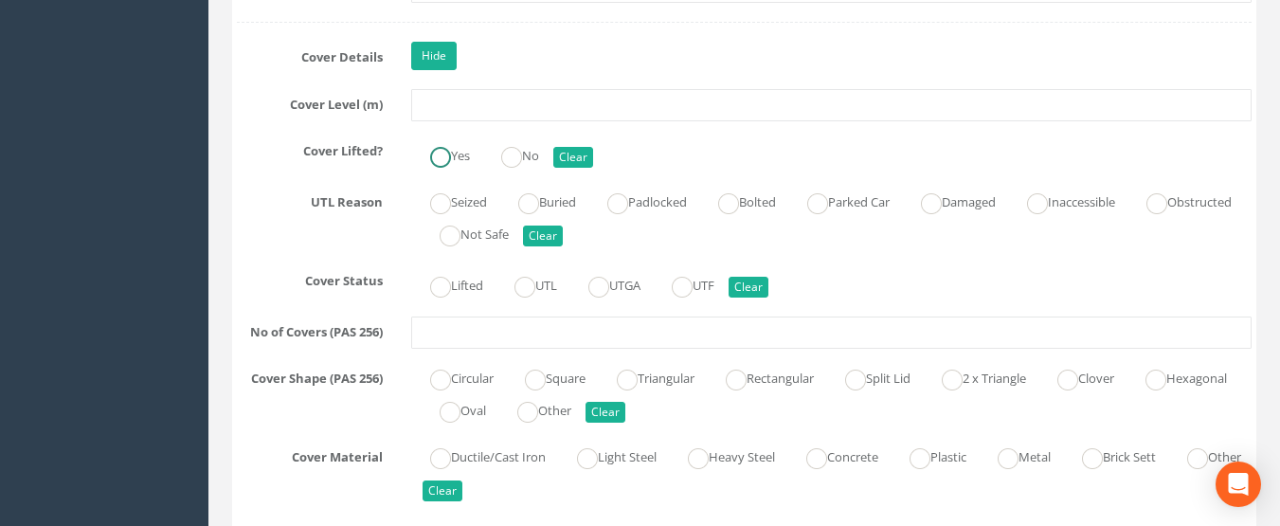
scroll to position [1800, 0]
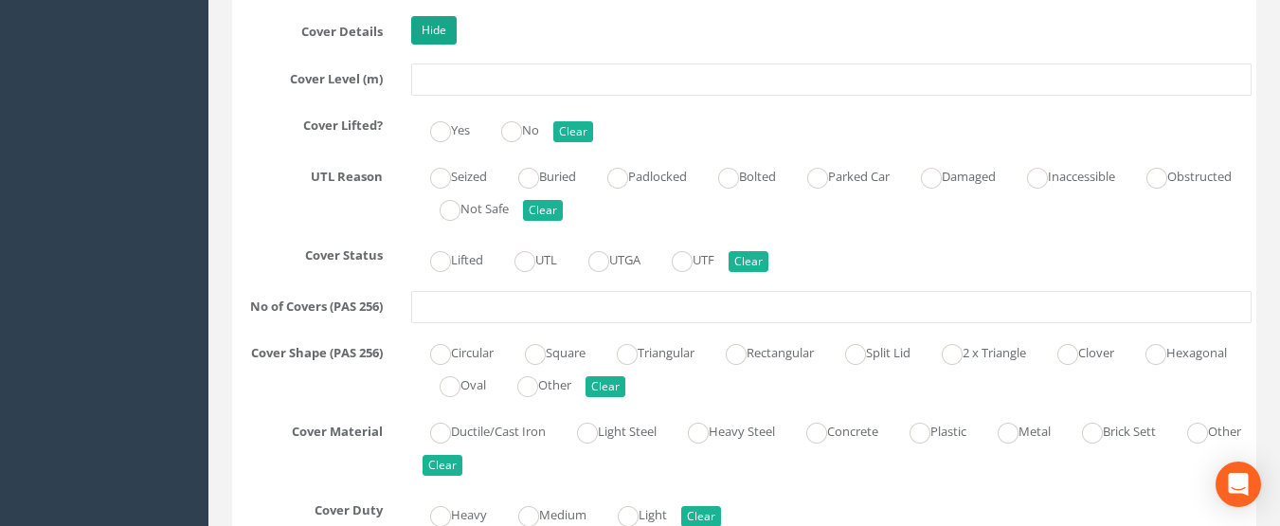
type input "2024"
click at [423, 27] on link "Hide" at bounding box center [433, 30] width 45 height 28
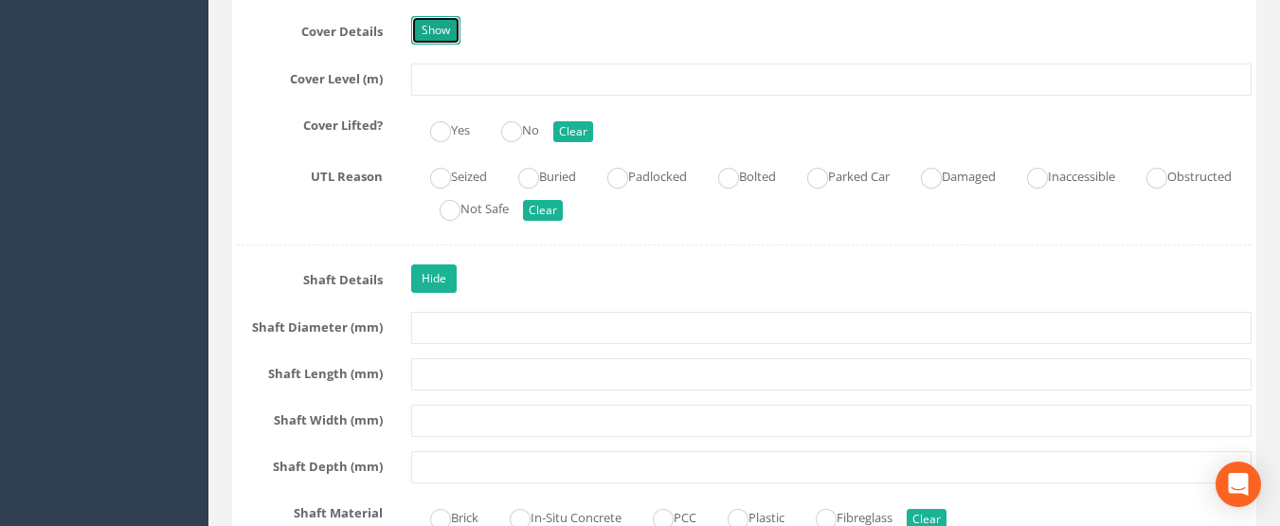
click at [423, 27] on link "Show" at bounding box center [435, 30] width 49 height 28
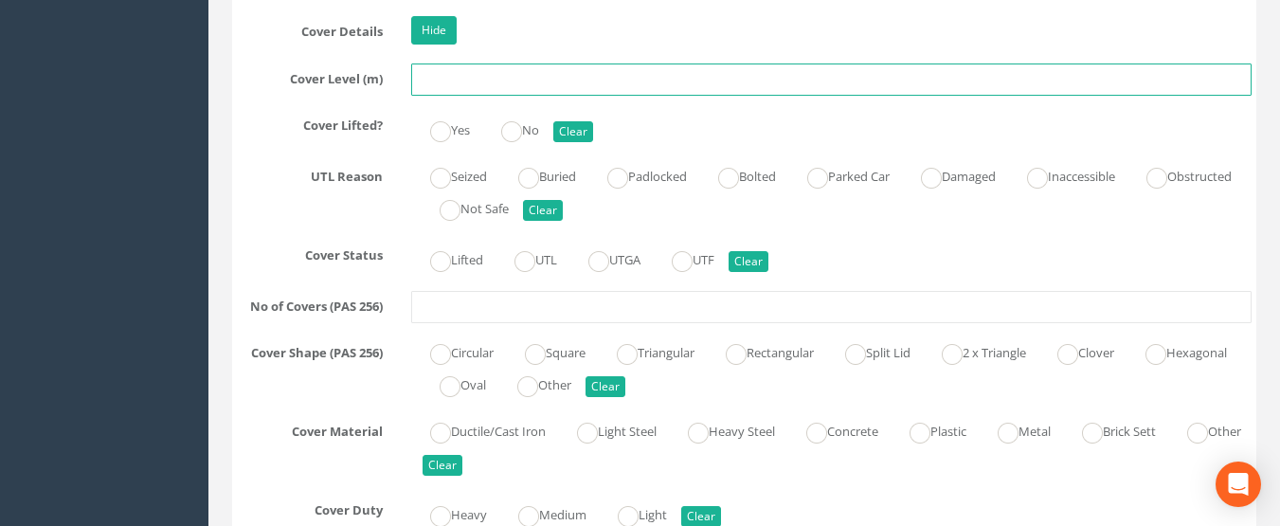
click at [446, 87] on input "text" at bounding box center [831, 79] width 841 height 32
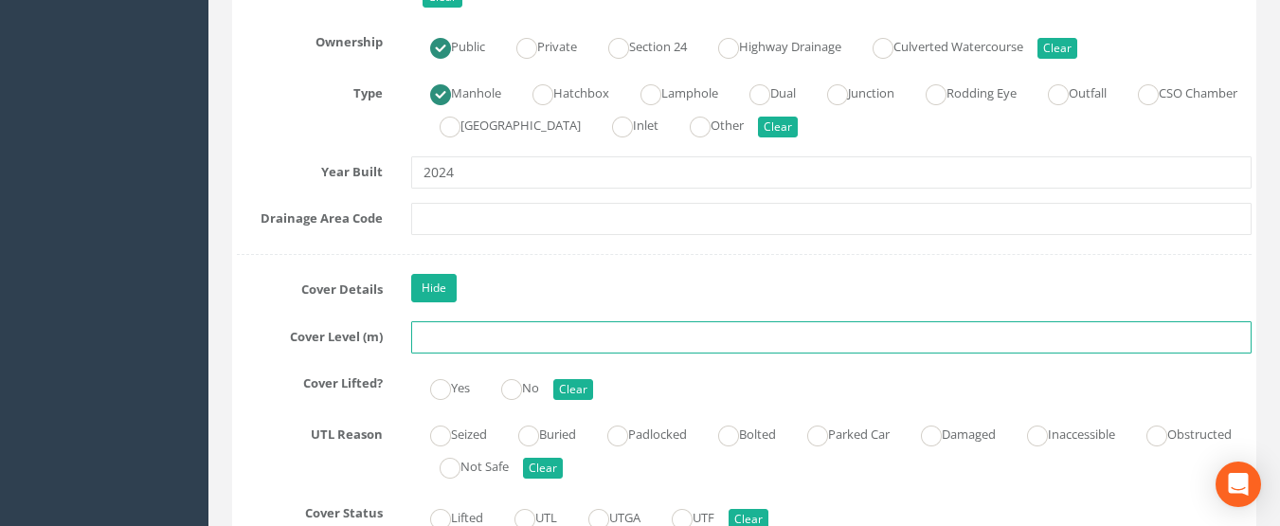
scroll to position [1610, 0]
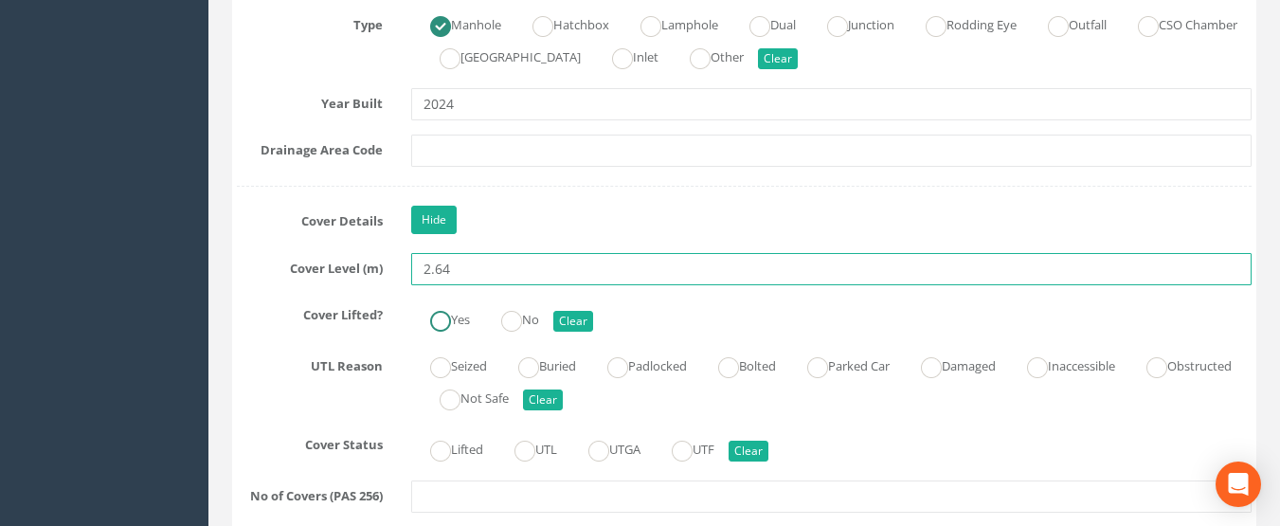
type input "2.64"
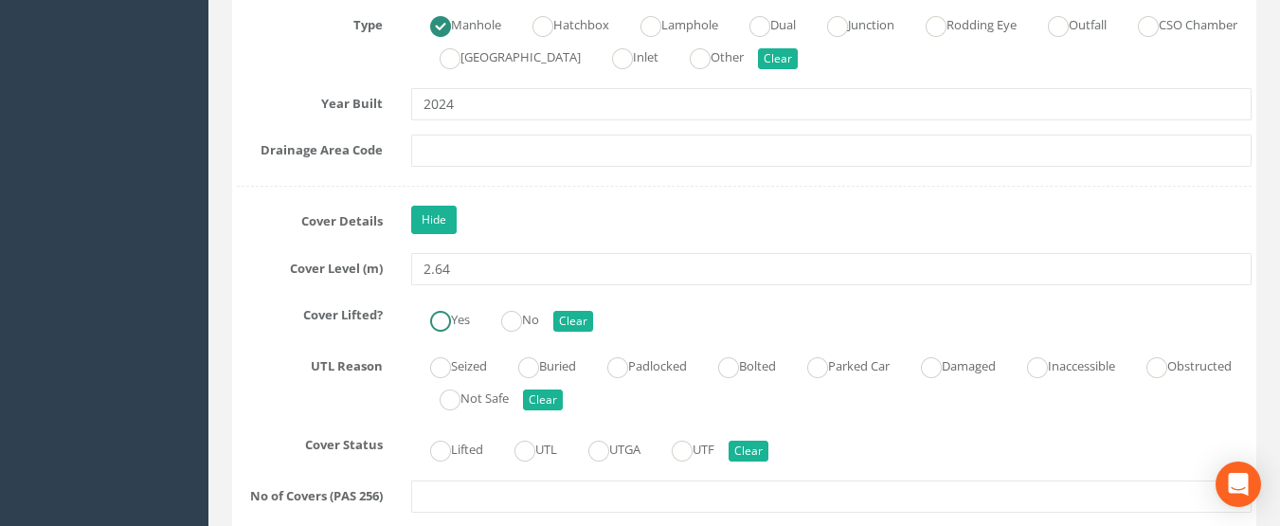
click at [444, 335] on input "Yes" at bounding box center [440, 330] width 21 height 32
click at [435, 455] on ins at bounding box center [440, 450] width 21 height 21
radio input "true"
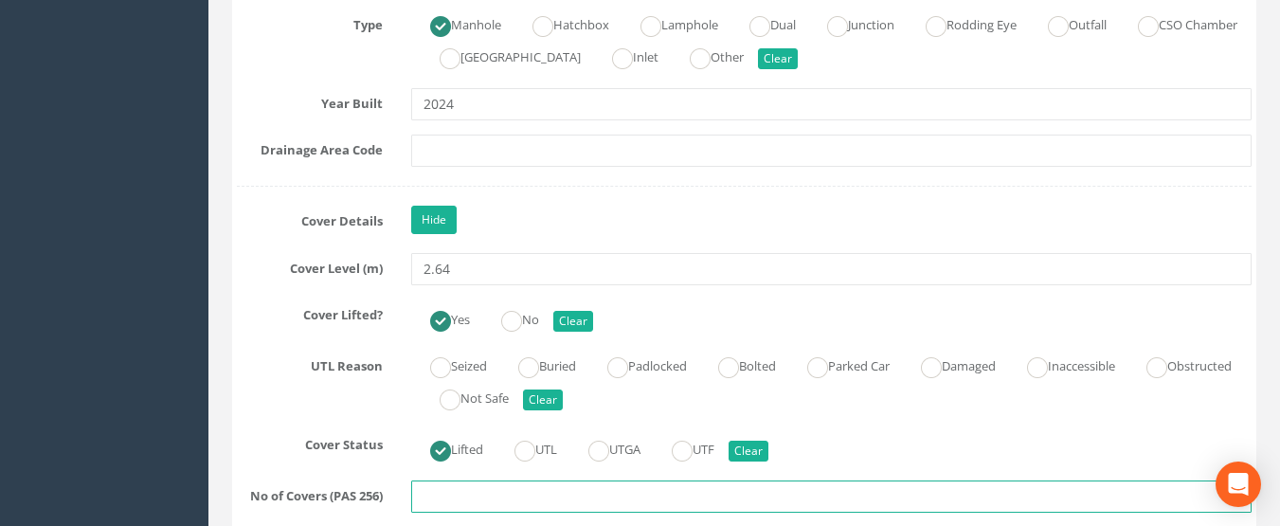
click at [442, 493] on input "text" at bounding box center [831, 496] width 841 height 32
type input "1"
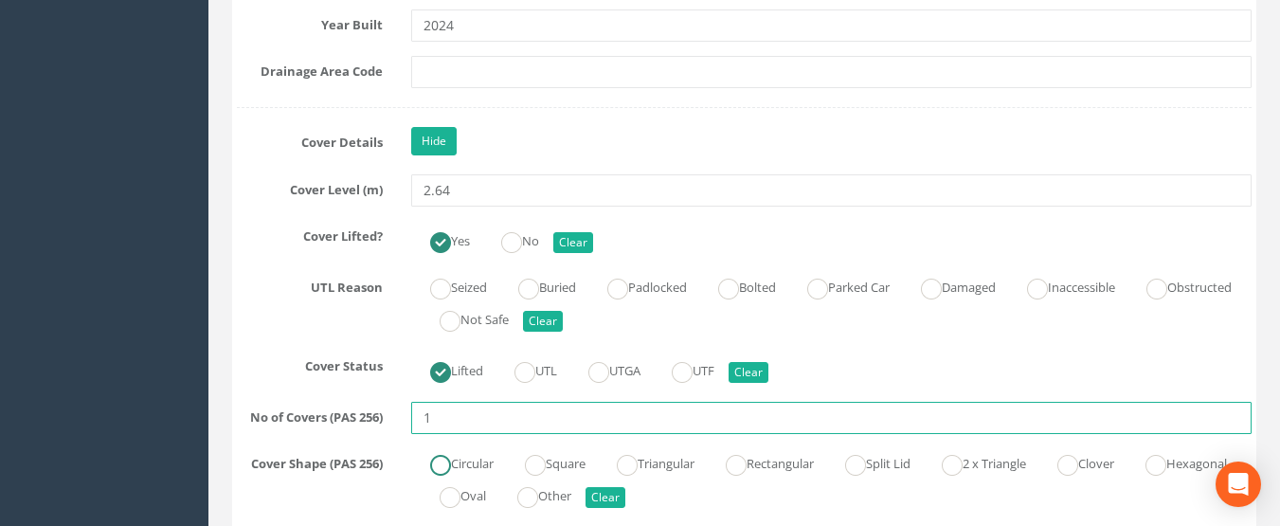
scroll to position [1800, 0]
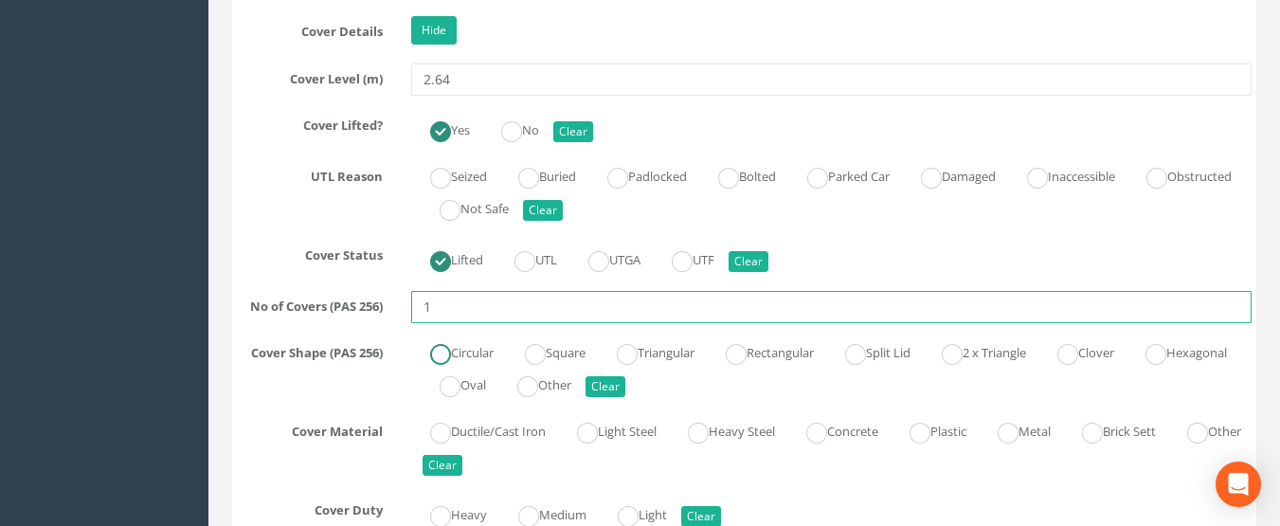
click at [437, 344] on ins at bounding box center [440, 354] width 21 height 21
radio input "true"
type input "1"
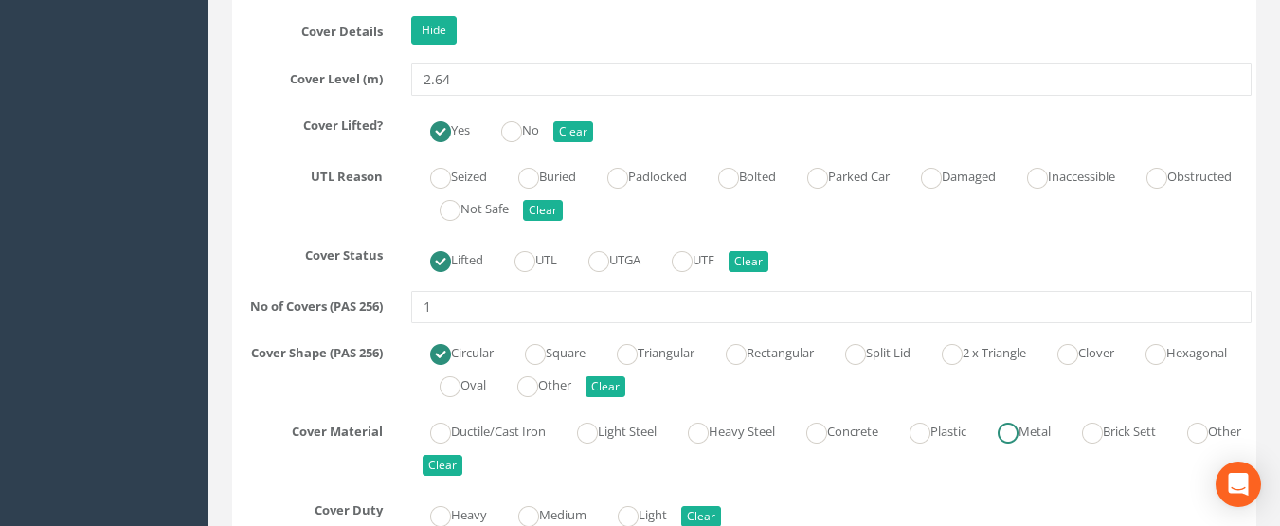
click at [1015, 436] on label "Metal" at bounding box center [1015, 429] width 72 height 27
radio input "true"
click at [448, 515] on ins at bounding box center [440, 516] width 21 height 21
radio input "true"
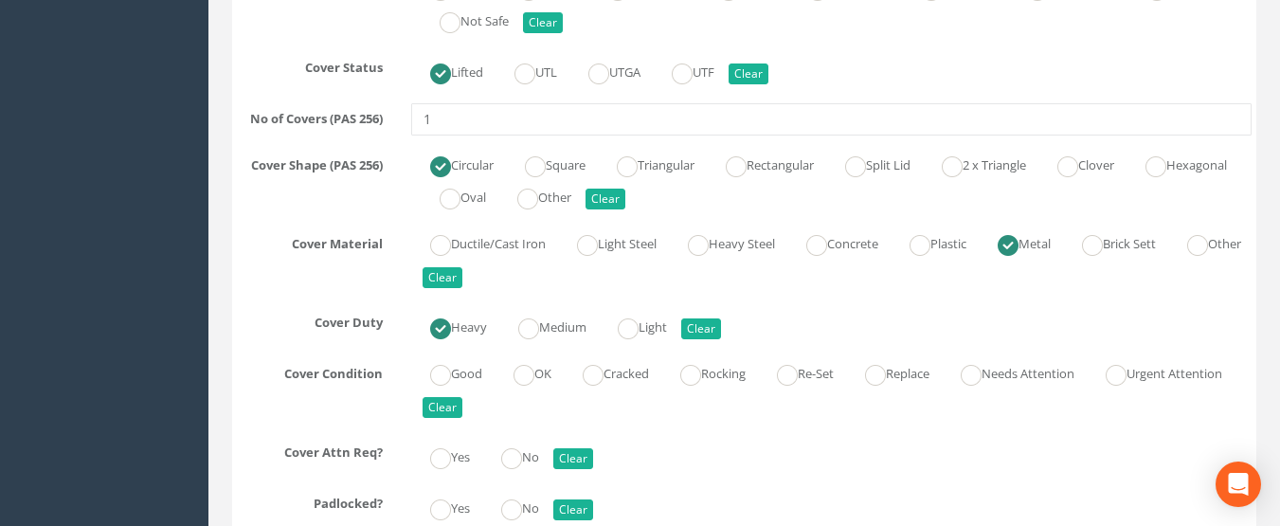
scroll to position [1989, 0]
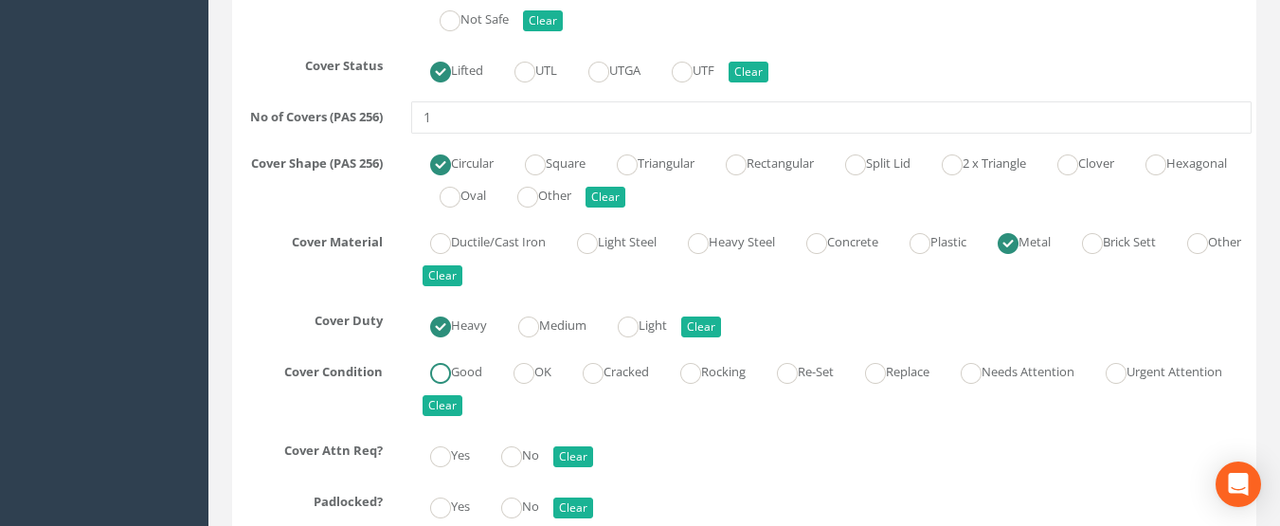
click at [436, 373] on ins at bounding box center [440, 373] width 21 height 21
radio input "true"
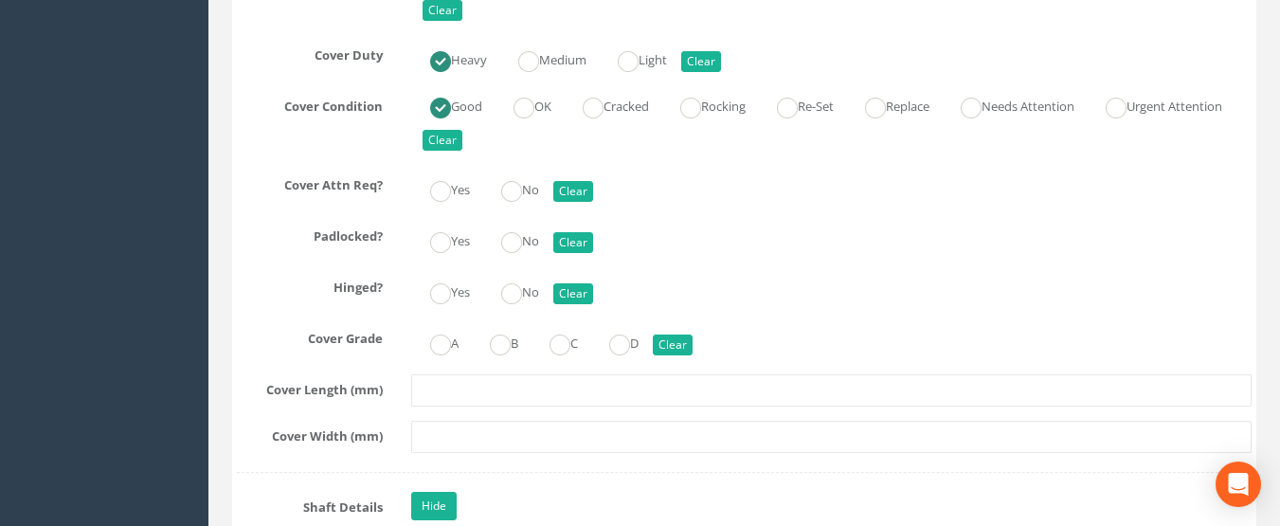
scroll to position [2273, 0]
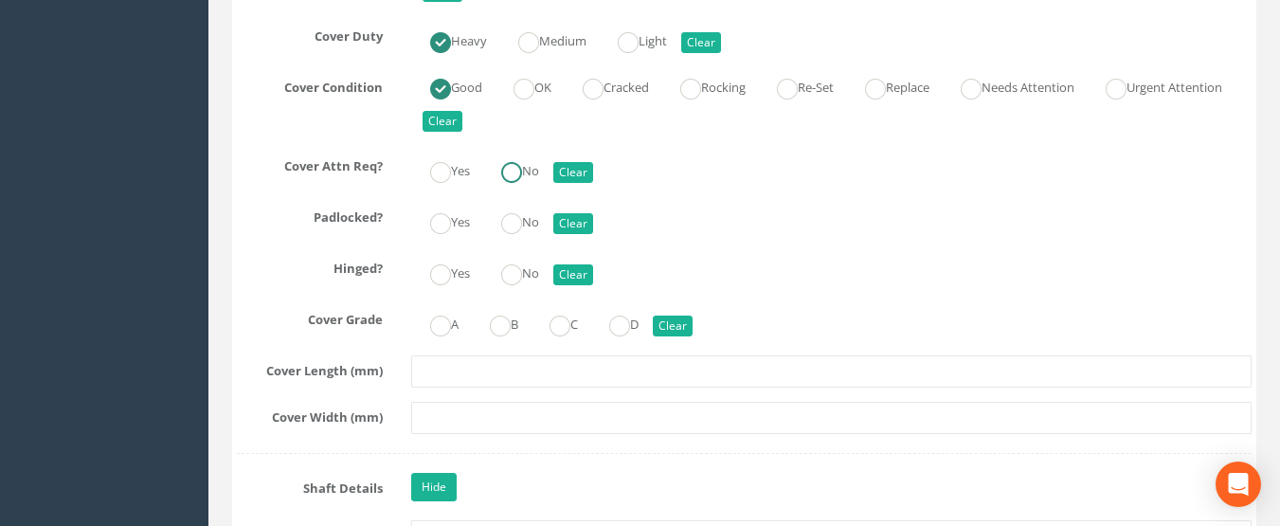
click at [517, 188] on input "No" at bounding box center [511, 182] width 21 height 32
click at [515, 236] on input "No" at bounding box center [511, 233] width 21 height 32
click at [444, 283] on ins at bounding box center [440, 274] width 21 height 21
radio input "true"
click at [454, 328] on label "A" at bounding box center [434, 322] width 47 height 27
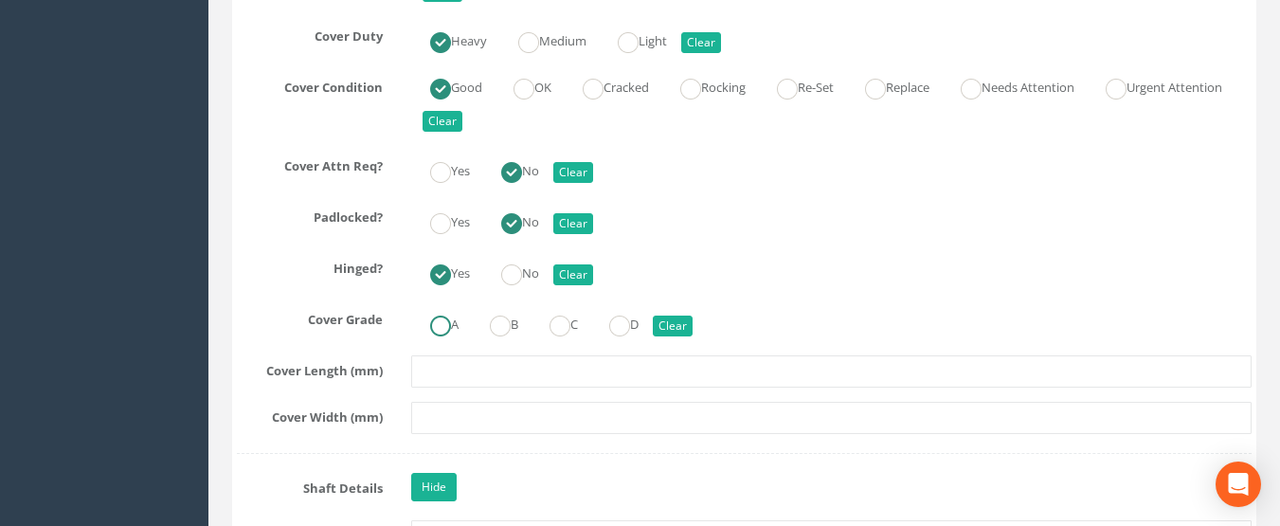
radio input "true"
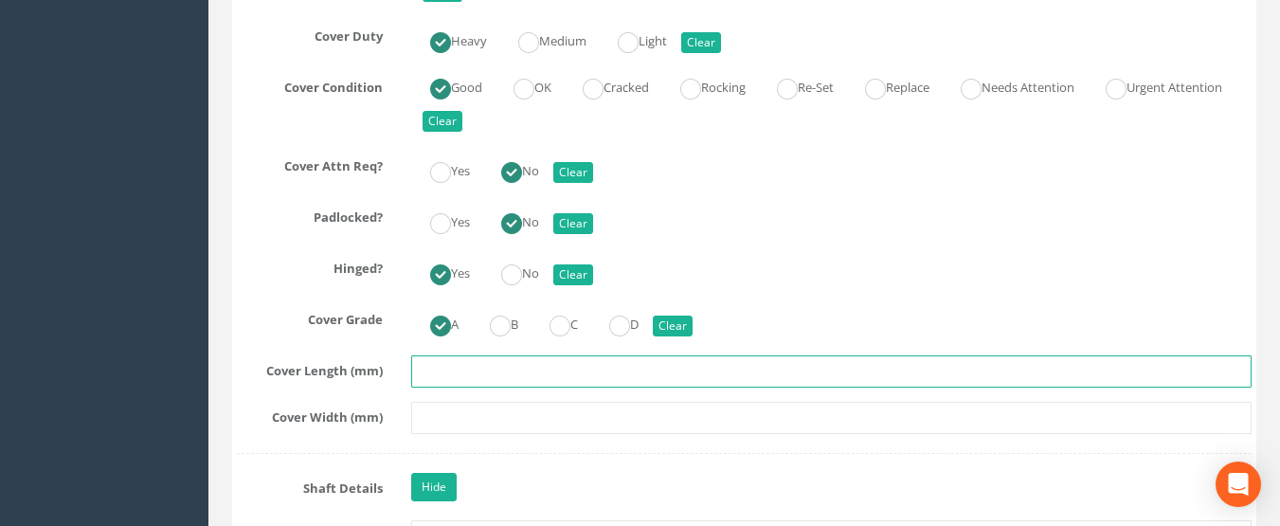
click at [463, 381] on input "text" at bounding box center [831, 371] width 841 height 32
type input "600"
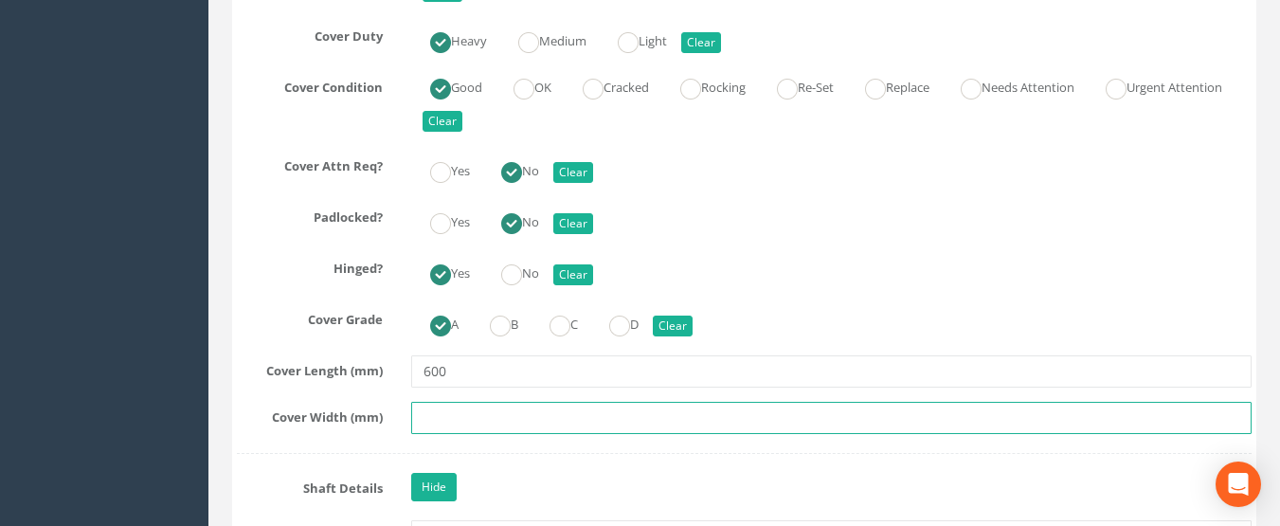
click at [440, 416] on input "text" at bounding box center [831, 418] width 841 height 32
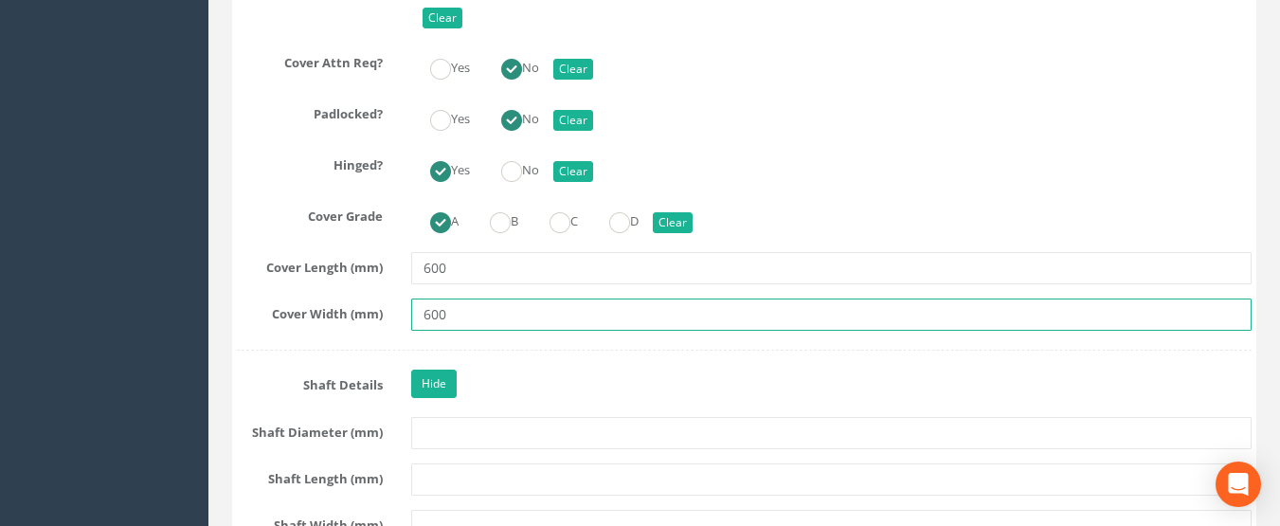
scroll to position [2463, 0]
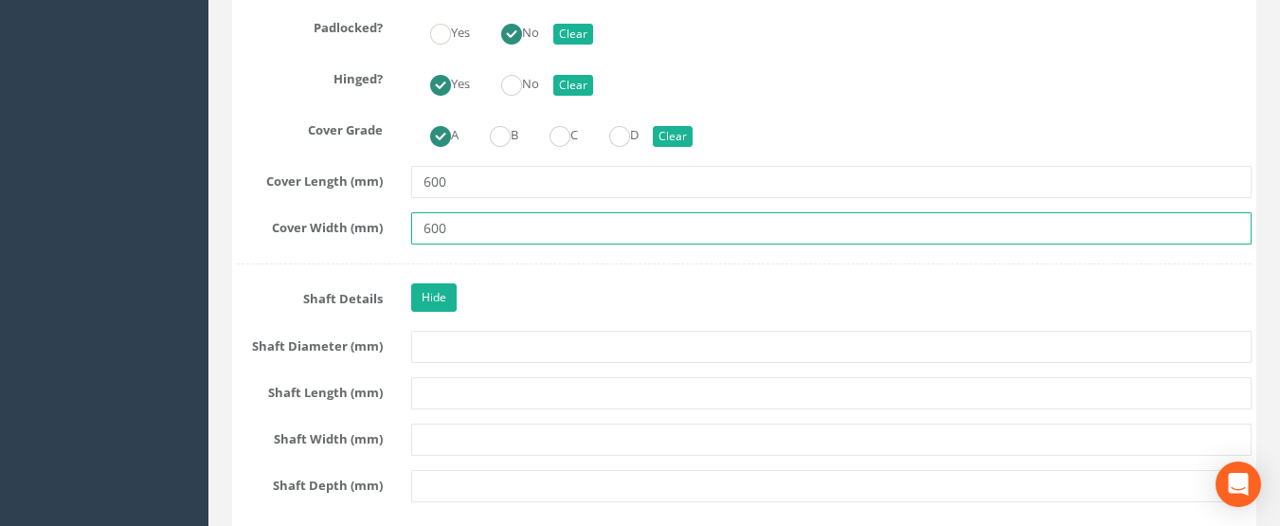
type input "600"
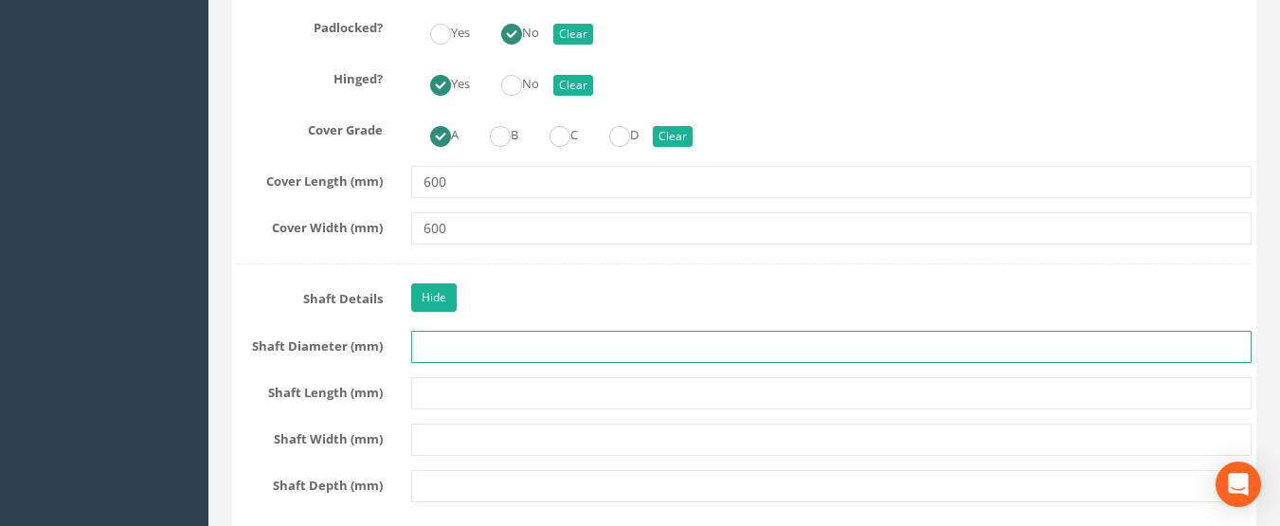
click at [435, 338] on input "text" at bounding box center [831, 347] width 841 height 32
type input "1200"
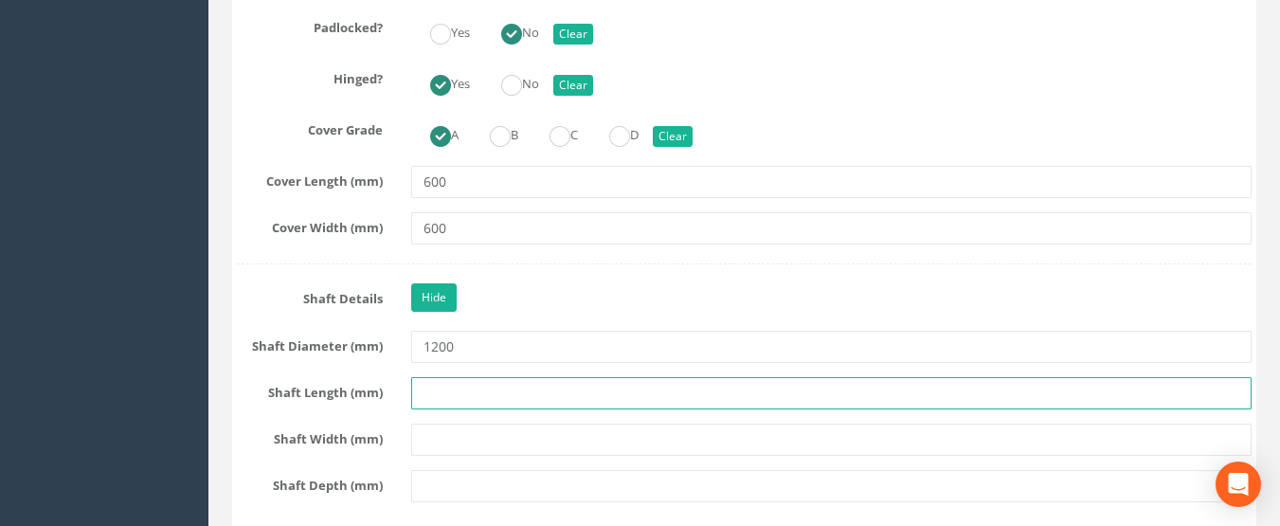
click at [430, 397] on input "text" at bounding box center [831, 393] width 841 height 32
type input "1200"
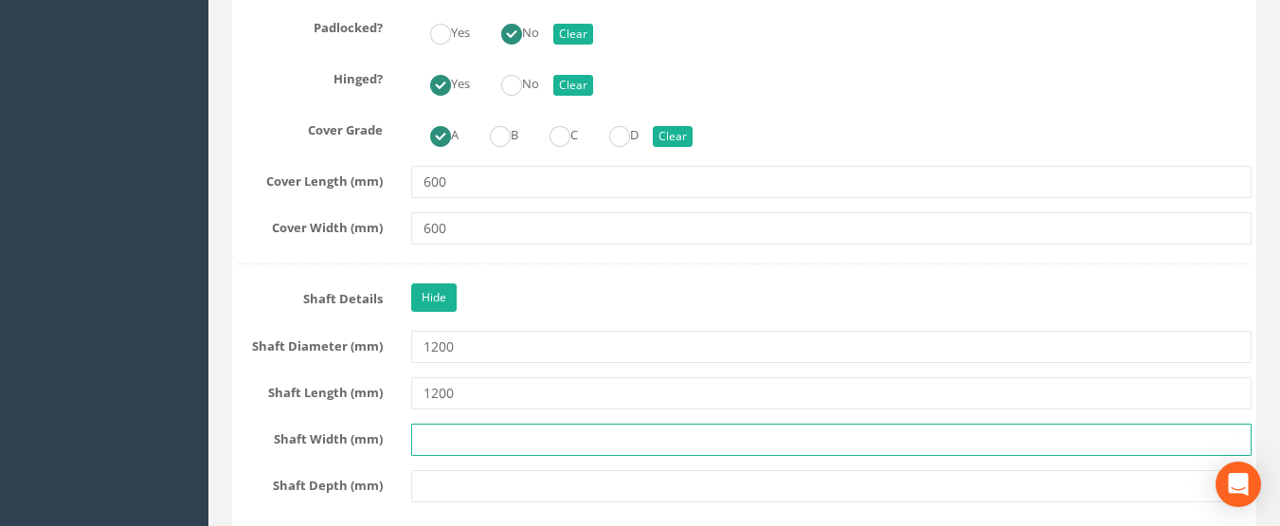
click at [444, 451] on input "text" at bounding box center [831, 439] width 841 height 32
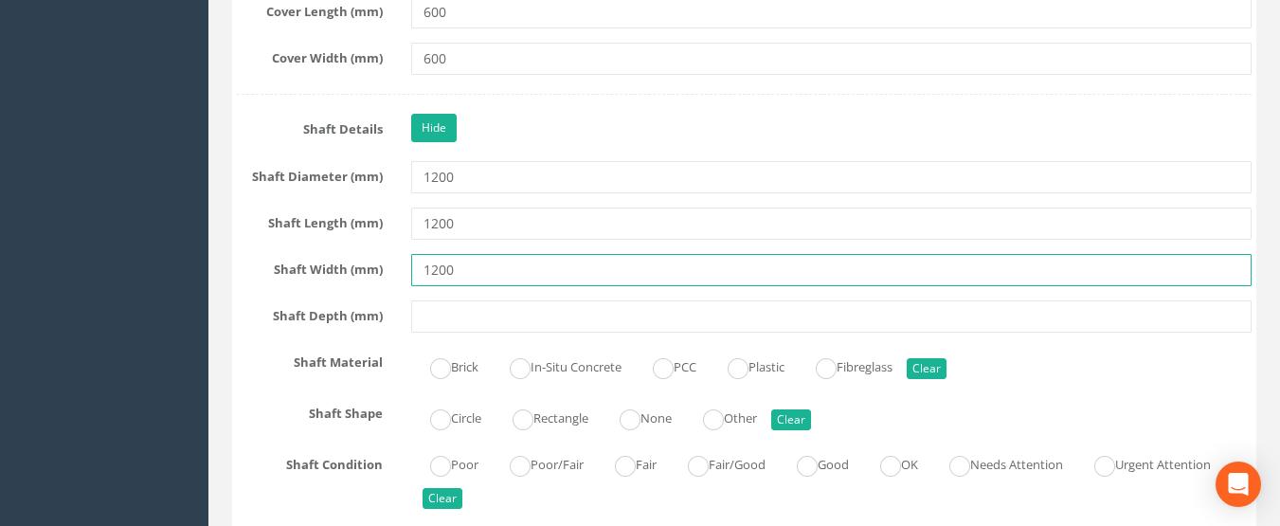
scroll to position [2652, 0]
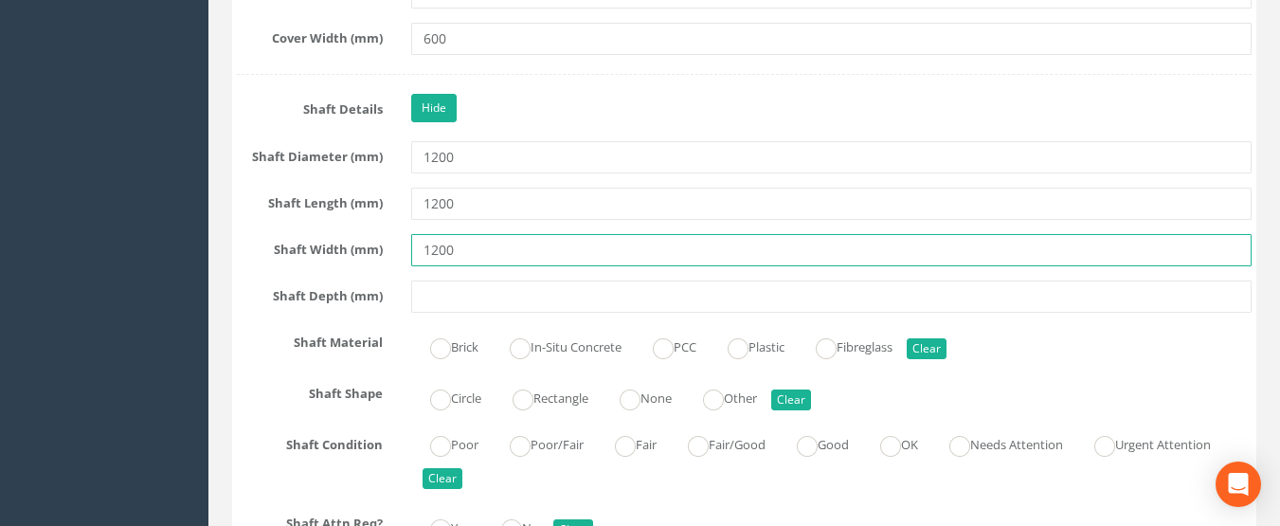
type input "1200"
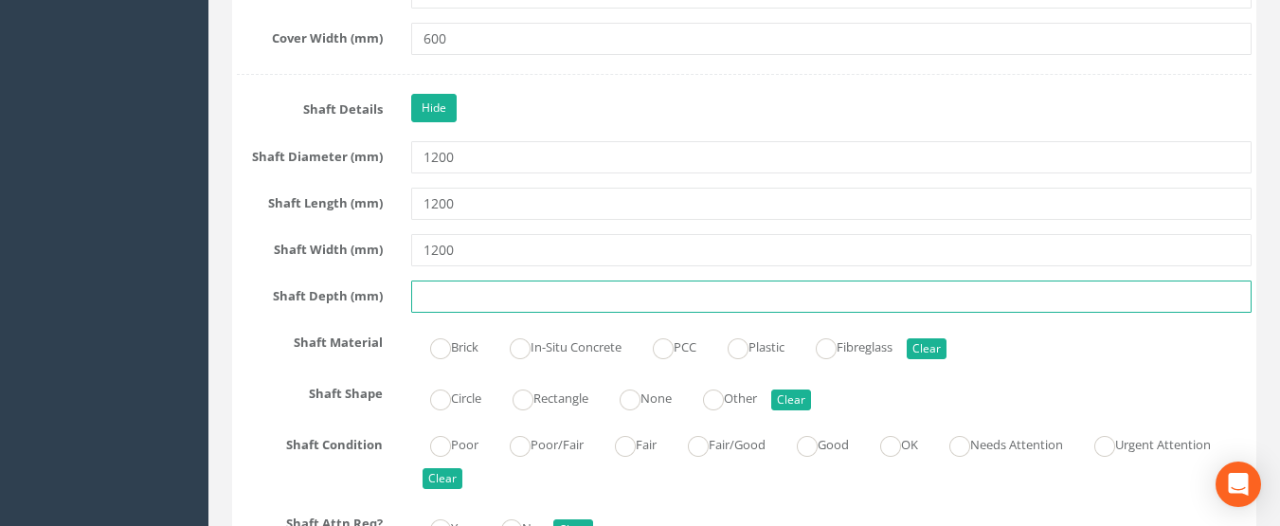
click at [443, 304] on input "text" at bounding box center [831, 296] width 841 height 32
type input "2.64"
click at [674, 352] on ins at bounding box center [663, 348] width 21 height 21
radio input "true"
type input "2.64"
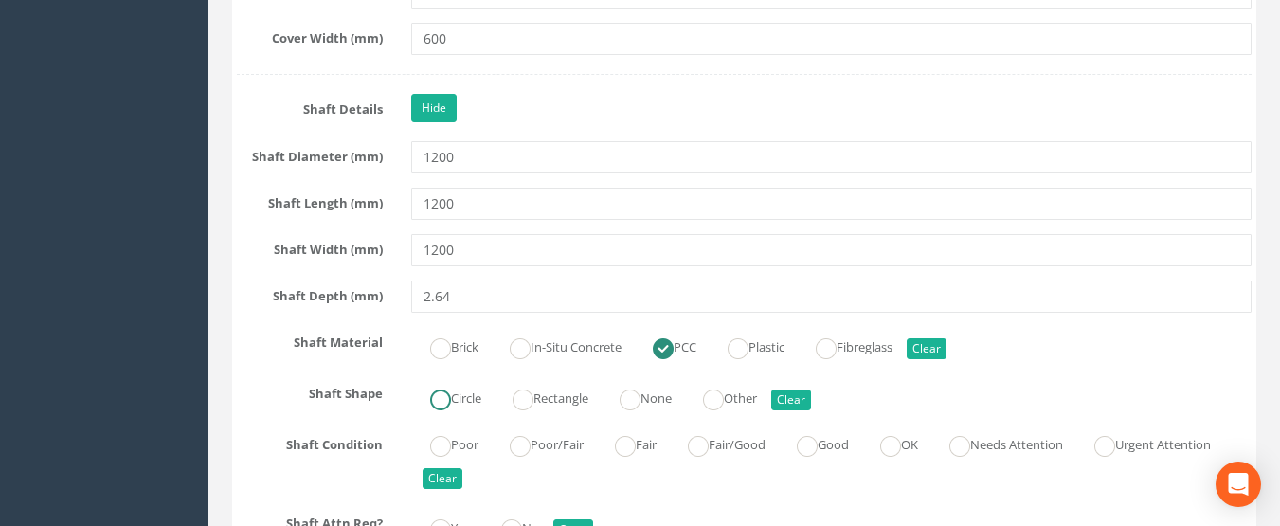
click at [456, 392] on label "Circle" at bounding box center [446, 396] width 70 height 27
radio input "true"
click at [818, 453] on ins at bounding box center [807, 446] width 21 height 21
radio input "true"
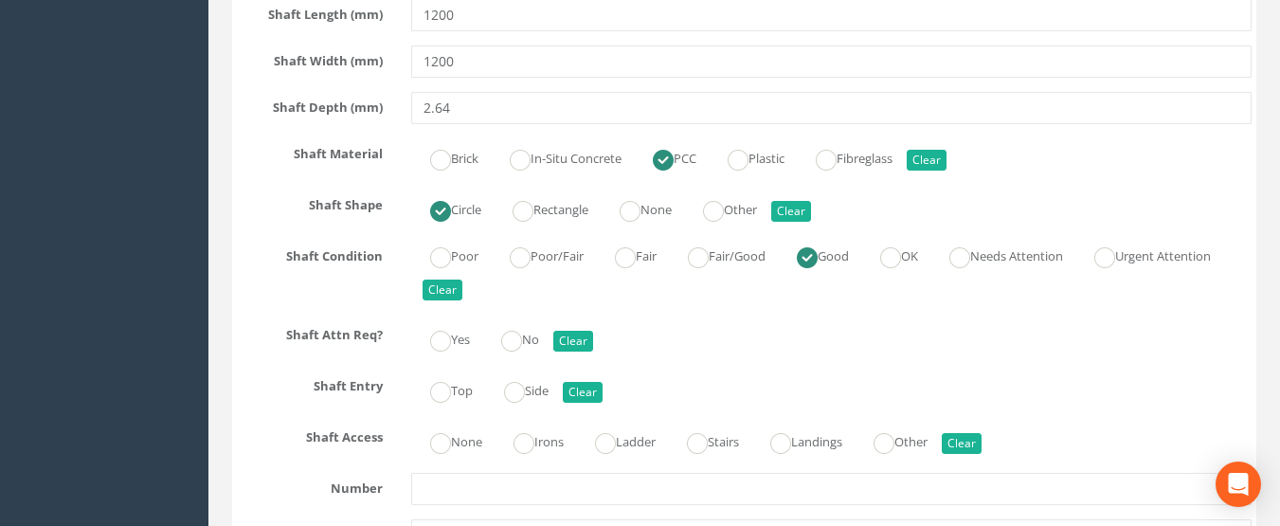
scroll to position [2842, 0]
click at [509, 341] on ins at bounding box center [511, 340] width 21 height 21
radio input "true"
click at [444, 382] on ins at bounding box center [440, 391] width 21 height 21
radio input "true"
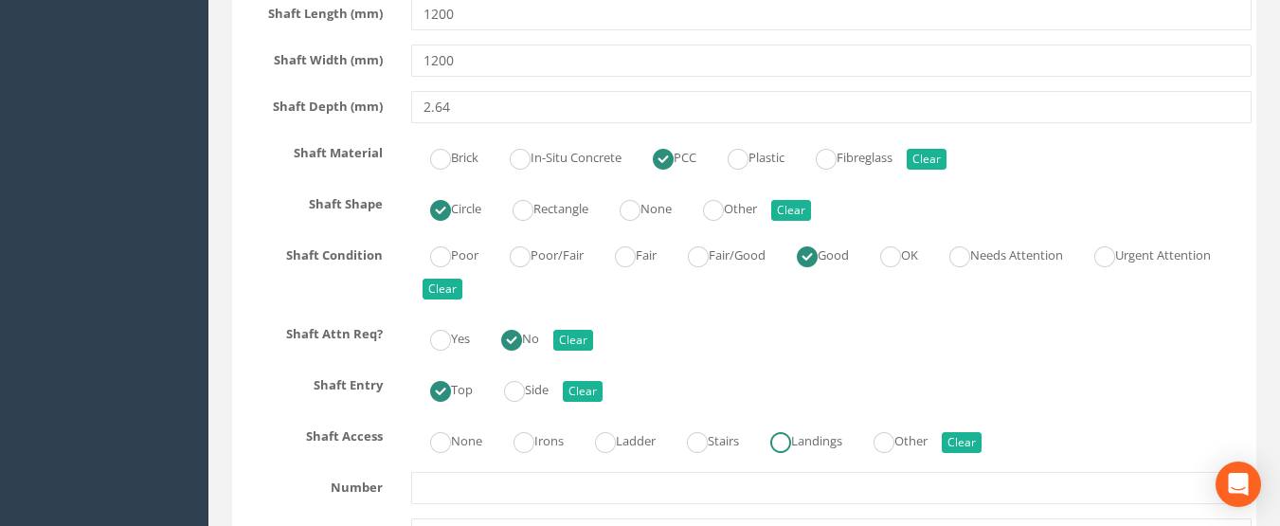
click at [787, 442] on ins at bounding box center [780, 442] width 21 height 21
radio input "true"
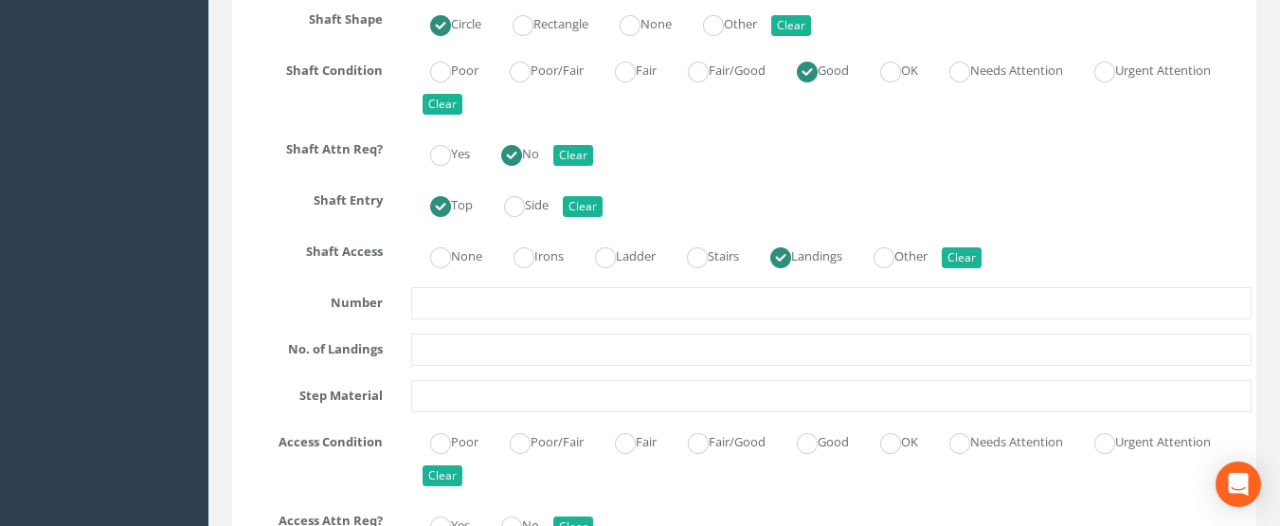
scroll to position [3031, 0]
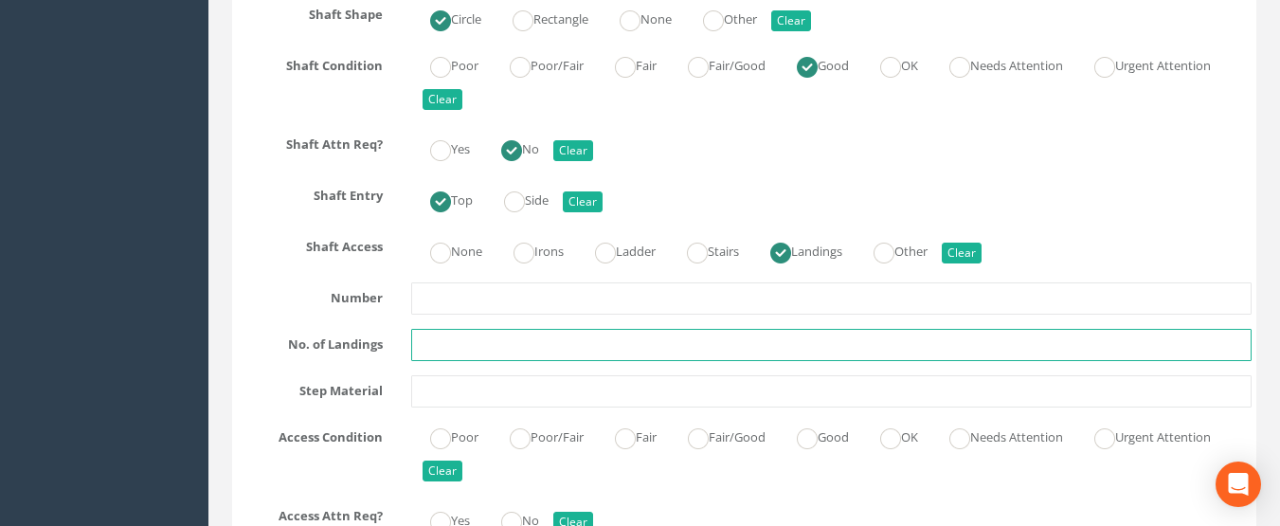
click at [455, 350] on input "text" at bounding box center [831, 345] width 841 height 32
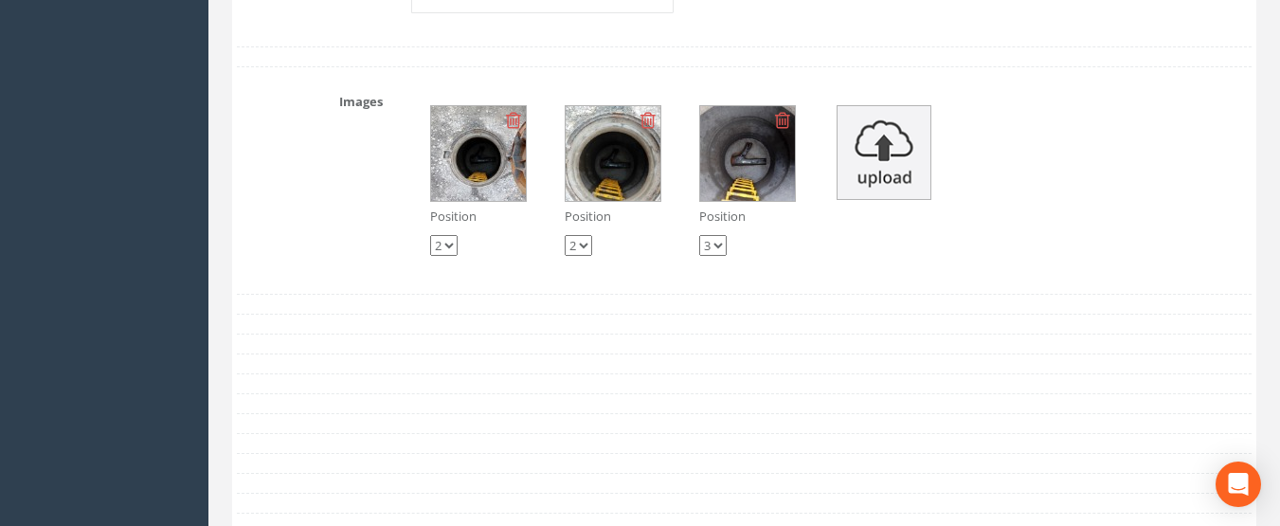
scroll to position [7105, 0]
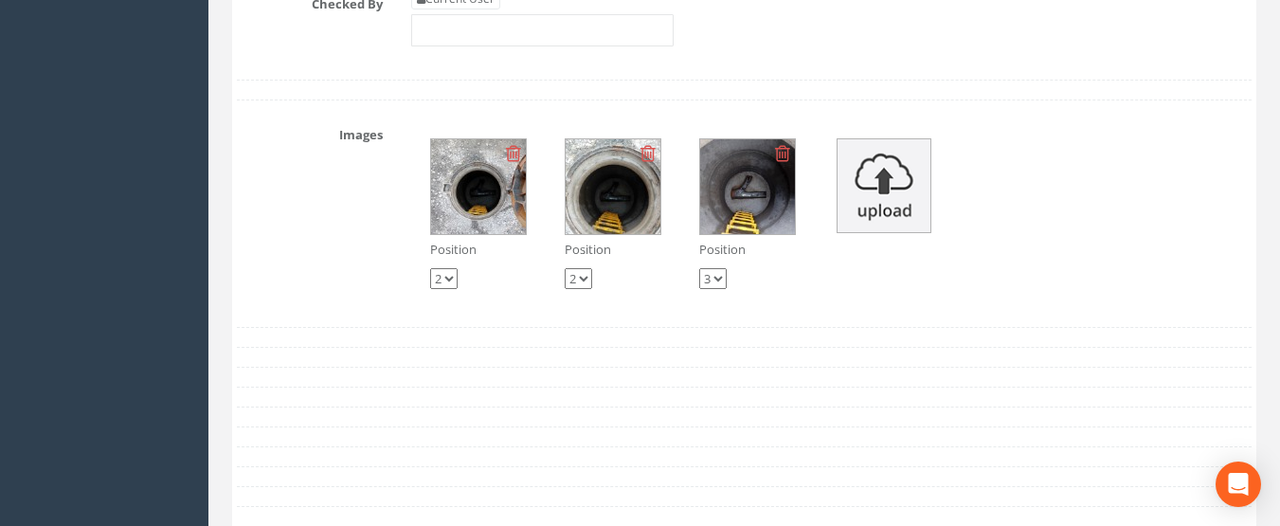
click at [602, 205] on img at bounding box center [613, 186] width 95 height 95
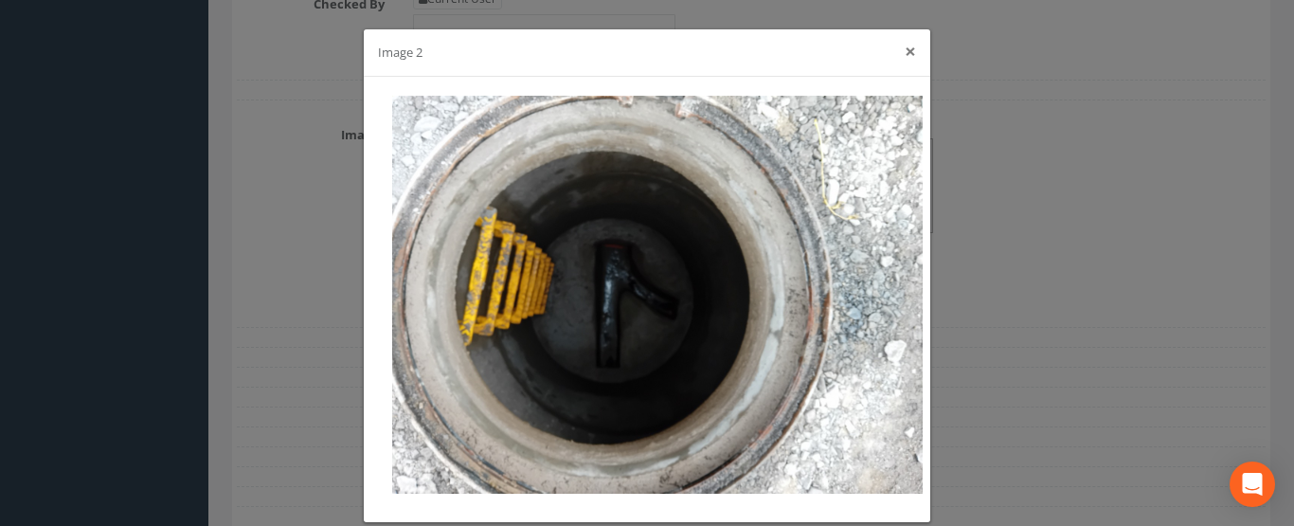
click at [906, 54] on button "×" at bounding box center [910, 52] width 11 height 20
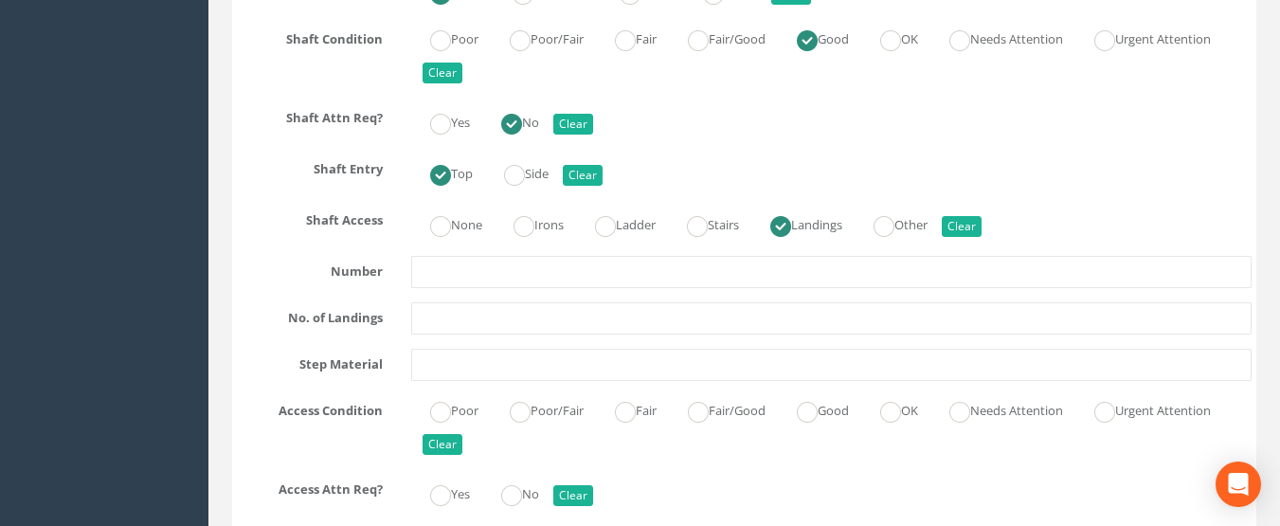
scroll to position [3031, 0]
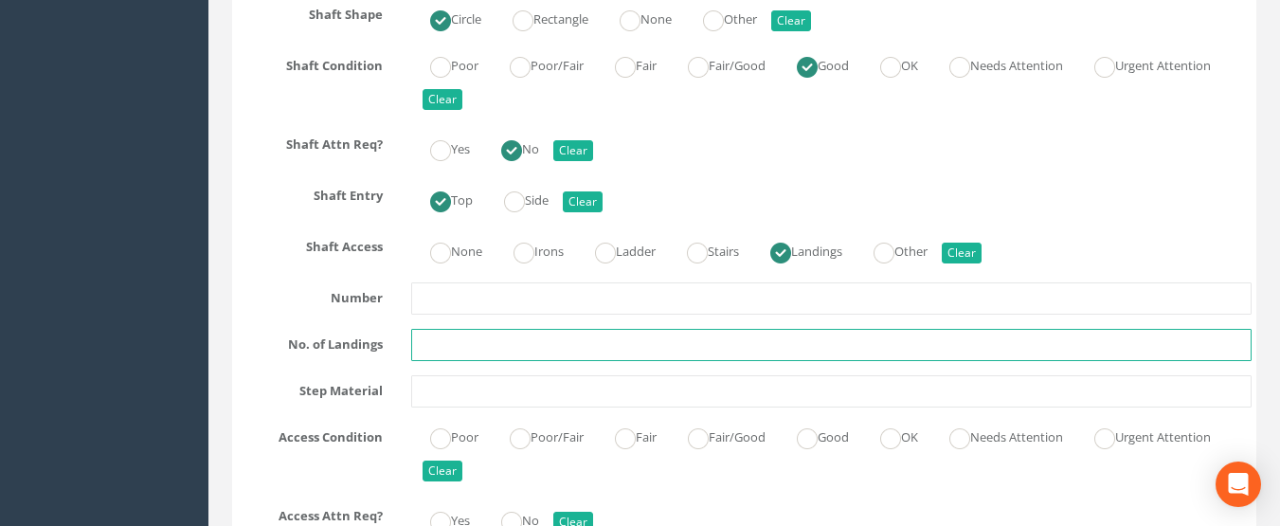
click at [451, 353] on input "text" at bounding box center [831, 345] width 841 height 32
type input "8"
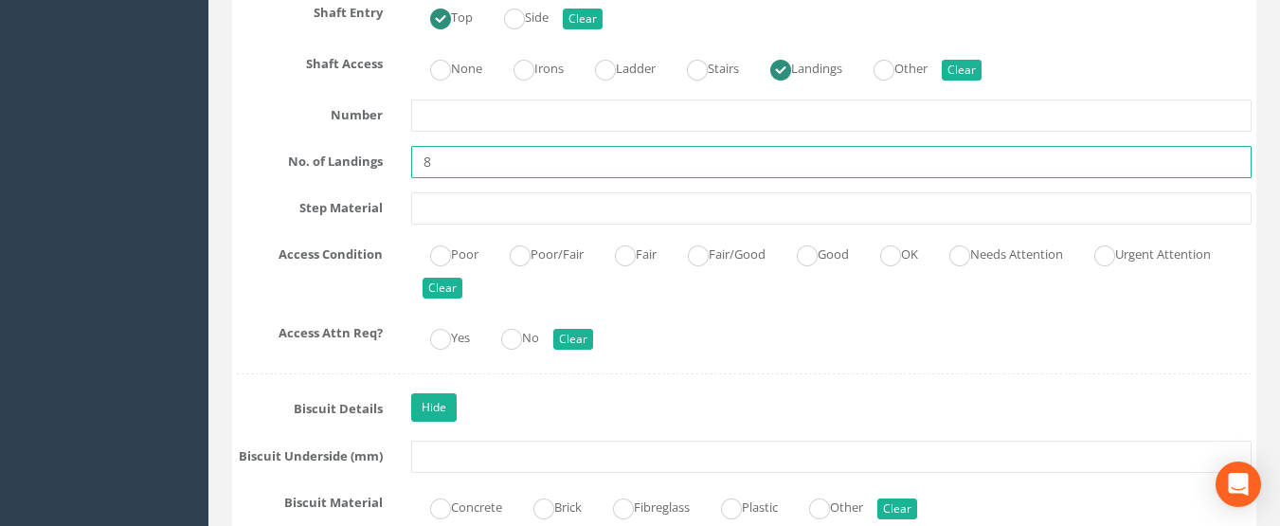
scroll to position [3221, 0]
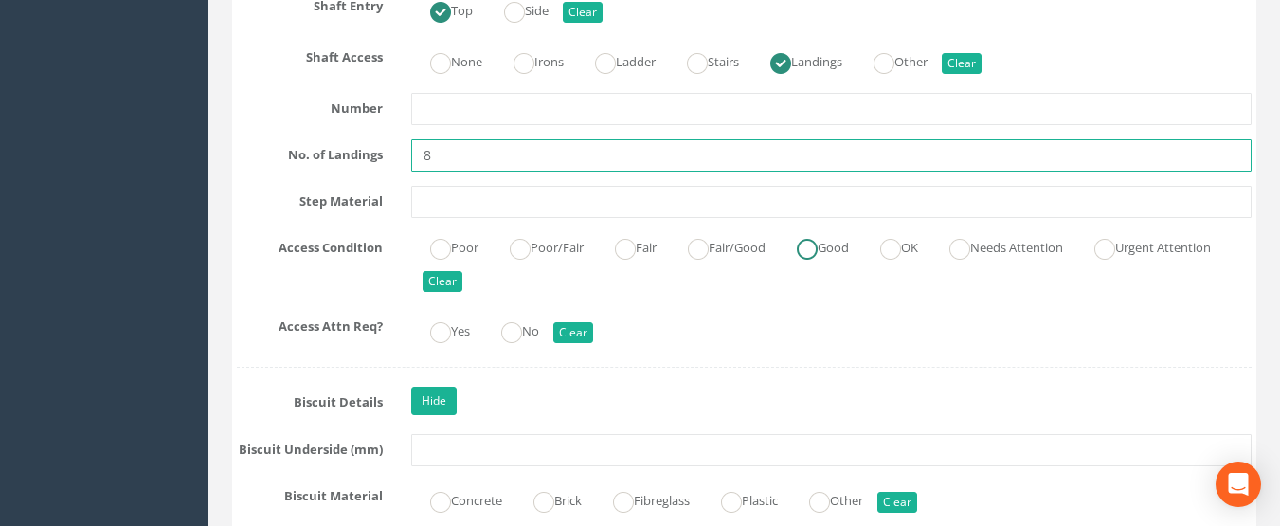
click at [816, 239] on ins at bounding box center [807, 249] width 21 height 21
radio input "true"
type input "8"
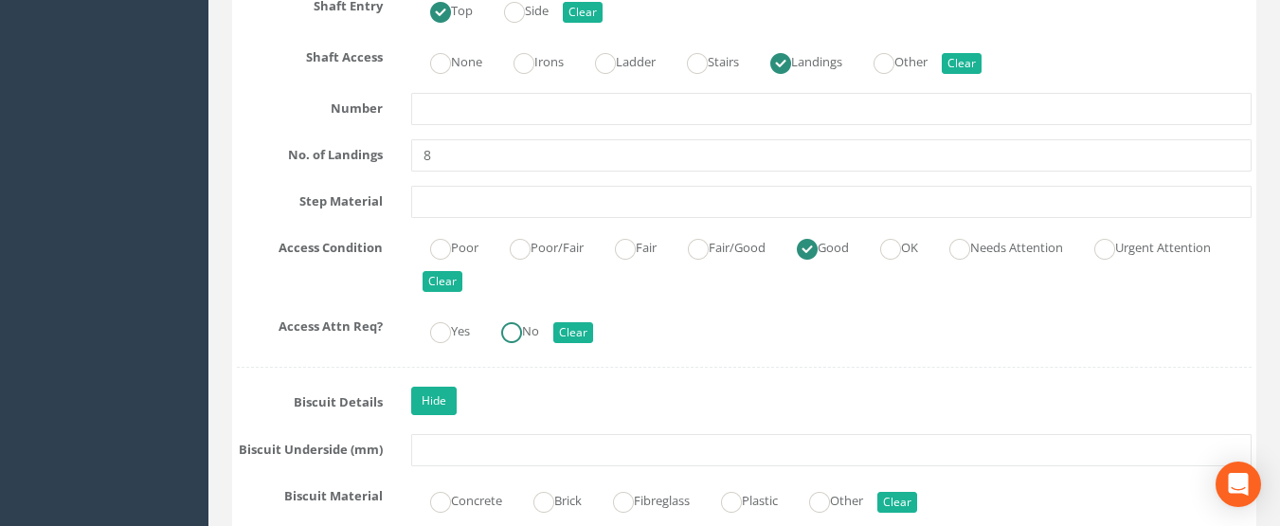
click at [503, 331] on label "No" at bounding box center [510, 328] width 57 height 27
radio input "true"
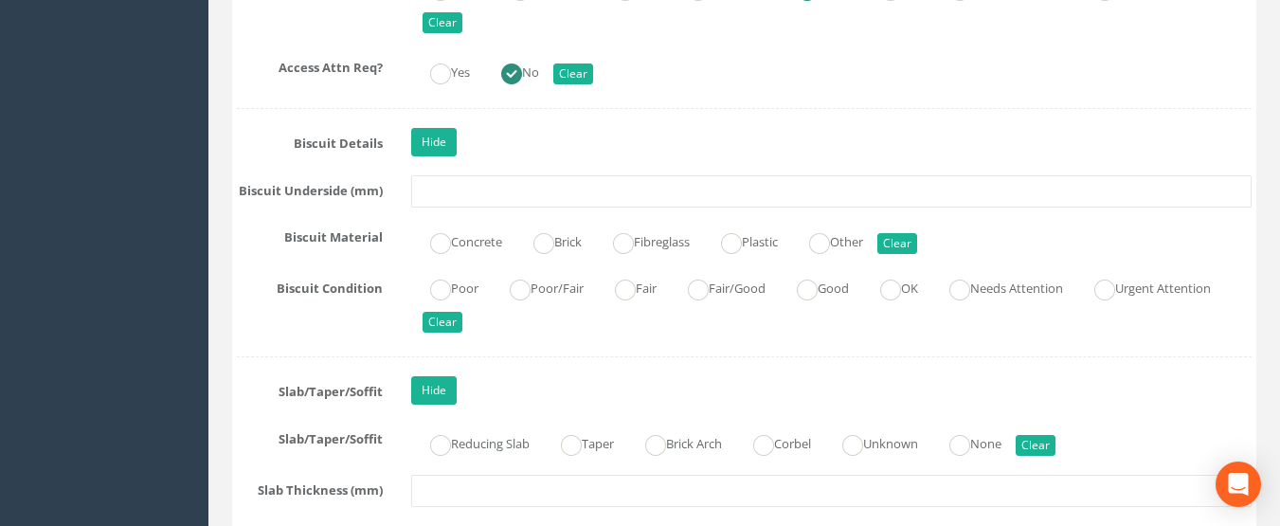
scroll to position [3505, 0]
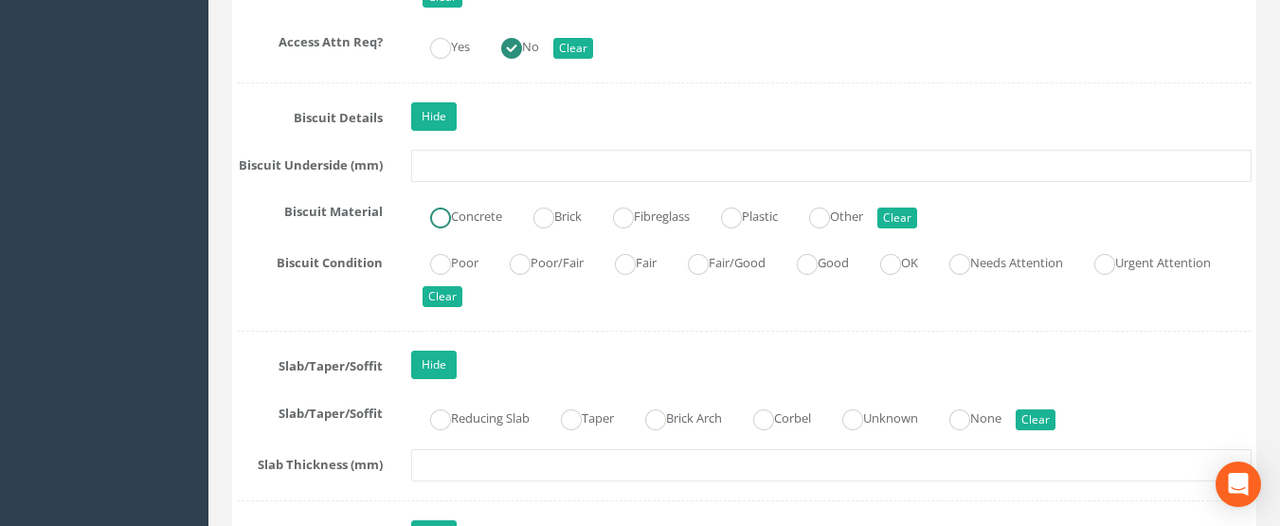
click at [467, 218] on label "Concrete" at bounding box center [456, 214] width 91 height 27
radio input "true"
click at [818, 261] on ins at bounding box center [807, 264] width 21 height 21
radio input "true"
click at [443, 414] on ins at bounding box center [440, 419] width 21 height 21
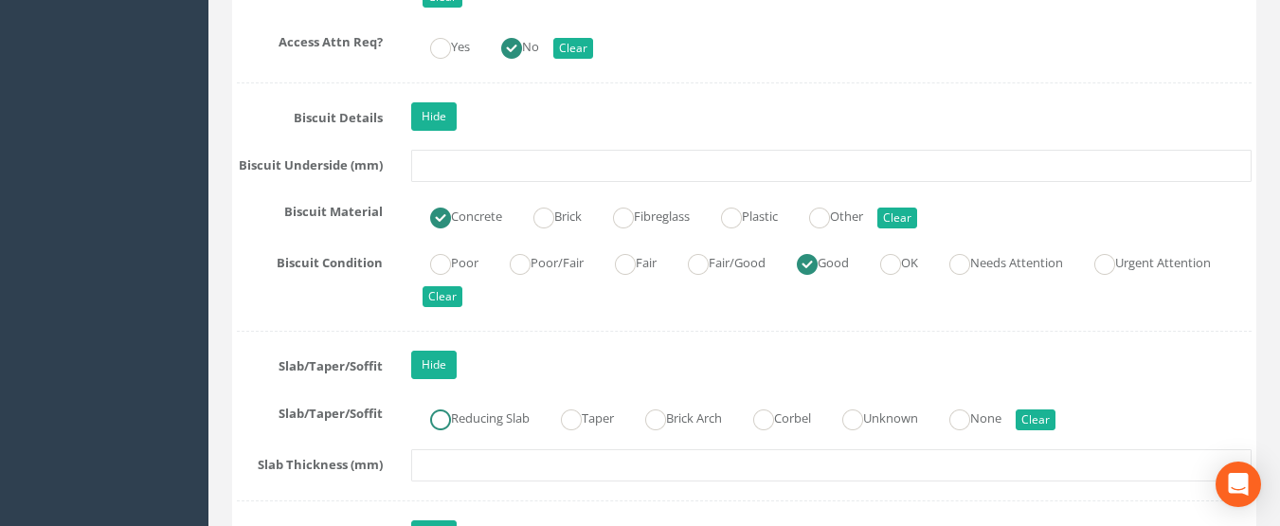
radio input "true"
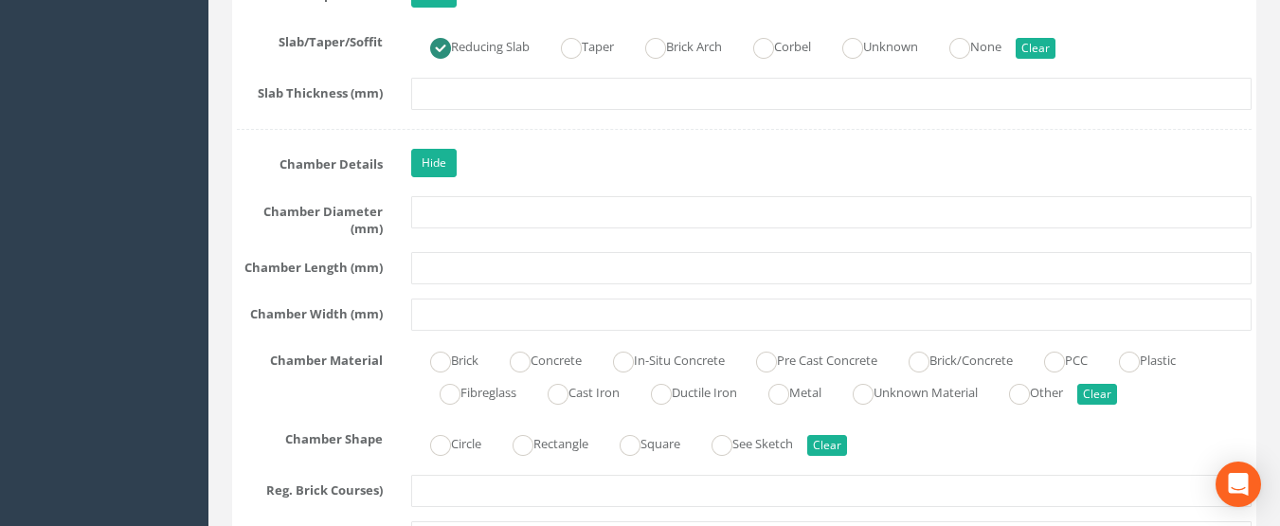
scroll to position [3884, 0]
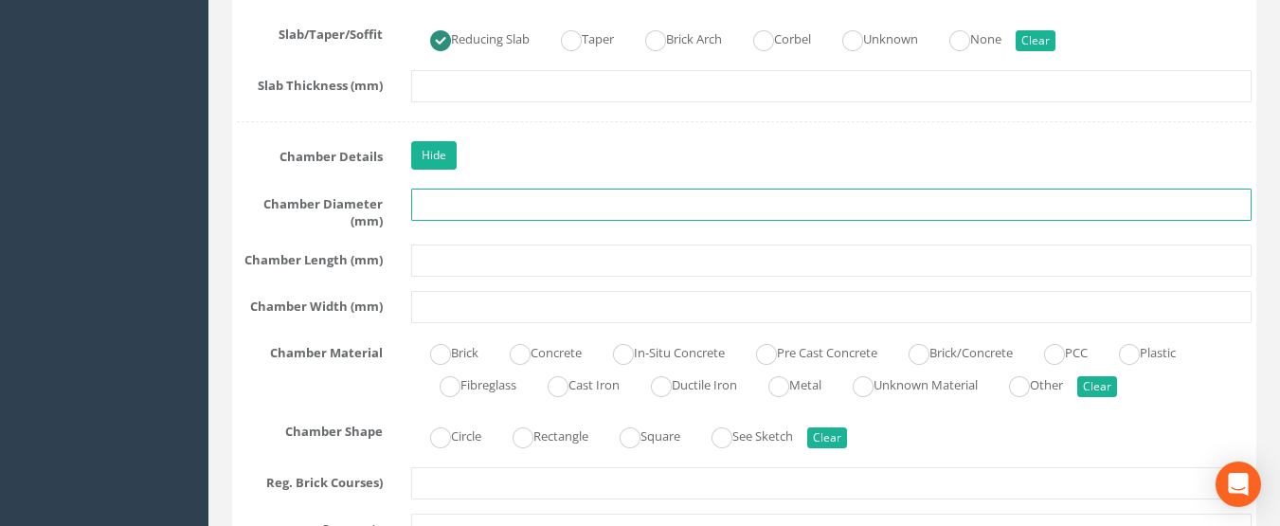
click at [469, 196] on input "text" at bounding box center [831, 205] width 841 height 32
type input "1200"
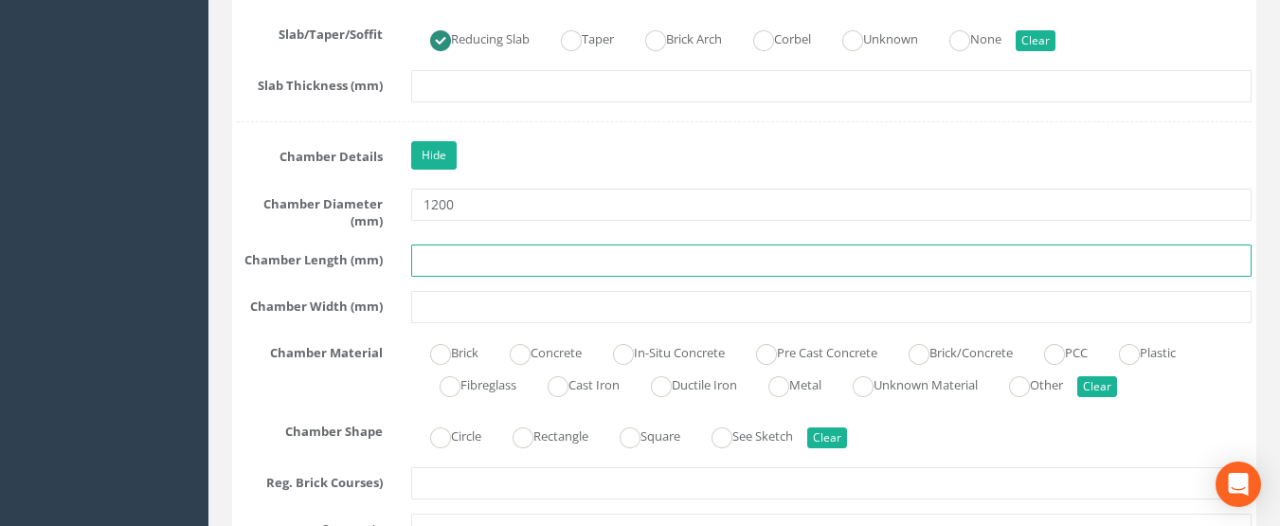
click at [460, 263] on input "text" at bounding box center [831, 260] width 841 height 32
type input "1200"
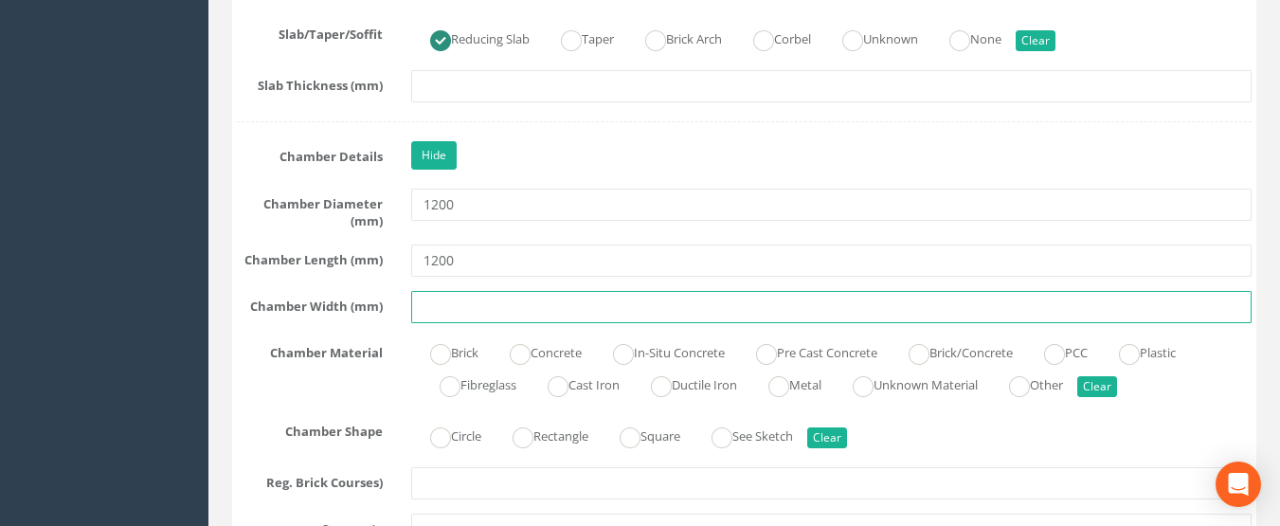
click at [441, 308] on input "text" at bounding box center [831, 307] width 841 height 32
type input "1200"
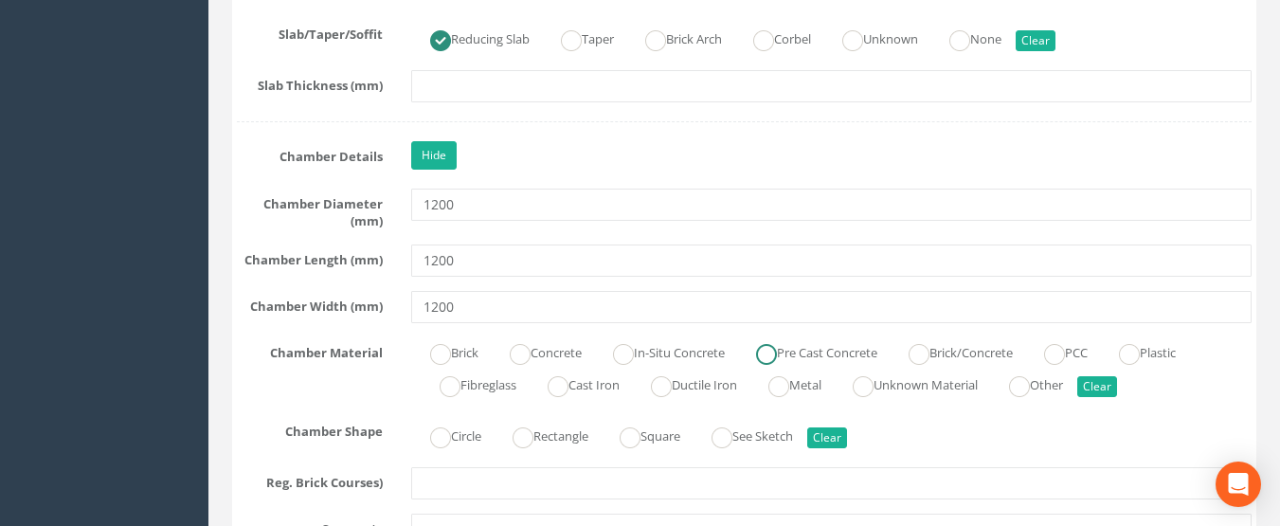
click at [827, 355] on label "Pre Cast Concrete" at bounding box center [807, 350] width 140 height 27
radio input "true"
click at [449, 437] on ins at bounding box center [440, 437] width 21 height 21
radio input "true"
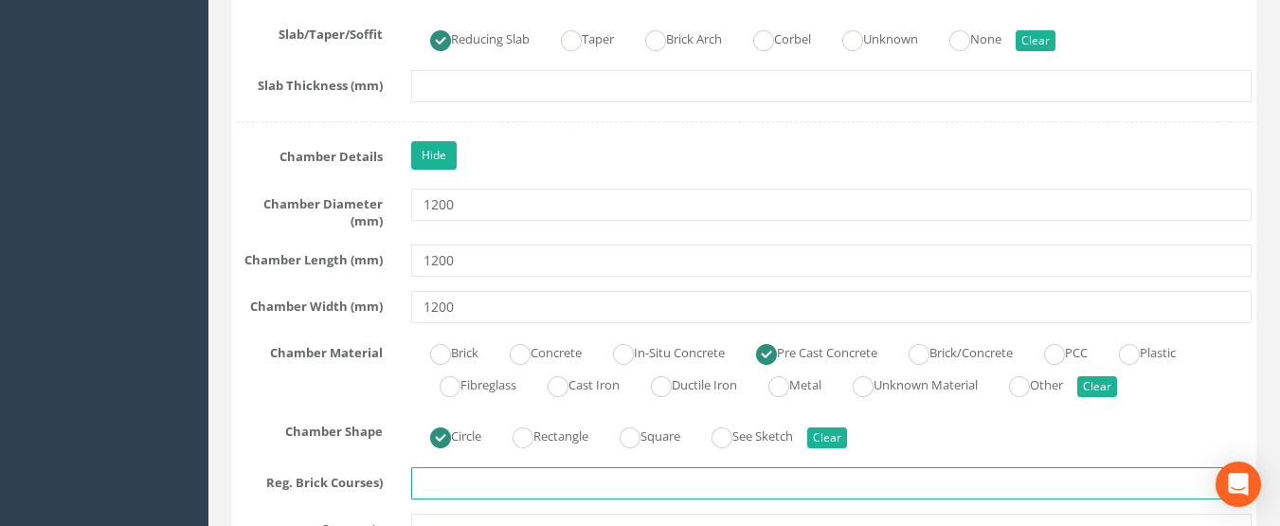
click at [438, 482] on input "text" at bounding box center [831, 483] width 841 height 32
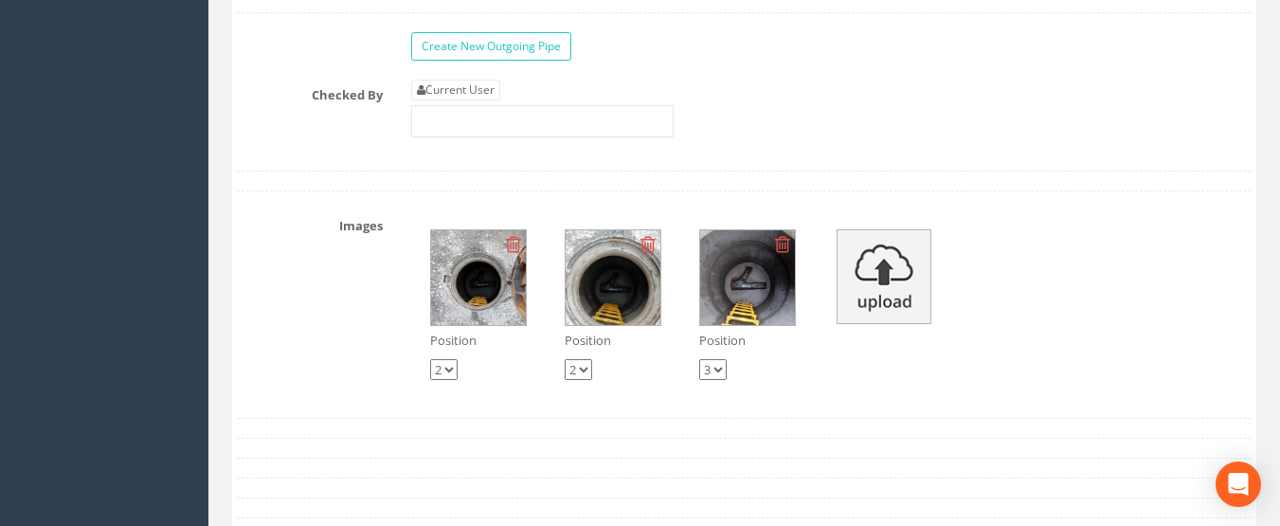
scroll to position [7010, 0]
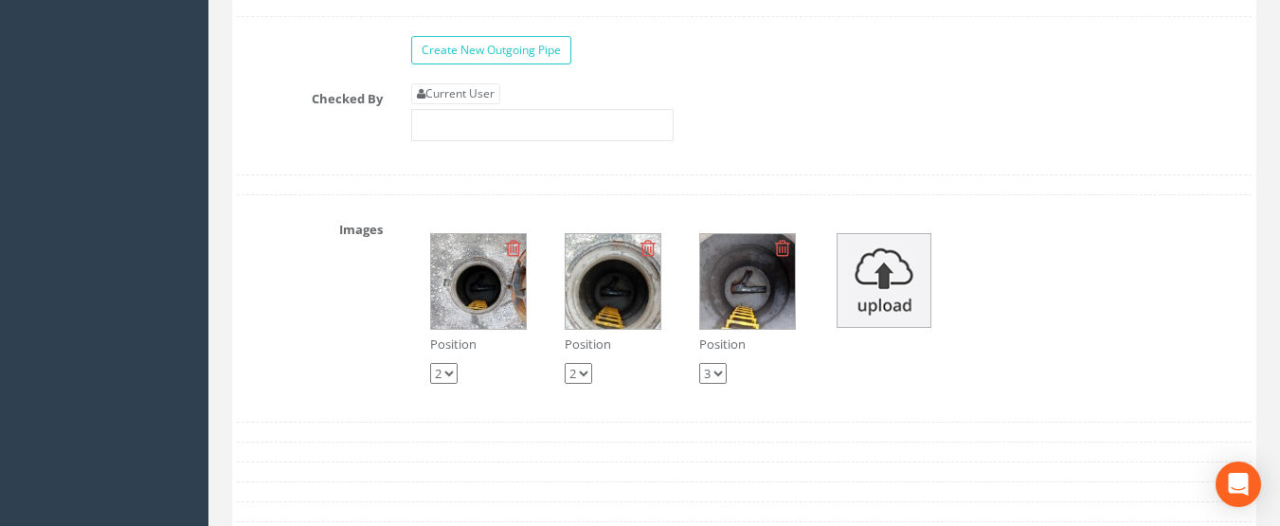
click at [619, 289] on img at bounding box center [613, 281] width 95 height 95
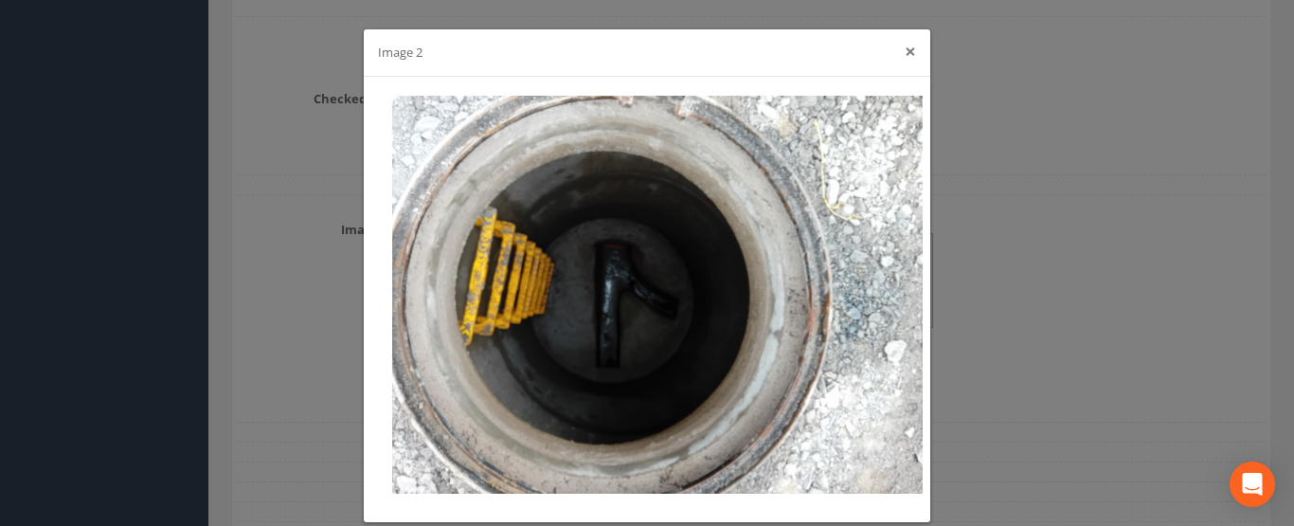
click at [905, 44] on button "×" at bounding box center [910, 52] width 11 height 20
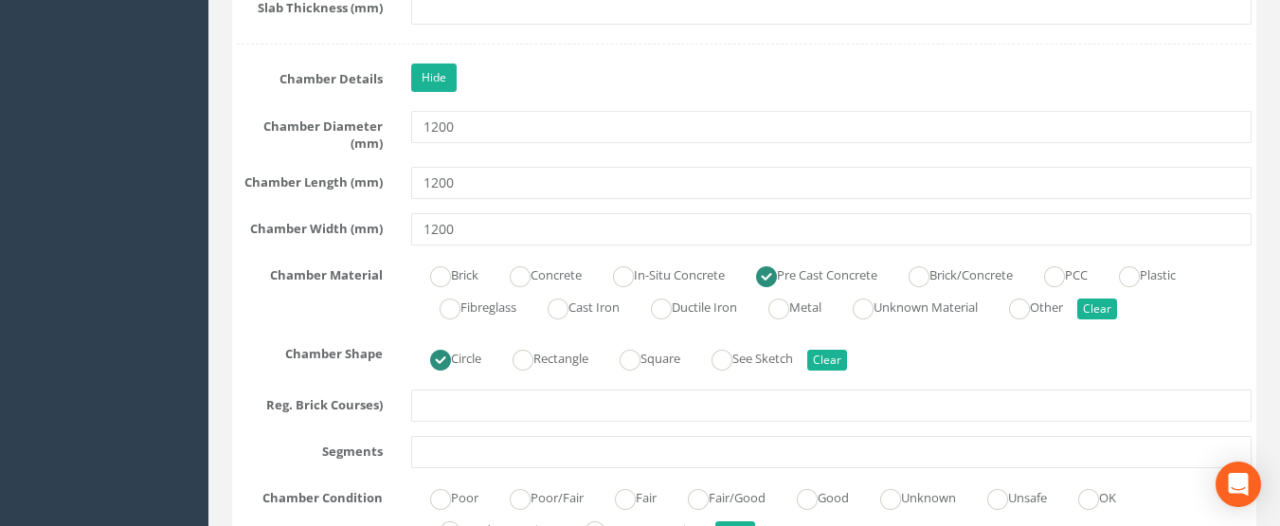
scroll to position [4073, 0]
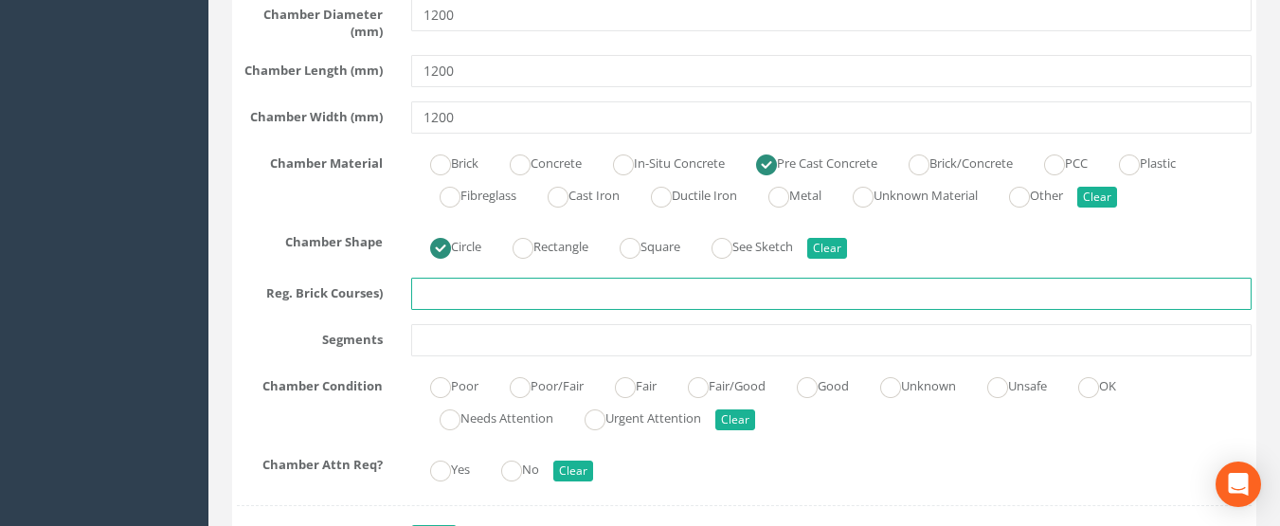
click at [477, 301] on input "text" at bounding box center [831, 294] width 841 height 32
type input "1"
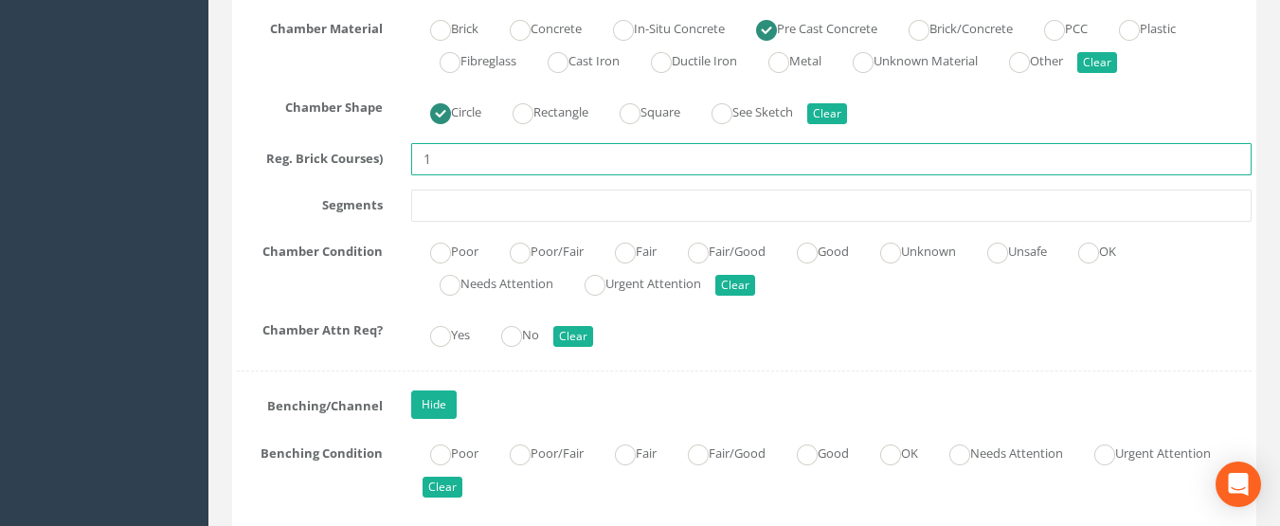
scroll to position [4357, 0]
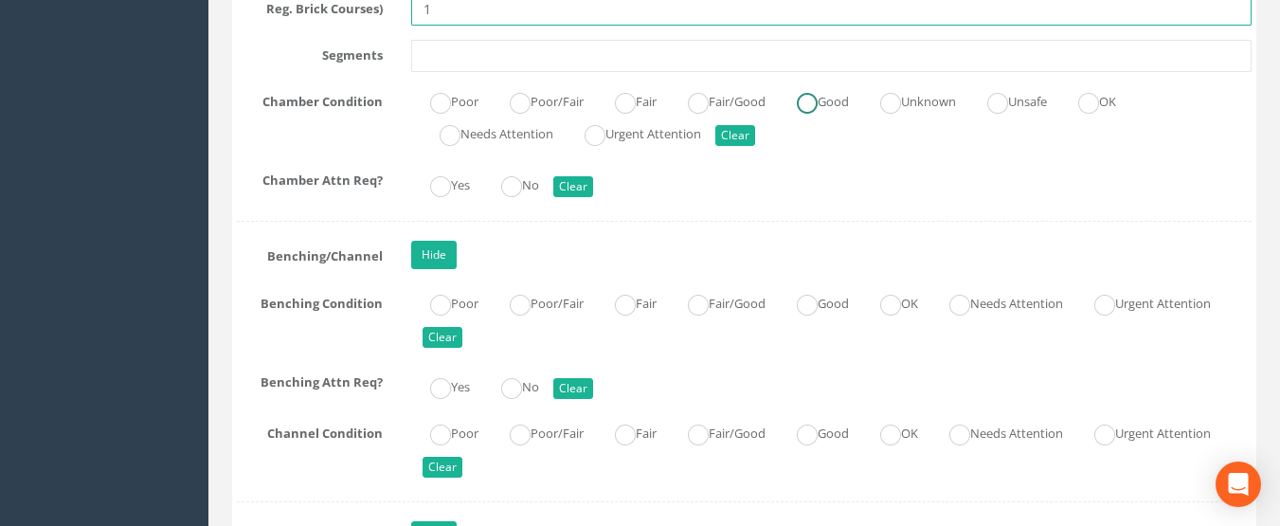
drag, startPoint x: 816, startPoint y: 99, endPoint x: 706, endPoint y: 153, distance: 122.4
click at [813, 99] on ins at bounding box center [807, 103] width 21 height 21
radio input "true"
click at [521, 190] on ins at bounding box center [511, 186] width 21 height 21
radio input "true"
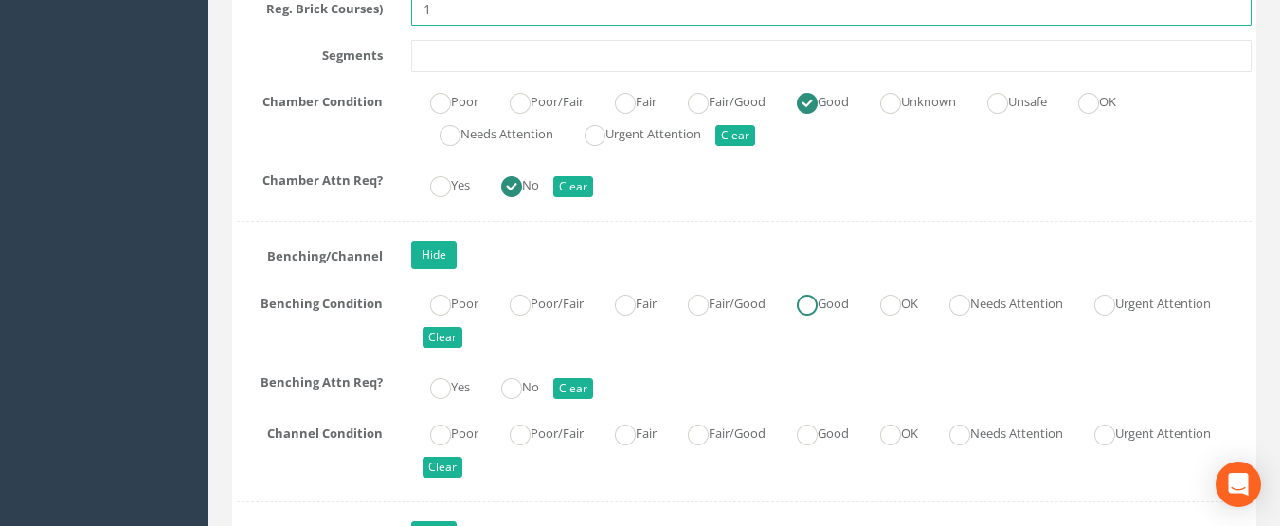
click at [818, 298] on ins at bounding box center [807, 305] width 21 height 21
radio input "true"
click at [515, 386] on ins at bounding box center [511, 388] width 21 height 21
radio input "true"
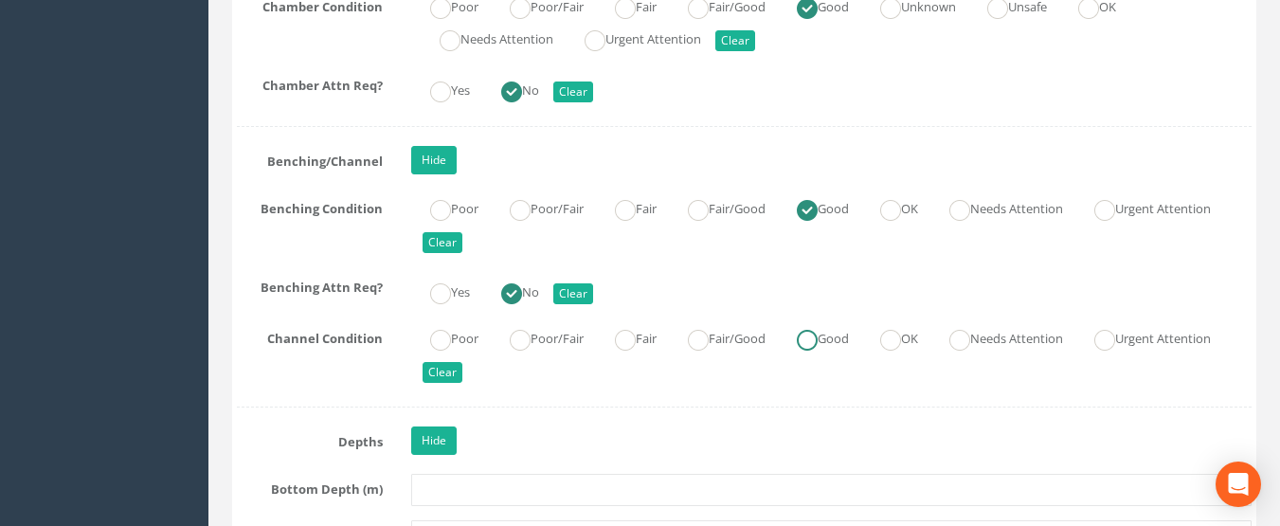
click at [817, 336] on ins at bounding box center [807, 340] width 21 height 21
radio input "true"
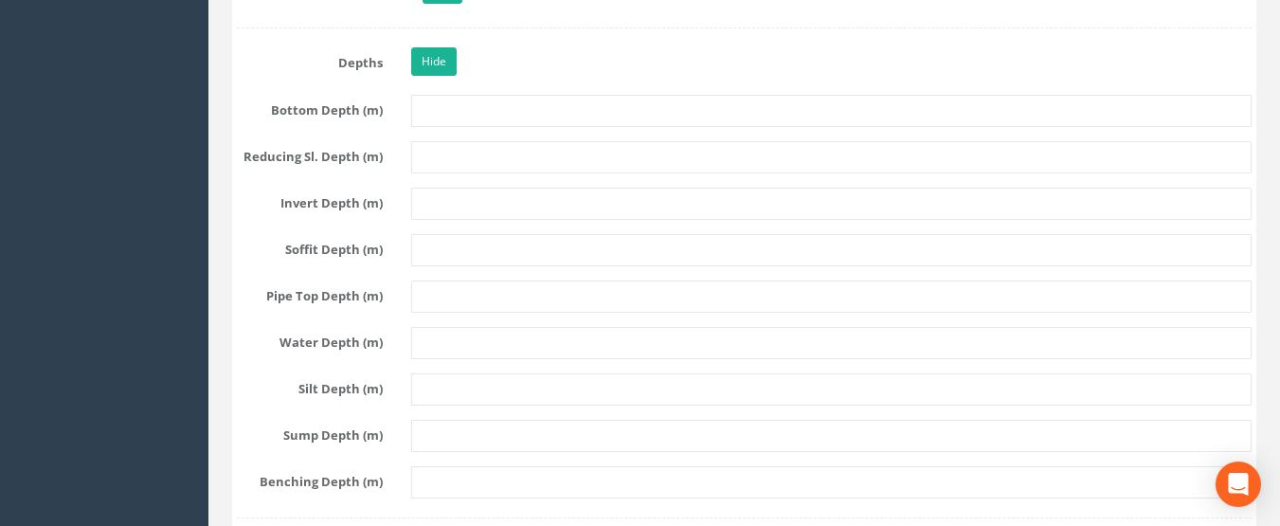
scroll to position [4926, 0]
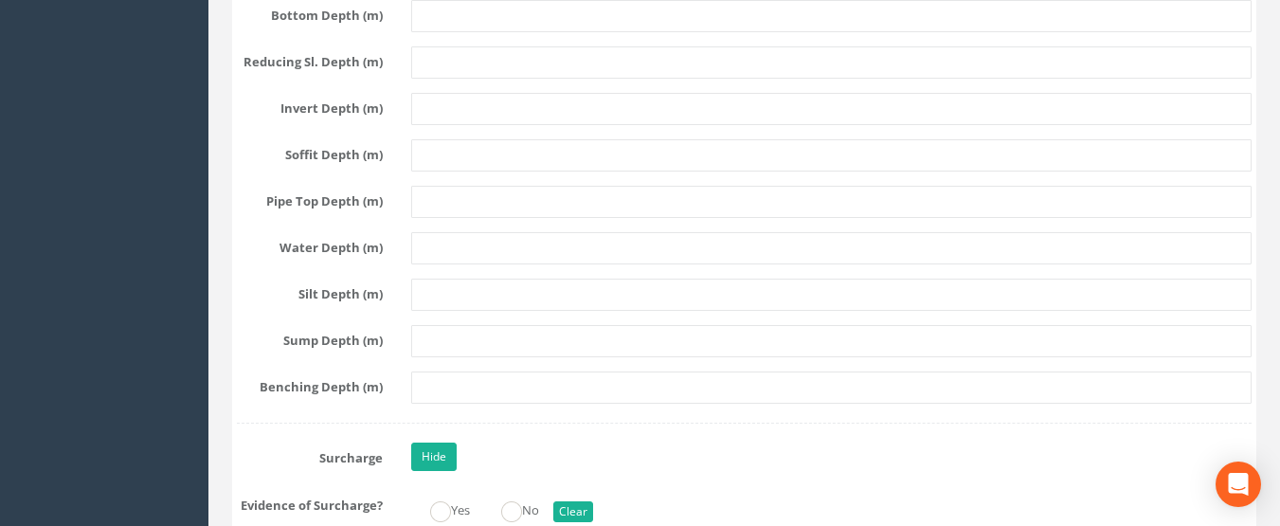
type input "1"
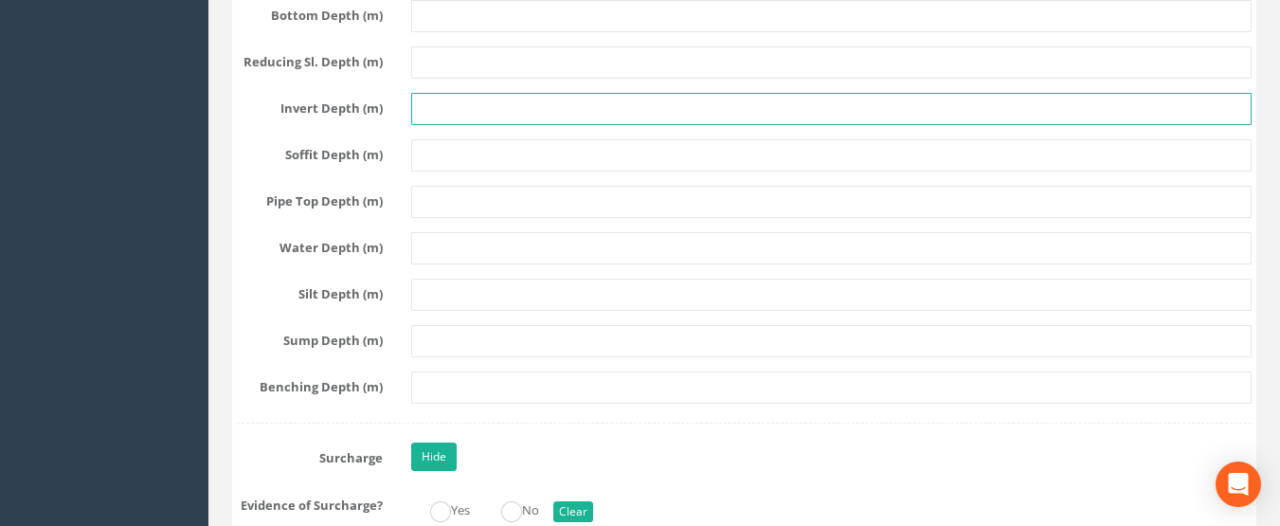
click at [474, 116] on input "text" at bounding box center [831, 109] width 841 height 32
type input "2.64"
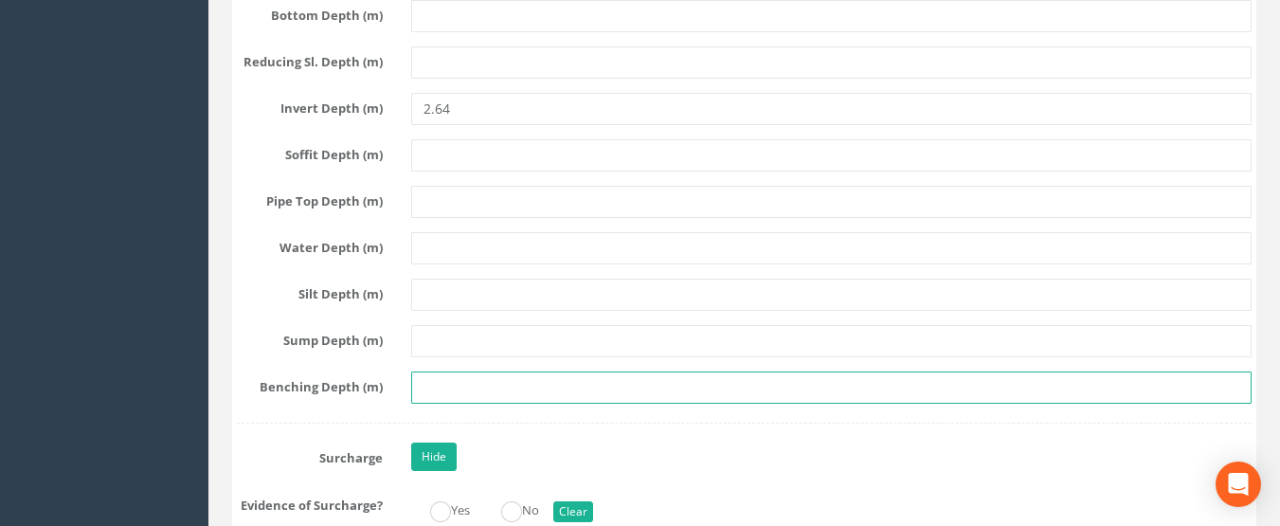
click at [454, 390] on input "text" at bounding box center [831, 387] width 841 height 32
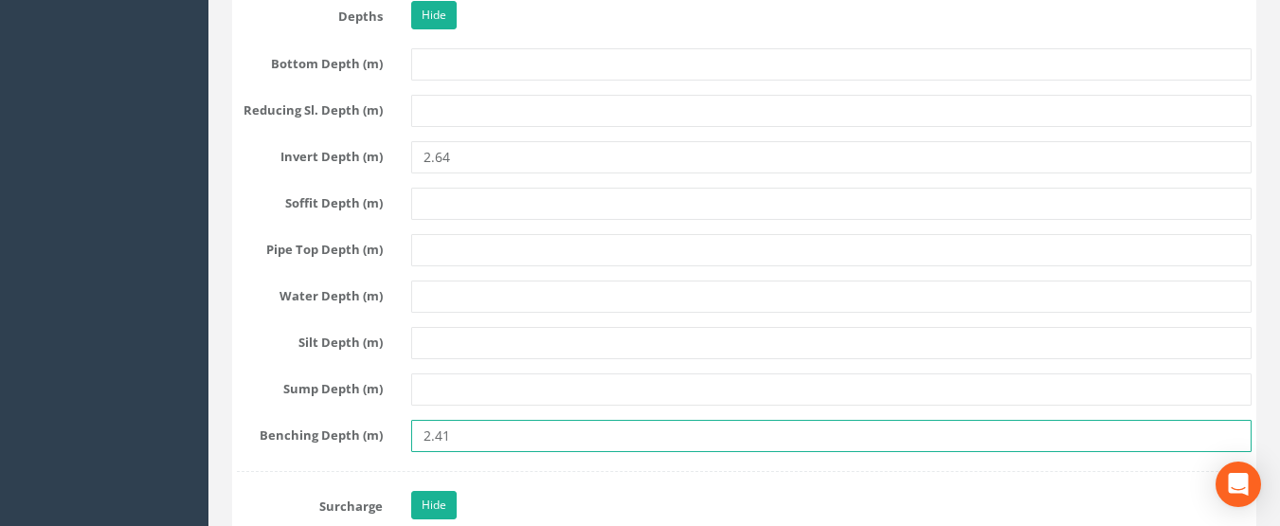
scroll to position [4831, 0]
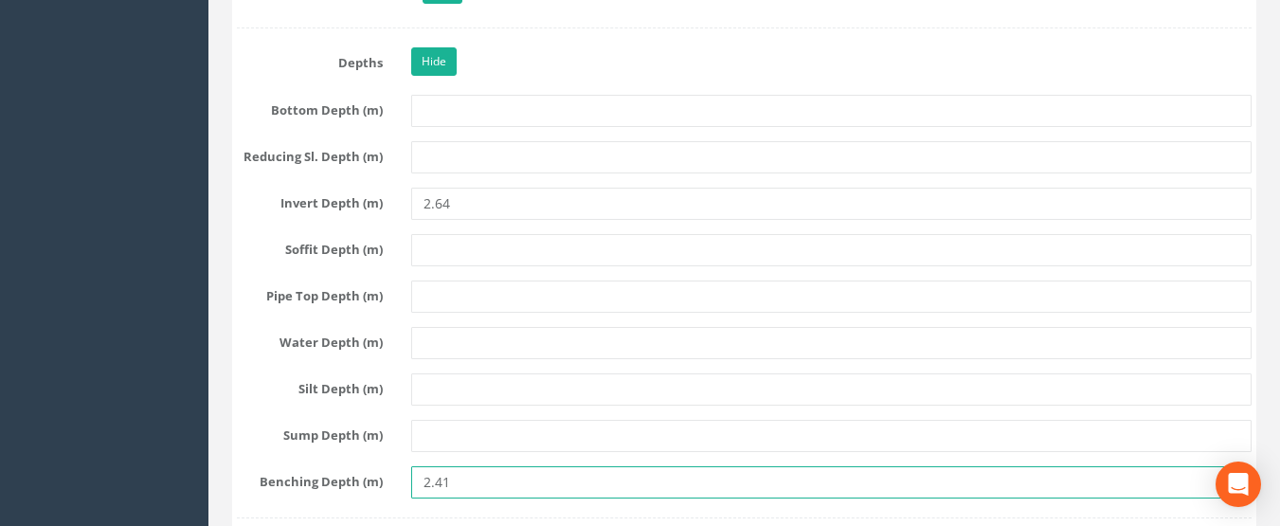
type input "2.41"
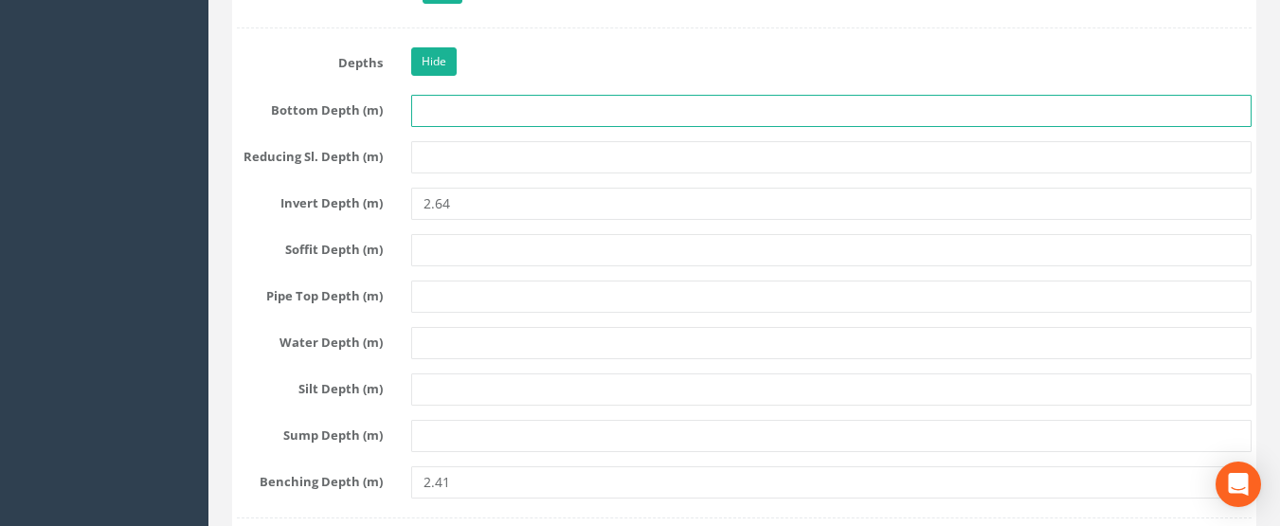
click at [463, 107] on input "text" at bounding box center [831, 111] width 841 height 32
type input "2.64"
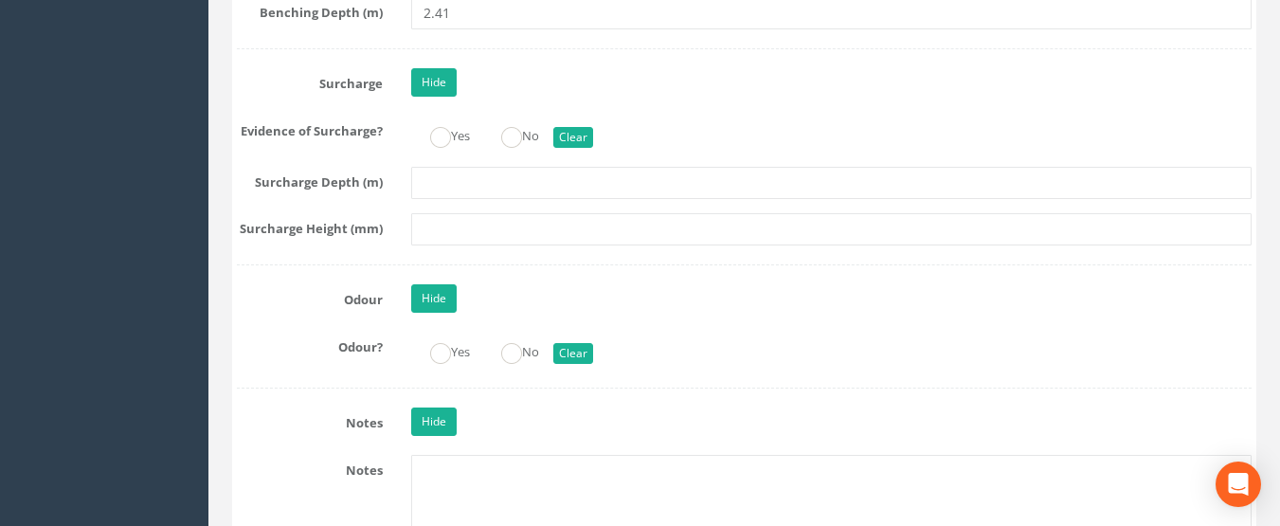
scroll to position [5305, 0]
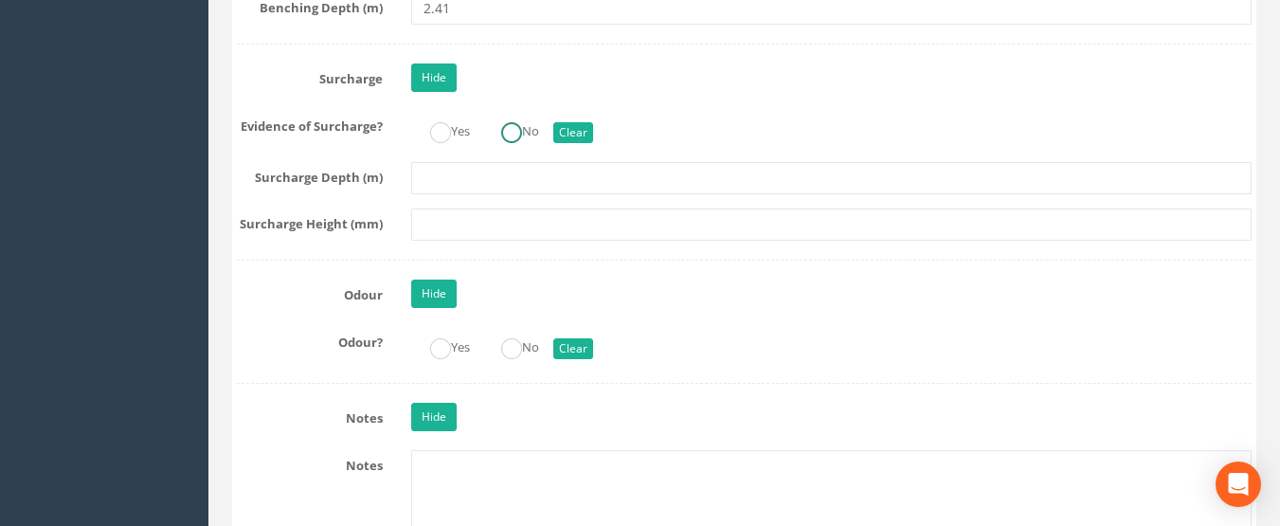
click at [507, 135] on ins at bounding box center [511, 132] width 21 height 21
radio input "true"
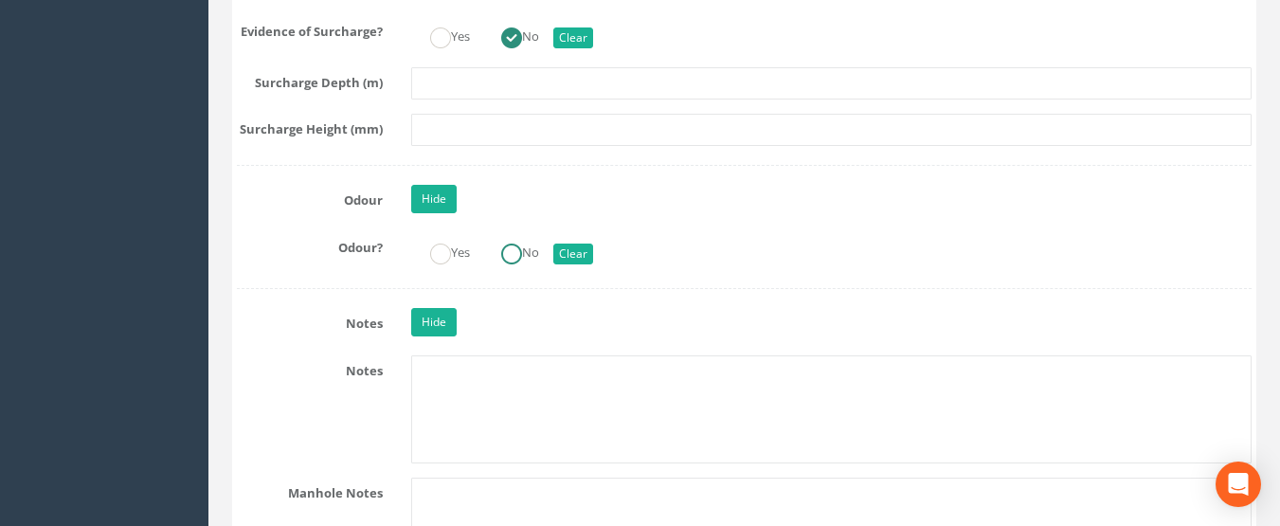
drag, startPoint x: 512, startPoint y: 253, endPoint x: 498, endPoint y: 266, distance: 18.8
click at [512, 253] on ins at bounding box center [511, 253] width 21 height 21
radio input "true"
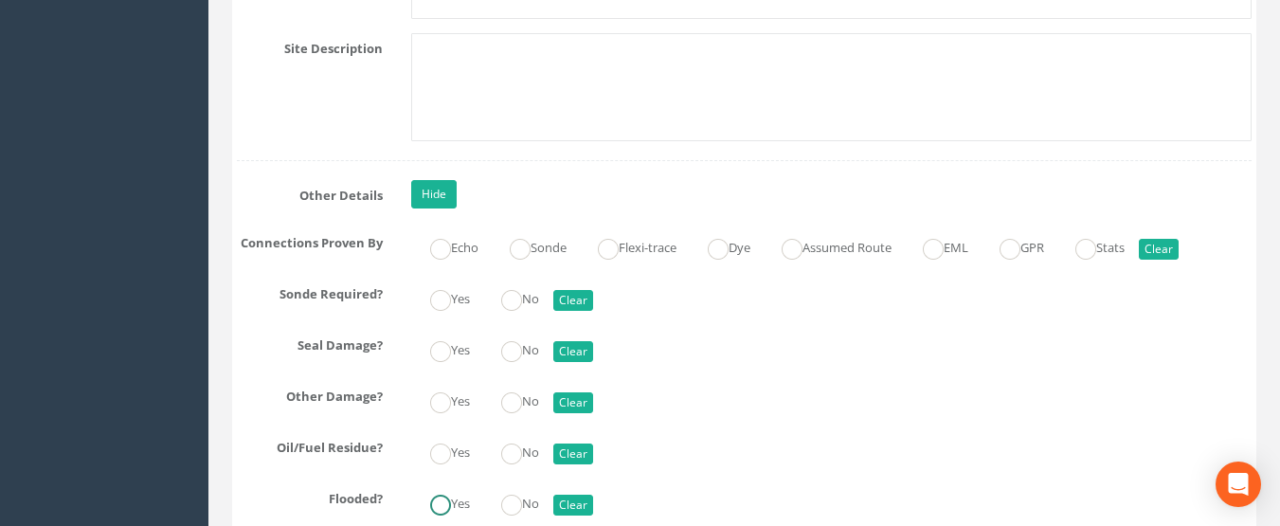
scroll to position [6347, 0]
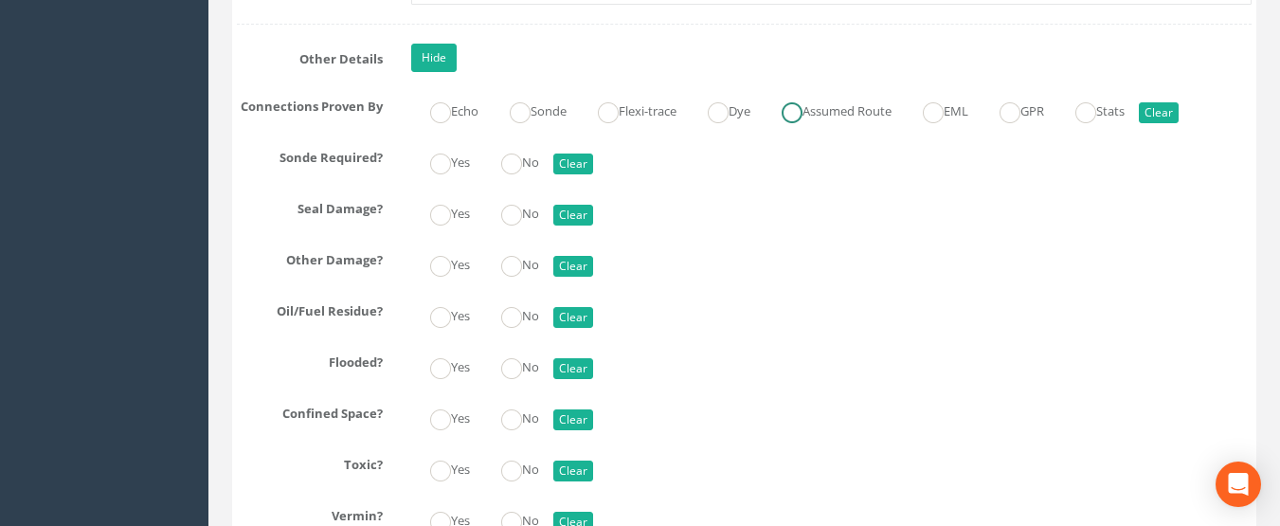
type input "2.64"
click at [829, 119] on label "Assumed Route" at bounding box center [827, 109] width 129 height 27
radio input "true"
click at [510, 155] on ins at bounding box center [511, 163] width 21 height 21
radio input "true"
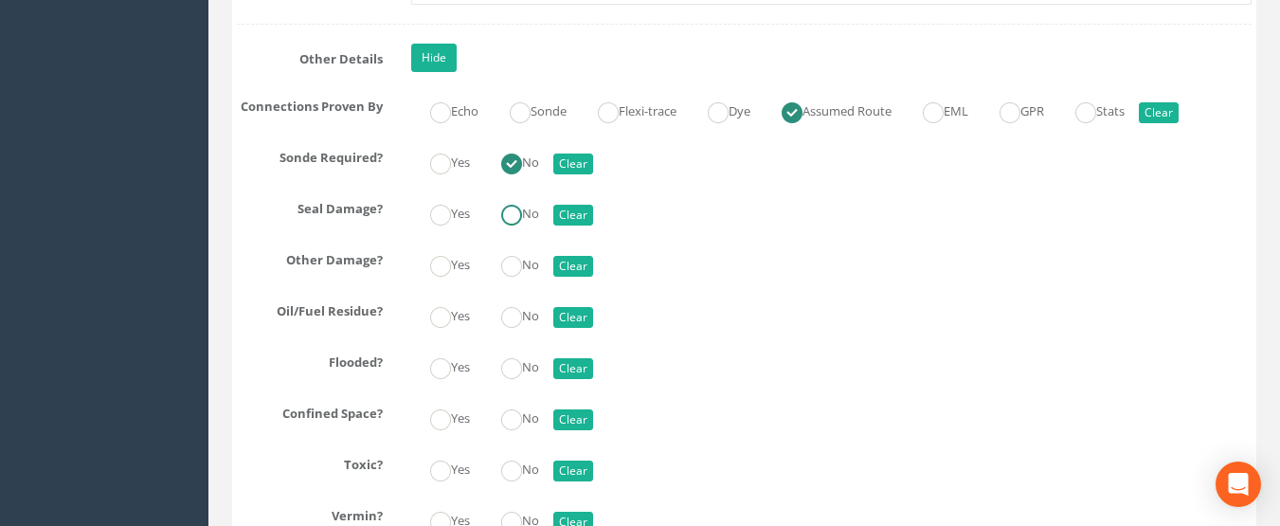
click at [507, 215] on ins at bounding box center [511, 215] width 21 height 21
radio input "true"
drag, startPoint x: 512, startPoint y: 262, endPoint x: 514, endPoint y: 313, distance: 50.3
click at [512, 264] on ins at bounding box center [511, 266] width 21 height 21
radio input "true"
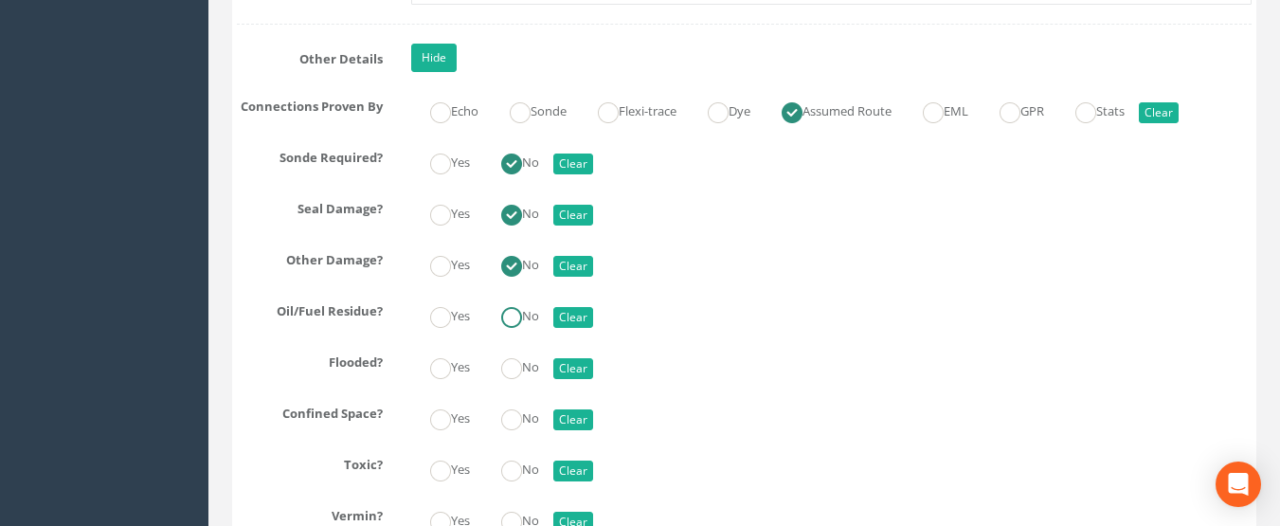
click at [517, 340] on input "No" at bounding box center [511, 327] width 21 height 32
click at [519, 378] on ins at bounding box center [511, 368] width 21 height 21
radio input "true"
click at [438, 422] on ins at bounding box center [440, 419] width 21 height 21
radio input "true"
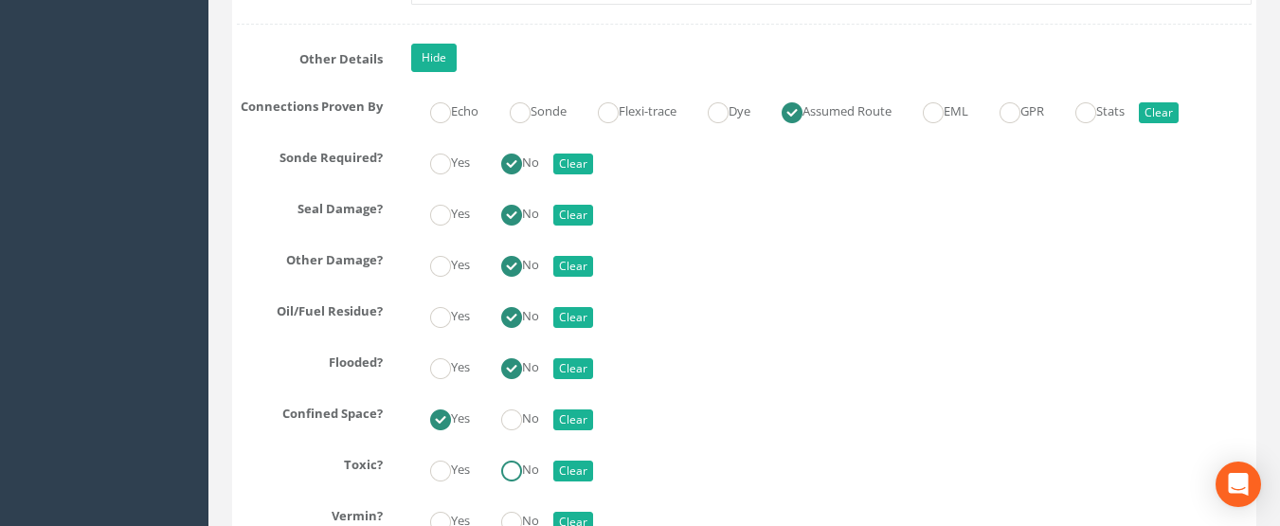
click at [510, 467] on ins at bounding box center [511, 470] width 21 height 21
radio input "true"
click at [522, 513] on ins at bounding box center [511, 522] width 21 height 21
radio input "true"
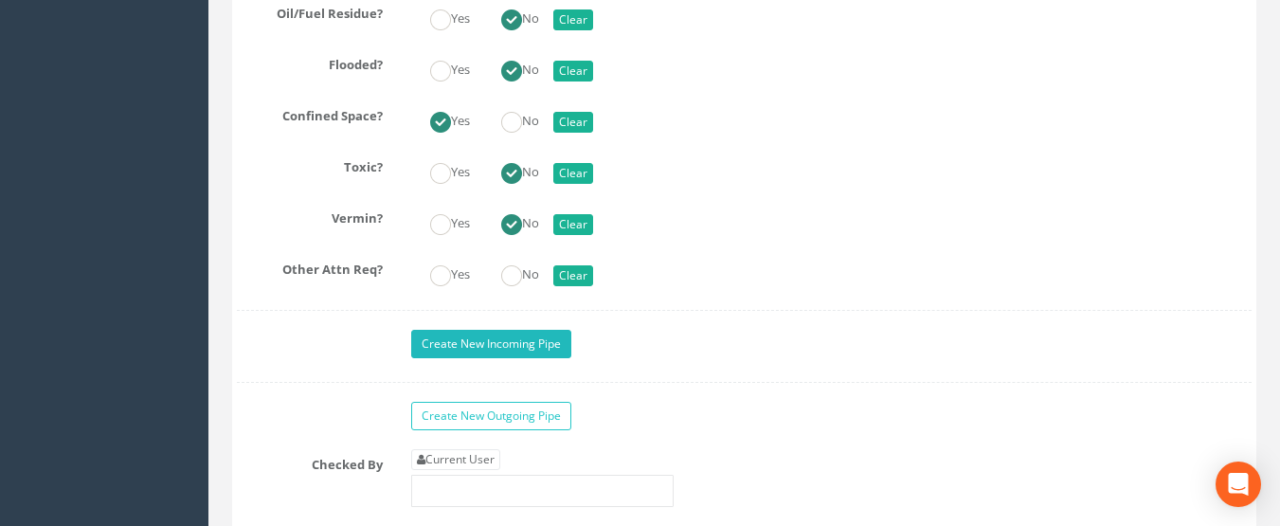
scroll to position [6820, 0]
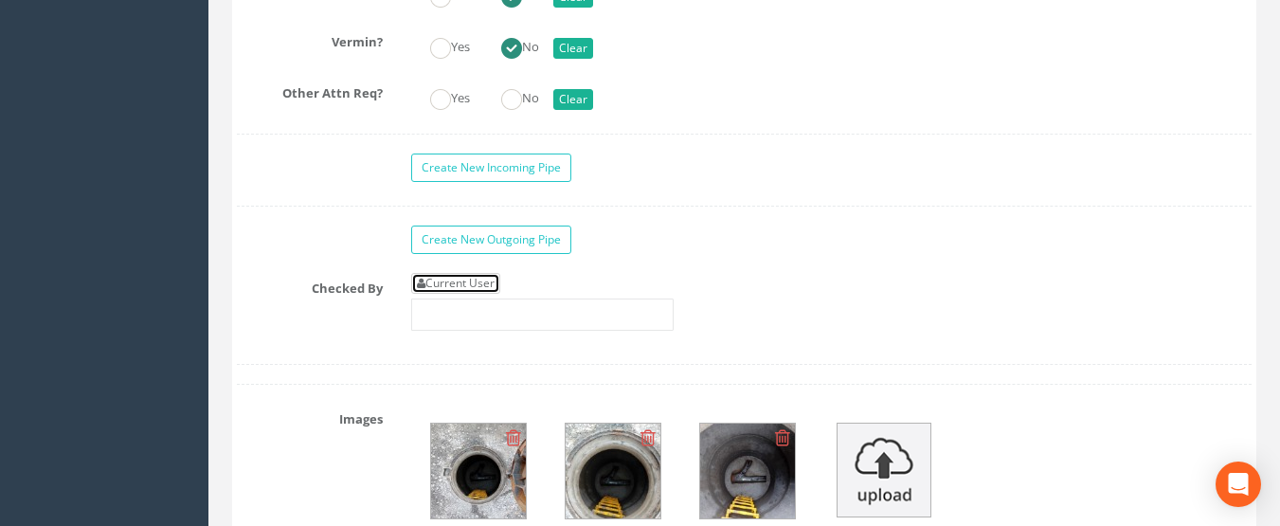
click at [440, 284] on link "Current User" at bounding box center [455, 283] width 89 height 21
type input "[PERSON_NAME]"
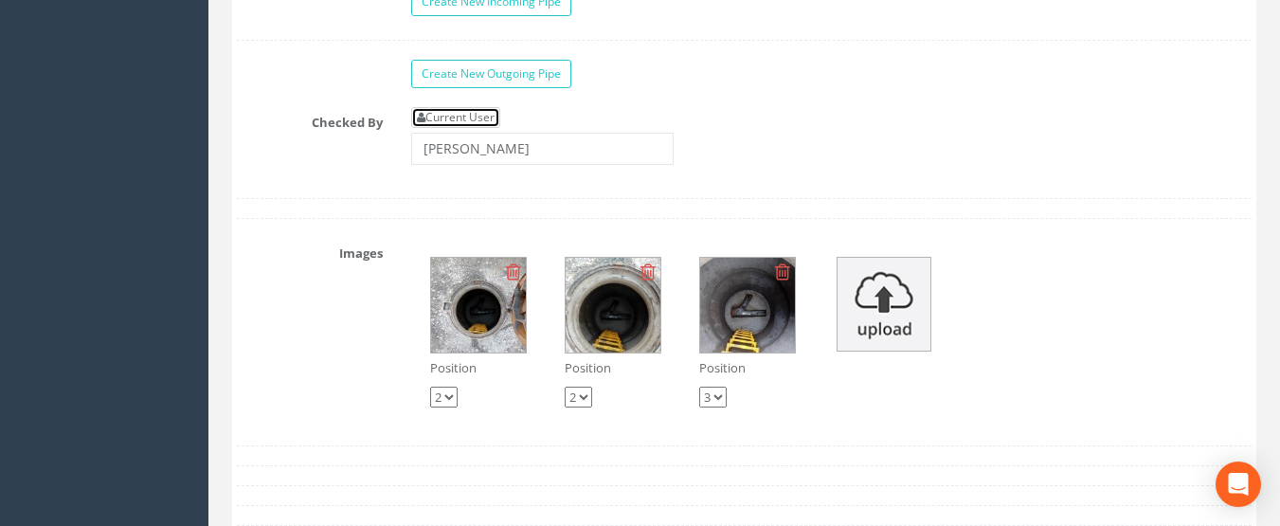
scroll to position [7010, 0]
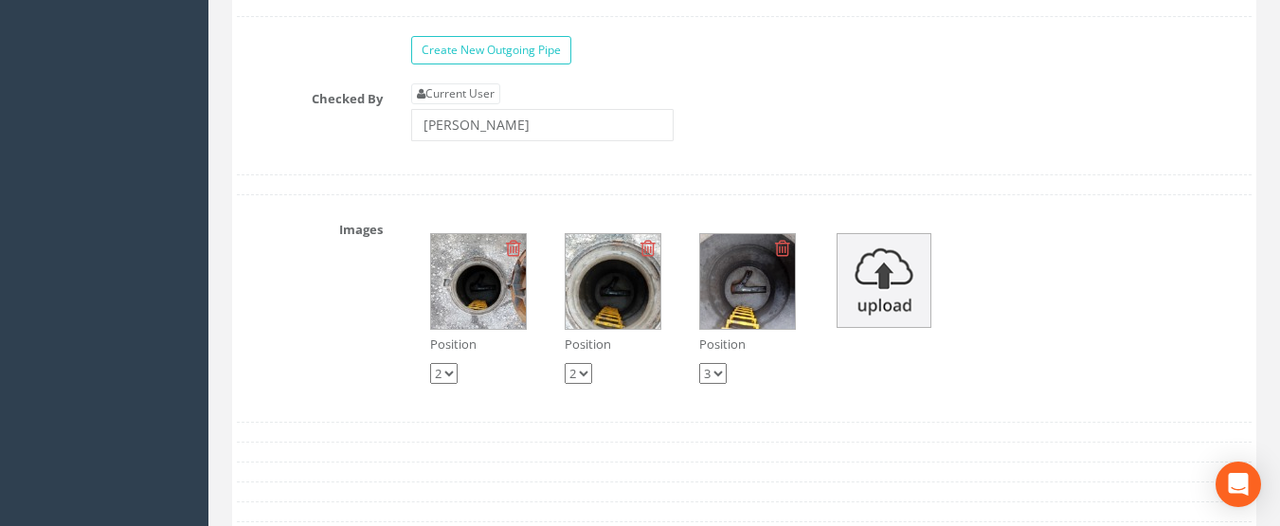
click at [441, 378] on select "1 2 3" at bounding box center [443, 373] width 27 height 21
select select "string:1"
click at [430, 363] on select "1 2 3" at bounding box center [443, 373] width 27 height 21
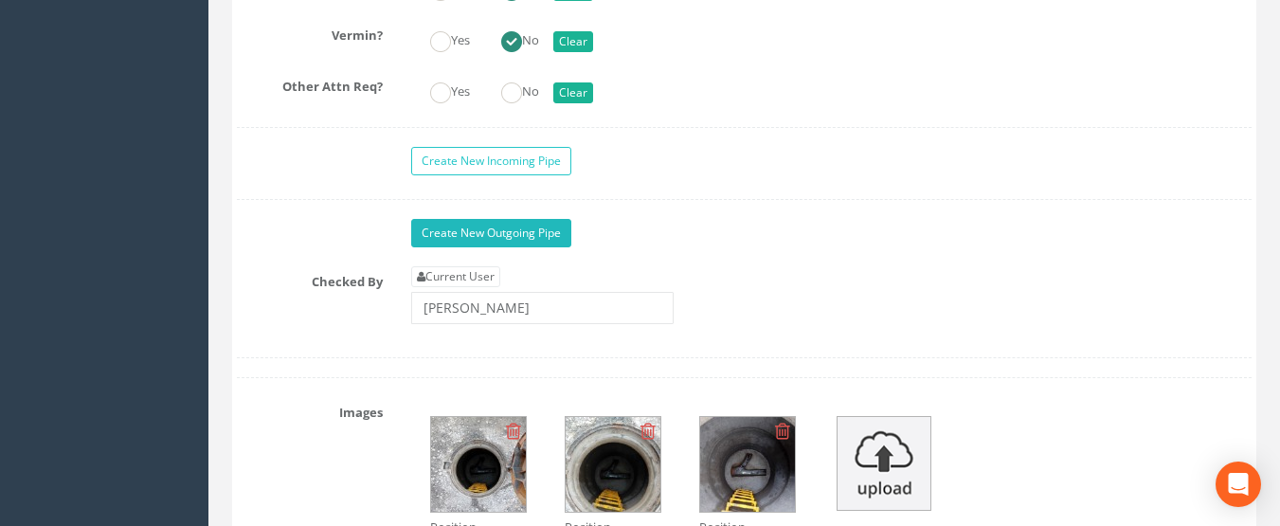
scroll to position [6820, 0]
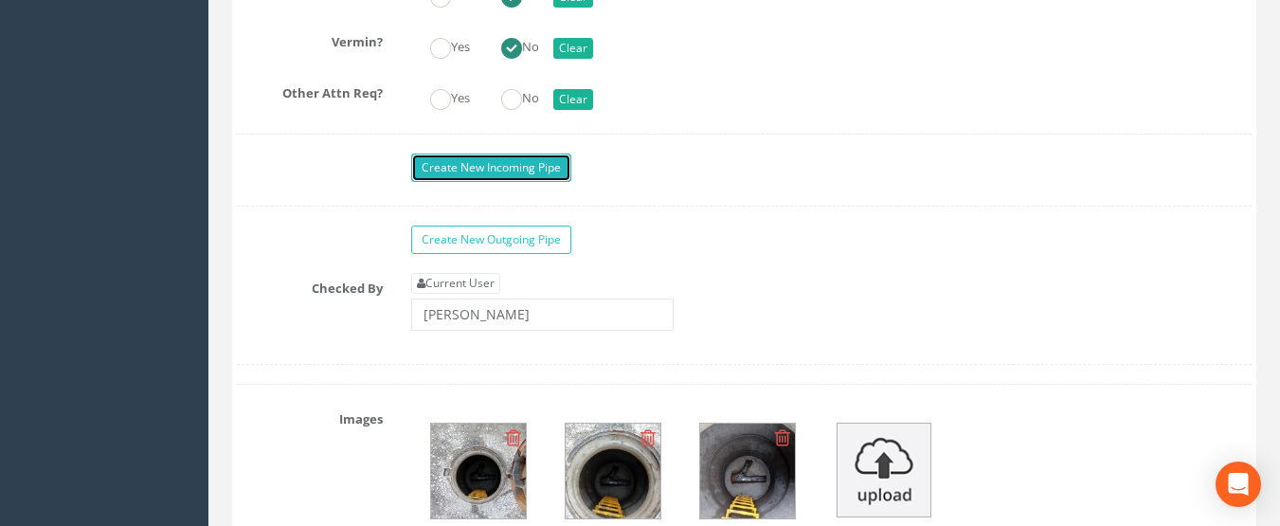
click at [527, 171] on link "Create New Incoming Pipe" at bounding box center [491, 167] width 160 height 28
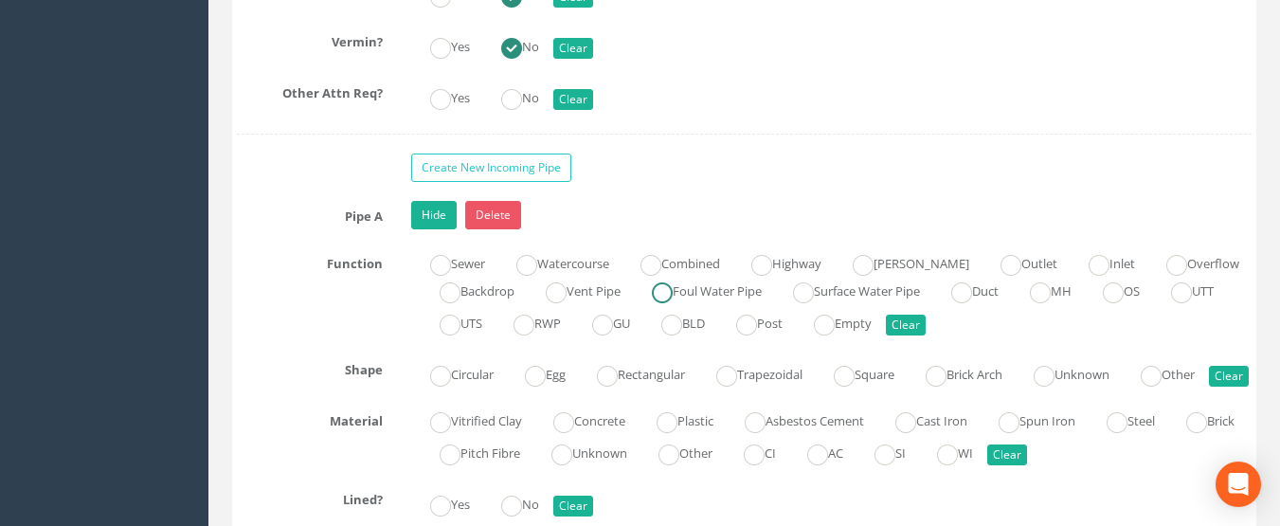
click at [704, 280] on label "Foul Water Pipe" at bounding box center [697, 289] width 129 height 27
radio input "true"
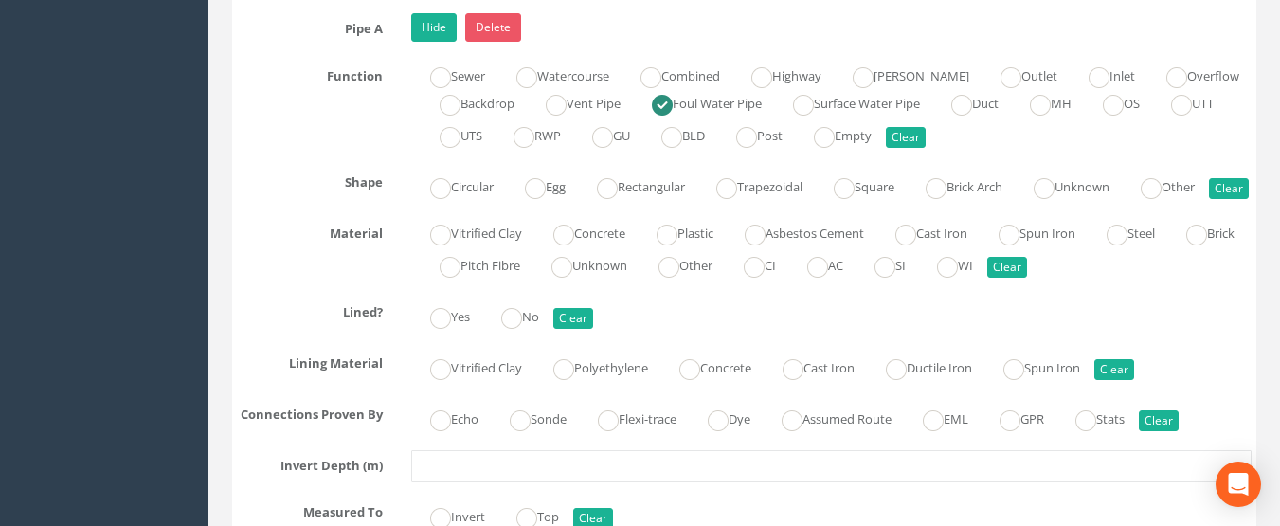
scroll to position [7010, 0]
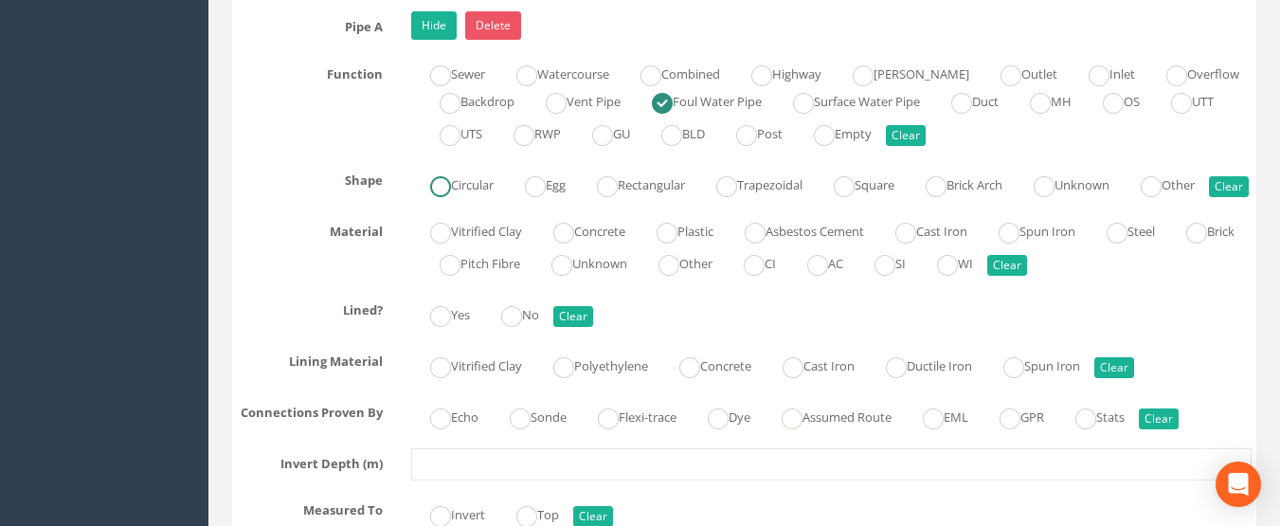
click at [434, 176] on ins at bounding box center [440, 186] width 21 height 21
radio input "true"
click at [697, 243] on label "Plastic" at bounding box center [676, 229] width 76 height 27
radio input "true"
click at [512, 327] on ins at bounding box center [511, 316] width 21 height 21
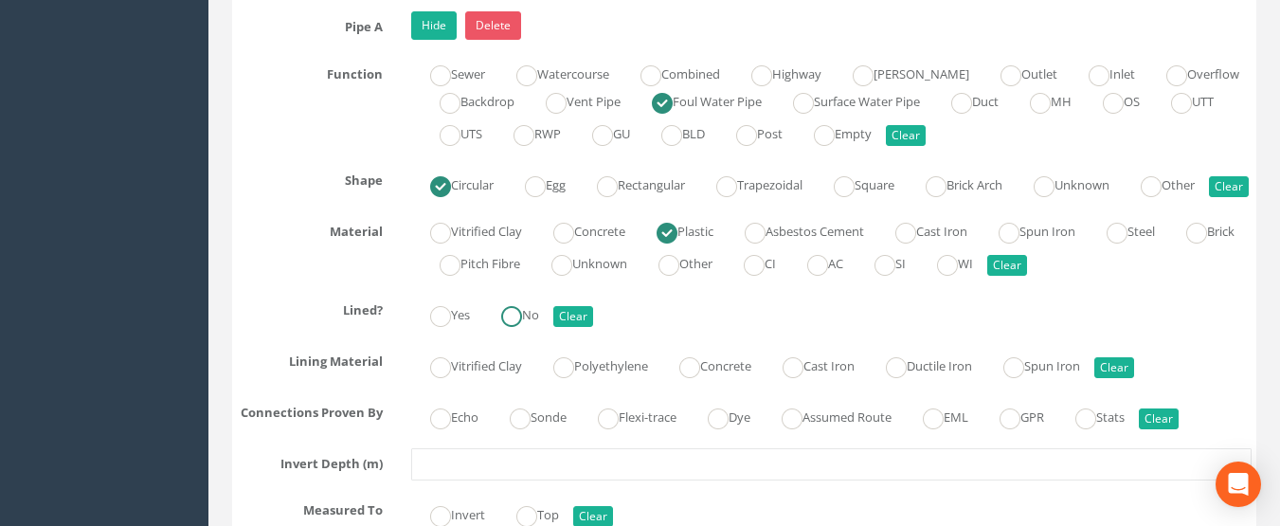
radio input "true"
click at [835, 429] on label "Assumed Route" at bounding box center [827, 415] width 129 height 27
radio input "true"
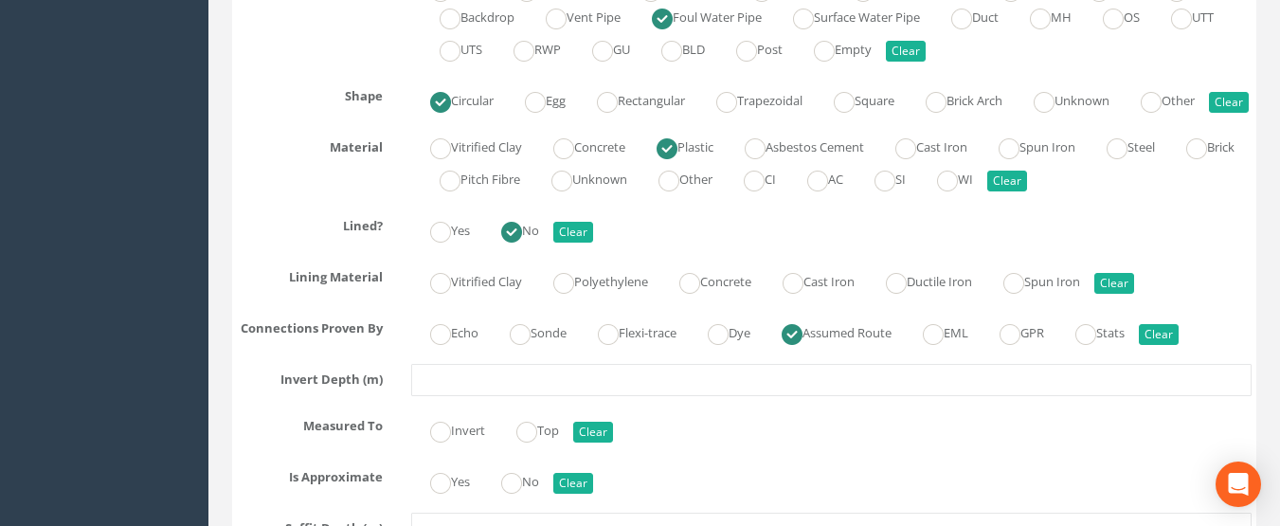
scroll to position [7294, 0]
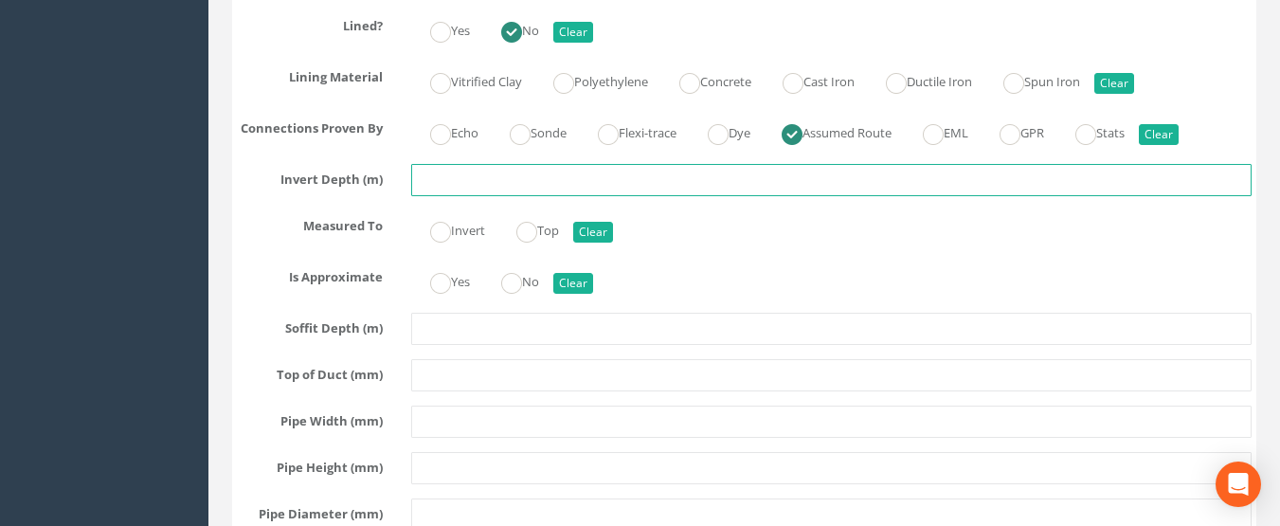
click at [466, 196] on input "text" at bounding box center [831, 180] width 841 height 32
type input "2.64"
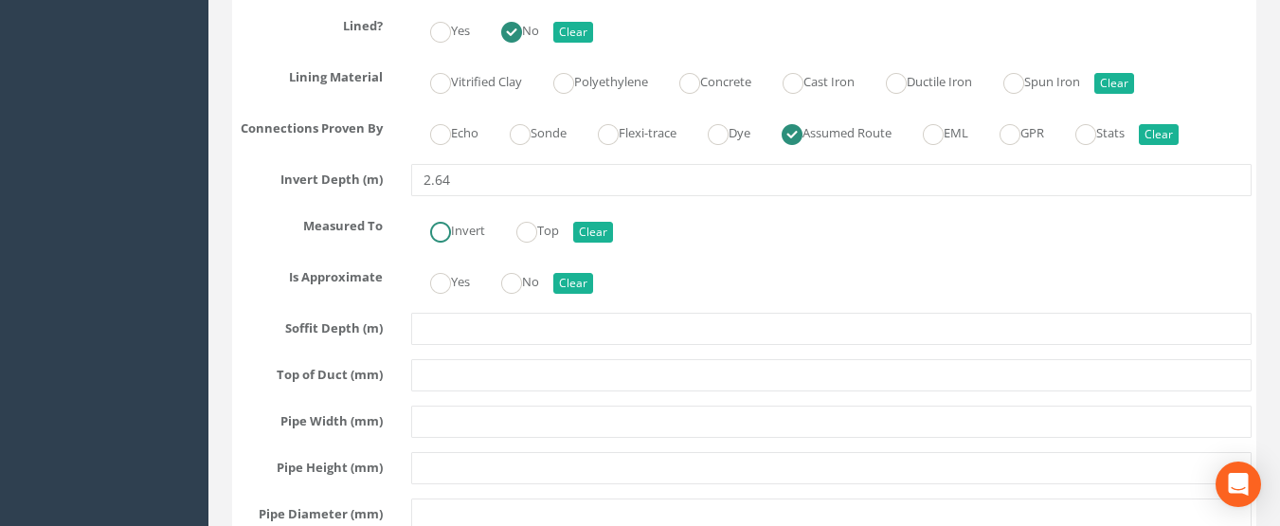
click at [466, 243] on label "Invert" at bounding box center [448, 228] width 74 height 27
radio input "true"
click at [440, 294] on ins at bounding box center [440, 283] width 21 height 21
radio input "true"
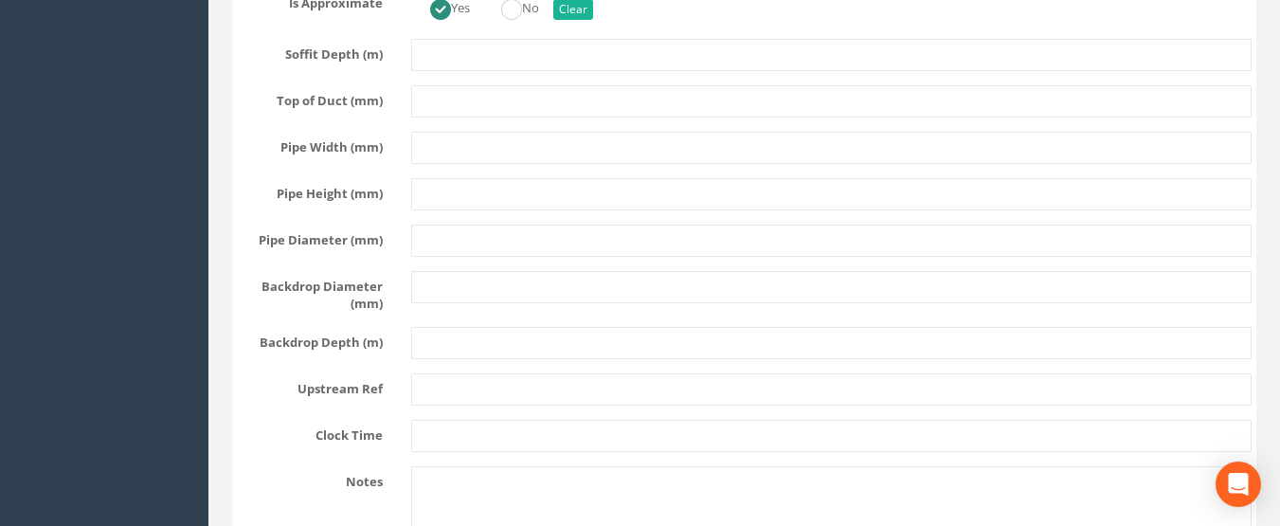
scroll to position [7578, 0]
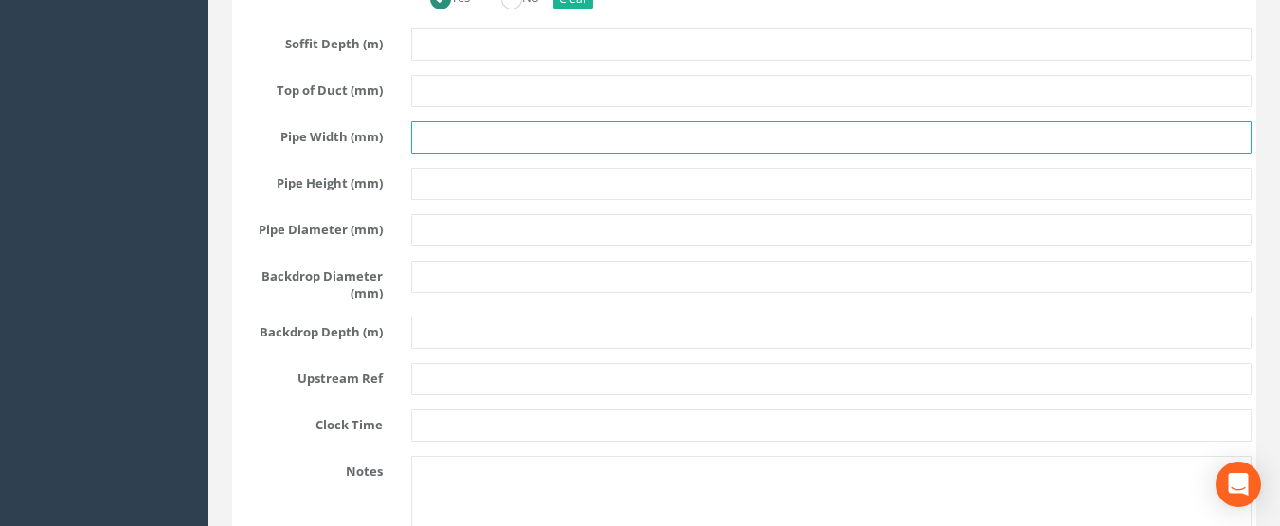
click at [440, 153] on input "text" at bounding box center [831, 137] width 841 height 32
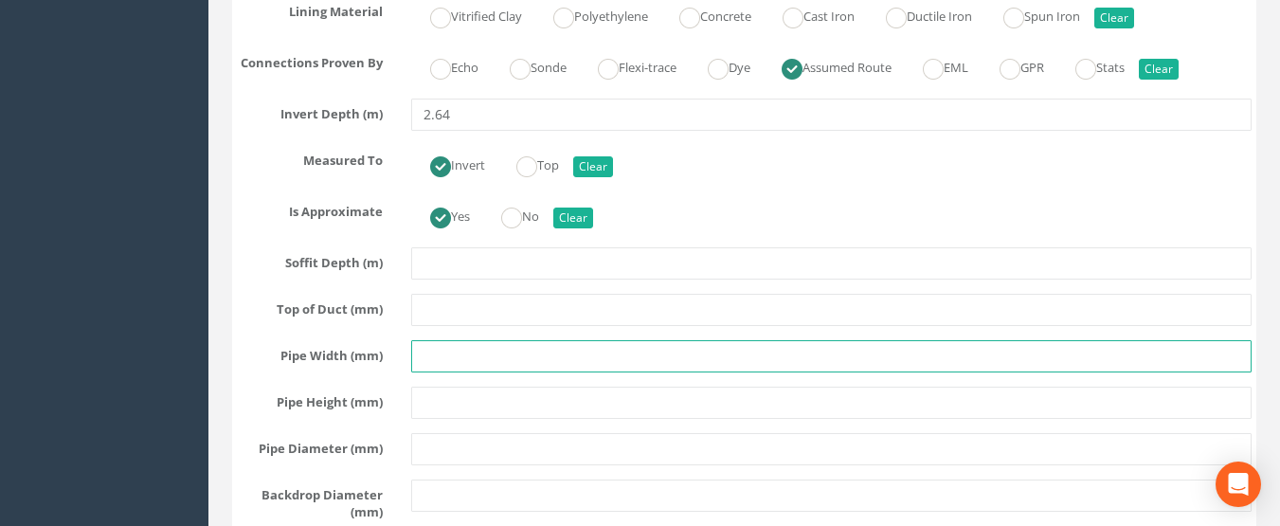
scroll to position [7484, 0]
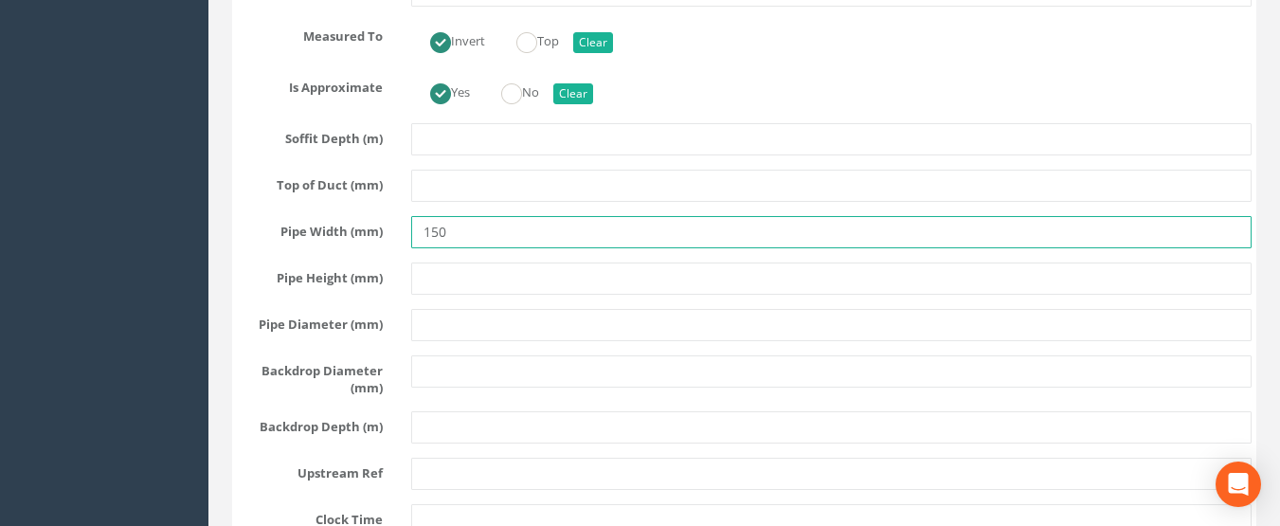
type input "150"
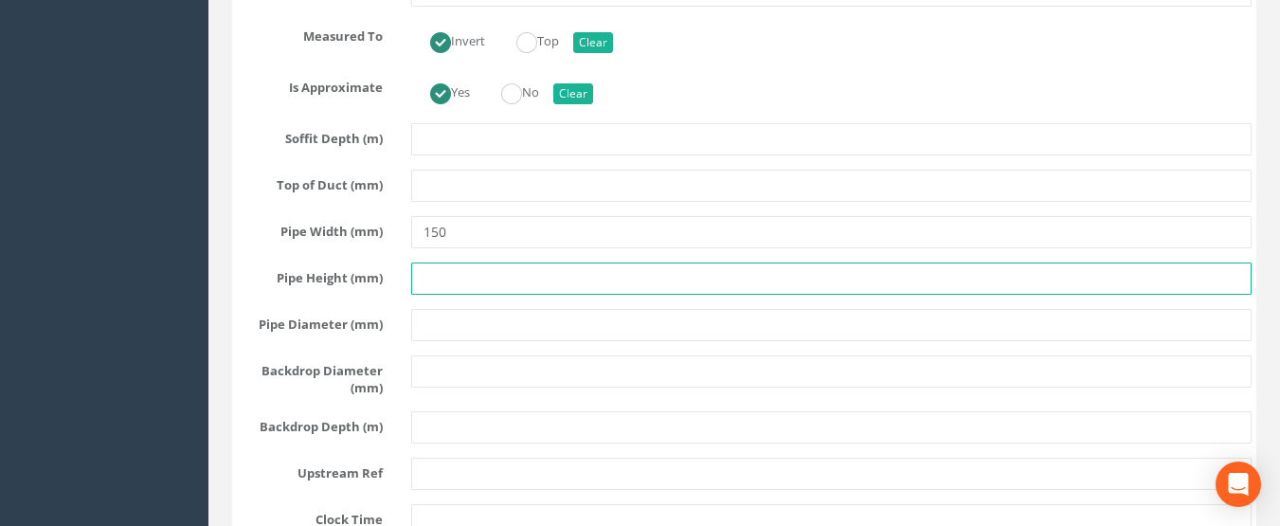
click at [438, 295] on input "text" at bounding box center [831, 278] width 841 height 32
type input "150"
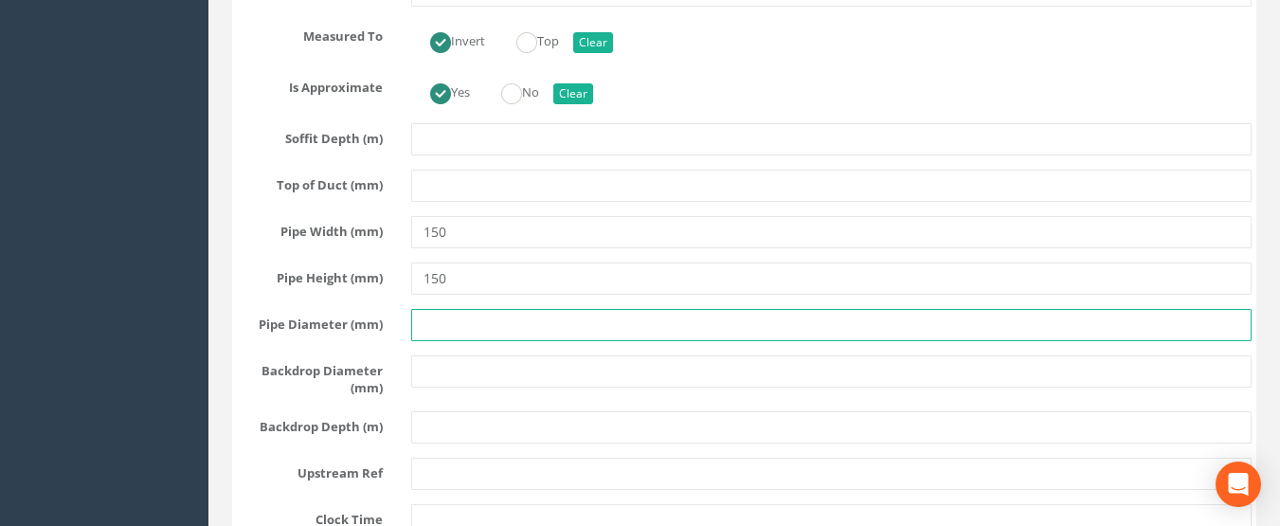
click at [448, 341] on input "text" at bounding box center [831, 325] width 841 height 32
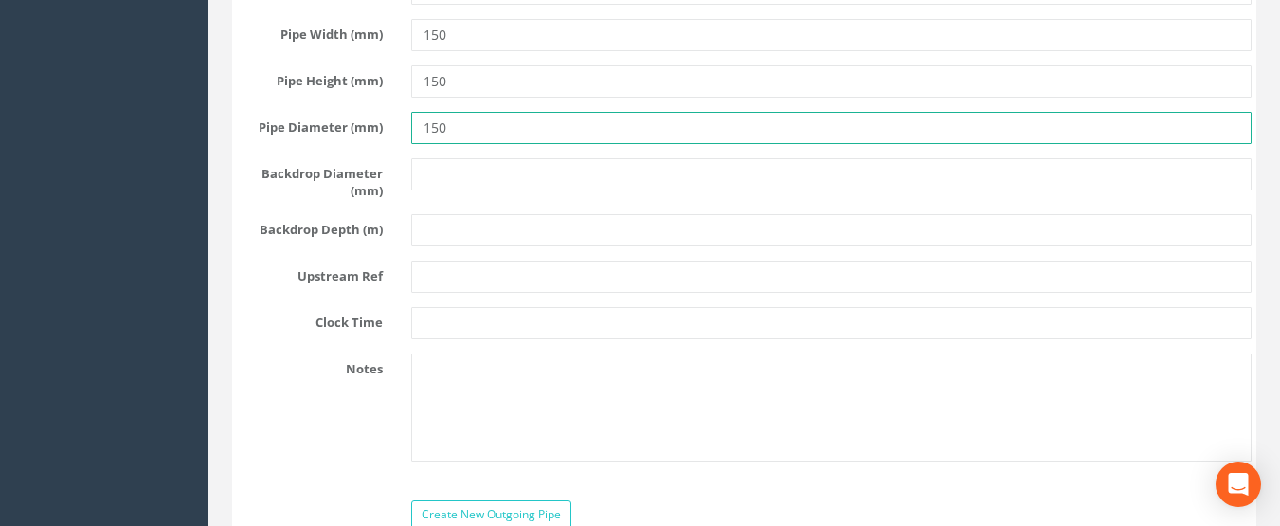
scroll to position [7673, 0]
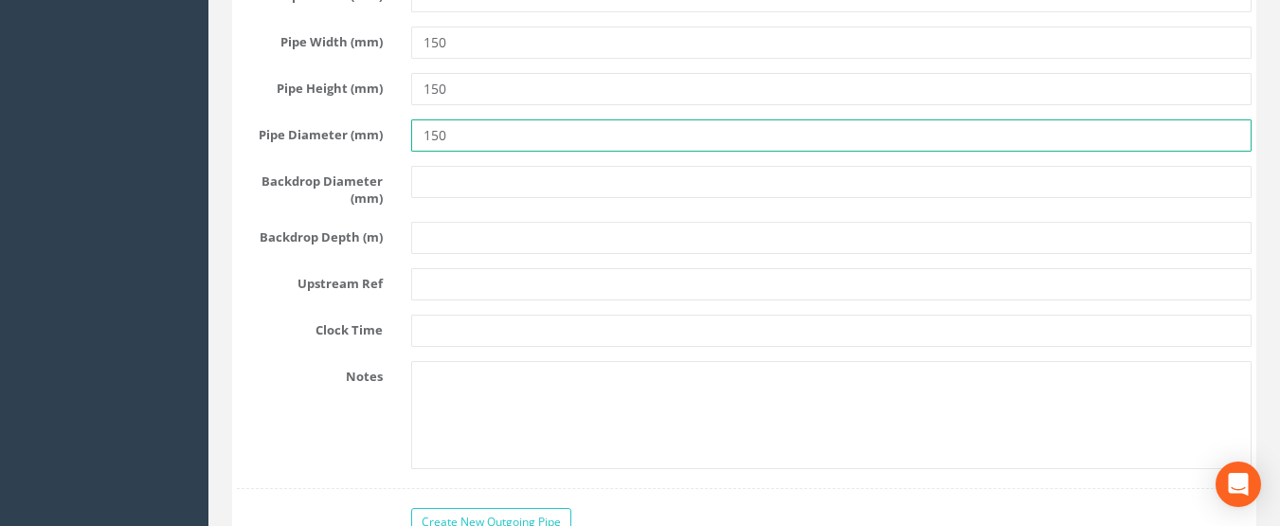
type input "150"
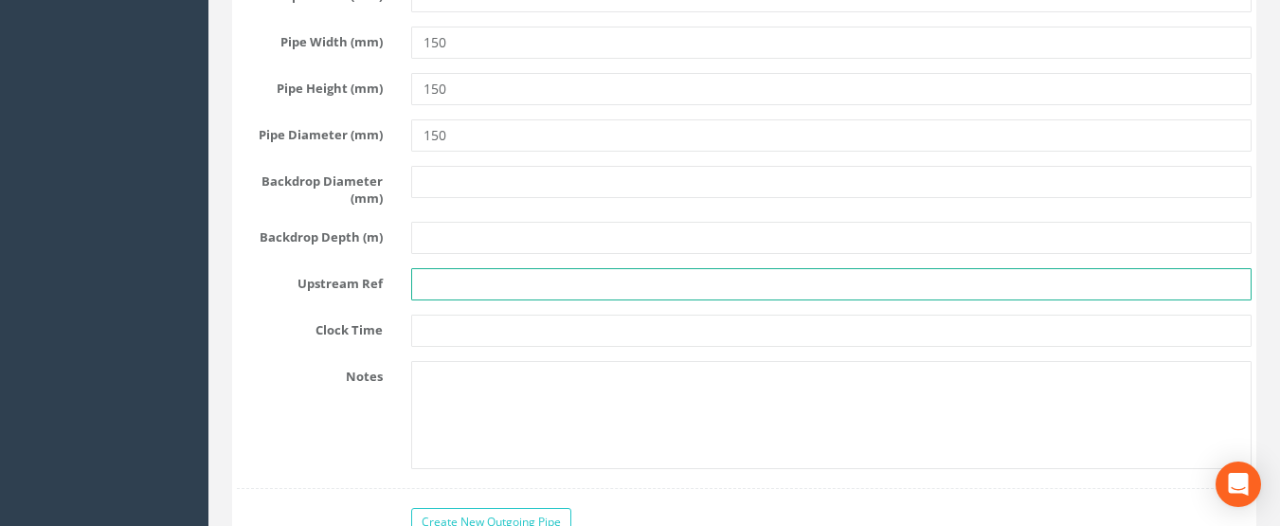
click at [452, 300] on input "text" at bounding box center [831, 284] width 841 height 32
type input "F 10-1"
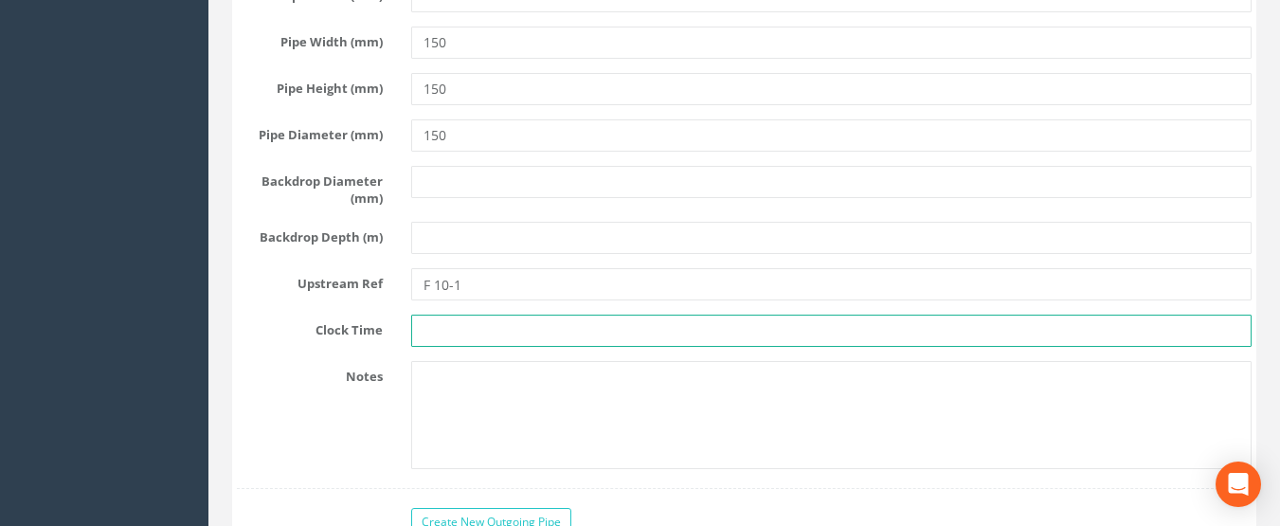
click at [448, 347] on input "text" at bounding box center [831, 330] width 841 height 32
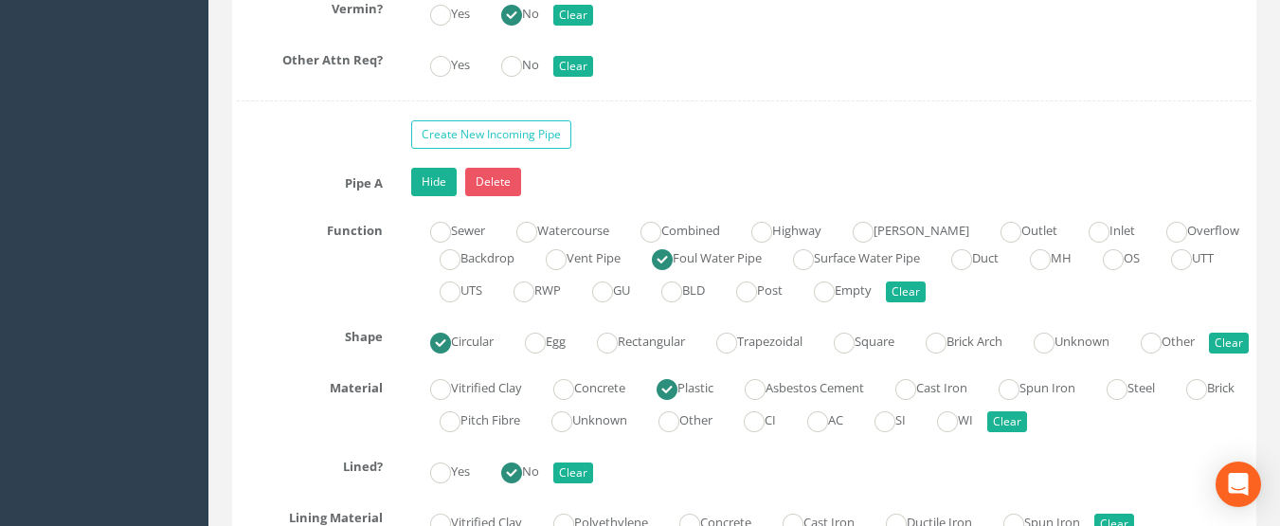
scroll to position [6820, 0]
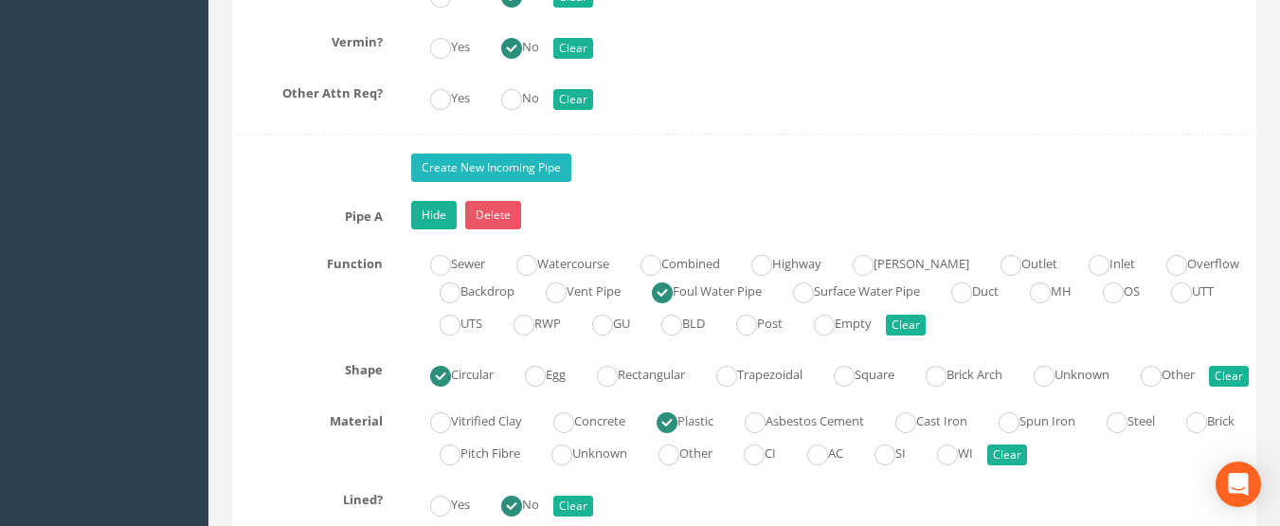
type input "3"
click at [519, 160] on link "Create New Incoming Pipe" at bounding box center [491, 167] width 160 height 28
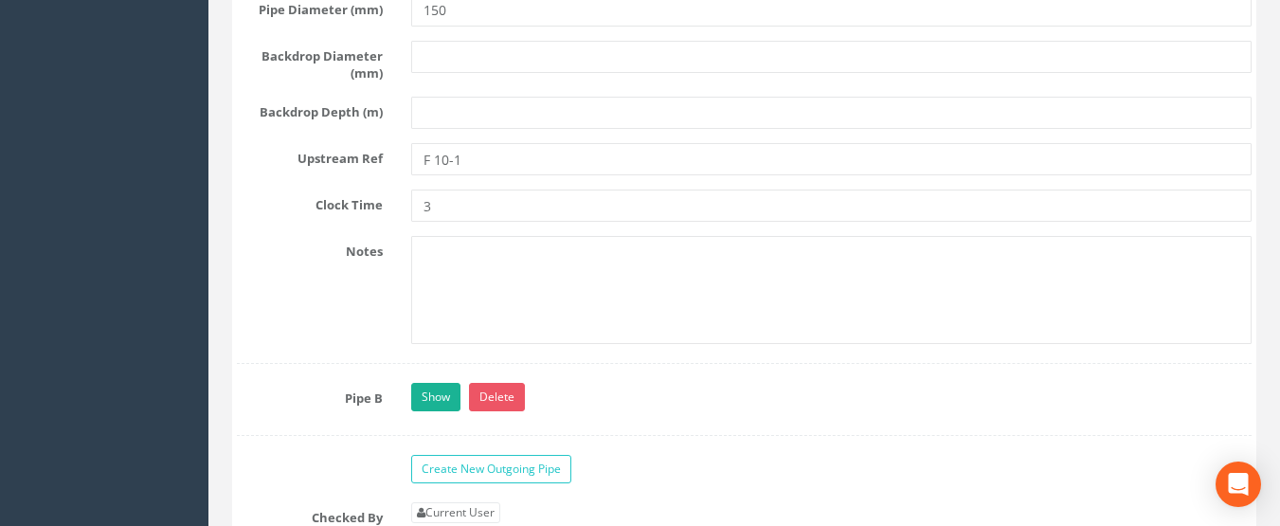
scroll to position [8052, 0]
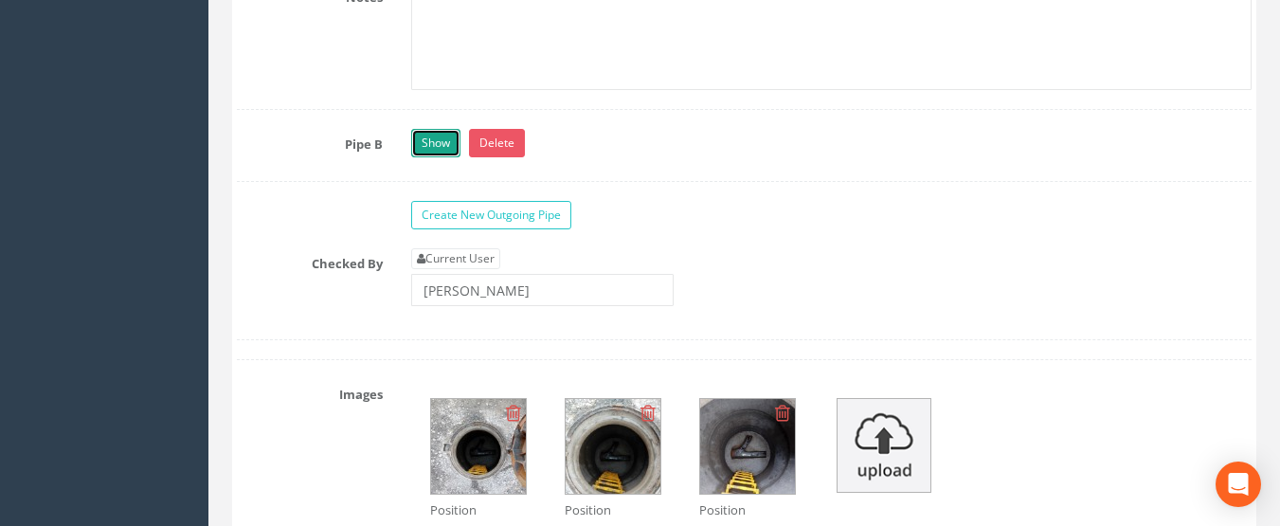
click at [431, 157] on link "Show" at bounding box center [435, 143] width 49 height 28
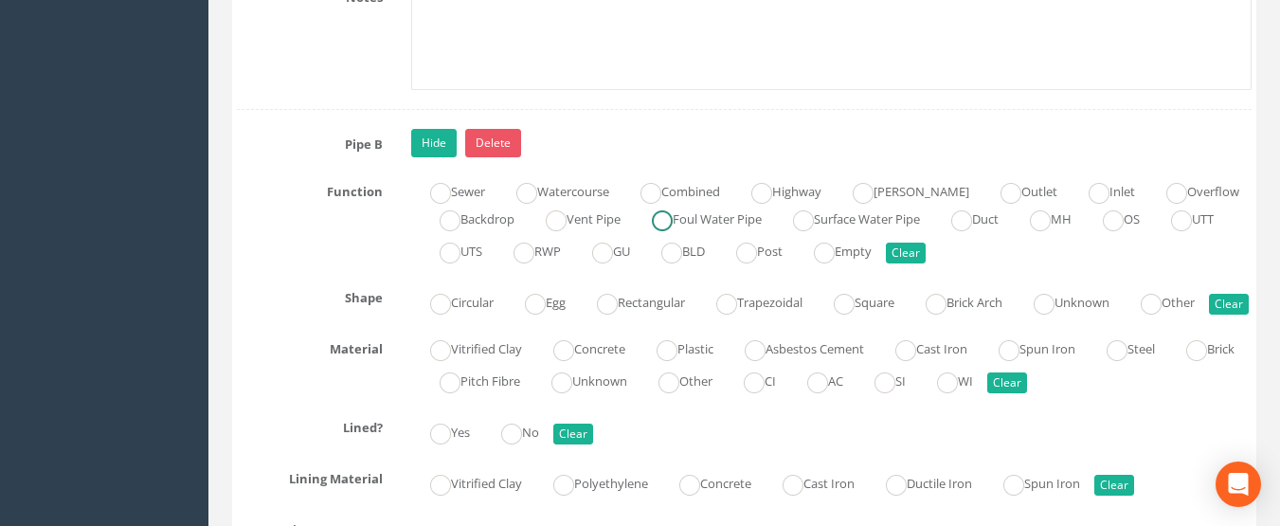
click at [683, 231] on label "Foul Water Pipe" at bounding box center [697, 217] width 129 height 27
radio input "true"
click at [479, 314] on label "Circular" at bounding box center [452, 300] width 82 height 27
radio input "true"
click at [689, 361] on label "Plastic" at bounding box center [676, 346] width 76 height 27
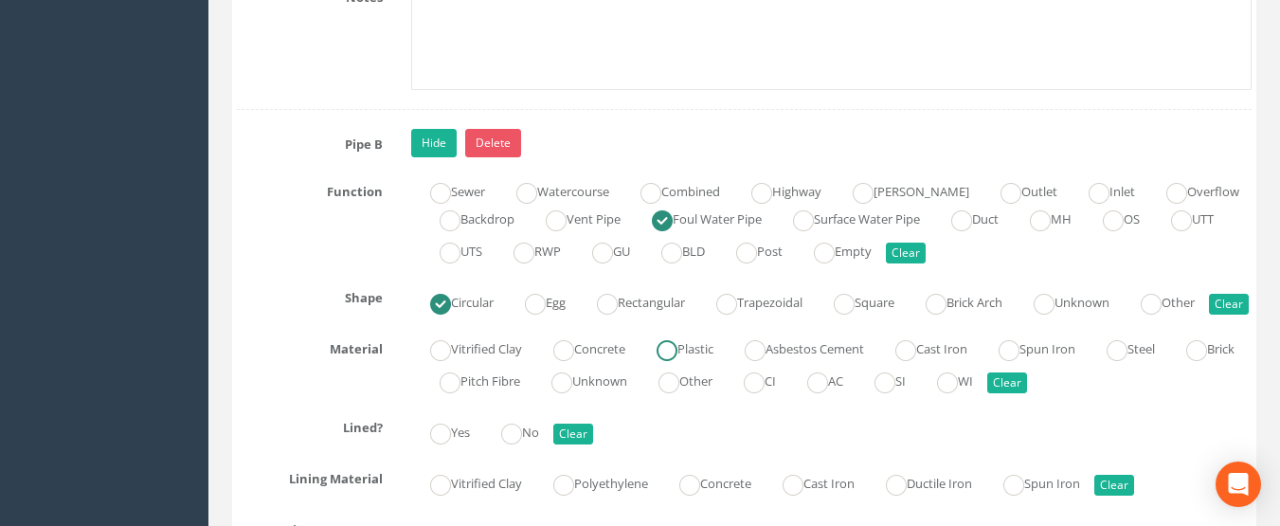
radio input "true"
click at [510, 444] on ins at bounding box center [511, 433] width 21 height 21
radio input "true"
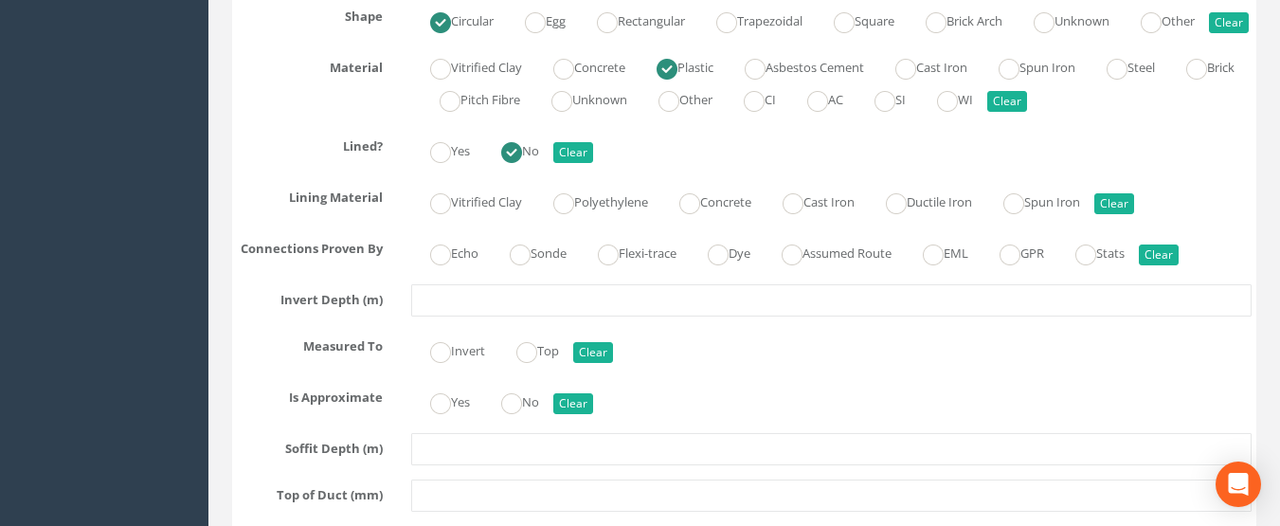
scroll to position [8336, 0]
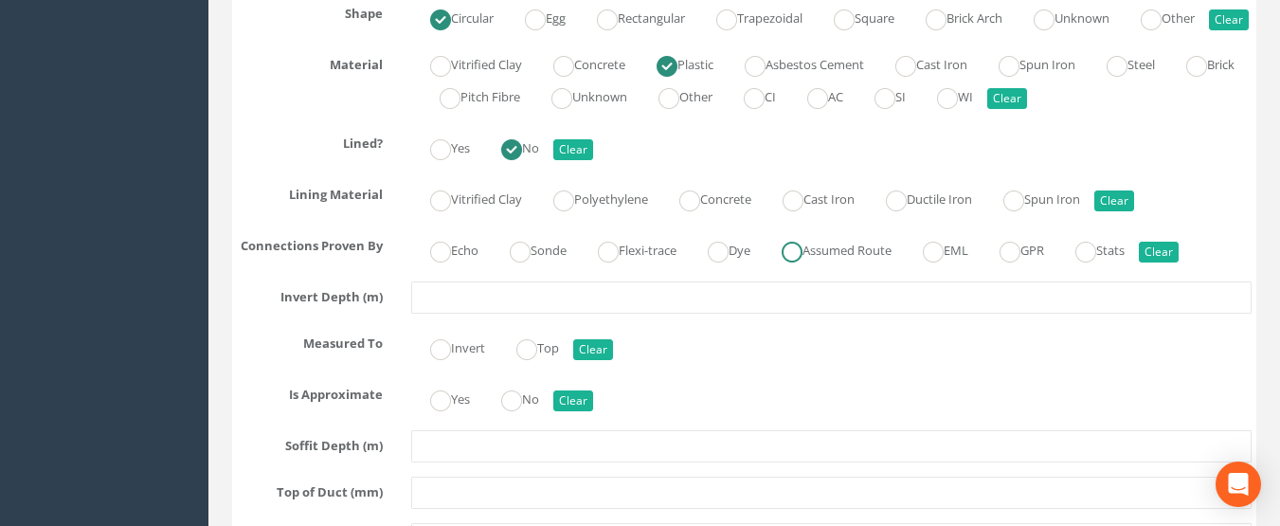
click at [845, 262] on label "Assumed Route" at bounding box center [827, 248] width 129 height 27
radio input "true"
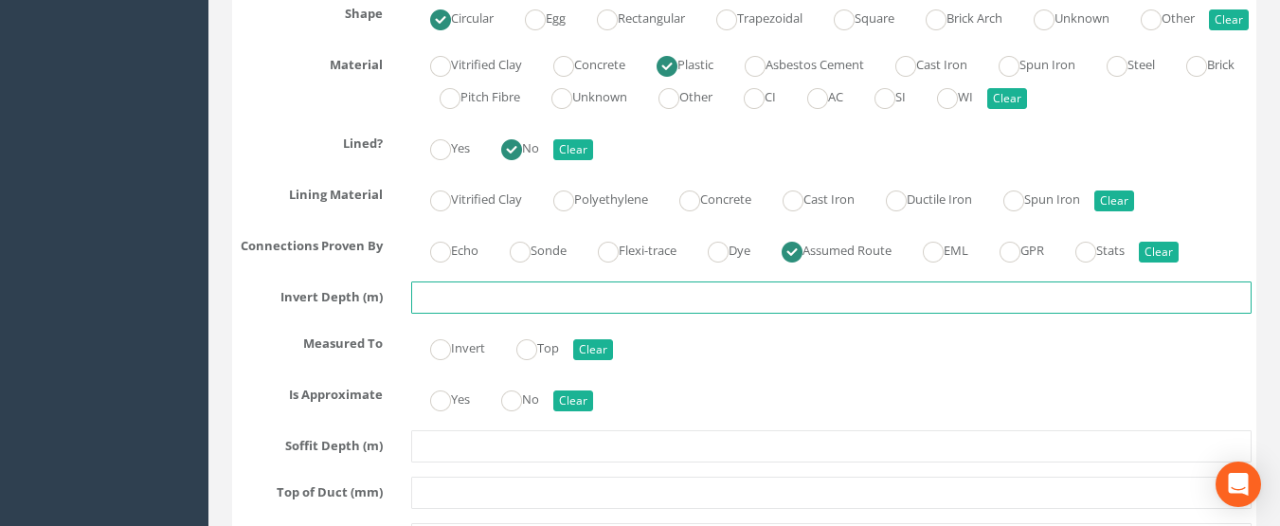
click at [527, 314] on input "text" at bounding box center [831, 297] width 841 height 32
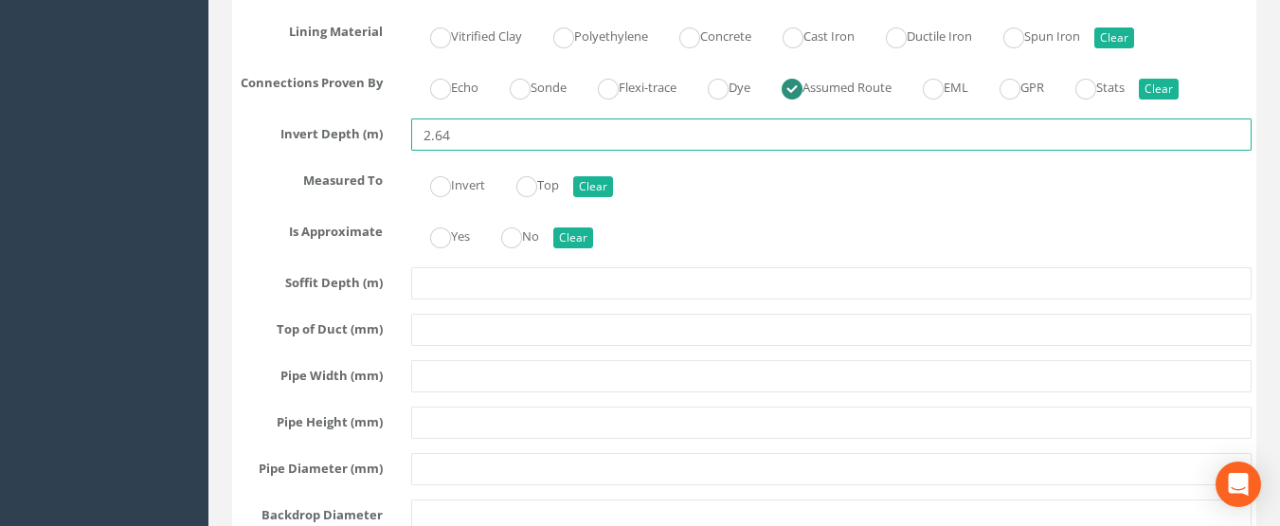
scroll to position [8526, 0]
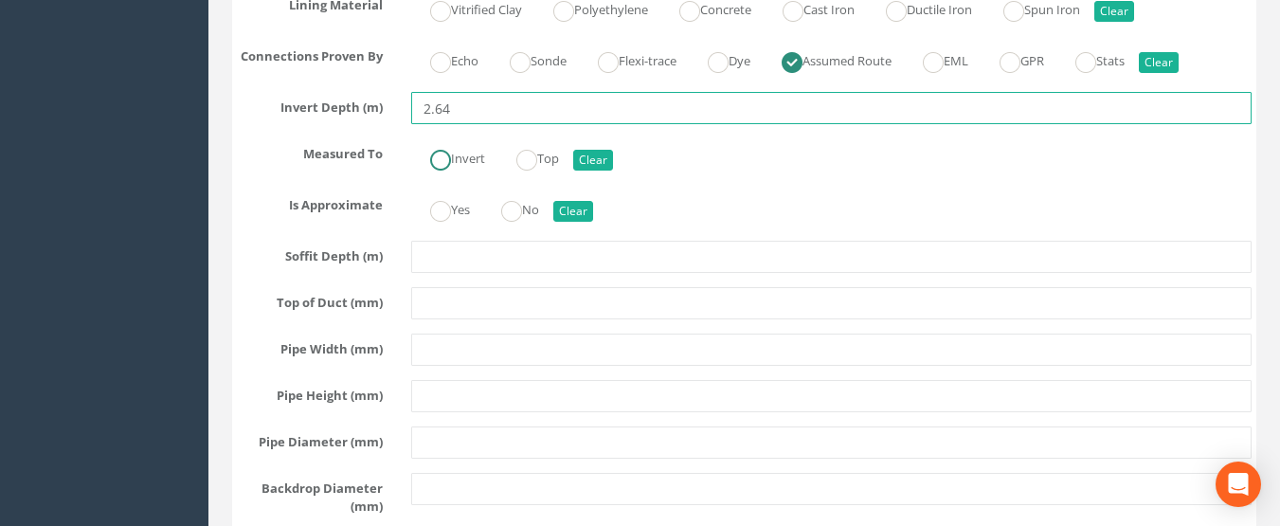
type input "2.64"
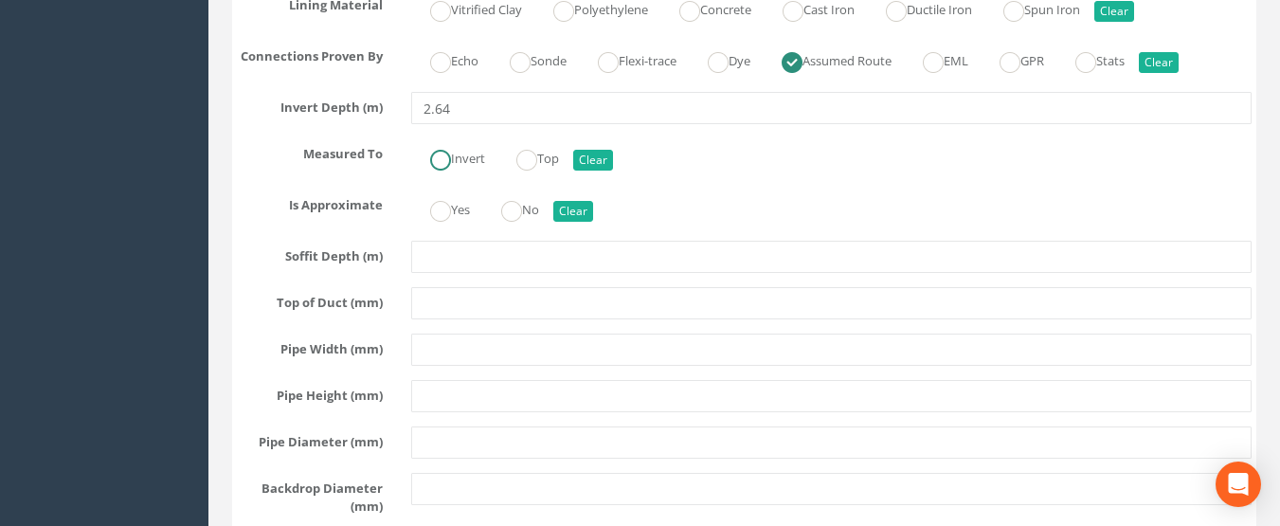
click at [445, 186] on input "Invert" at bounding box center [440, 169] width 21 height 32
click at [447, 222] on ins at bounding box center [440, 211] width 21 height 21
radio input "true"
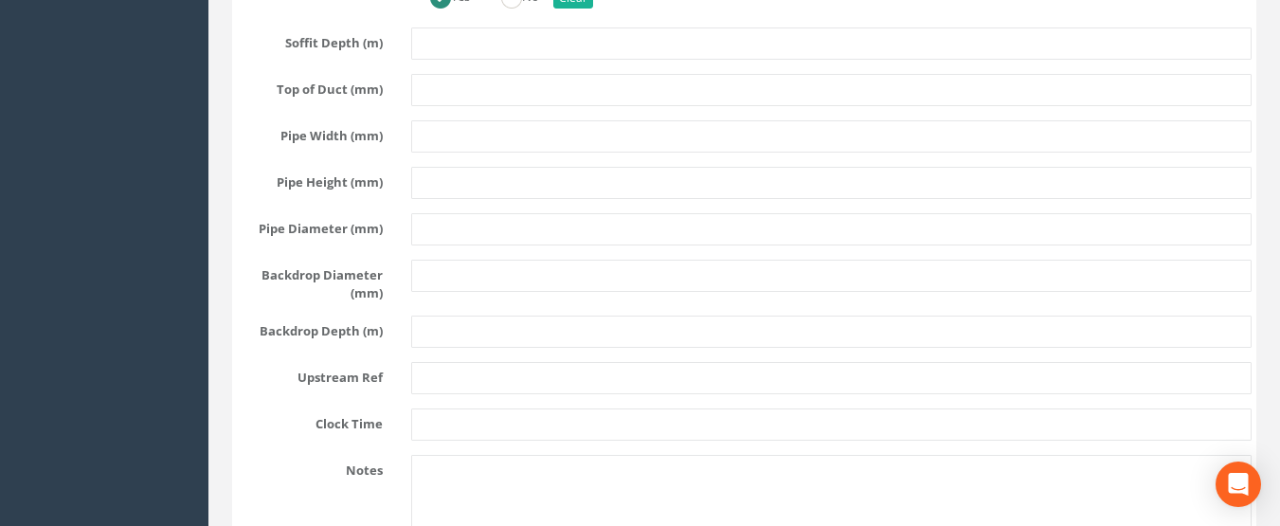
scroll to position [8810, 0]
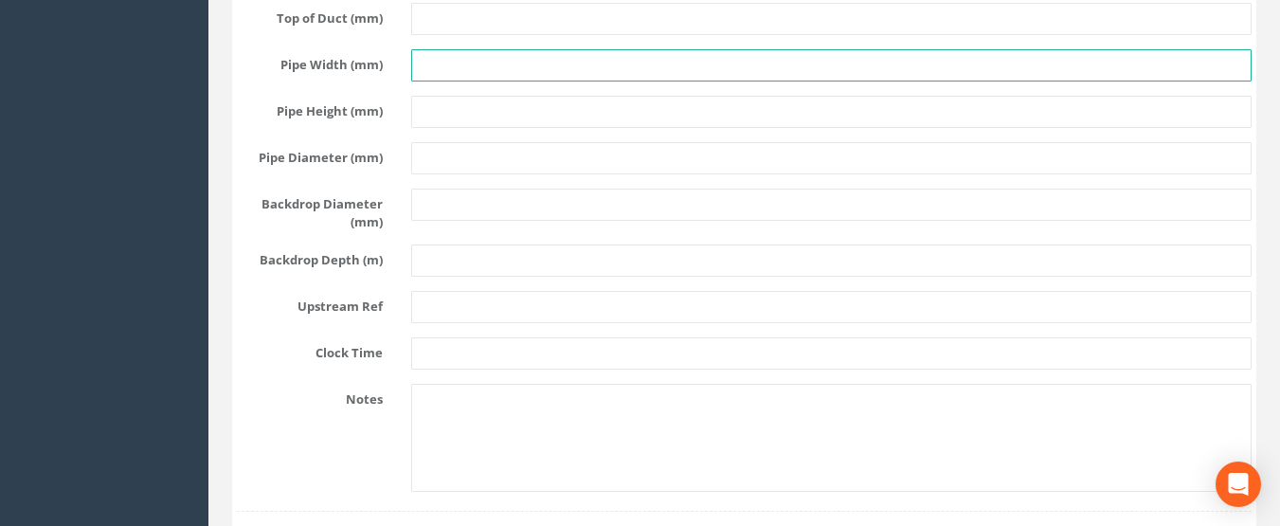
click at [440, 81] on input "text" at bounding box center [831, 65] width 841 height 32
type input "150"
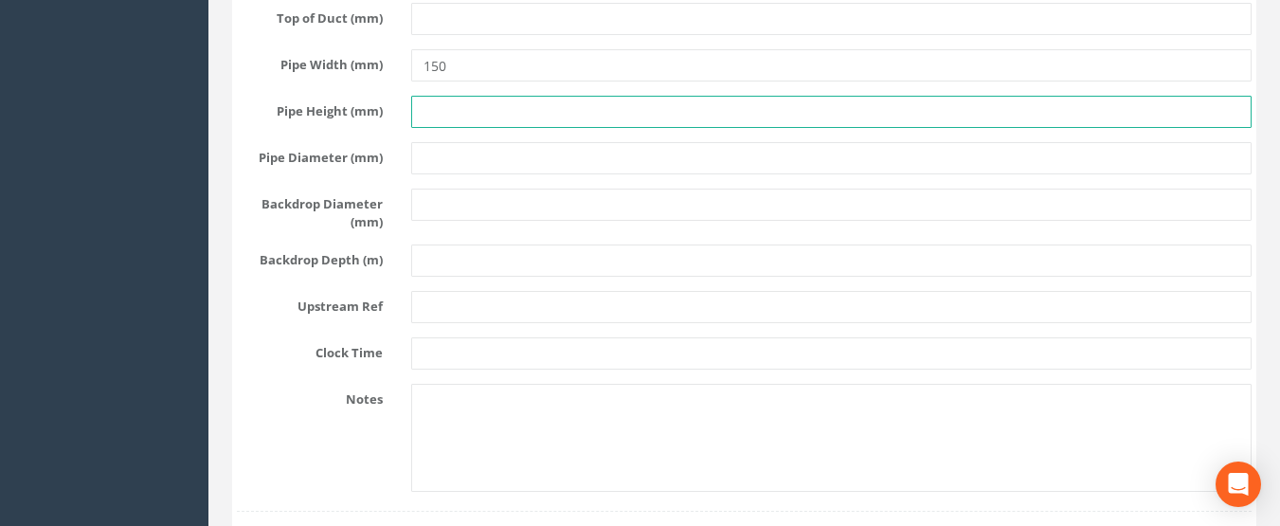
click at [436, 128] on input "text" at bounding box center [831, 112] width 841 height 32
type input "150"
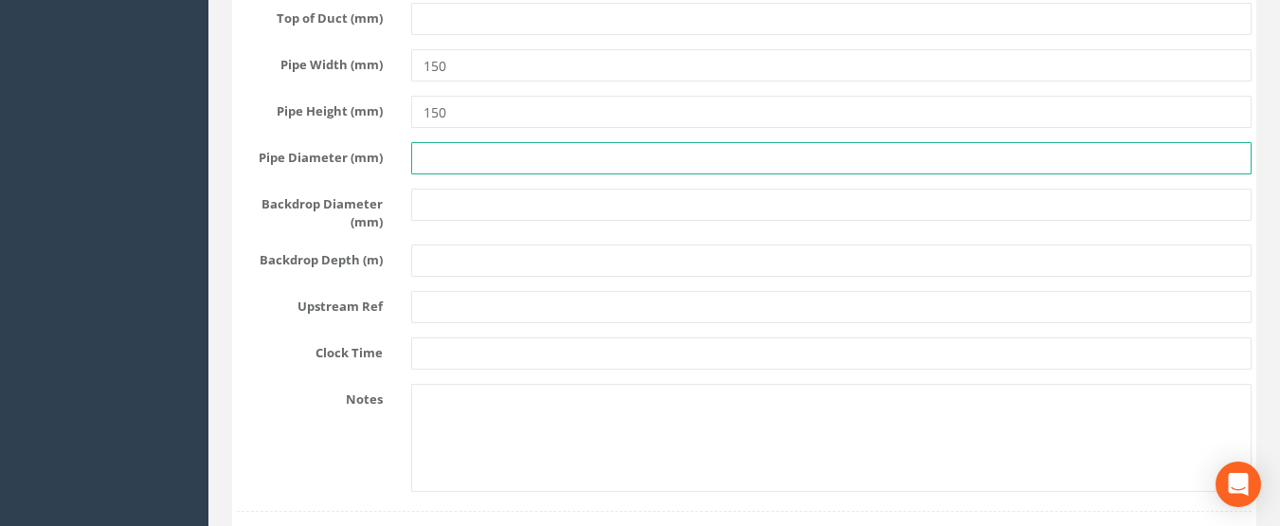
click at [429, 174] on input "text" at bounding box center [831, 158] width 841 height 32
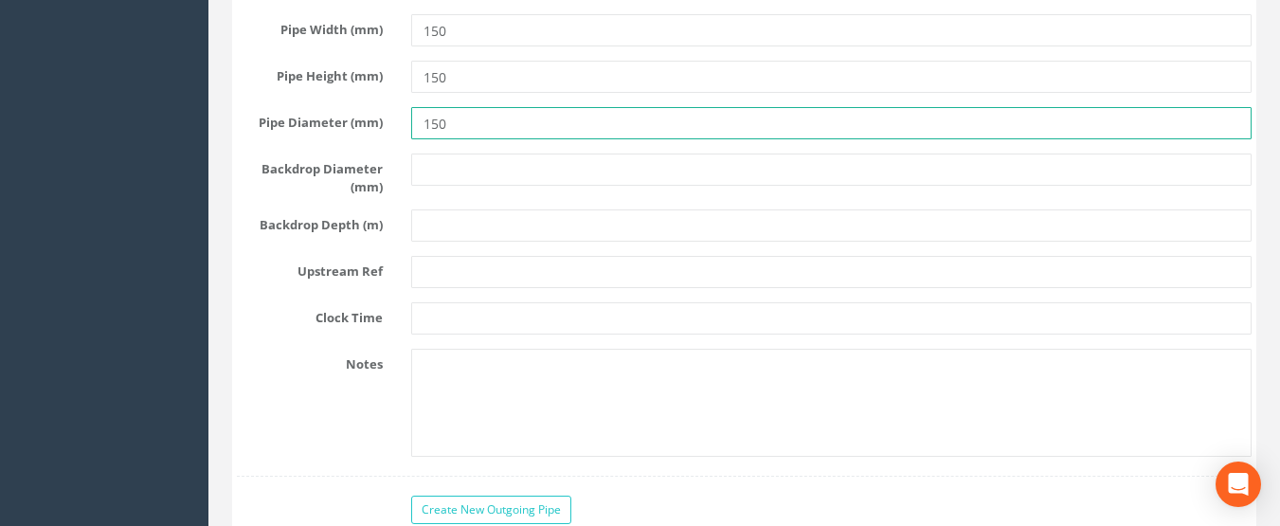
scroll to position [8904, 0]
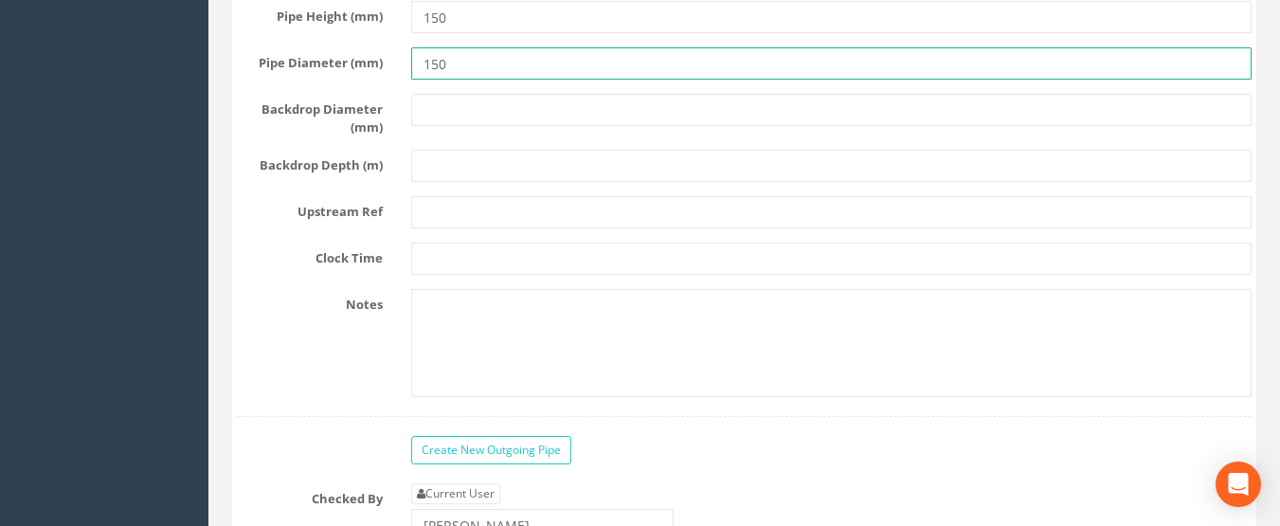
type input "150"
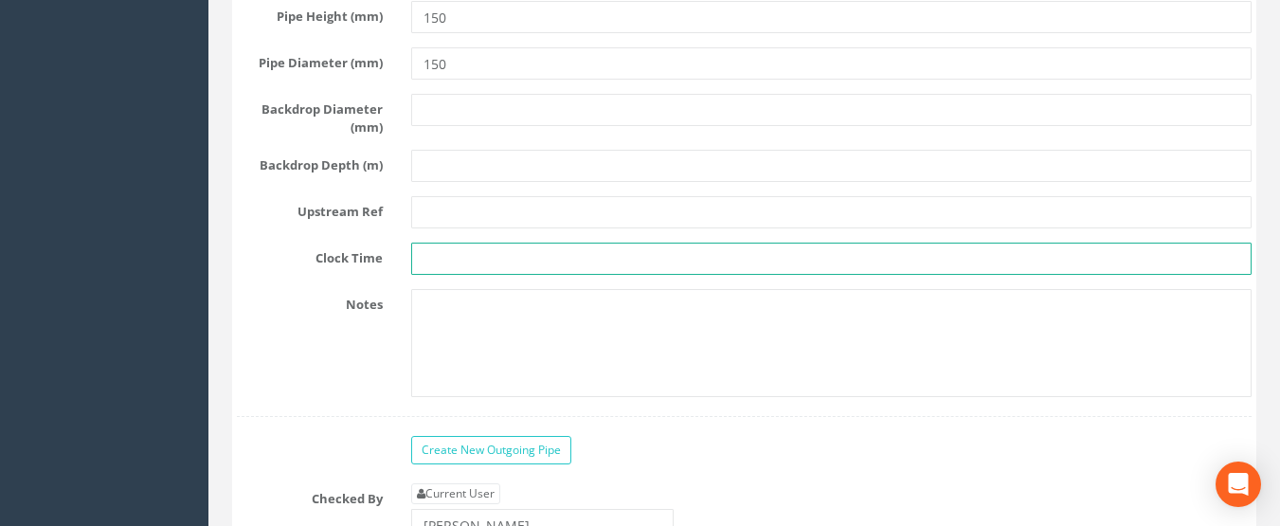
click at [446, 275] on input "text" at bounding box center [831, 259] width 841 height 32
type input "12"
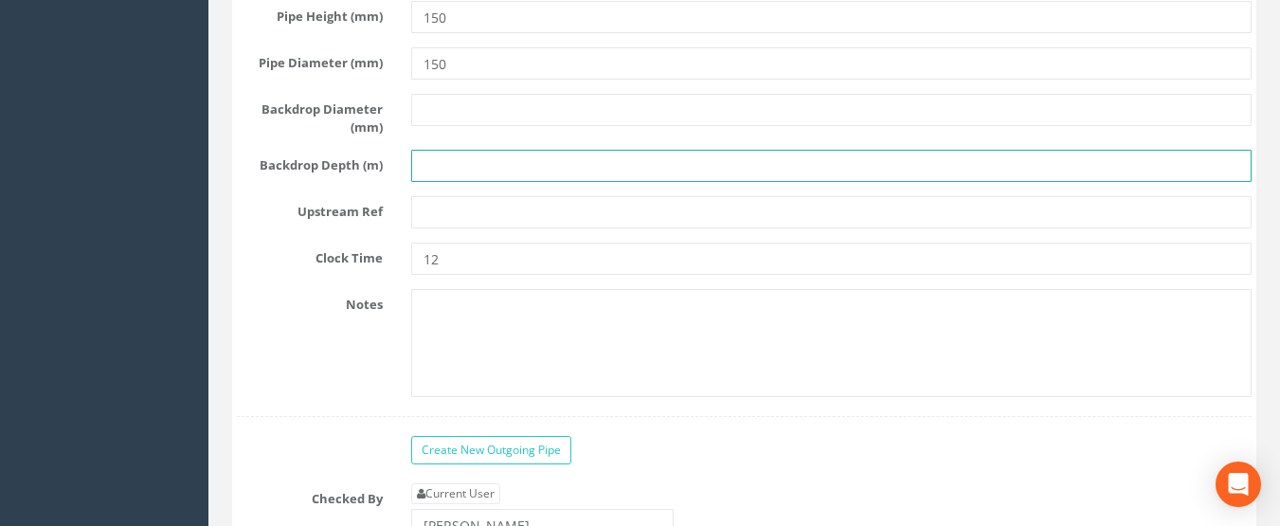
click at [447, 182] on input "text" at bounding box center [831, 166] width 841 height 32
type input "f"
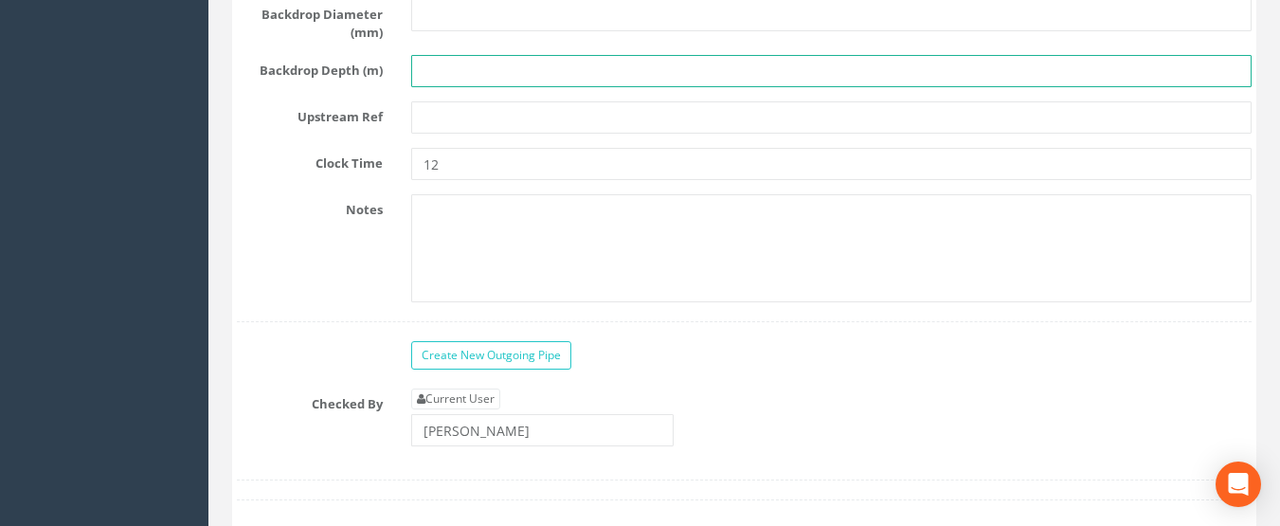
type input "F"
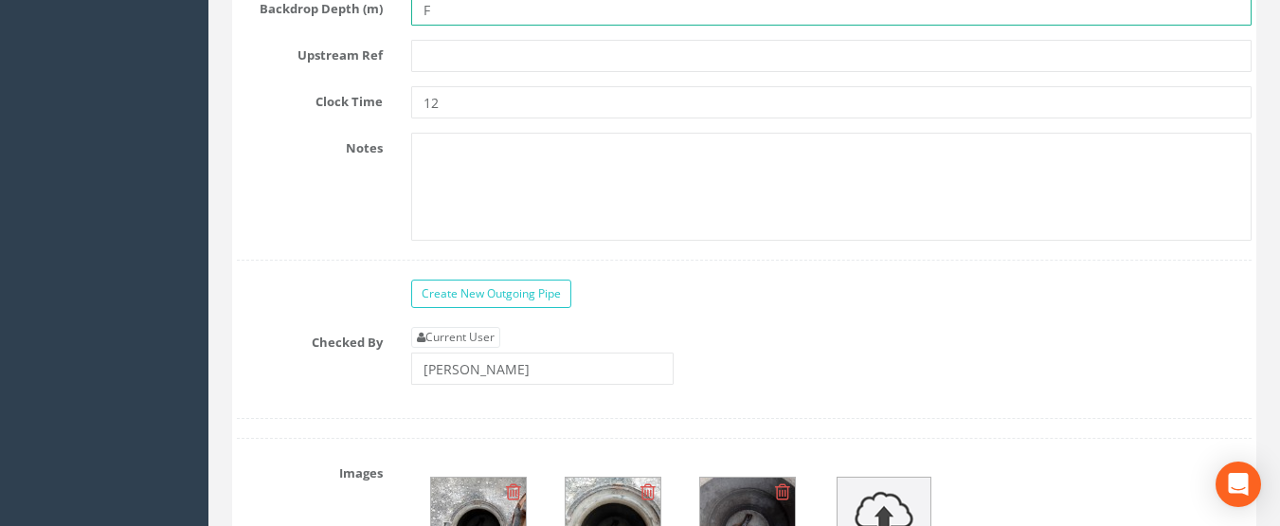
scroll to position [9094, 0]
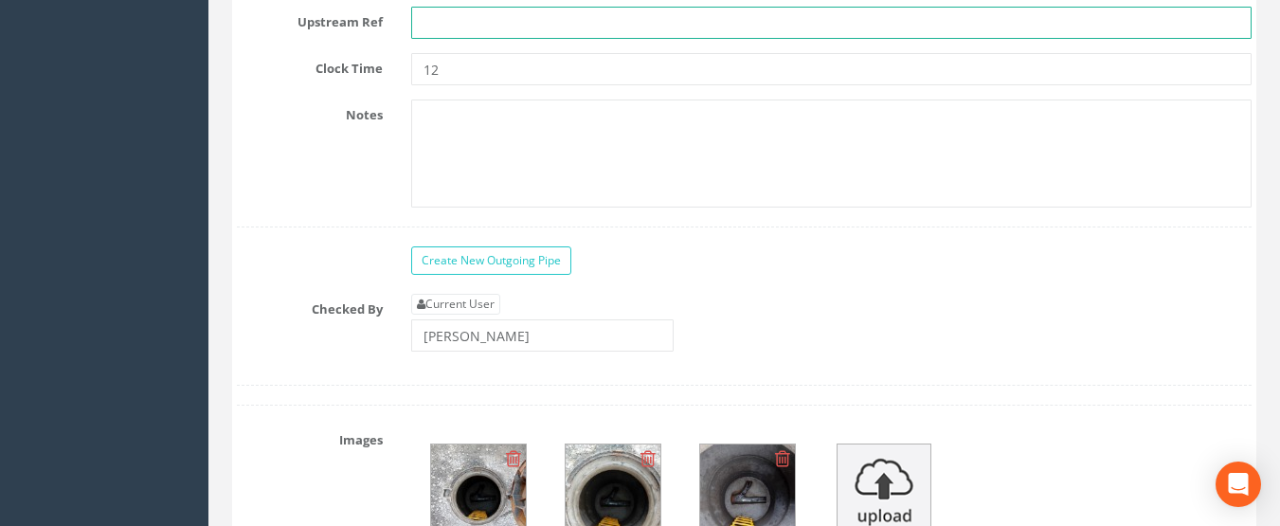
click at [490, 39] on input "text" at bounding box center [831, 23] width 841 height 32
type input "F"
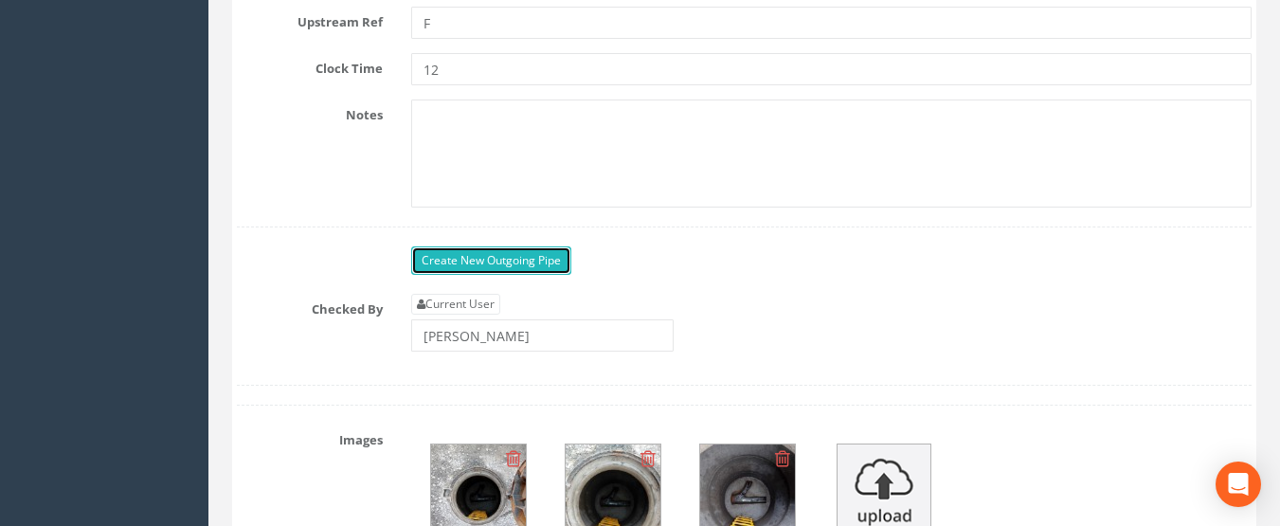
click at [476, 275] on link "Create New Outgoing Pipe" at bounding box center [491, 260] width 160 height 28
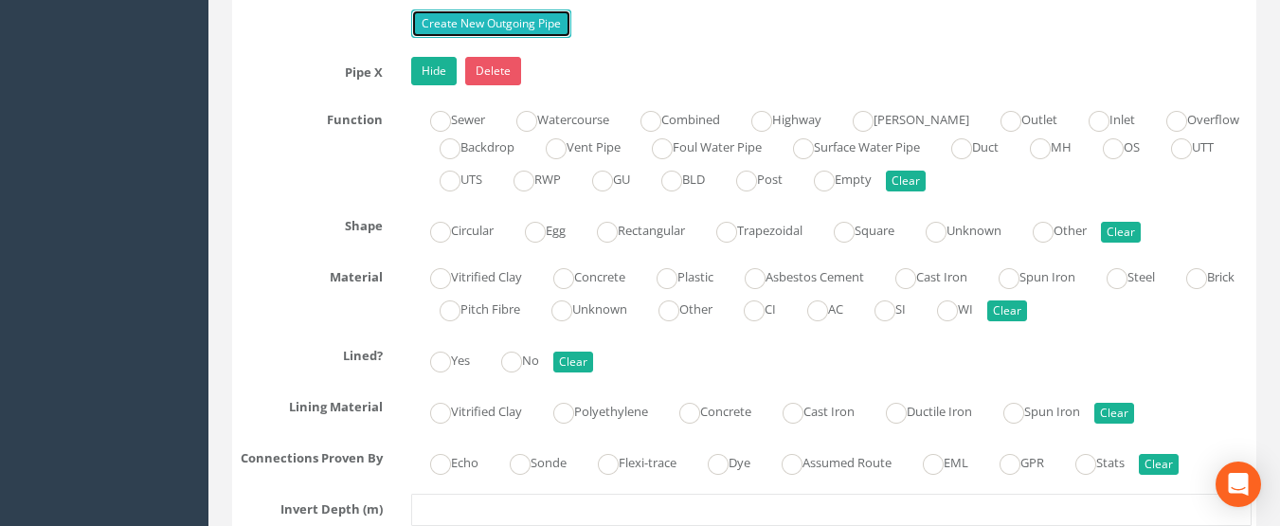
scroll to position [9378, 0]
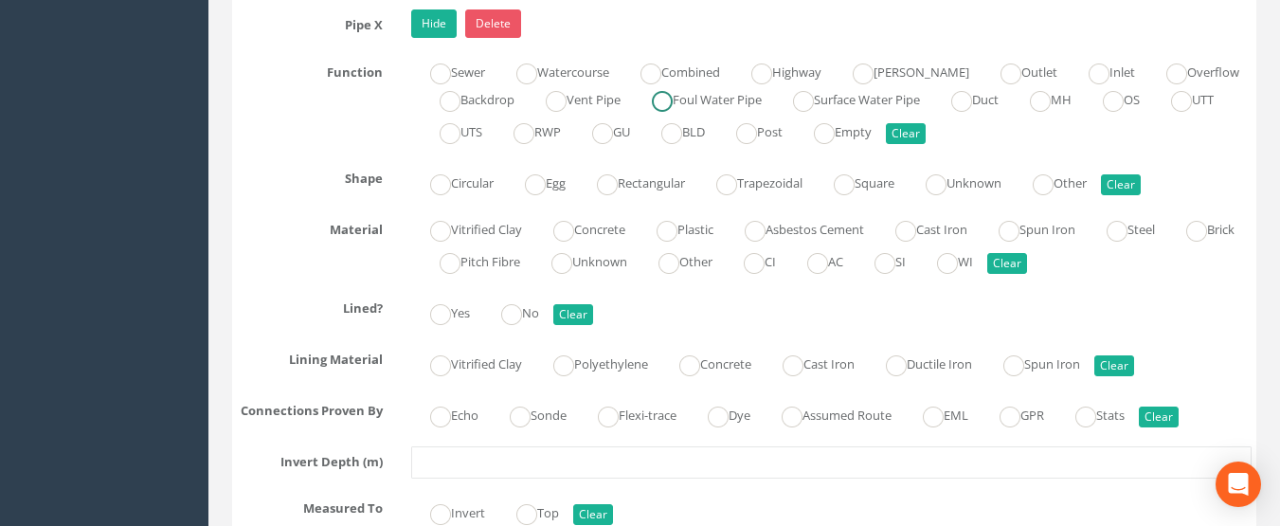
click at [725, 112] on label "Foul Water Pipe" at bounding box center [697, 97] width 129 height 27
radio input "true"
click at [441, 195] on ins at bounding box center [440, 184] width 21 height 21
click at [675, 242] on ins at bounding box center [666, 231] width 21 height 21
click at [510, 325] on ins at bounding box center [511, 314] width 21 height 21
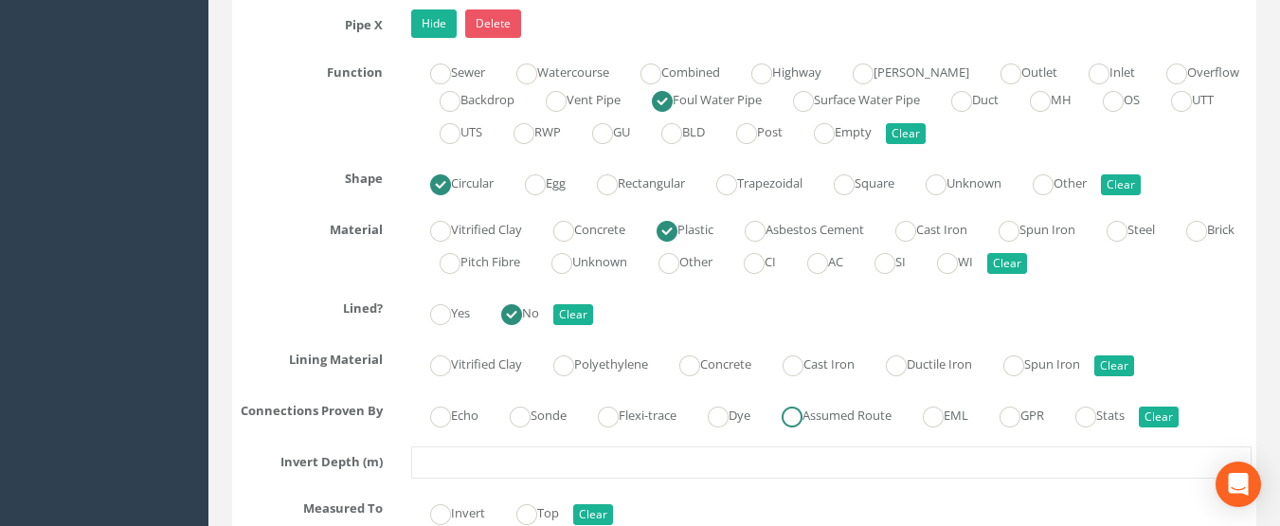
click at [802, 427] on ins at bounding box center [792, 416] width 21 height 21
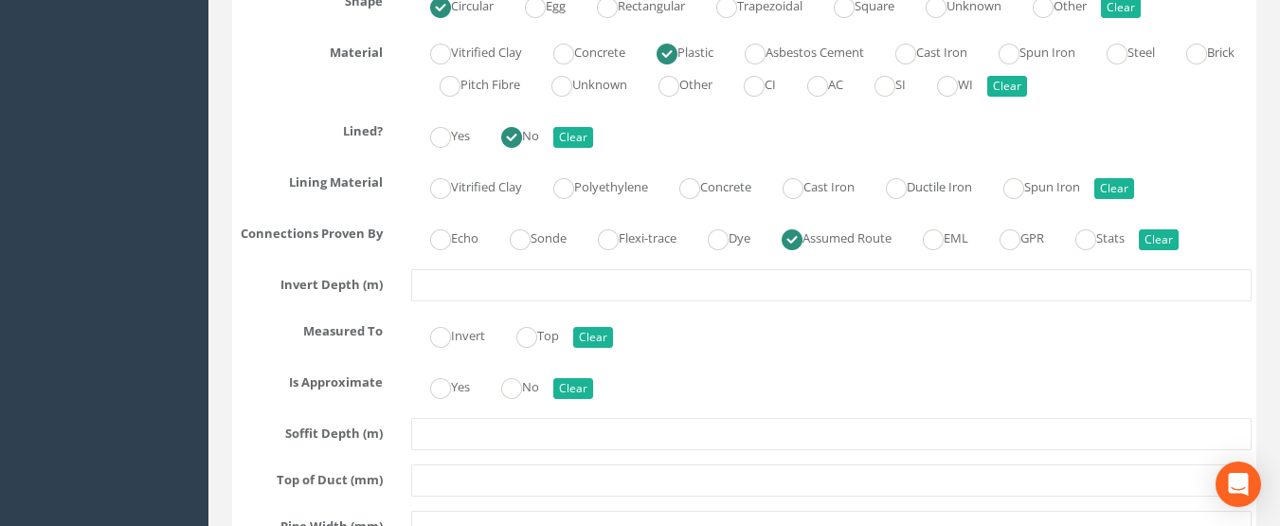
scroll to position [9568, 0]
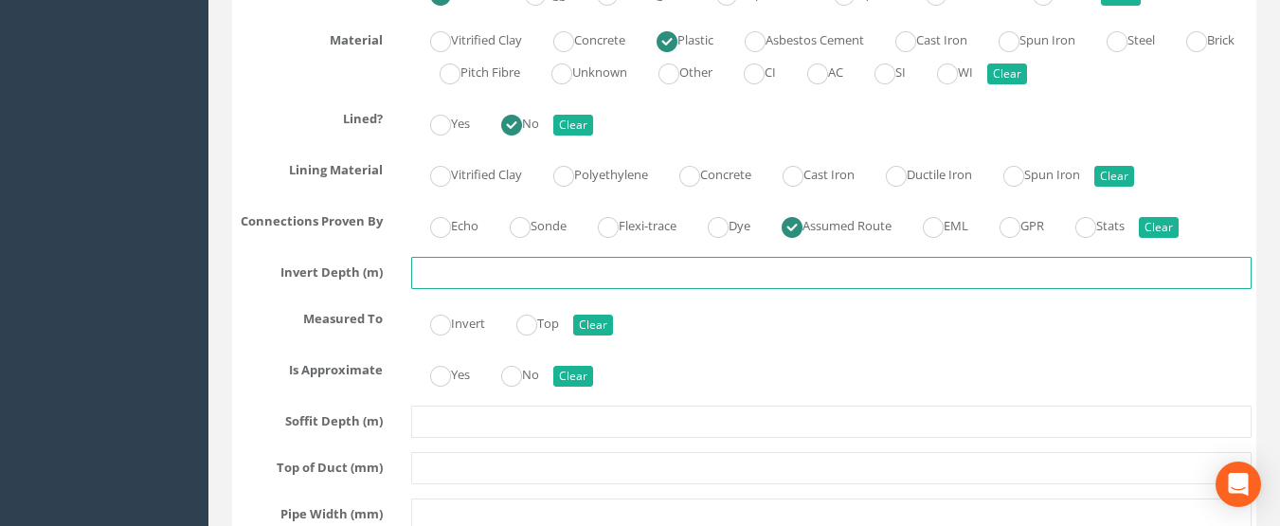
click at [452, 289] on input "text" at bounding box center [831, 273] width 841 height 32
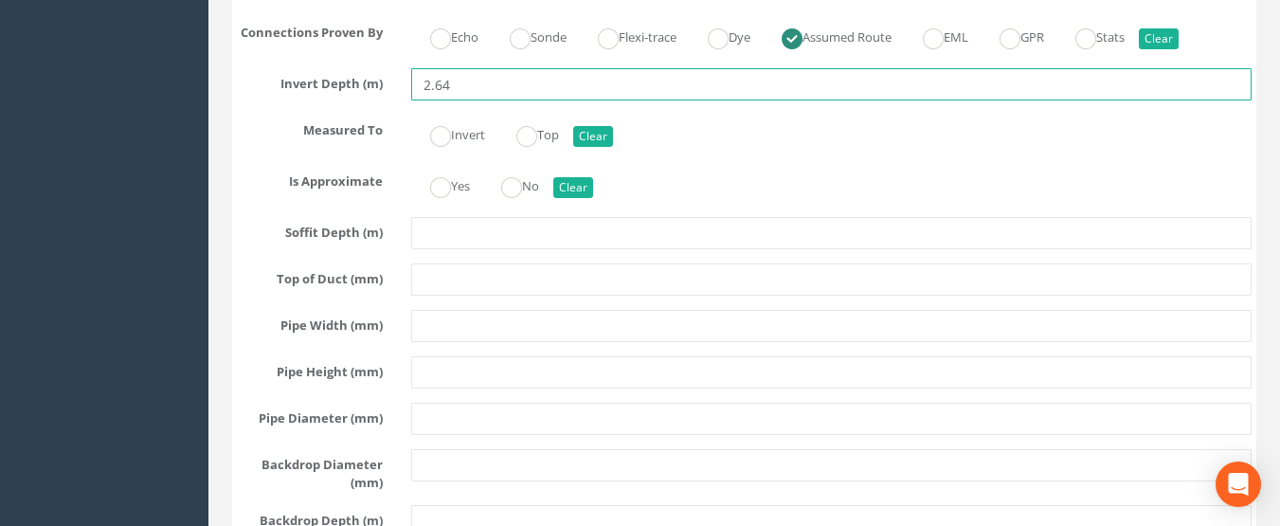
scroll to position [9757, 0]
click at [447, 146] on ins at bounding box center [440, 135] width 21 height 21
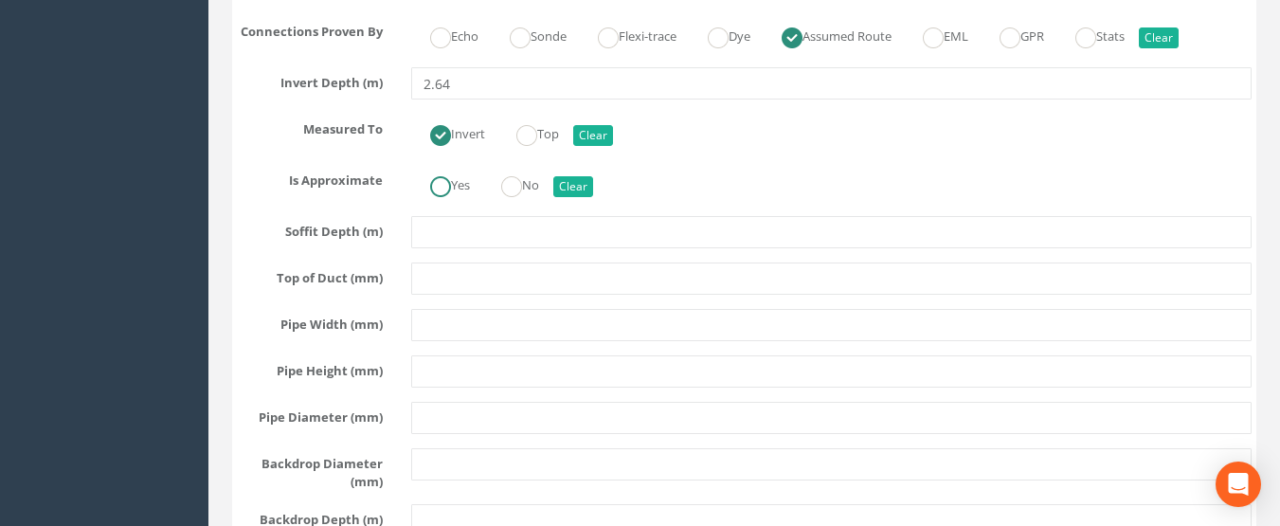
click at [454, 197] on label "Yes" at bounding box center [440, 183] width 59 height 27
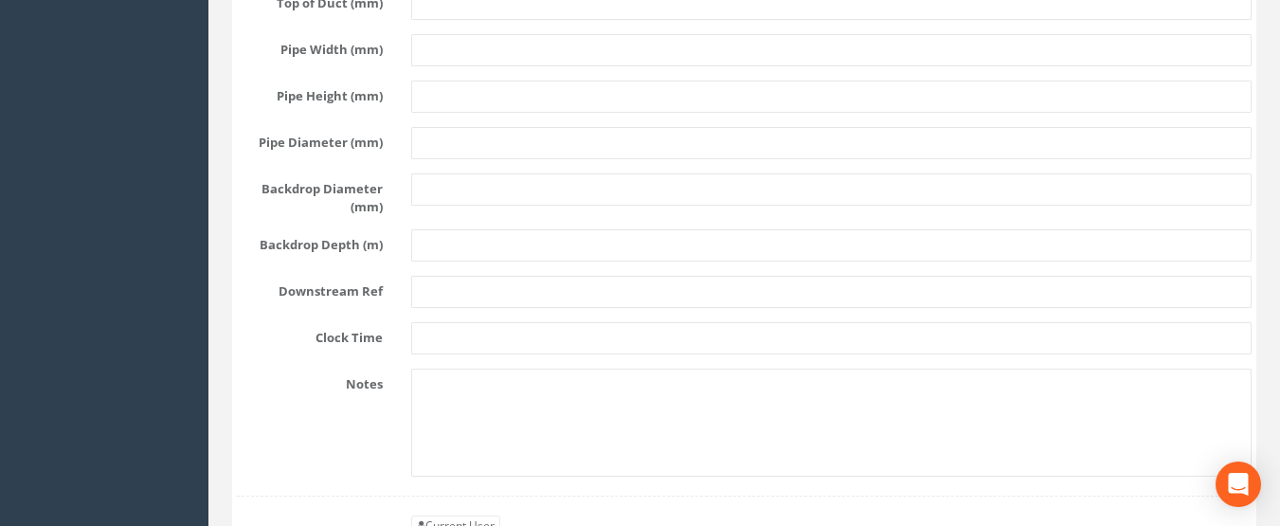
scroll to position [10041, 0]
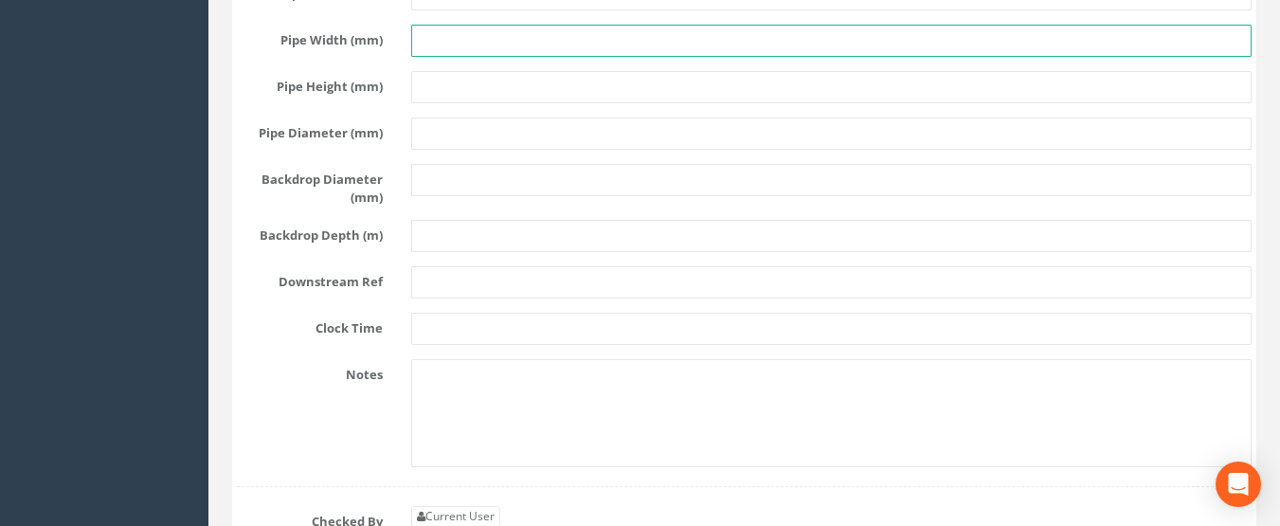
click at [447, 57] on input "text" at bounding box center [831, 41] width 841 height 32
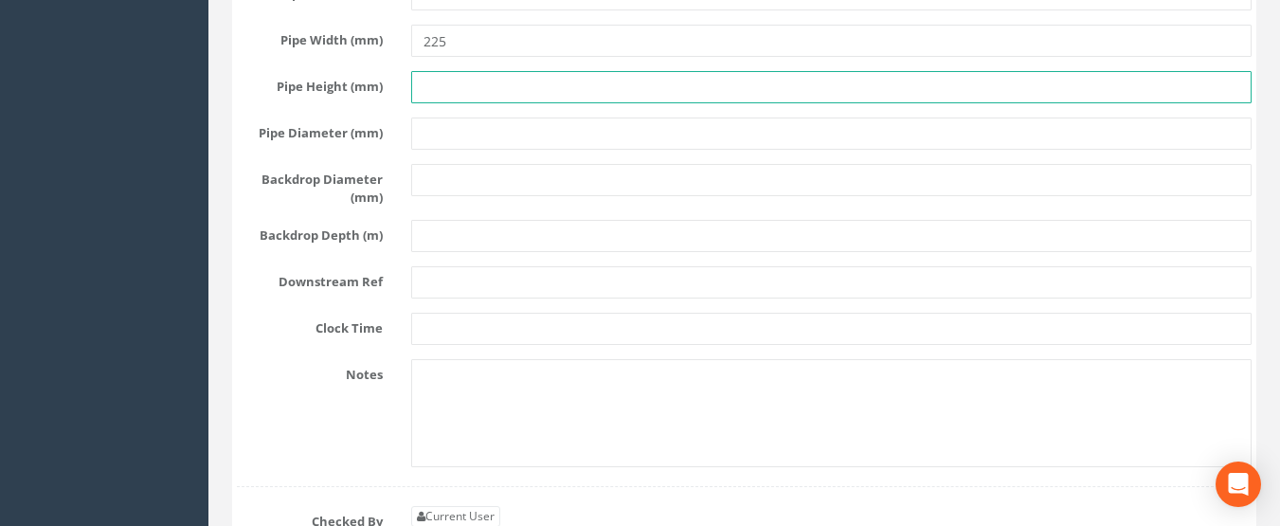
click at [446, 103] on input "text" at bounding box center [831, 87] width 841 height 32
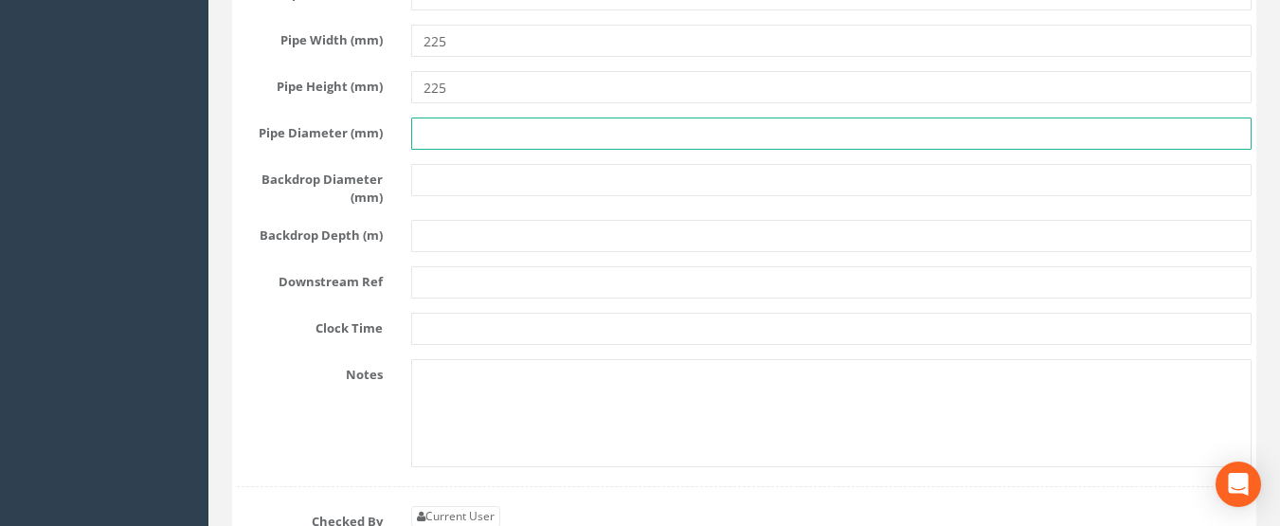
click at [450, 150] on input "text" at bounding box center [831, 133] width 841 height 32
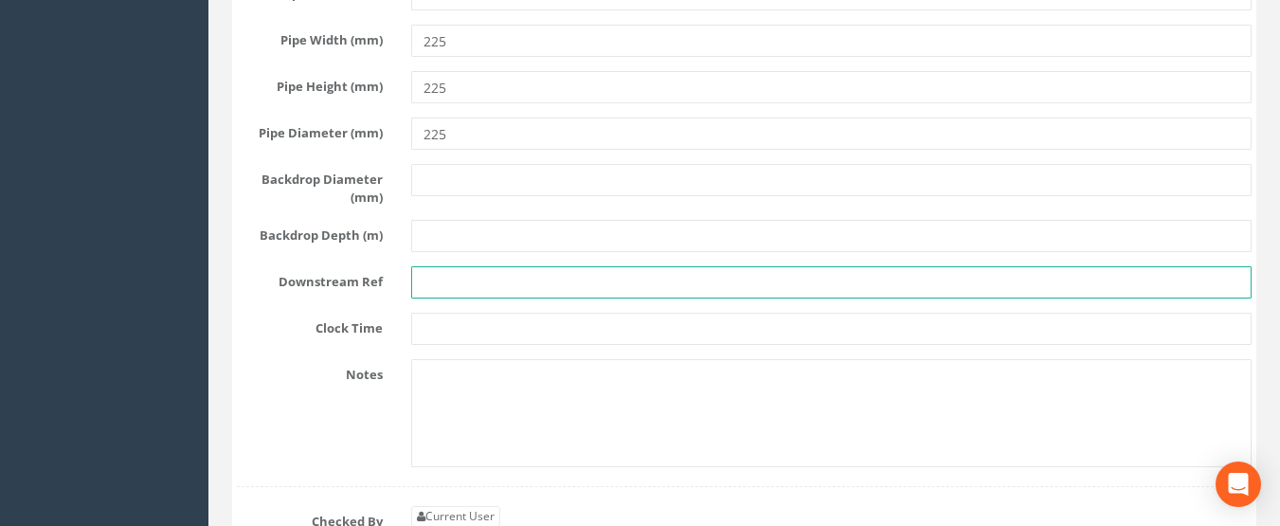
click at [456, 298] on input "text" at bounding box center [831, 282] width 841 height 32
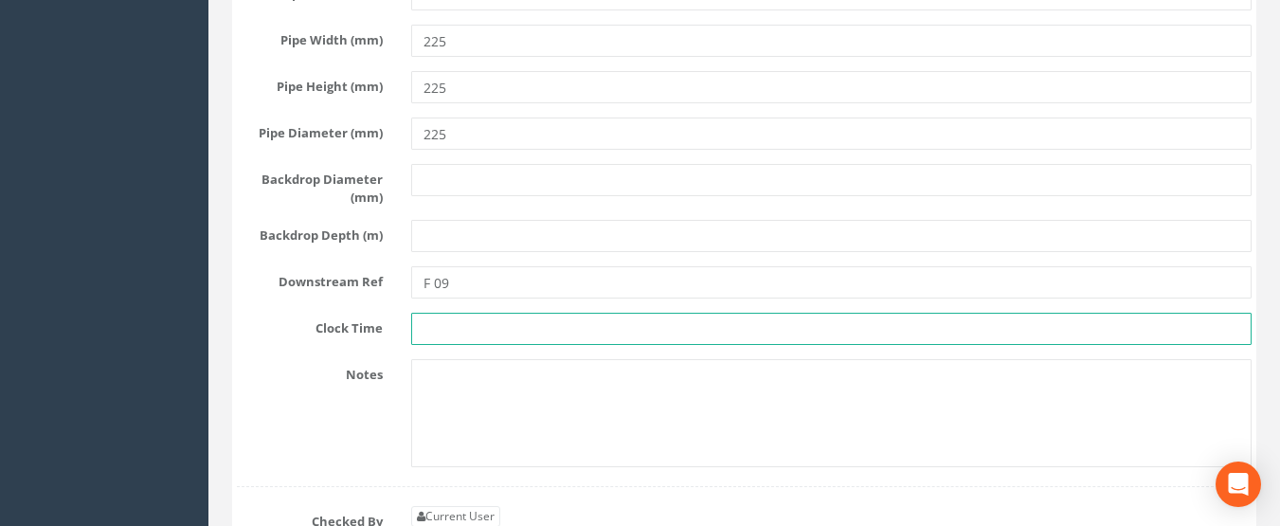
click at [436, 345] on input "text" at bounding box center [831, 329] width 841 height 32
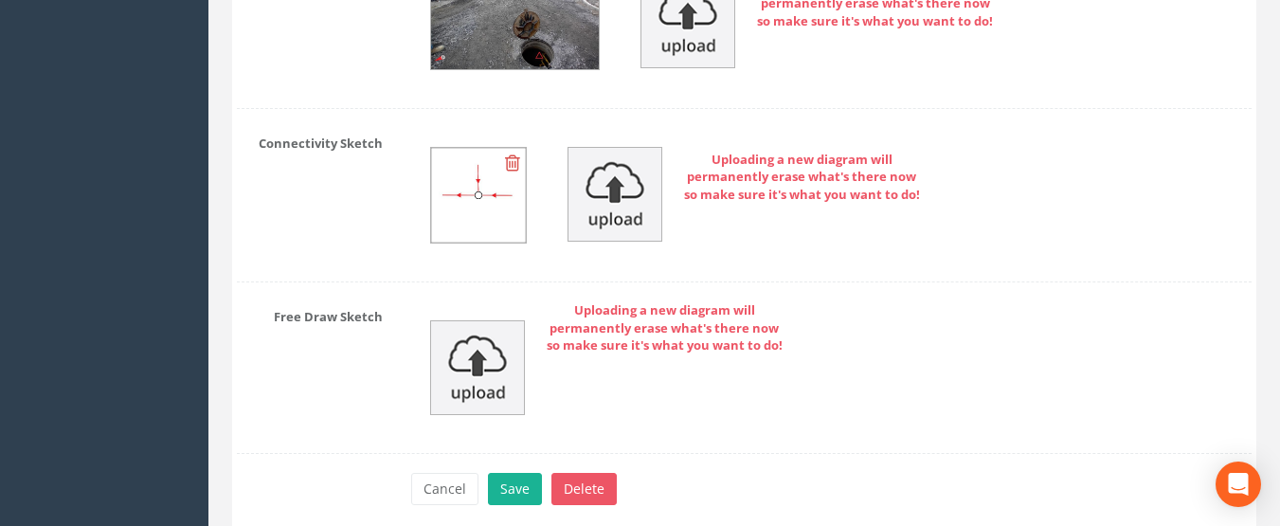
scroll to position [11688, 0]
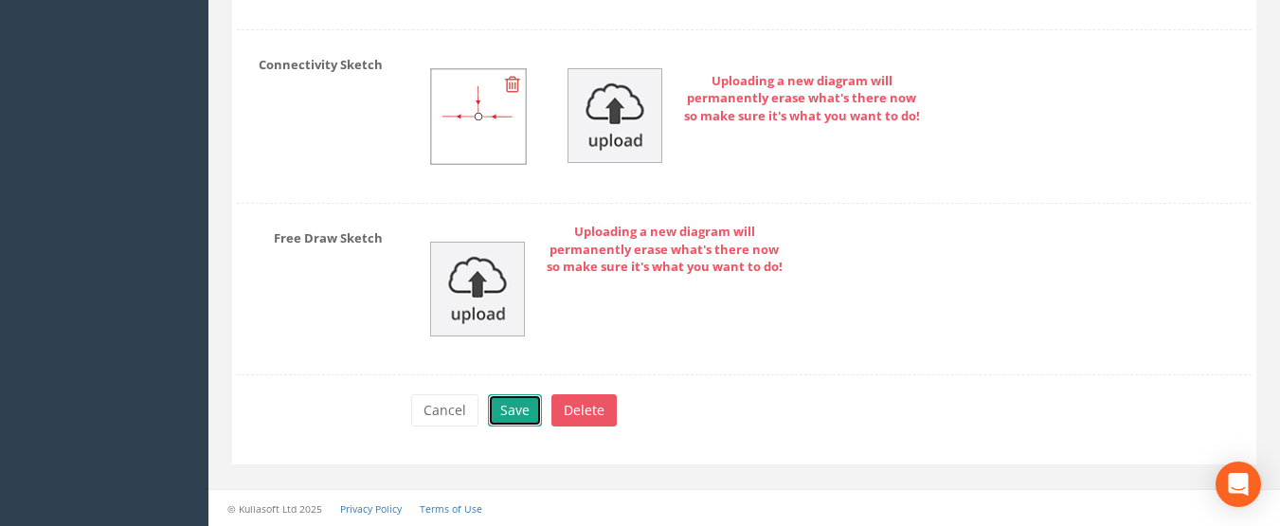
click at [523, 416] on button "Save" at bounding box center [515, 410] width 54 height 32
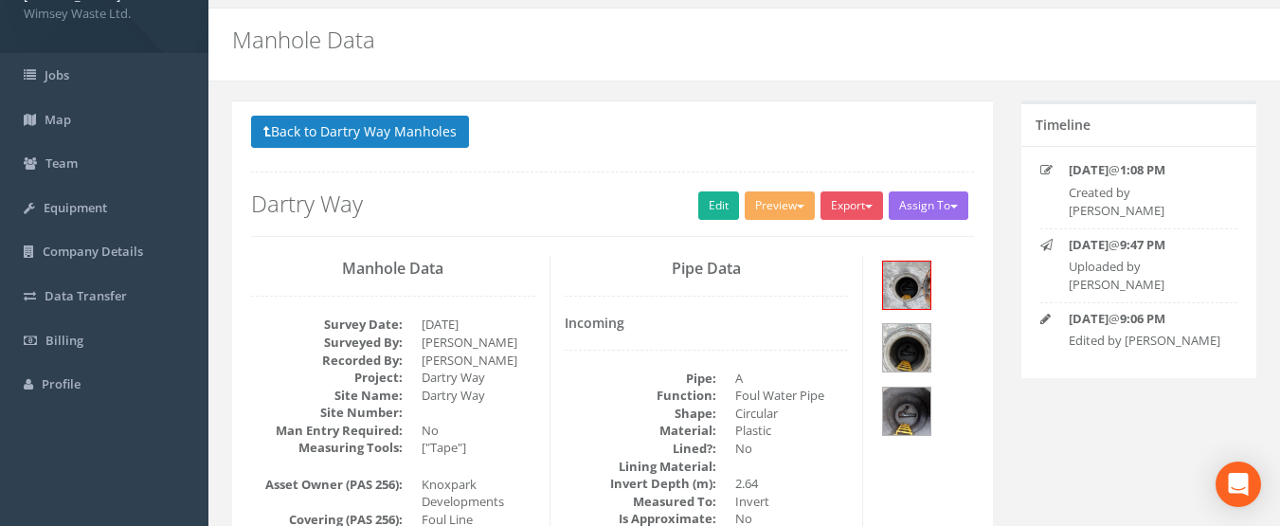
scroll to position [0, 0]
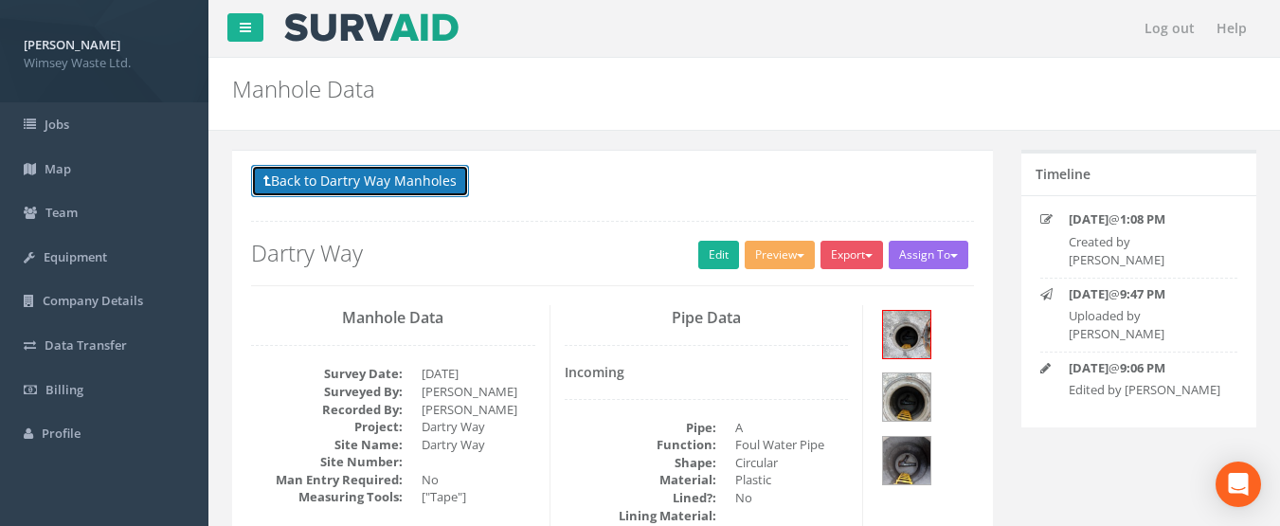
click at [394, 182] on button "Back to Dartry Way Manholes" at bounding box center [360, 181] width 218 height 32
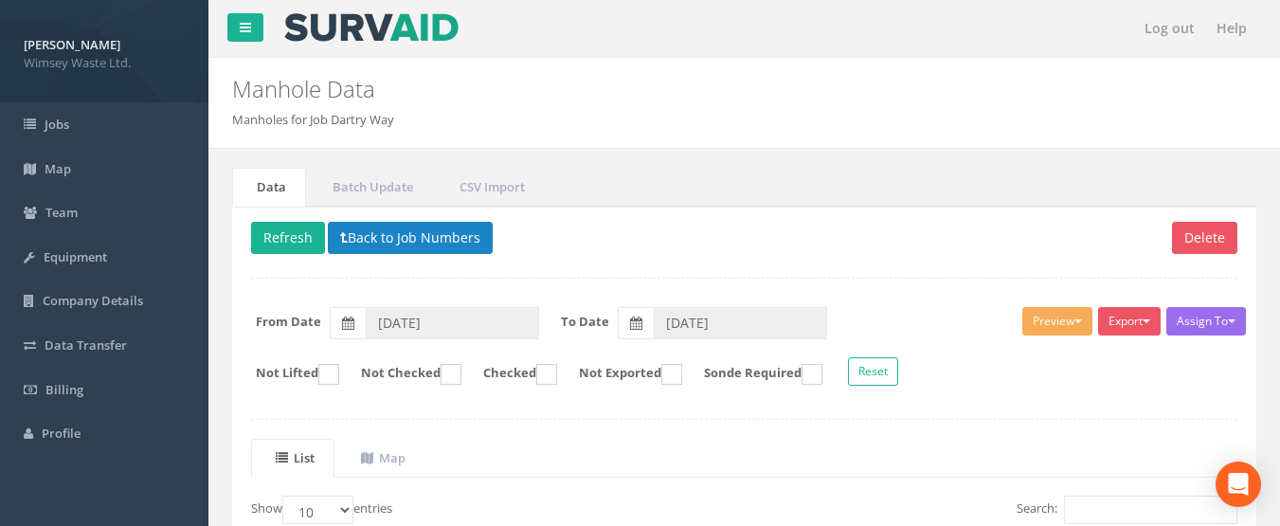
scroll to position [396, 0]
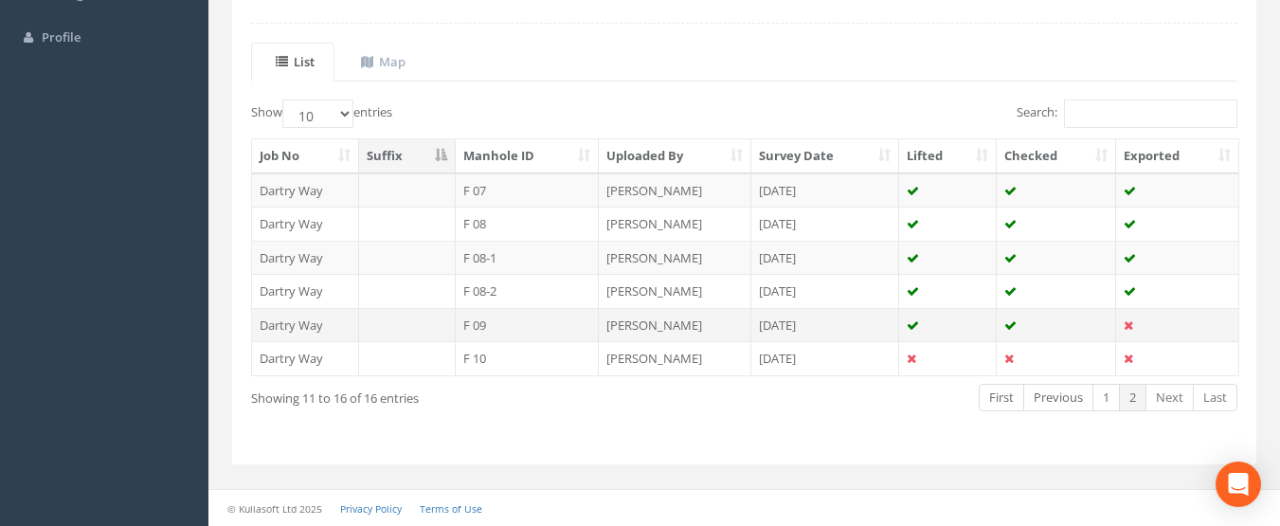
click at [895, 329] on td "[DATE]" at bounding box center [825, 325] width 149 height 34
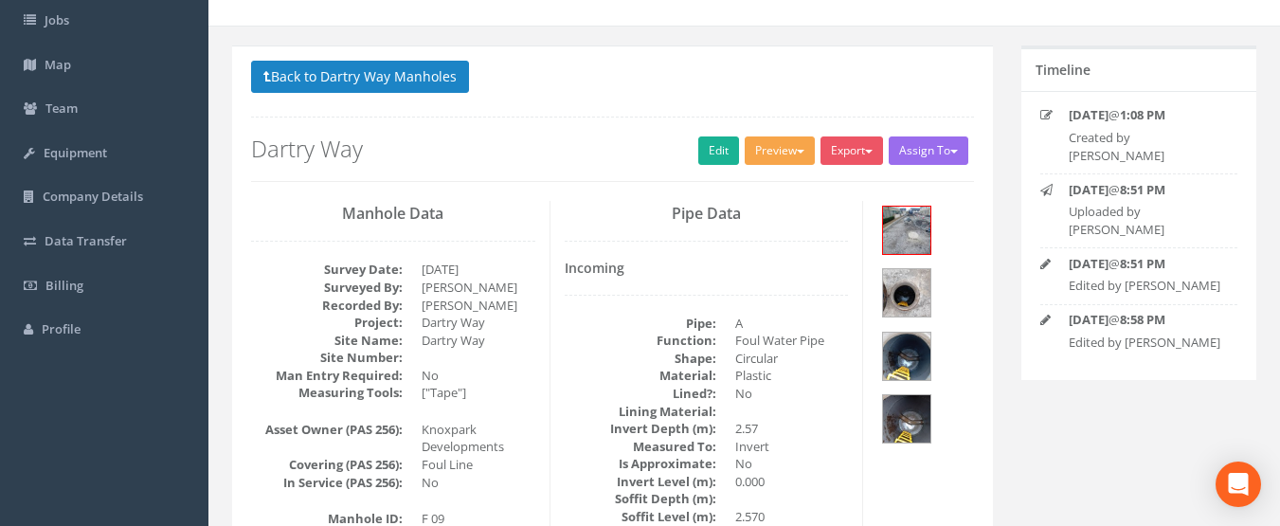
scroll to position [95, 0]
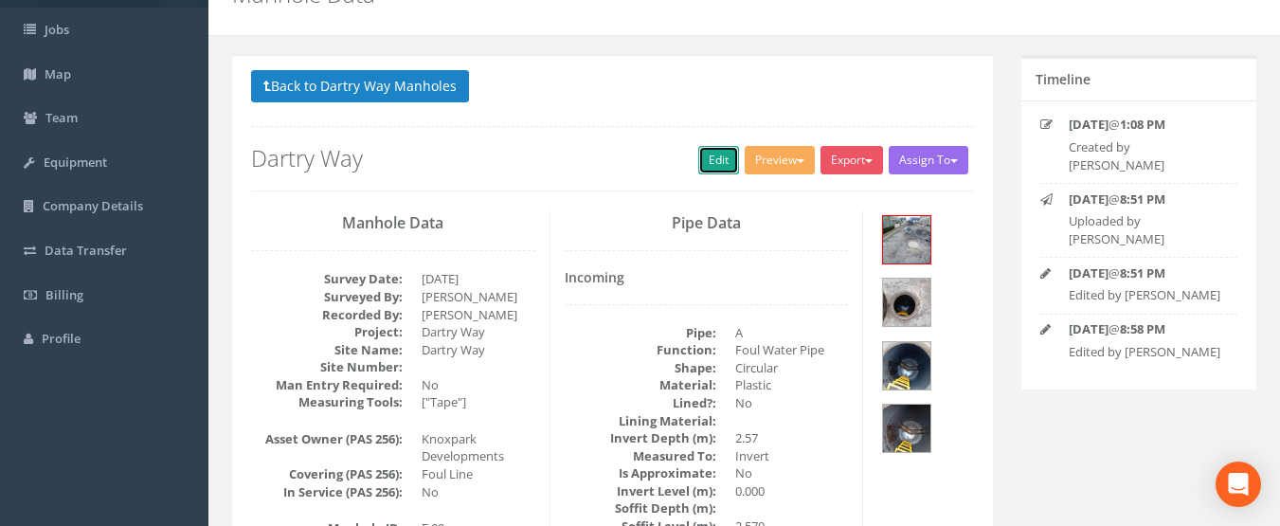
click at [719, 156] on link "Edit" at bounding box center [718, 160] width 41 height 28
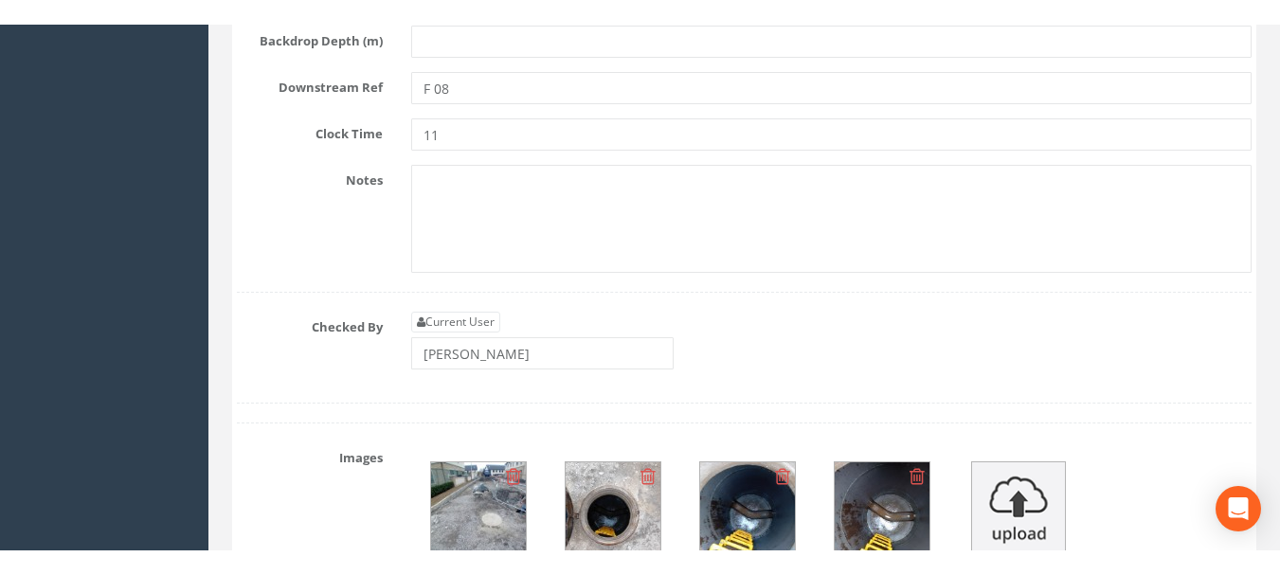
scroll to position [9335, 0]
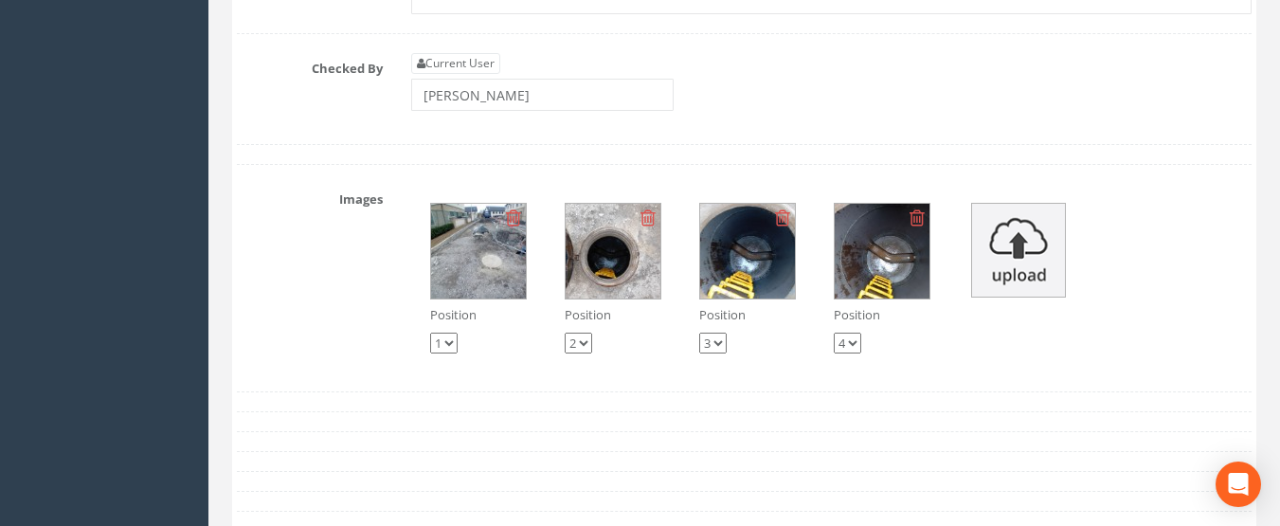
click at [604, 290] on img at bounding box center [613, 251] width 95 height 95
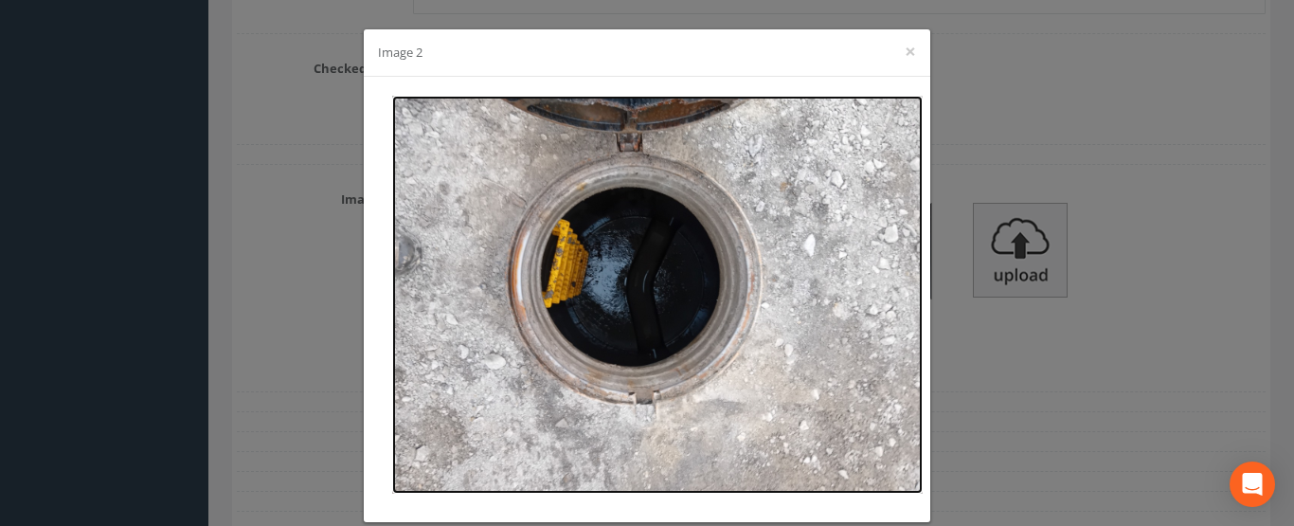
click at [575, 298] on img at bounding box center [657, 295] width 530 height 398
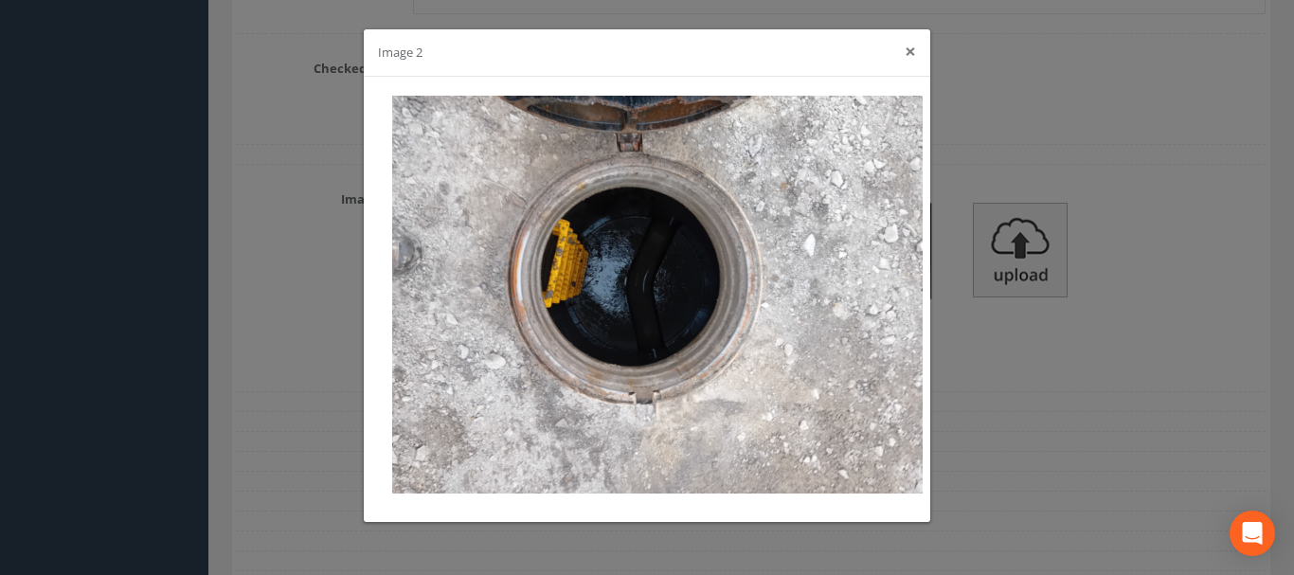
click at [905, 52] on button "×" at bounding box center [910, 52] width 11 height 20
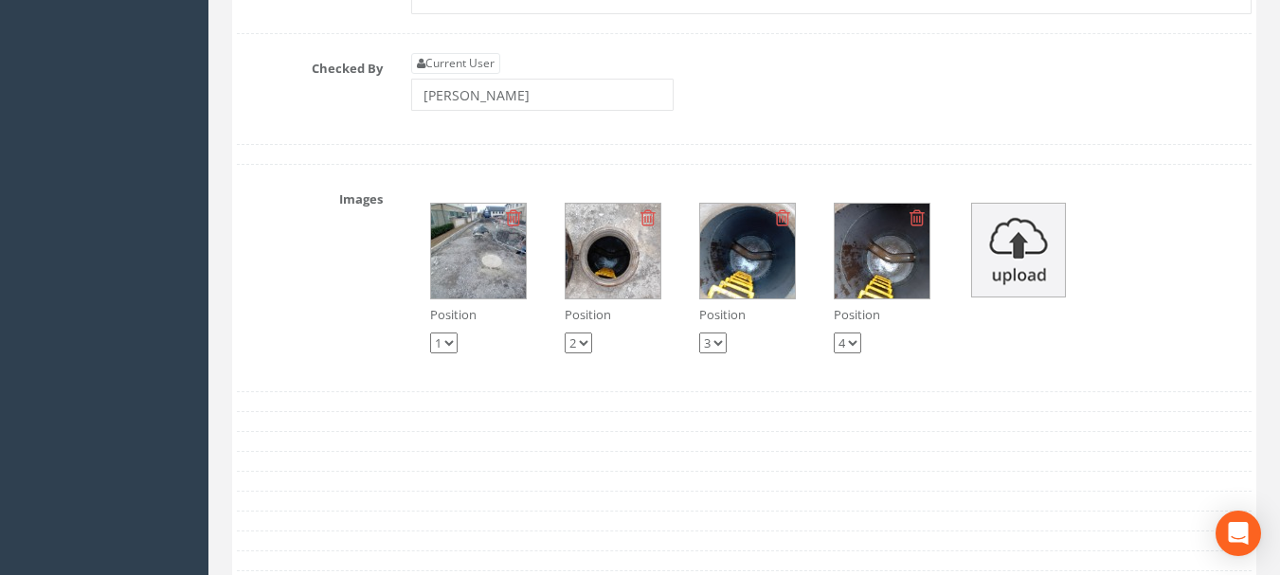
click at [767, 290] on img at bounding box center [747, 251] width 95 height 95
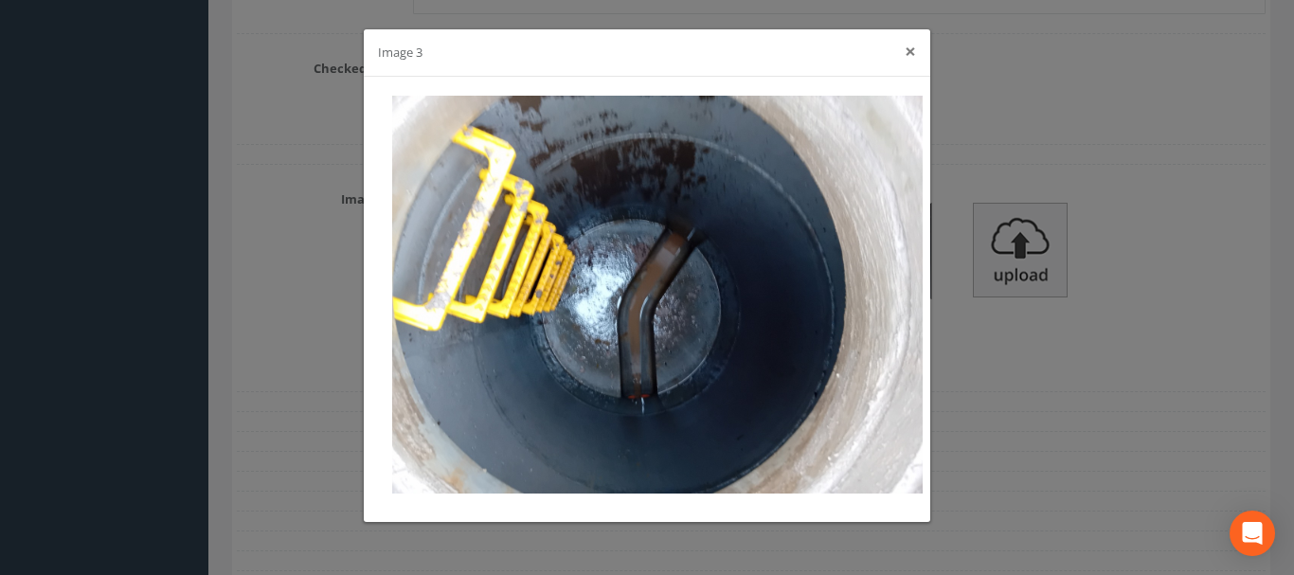
click at [909, 55] on button "×" at bounding box center [910, 52] width 11 height 20
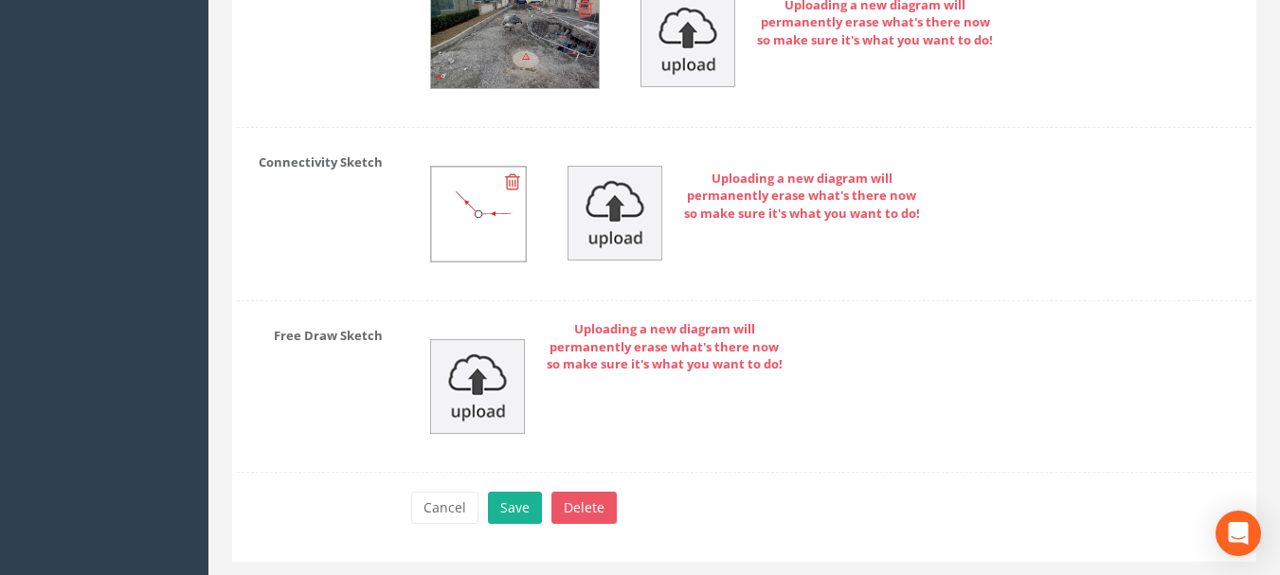
scroll to position [10451, 0]
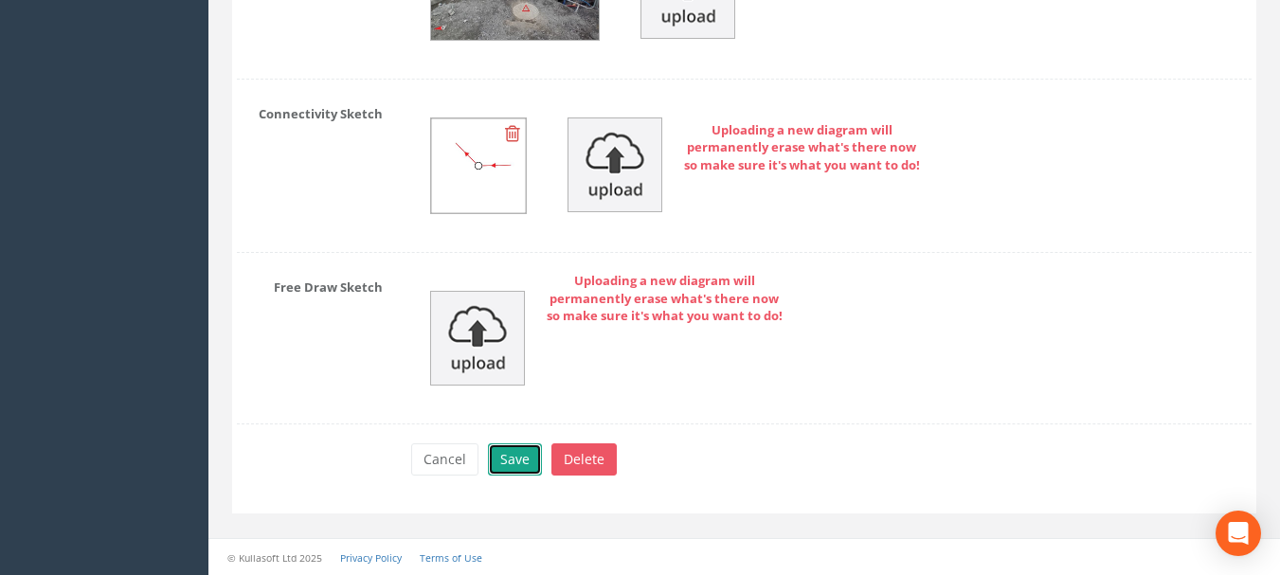
click at [497, 476] on button "Save" at bounding box center [515, 459] width 54 height 32
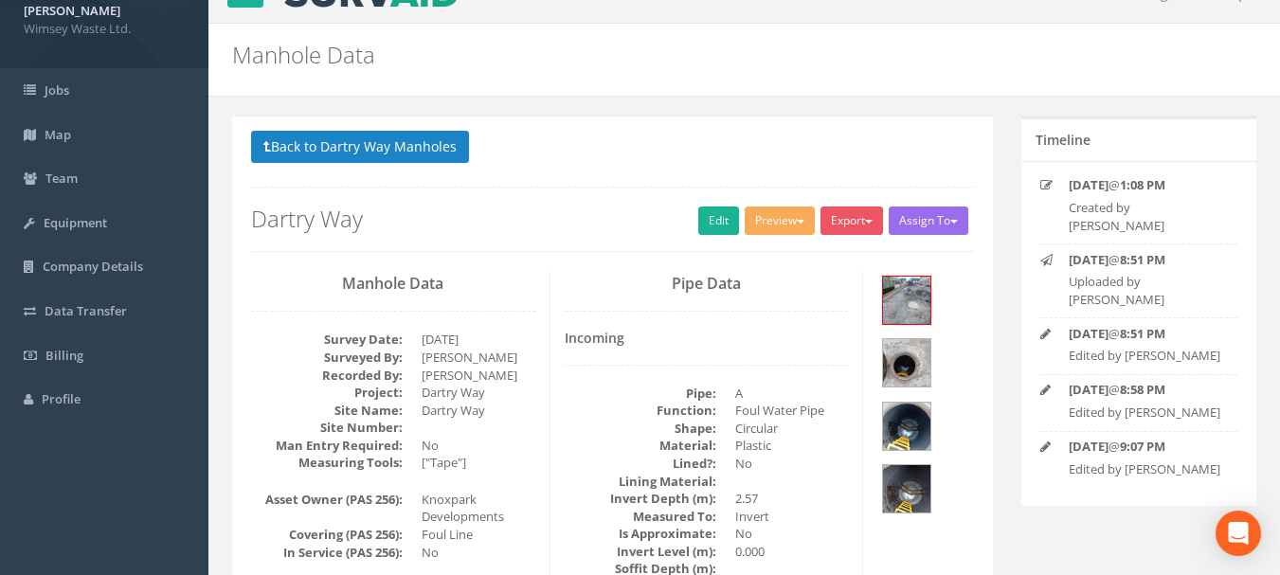
scroll to position [0, 0]
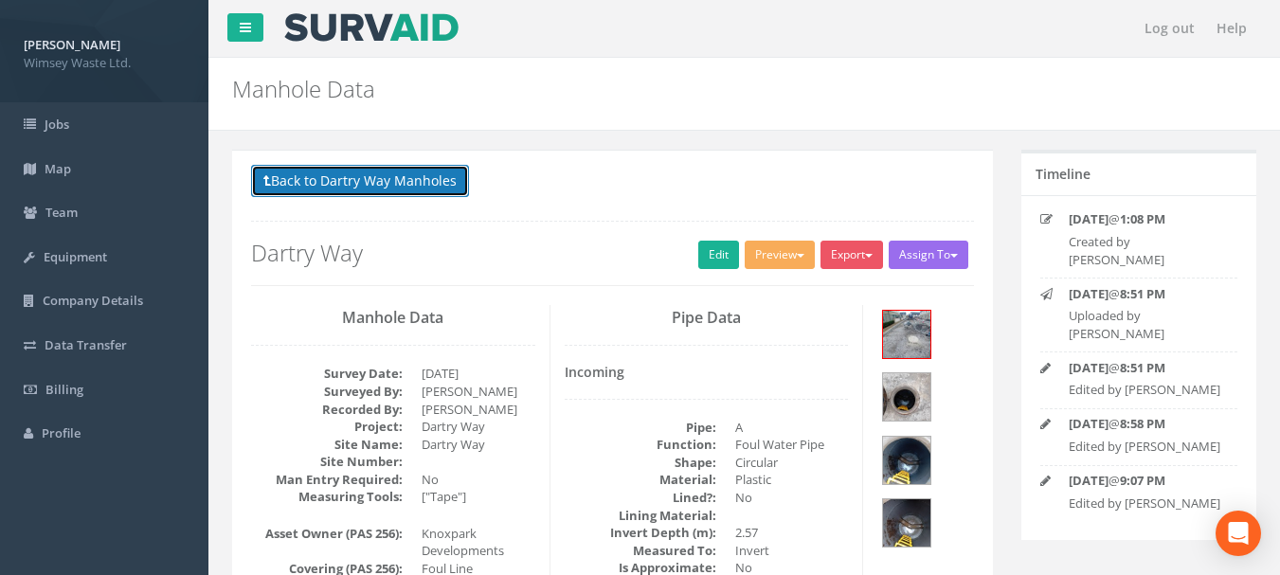
click at [369, 189] on button "Back to Dartry Way Manholes" at bounding box center [360, 181] width 218 height 32
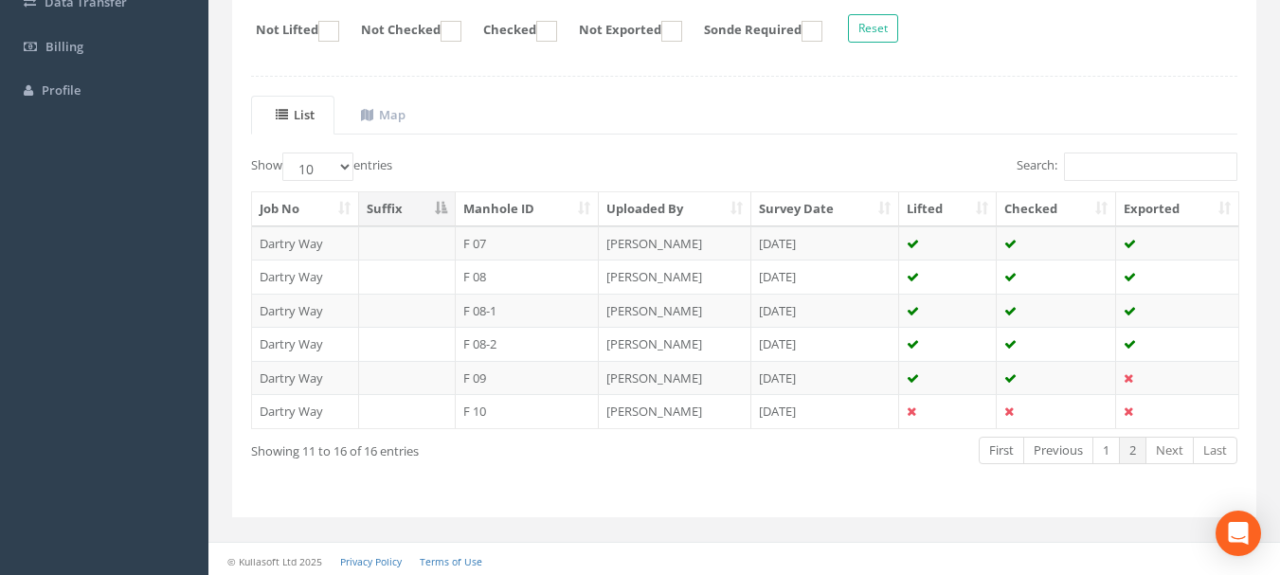
scroll to position [347, 0]
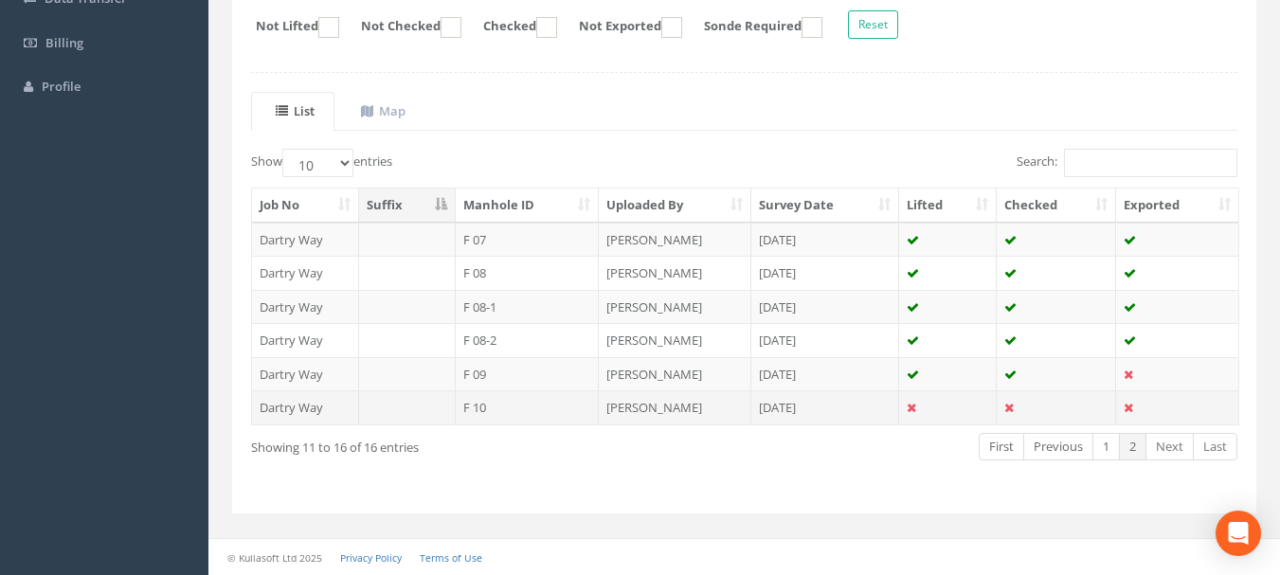
click at [922, 410] on td at bounding box center [948, 407] width 98 height 34
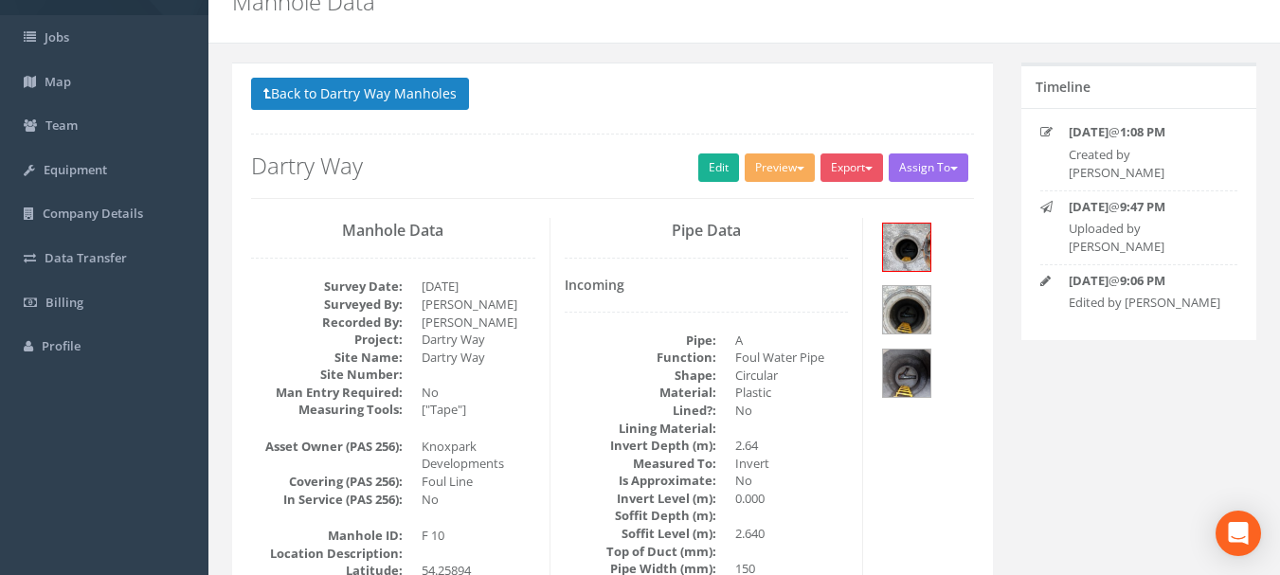
scroll to position [0, 0]
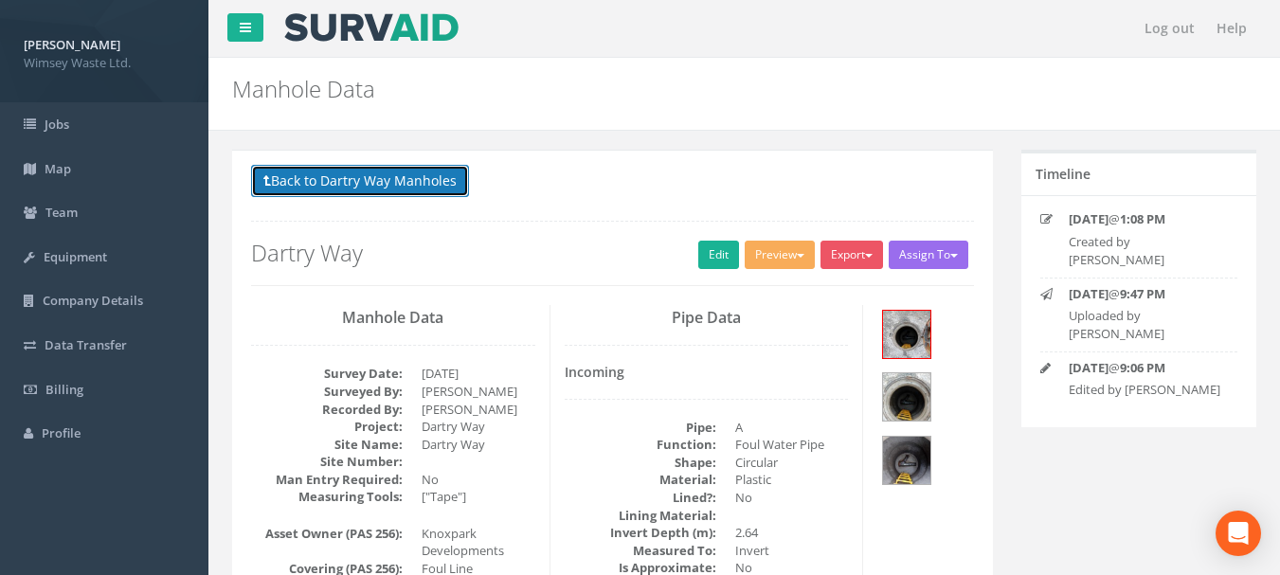
drag, startPoint x: 384, startPoint y: 186, endPoint x: 374, endPoint y: 181, distance: 10.6
click at [377, 183] on button "Back to Dartry Way Manholes" at bounding box center [360, 181] width 218 height 32
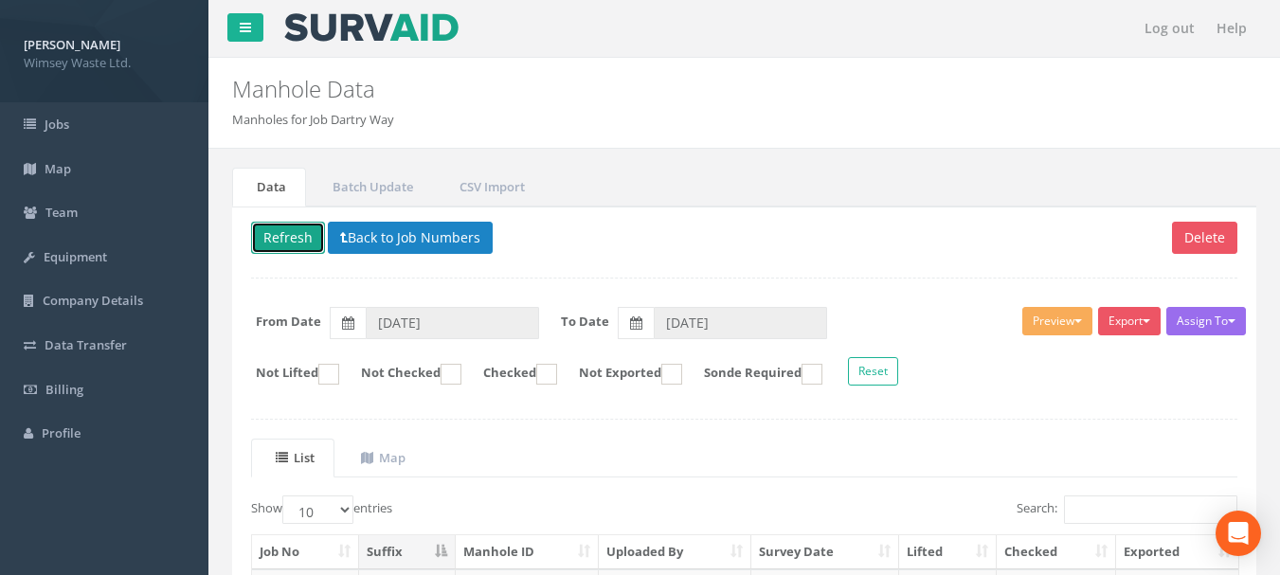
click at [291, 229] on button "Refresh" at bounding box center [288, 238] width 74 height 32
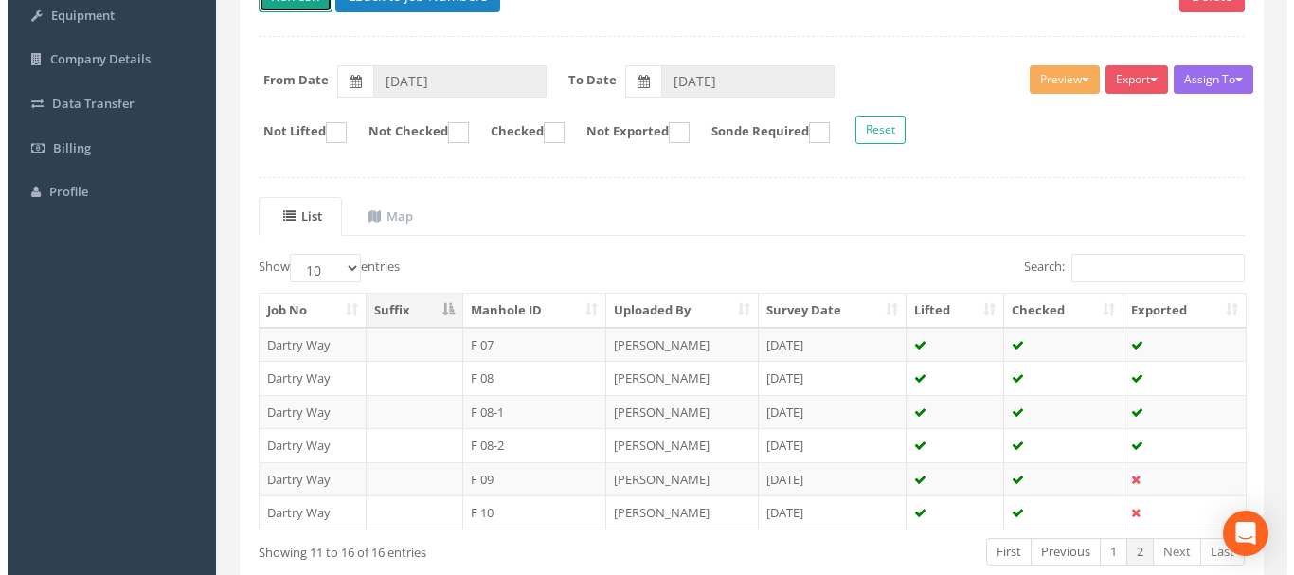
scroll to position [157, 0]
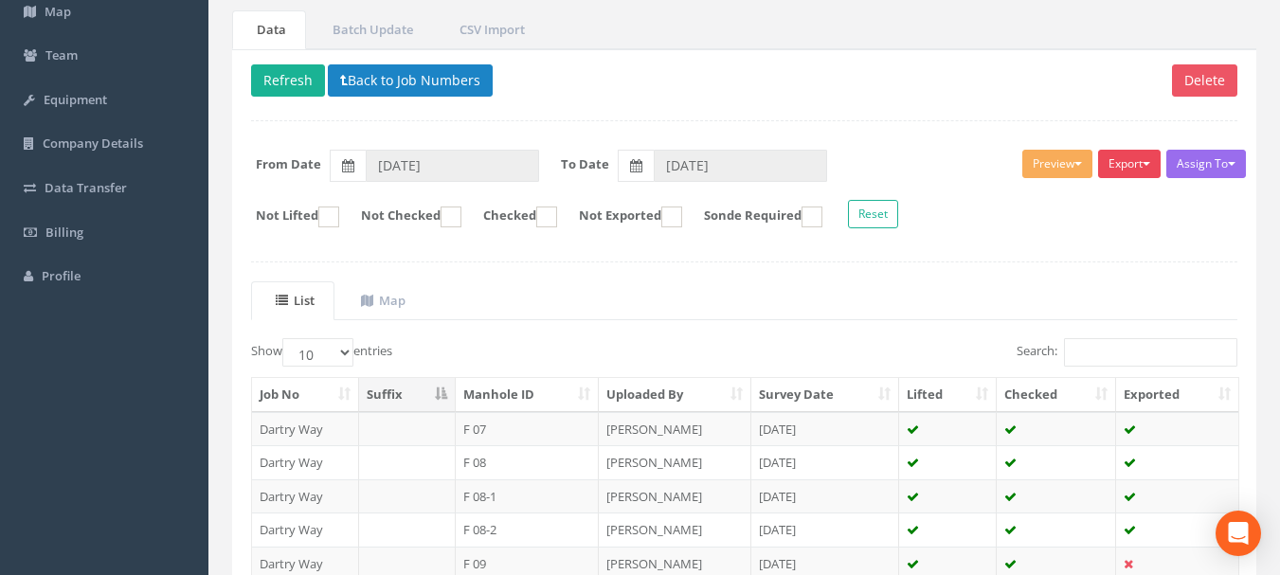
click at [1114, 169] on button "Export" at bounding box center [1129, 164] width 63 height 28
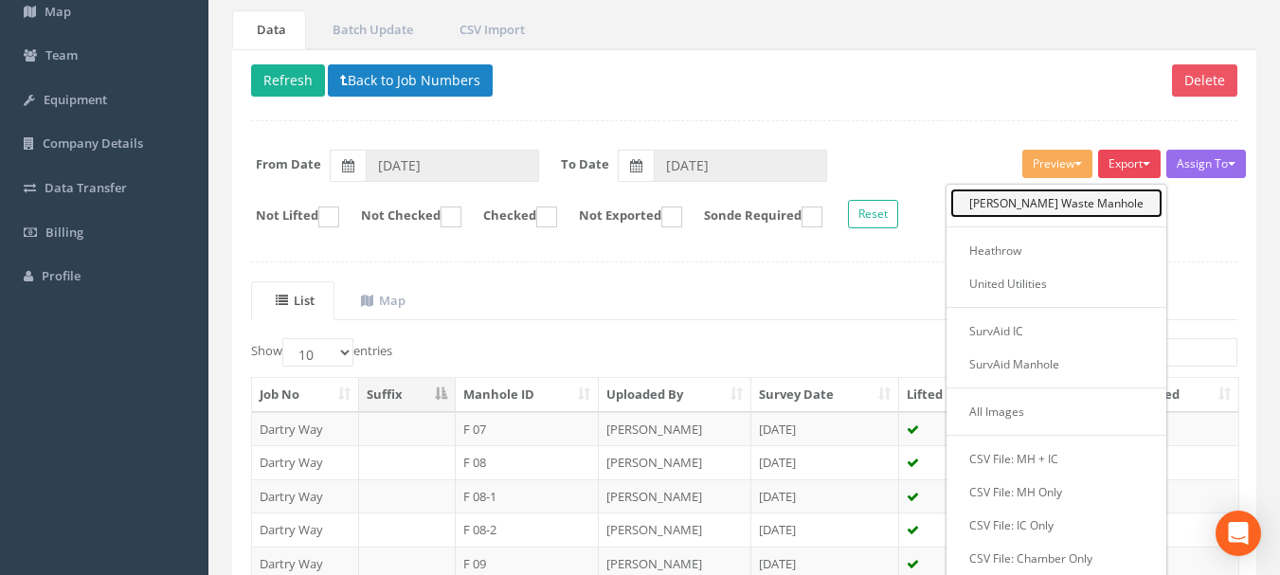
click at [1065, 204] on link "[PERSON_NAME] Waste Manhole" at bounding box center [1056, 203] width 212 height 29
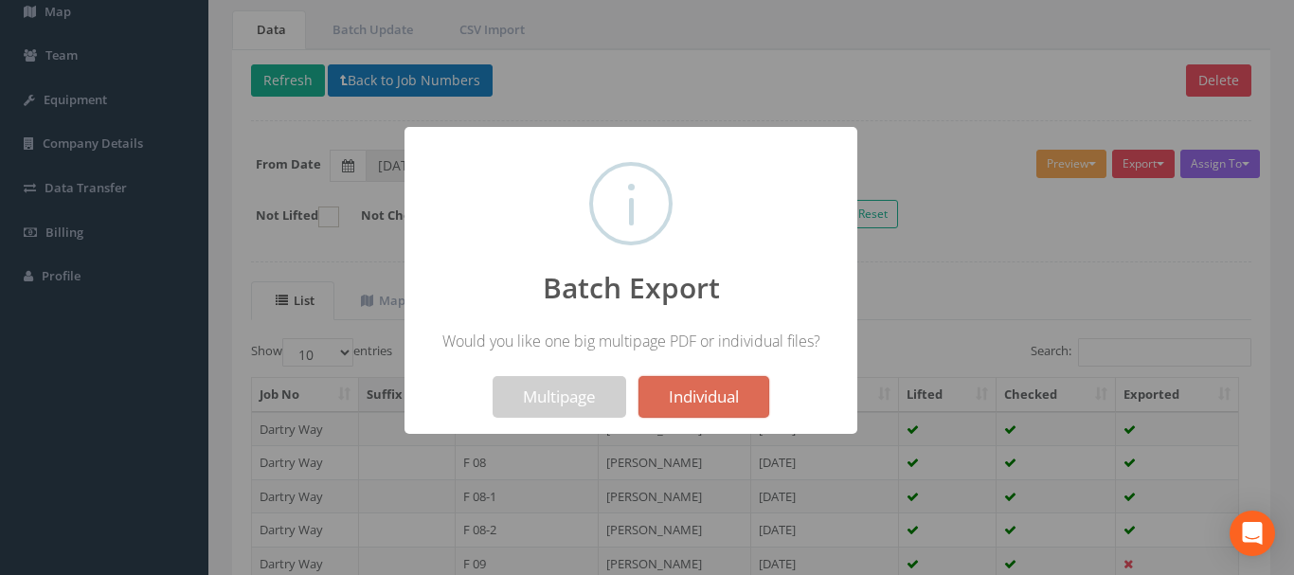
drag, startPoint x: 959, startPoint y: 283, endPoint x: 914, endPoint y: 224, distance: 74.5
click at [914, 224] on div at bounding box center [647, 287] width 1294 height 575
click at [907, 201] on div at bounding box center [647, 287] width 1294 height 575
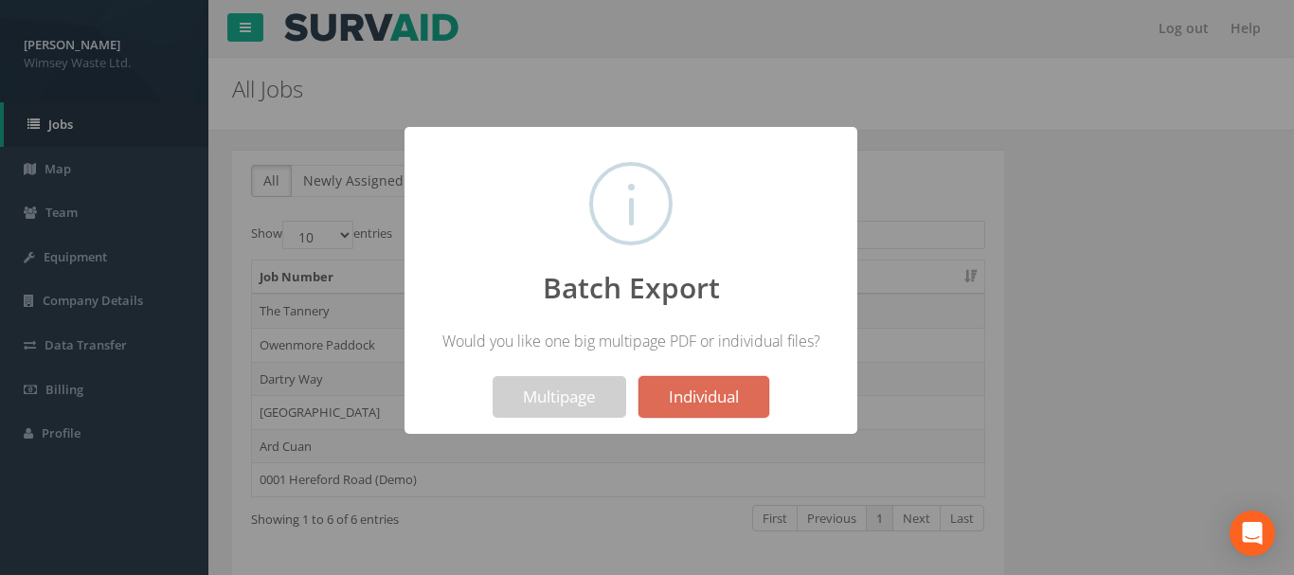
click at [314, 110] on div at bounding box center [647, 287] width 1294 height 575
click at [793, 243] on div "Batch Export Would you like one big multipage PDF or individual files? ! Not va…" at bounding box center [630, 280] width 453 height 307
click at [810, 181] on div "Batch Export Would you like one big multipage PDF or individual files? ! Not va…" at bounding box center [630, 280] width 453 height 307
click at [854, 135] on div "Batch Export Would you like one big multipage PDF or individual files? ! Not va…" at bounding box center [630, 280] width 453 height 307
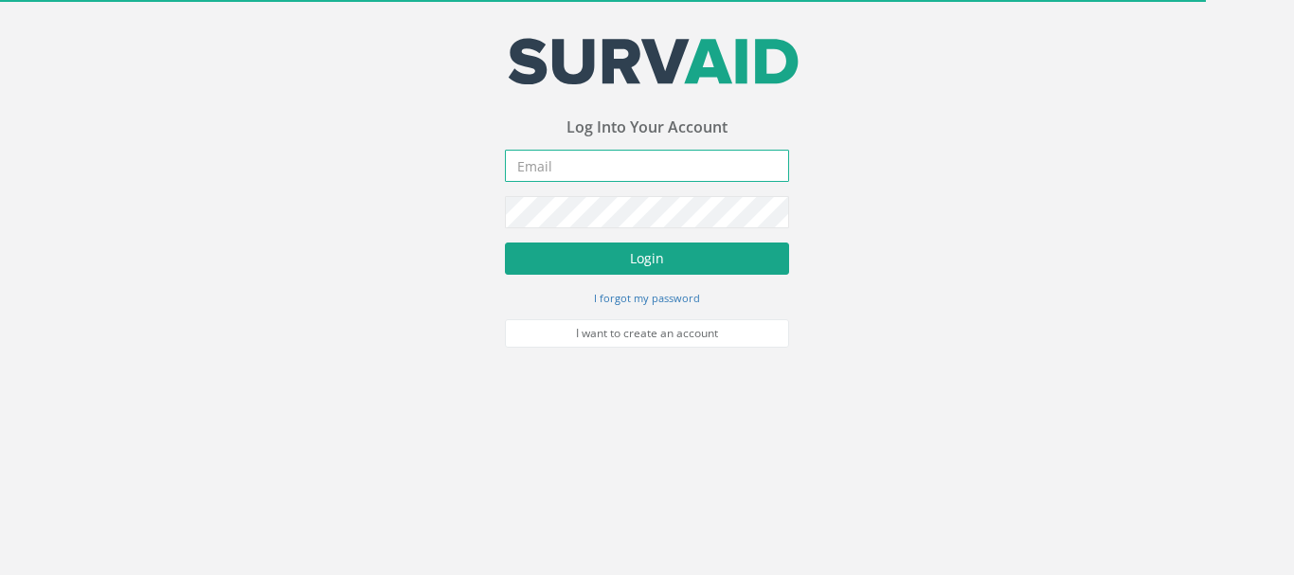
type input "[EMAIL_ADDRESS][DOMAIN_NAME]"
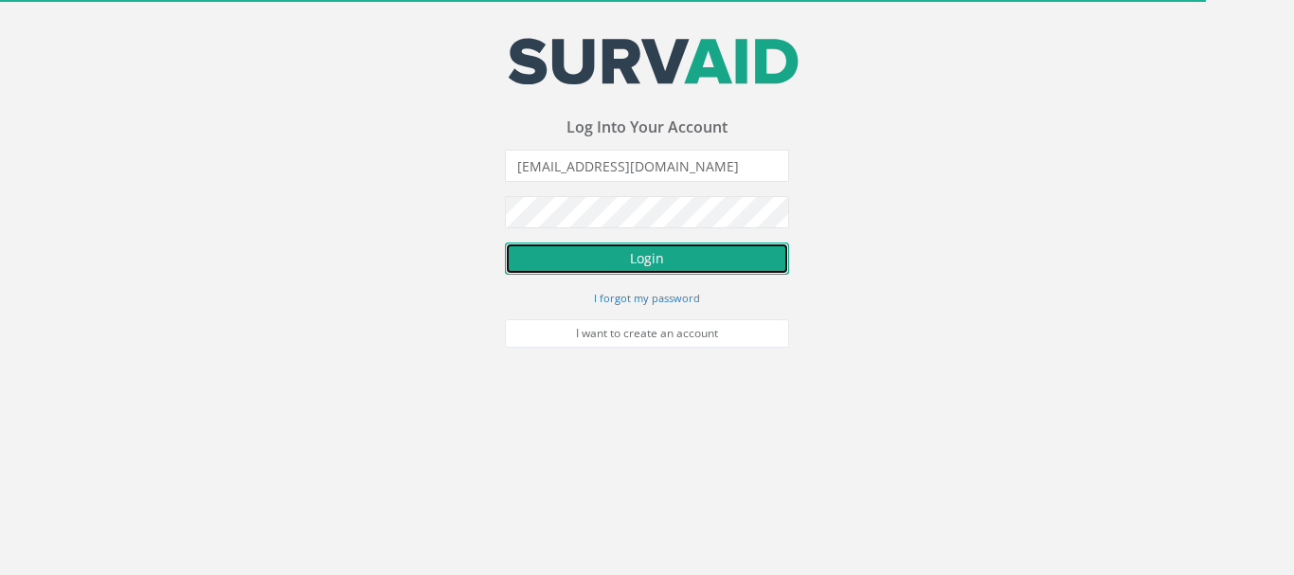
click at [534, 262] on button "Login" at bounding box center [647, 259] width 284 height 32
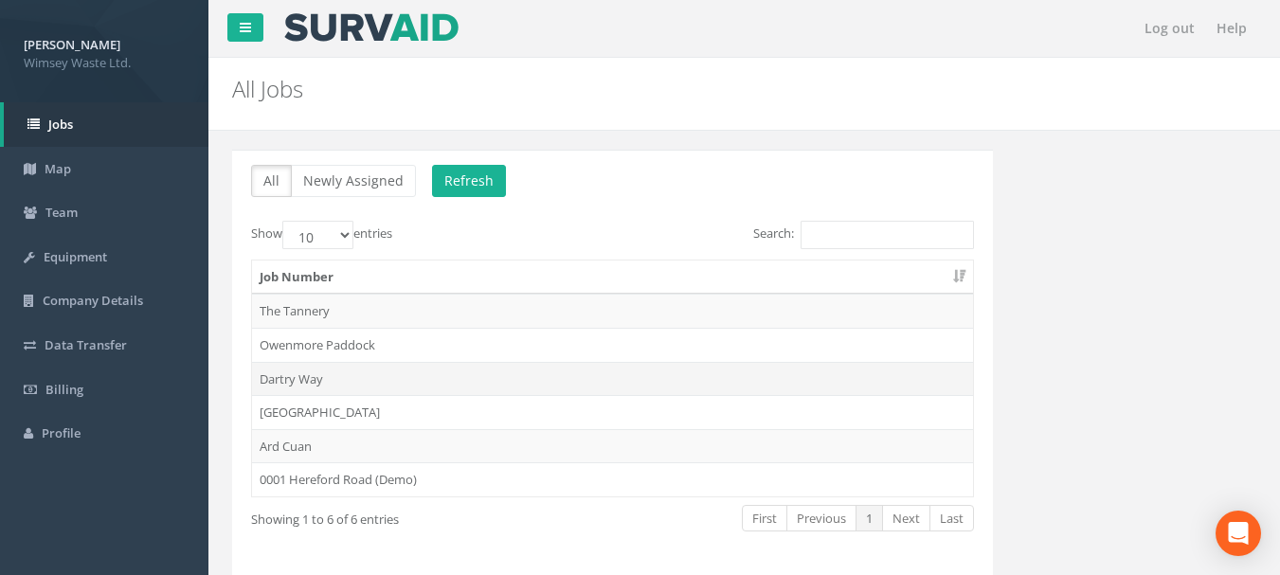
click at [304, 377] on td "Dartry Way" at bounding box center [612, 379] width 721 height 34
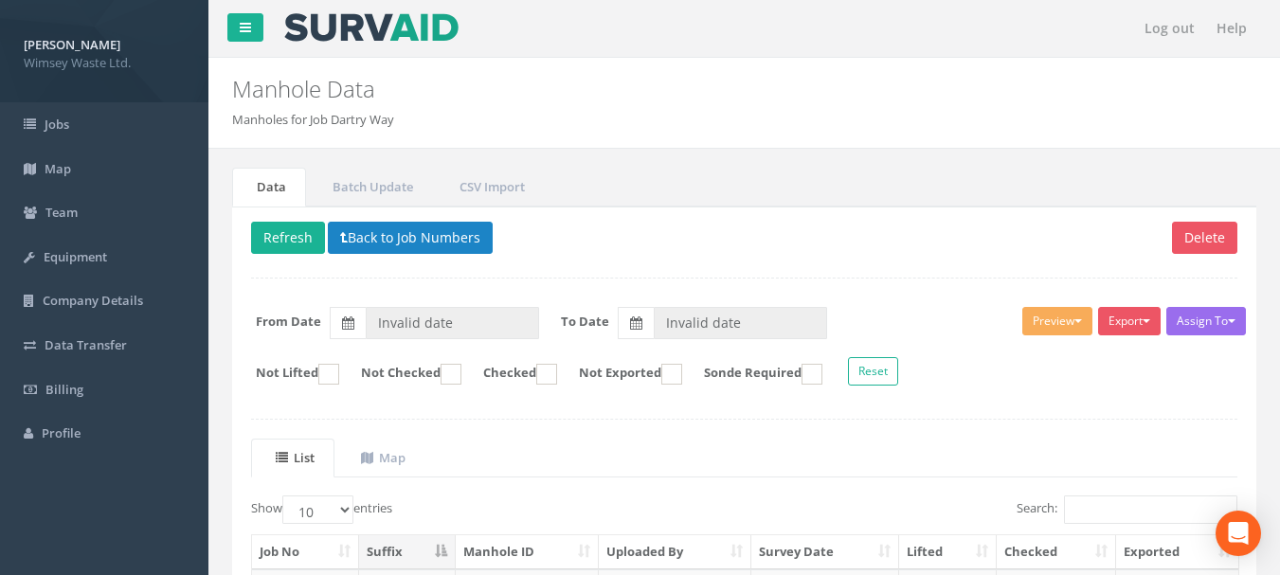
type input "[DATE]"
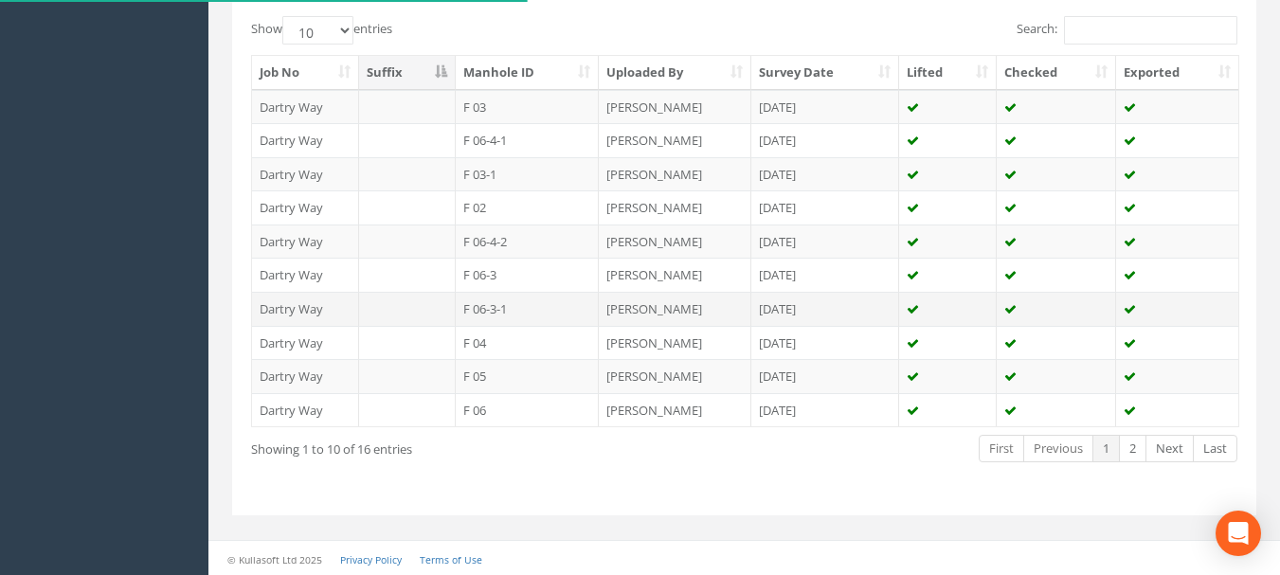
scroll to position [481, 0]
click at [1135, 441] on link "2" at bounding box center [1132, 446] width 27 height 27
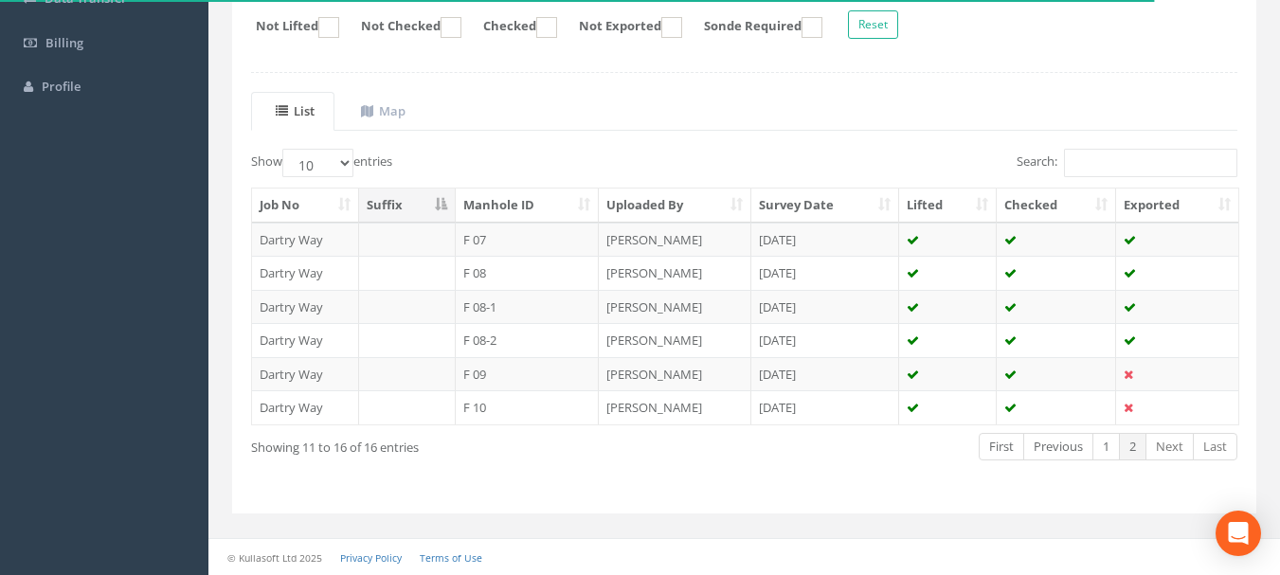
scroll to position [252, 0]
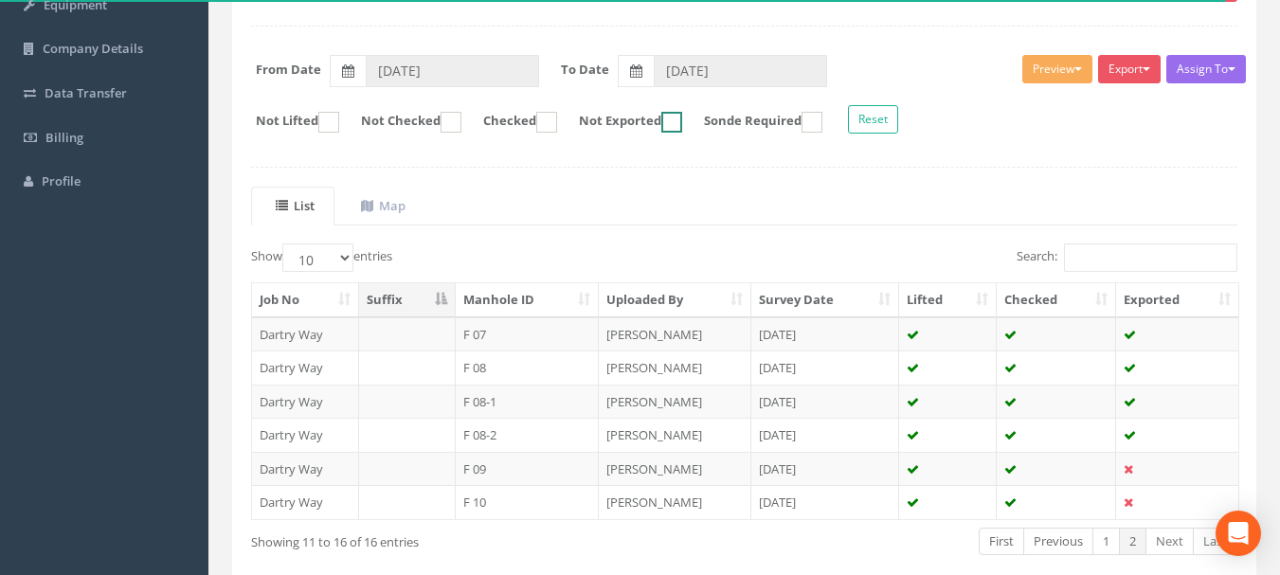
click at [682, 124] on label "Not Exported" at bounding box center [621, 122] width 122 height 21
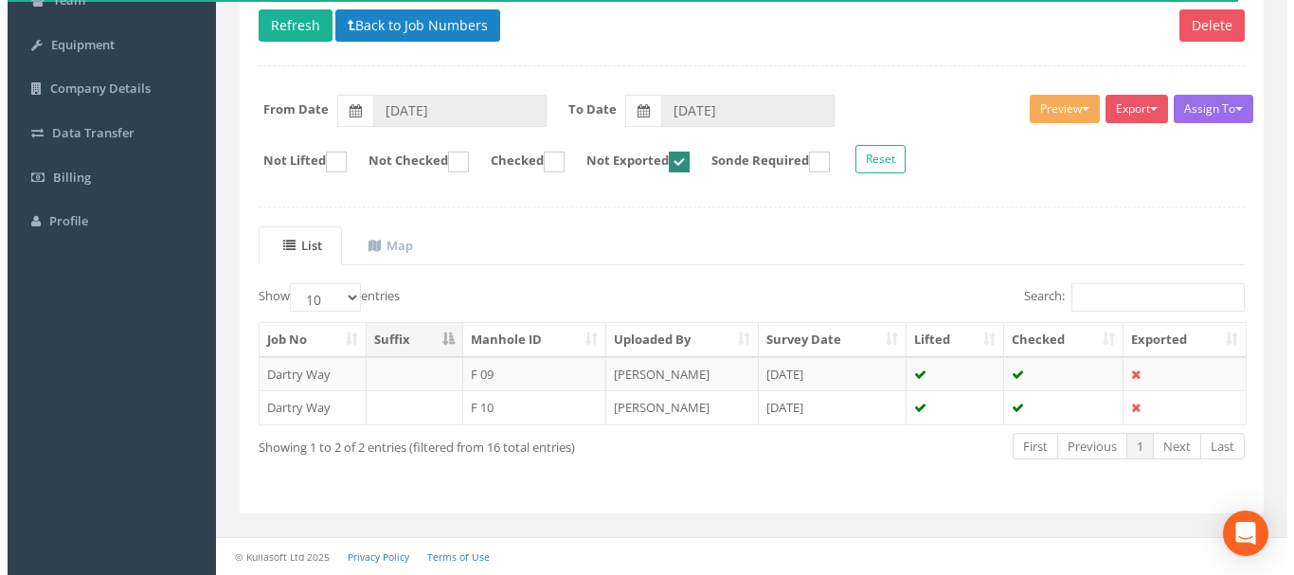
scroll to position [212, 0]
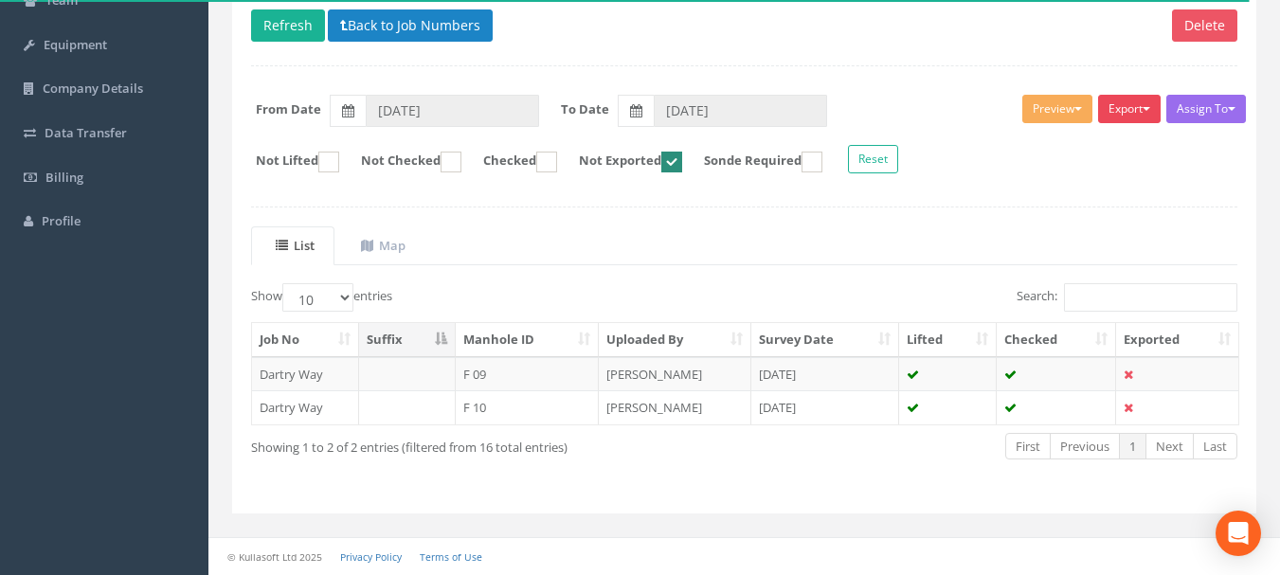
click at [1135, 112] on button "Export" at bounding box center [1129, 109] width 63 height 28
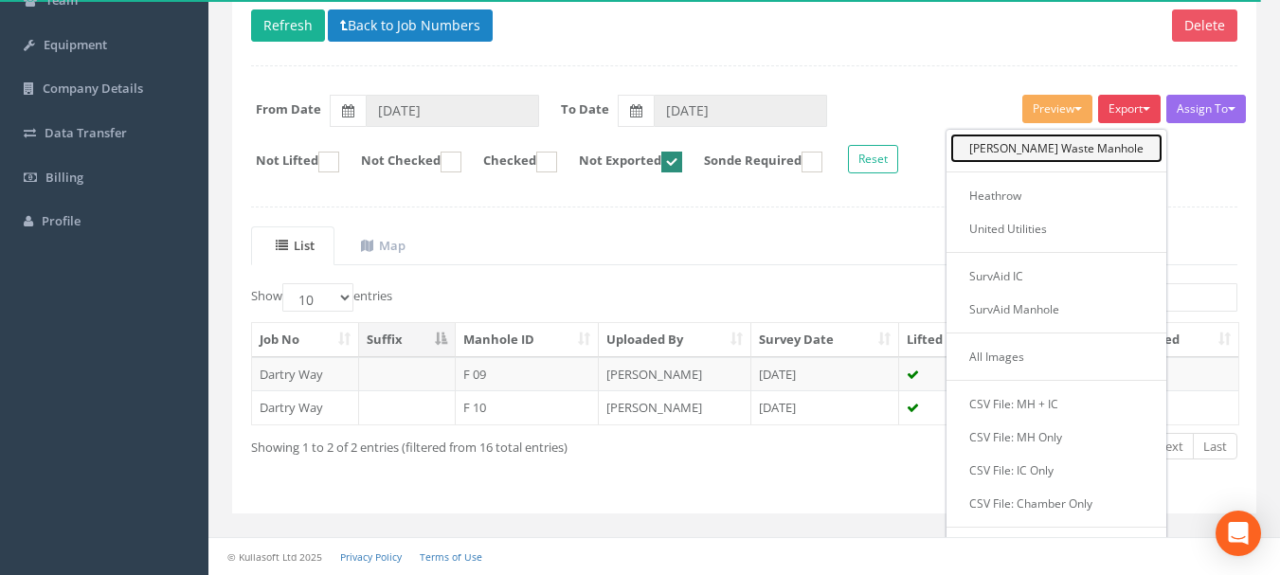
click at [1090, 151] on link "[PERSON_NAME] Waste Manhole" at bounding box center [1056, 148] width 212 height 29
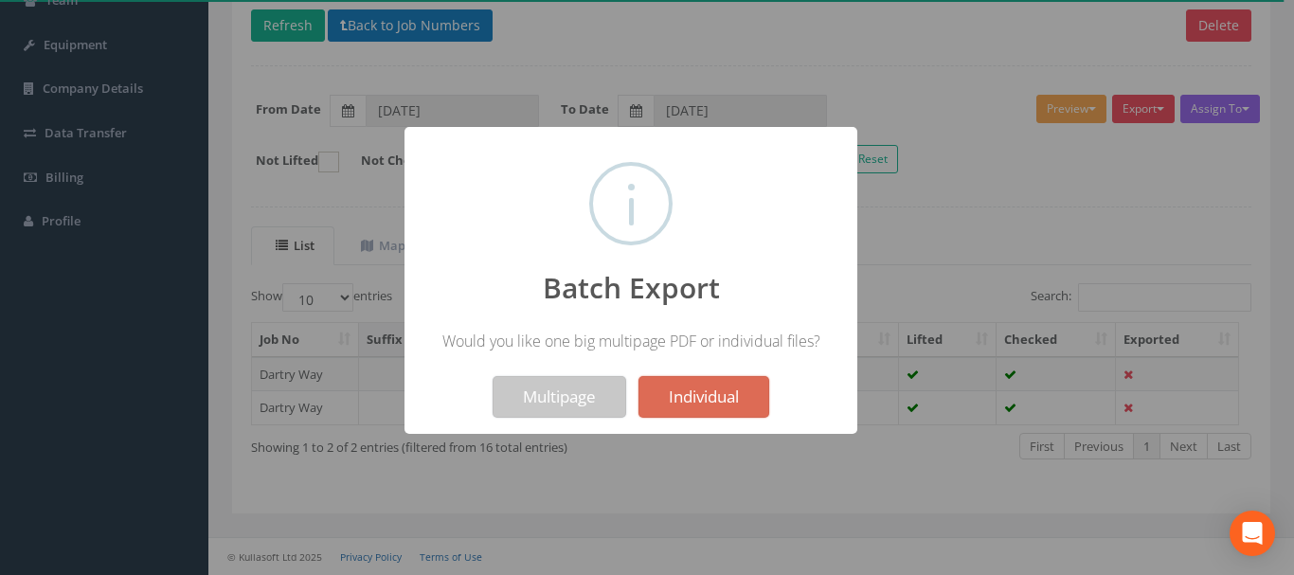
click at [549, 404] on button "Multipage" at bounding box center [560, 397] width 134 height 42
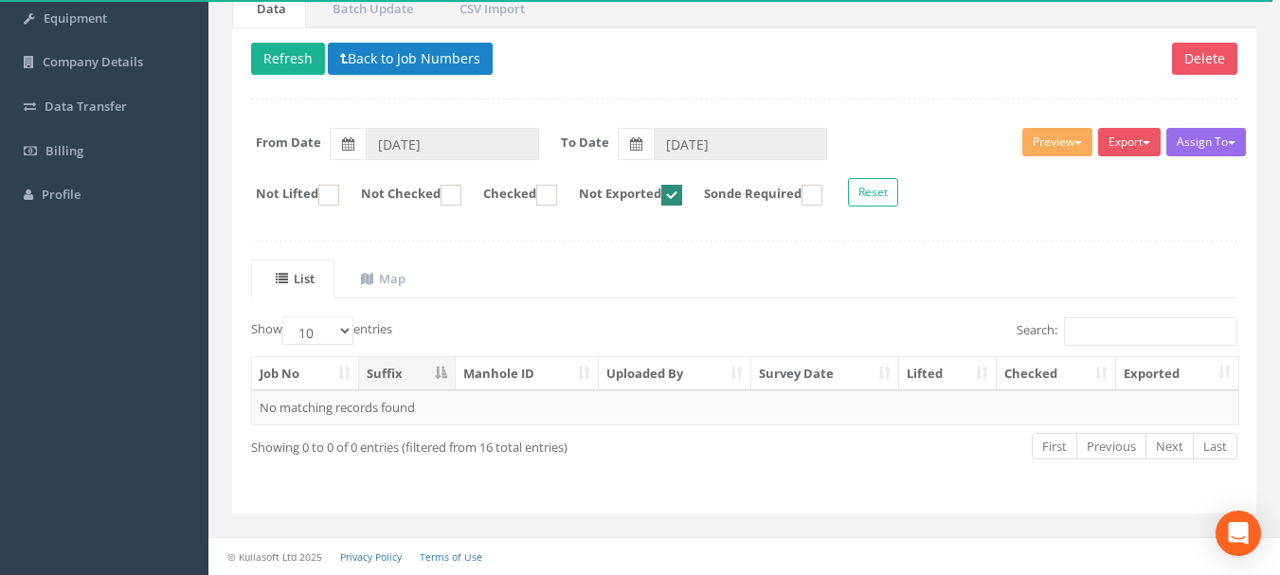
scroll to position [239, 0]
click at [682, 191] on ins at bounding box center [671, 195] width 21 height 21
checkbox input "false"
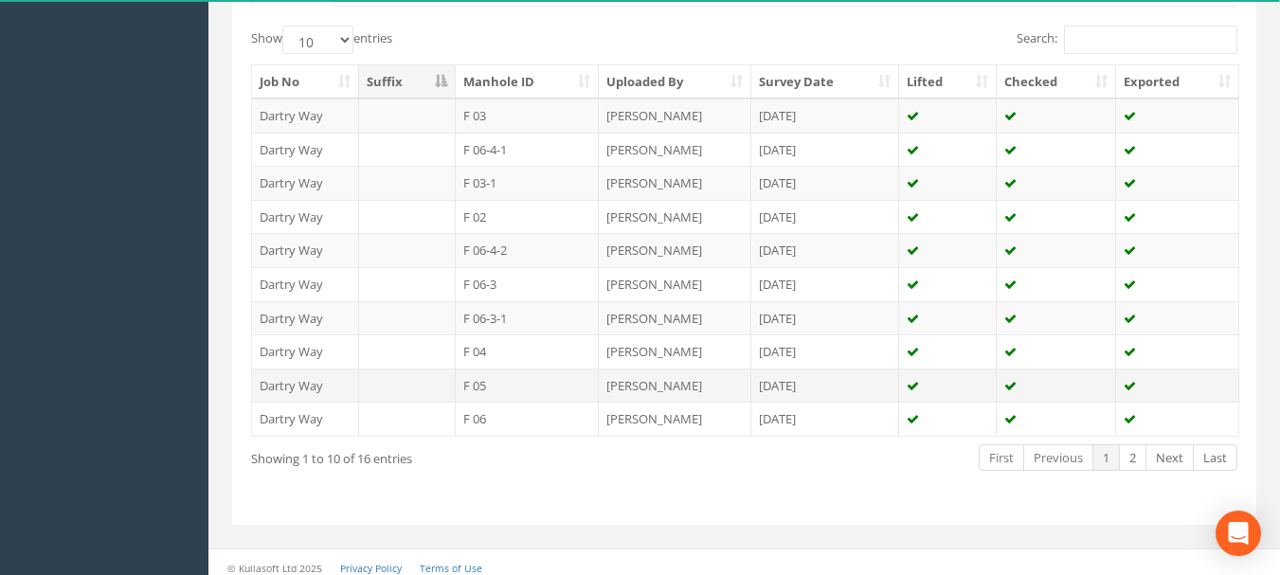
scroll to position [542, 0]
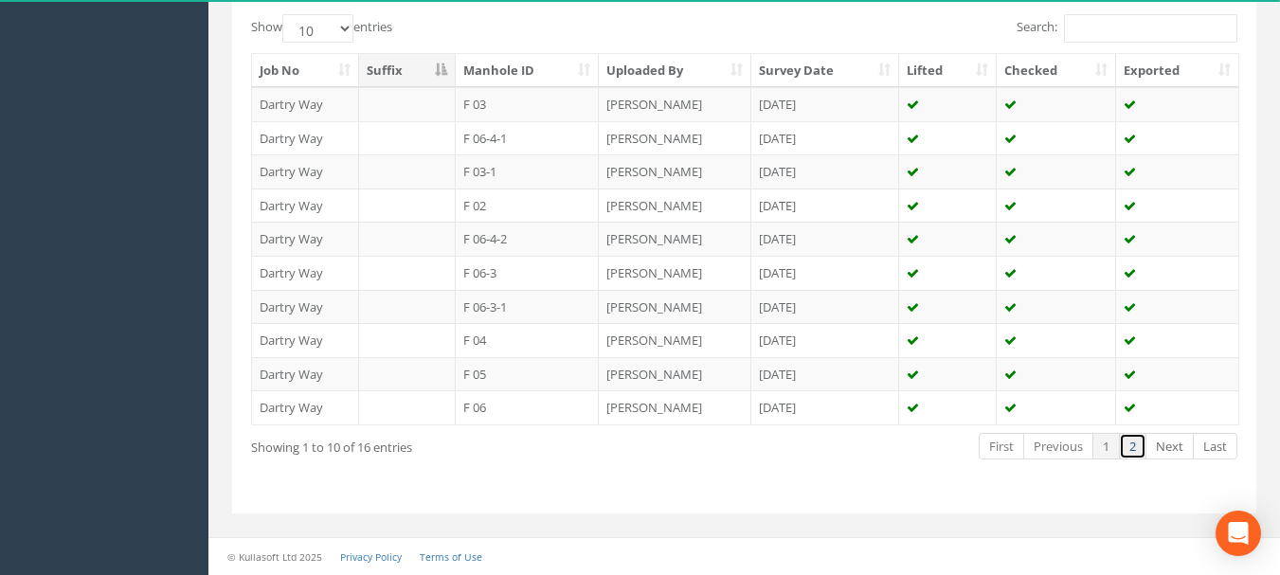
click at [1123, 441] on link "2" at bounding box center [1132, 446] width 27 height 27
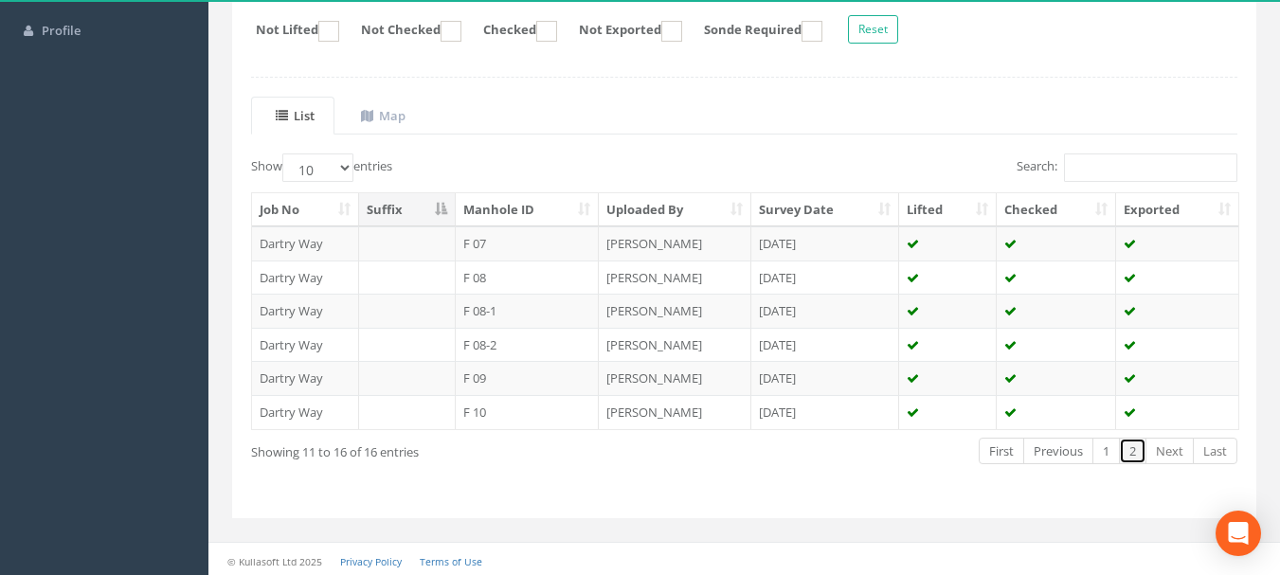
scroll to position [407, 0]
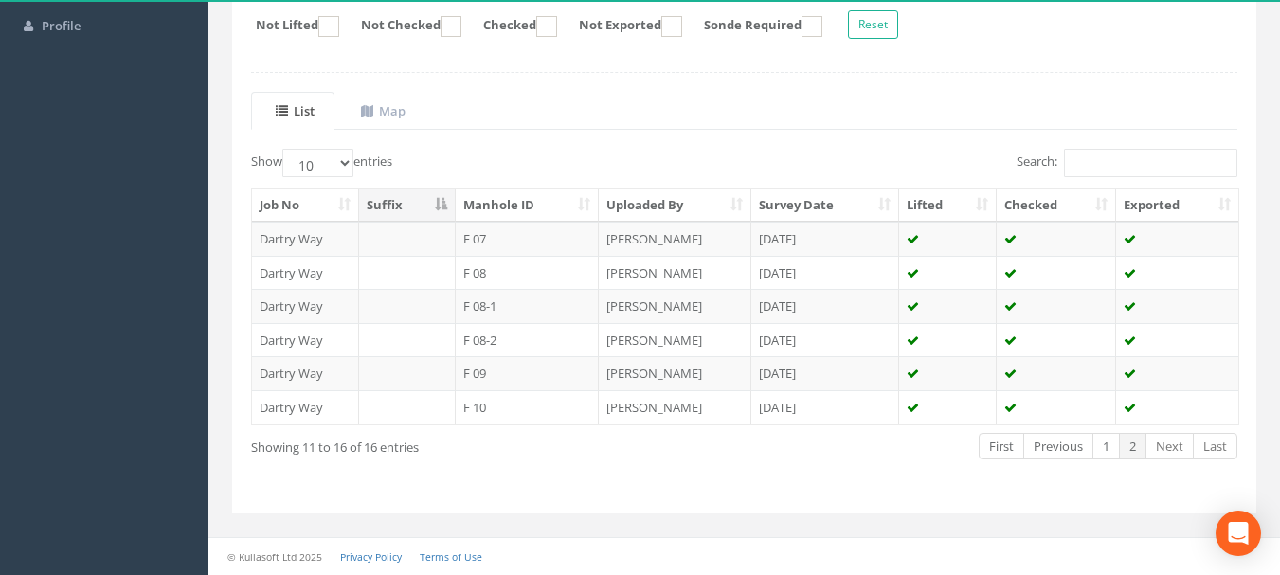
drag, startPoint x: 1009, startPoint y: 383, endPoint x: 512, endPoint y: 461, distance: 502.6
click at [512, 461] on div "Showing 11 to 16 of 16 entries First Previous 1 2 Next Last" at bounding box center [744, 448] width 1015 height 35
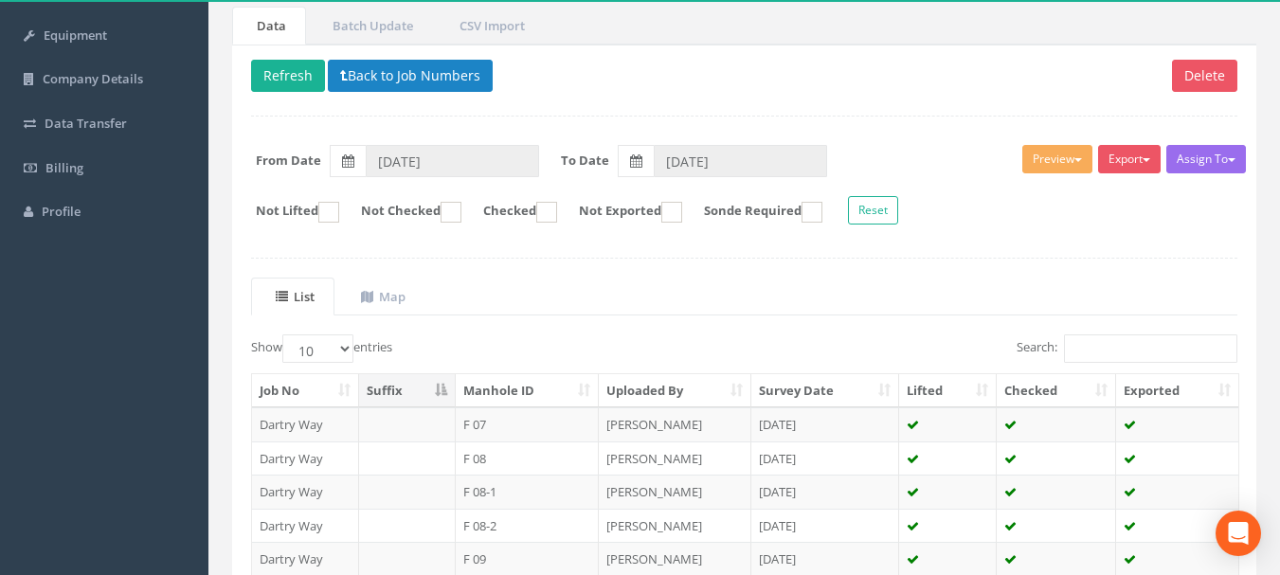
scroll to position [123, 0]
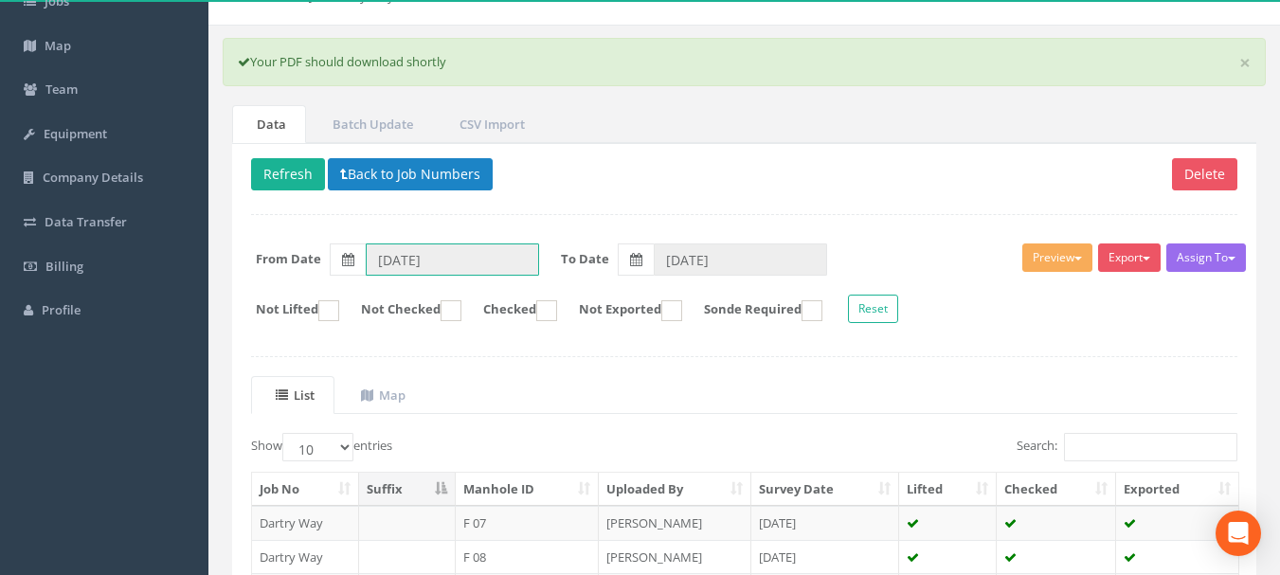
click at [395, 266] on input "[DATE]" at bounding box center [452, 259] width 173 height 32
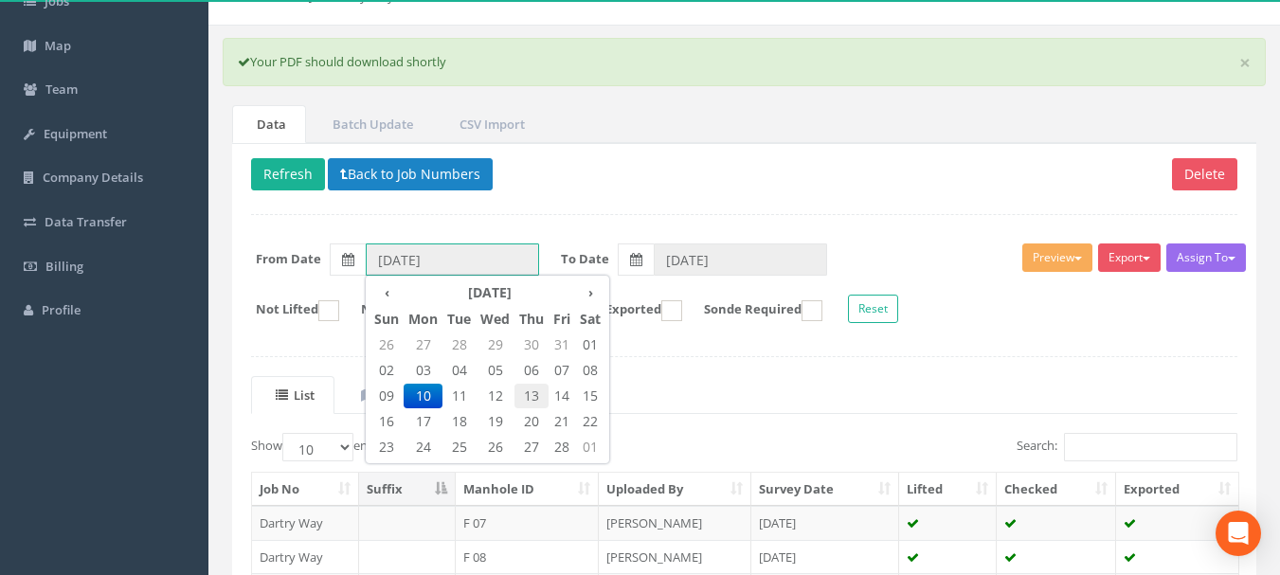
click at [521, 396] on span "13" at bounding box center [531, 396] width 34 height 25
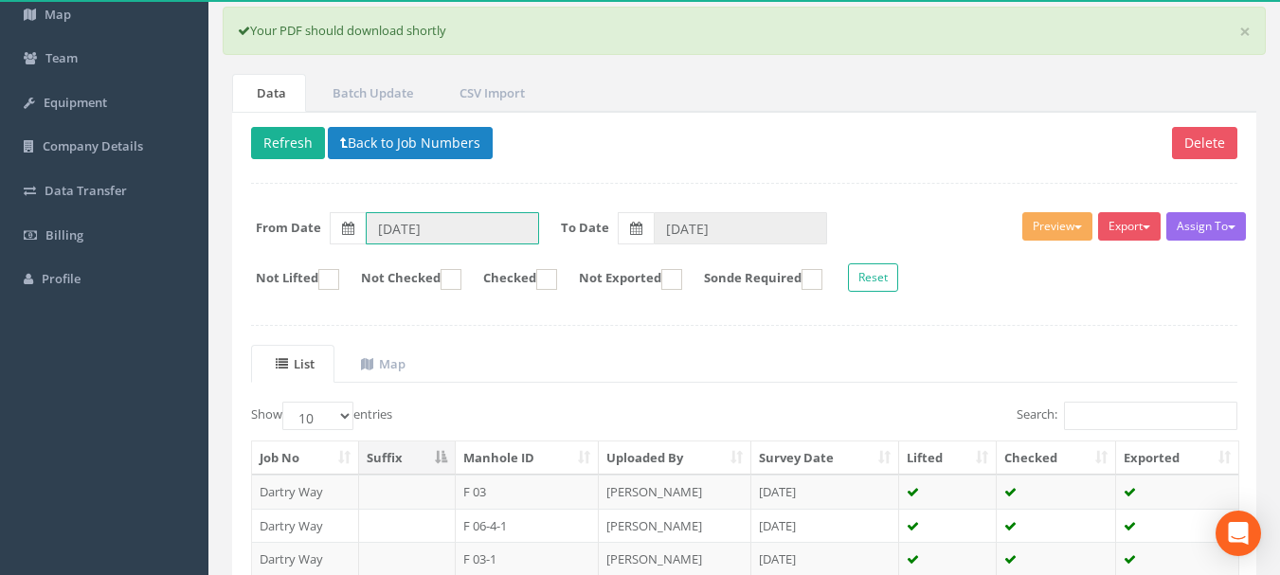
scroll to position [28, 0]
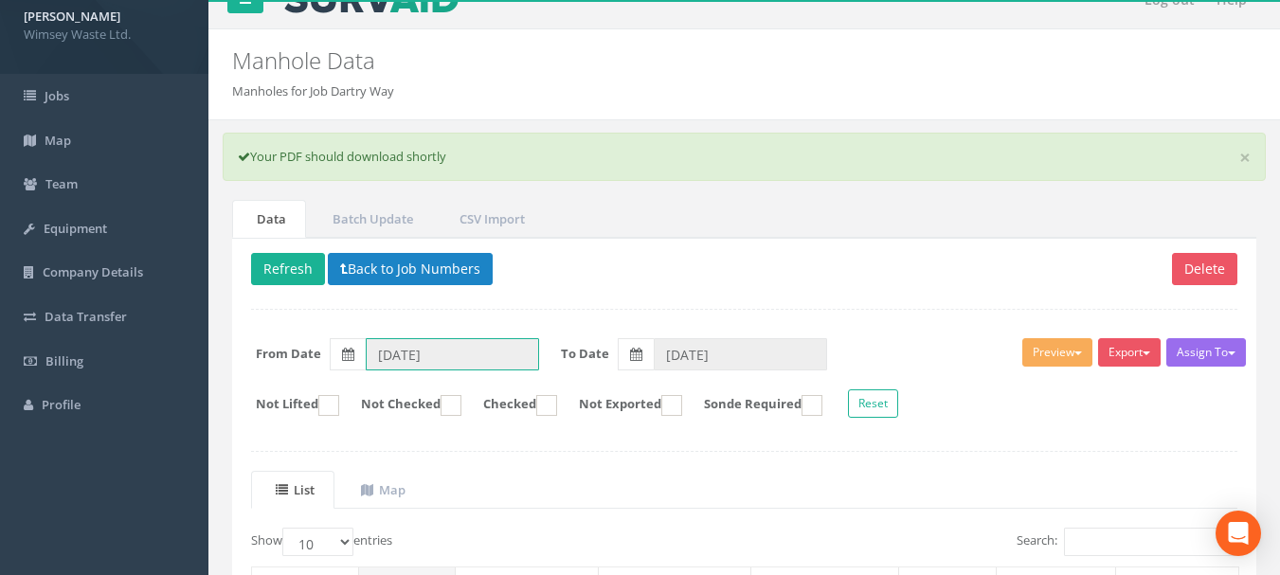
click at [454, 365] on input "[DATE]" at bounding box center [452, 354] width 173 height 32
click at [352, 354] on icon at bounding box center [348, 354] width 12 height 13
click at [366, 354] on input "[DATE]" at bounding box center [452, 354] width 173 height 32
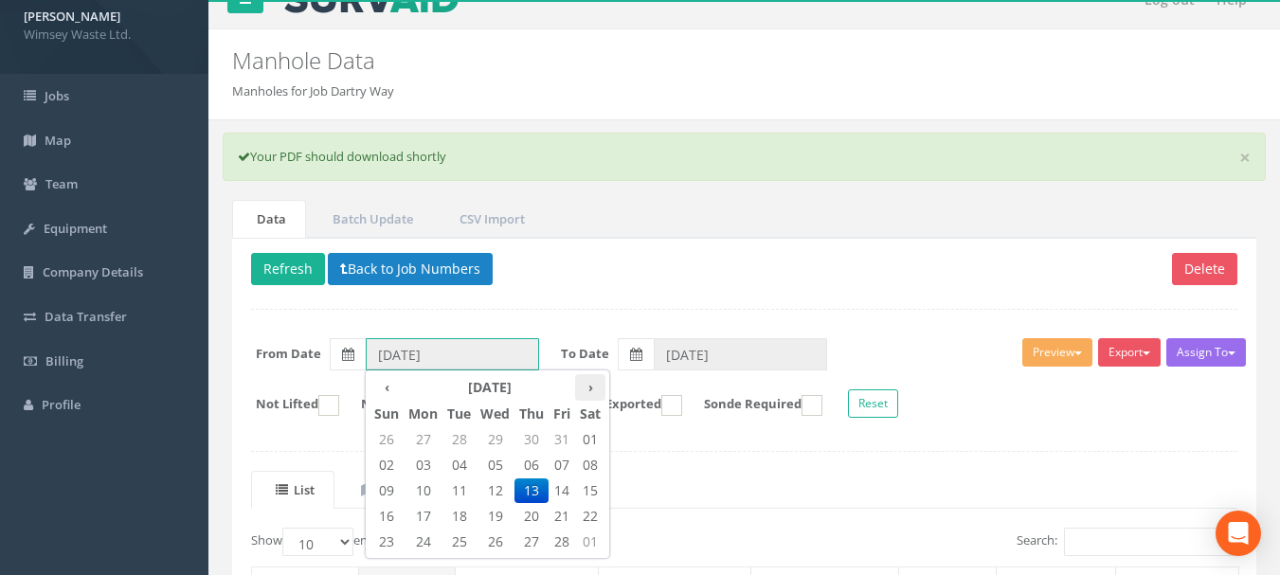
click at [581, 382] on th "›" at bounding box center [590, 387] width 30 height 27
click at [580, 383] on th "›" at bounding box center [590, 387] width 30 height 27
click at [580, 382] on th "›" at bounding box center [590, 387] width 30 height 27
click at [581, 382] on th "›" at bounding box center [590, 387] width 30 height 27
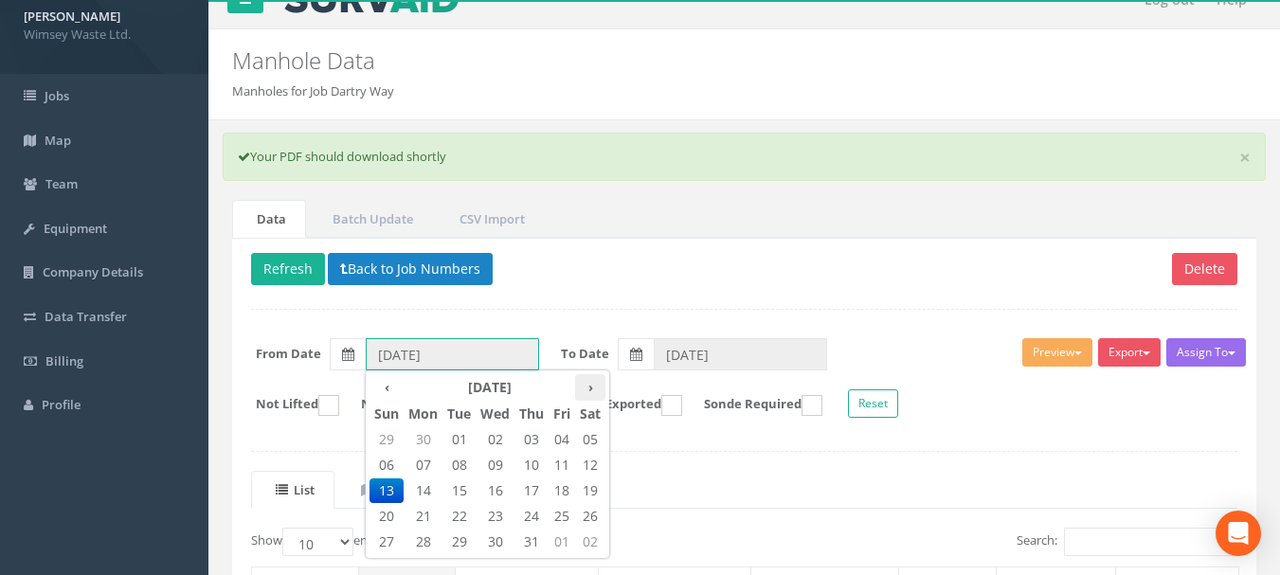
click at [581, 382] on th "›" at bounding box center [590, 387] width 30 height 27
click at [582, 382] on th "›" at bounding box center [590, 387] width 30 height 27
type input "[DATE]"
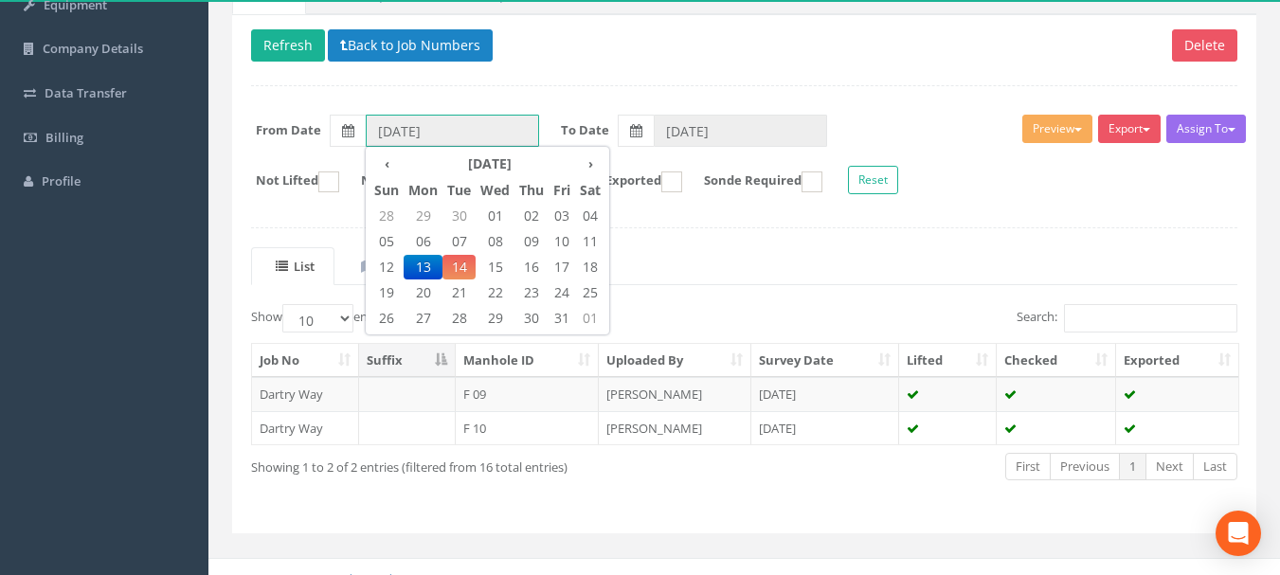
scroll to position [272, 0]
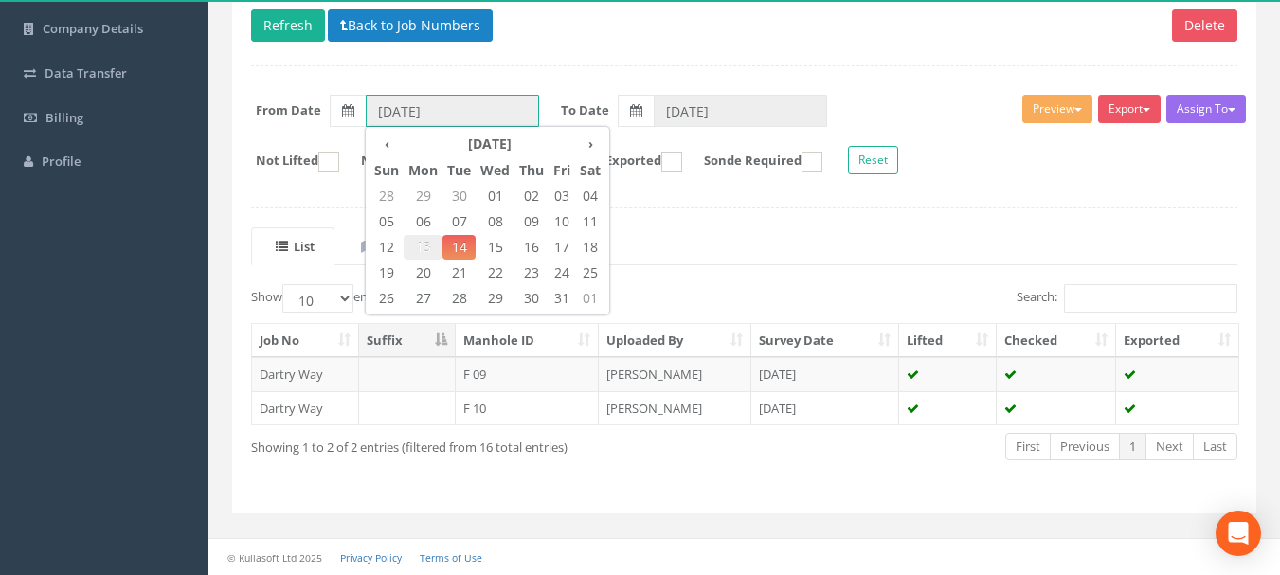
click at [422, 243] on span "13" at bounding box center [423, 247] width 39 height 25
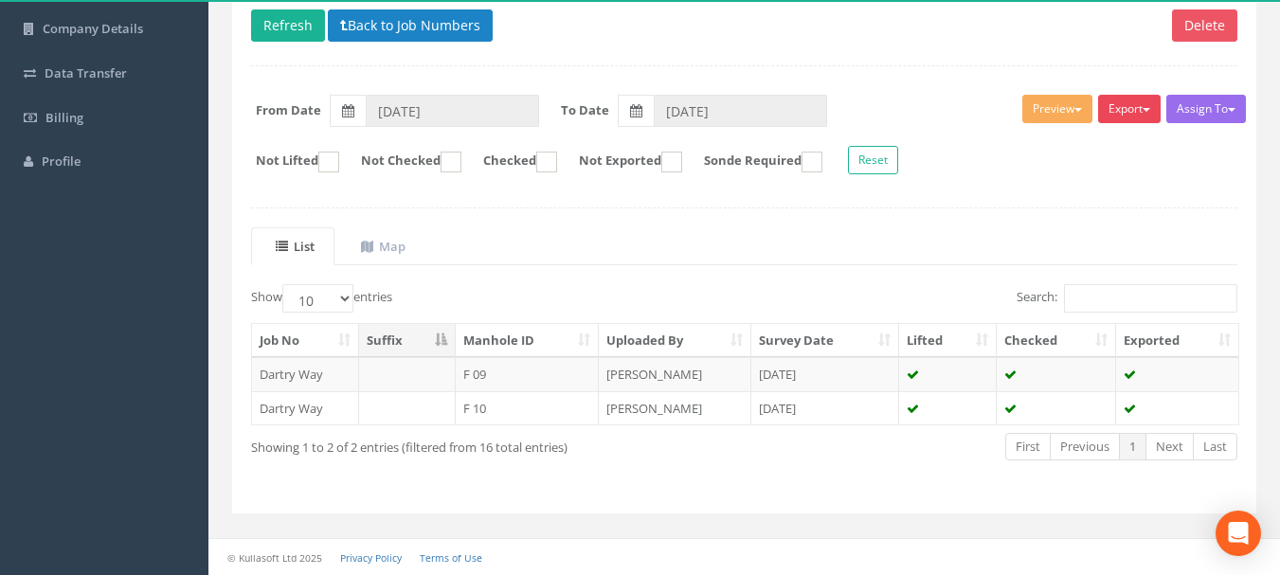
click at [1115, 106] on button "Export" at bounding box center [1129, 109] width 63 height 28
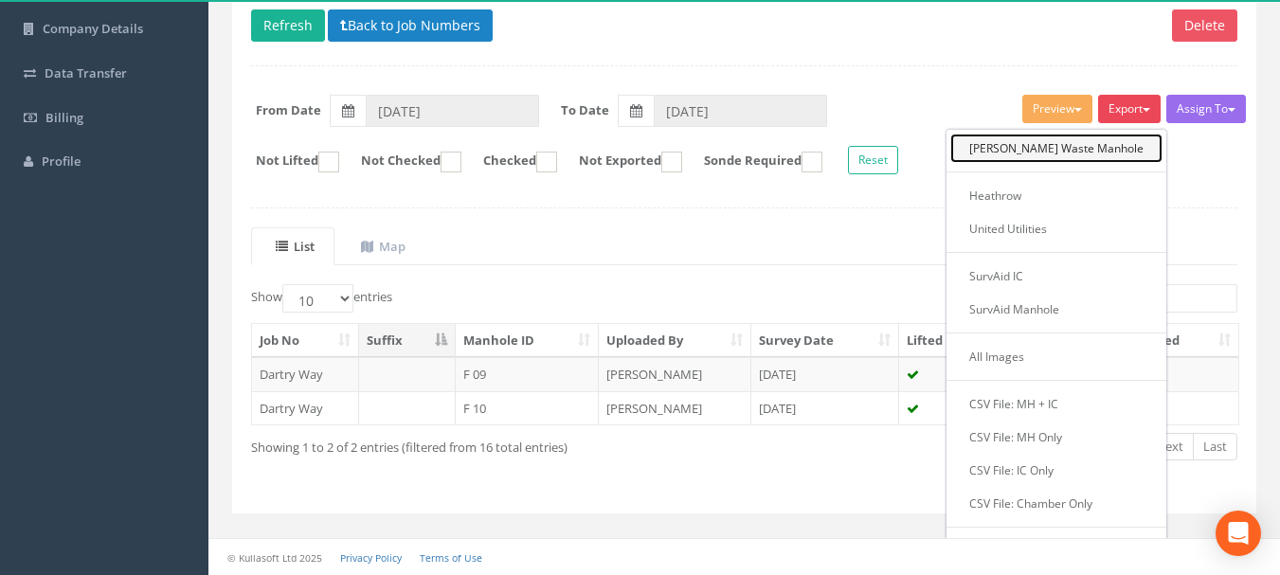
click at [1053, 158] on link "[PERSON_NAME] Waste Manhole" at bounding box center [1056, 148] width 212 height 29
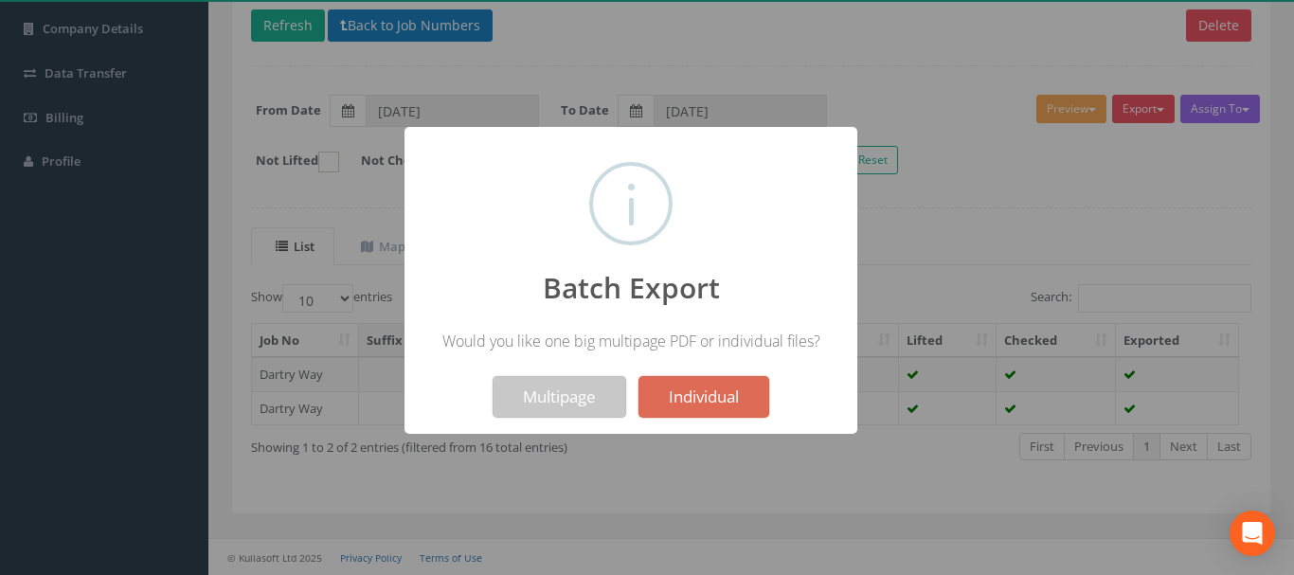
click at [539, 377] on button "Multipage" at bounding box center [560, 397] width 134 height 42
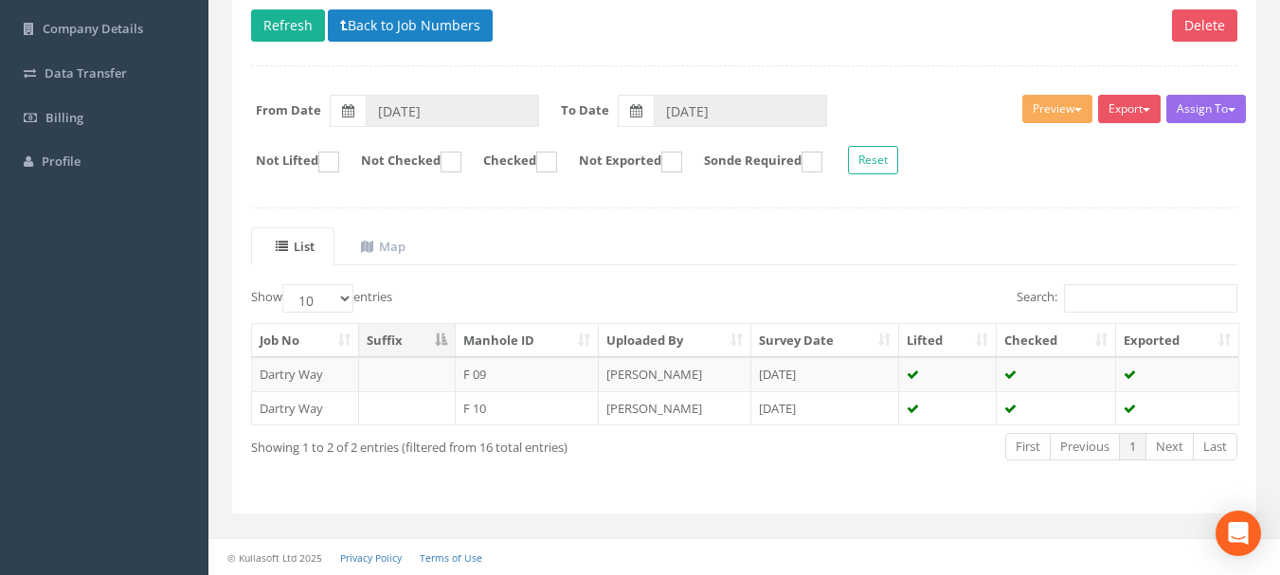
click at [703, 262] on ul "List Map" at bounding box center [744, 246] width 986 height 39
